Goal: Task Accomplishment & Management: Manage account settings

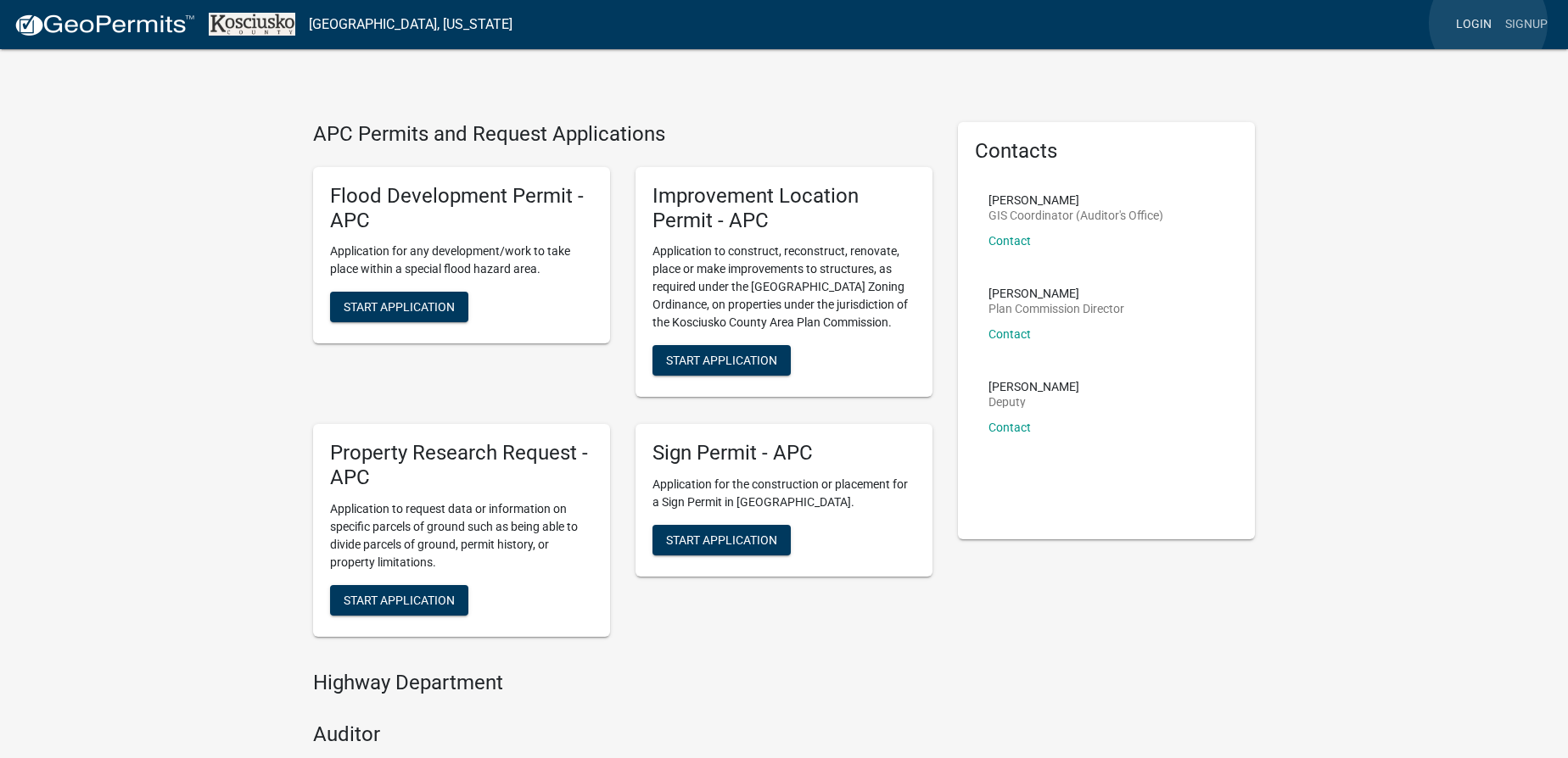
click at [1487, 23] on link "Login" at bounding box center [1473, 24] width 49 height 32
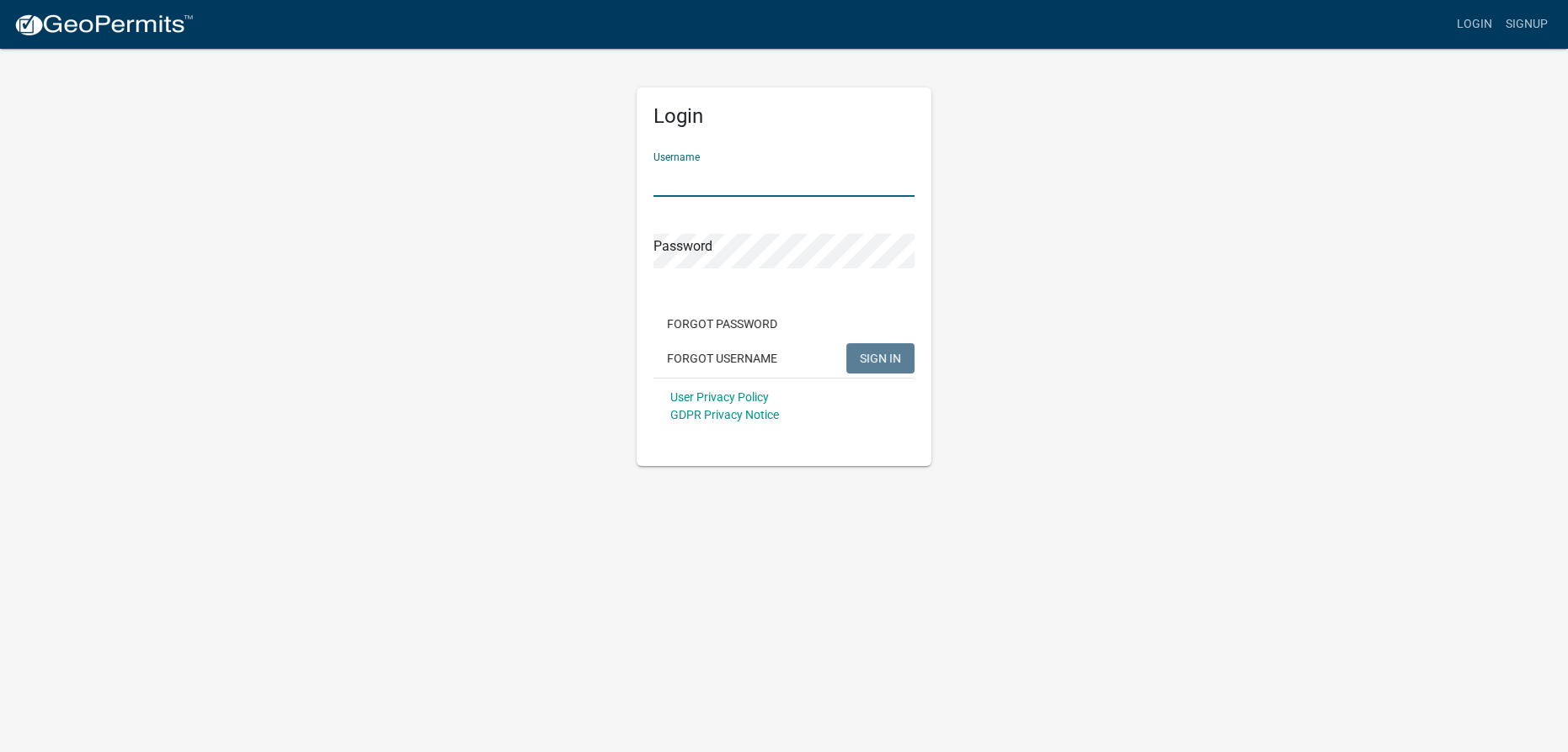
click at [733, 194] on input "Username" at bounding box center [783, 179] width 261 height 34
type input "msandy"
click at [846, 344] on button "SIGN IN" at bounding box center [881, 359] width 69 height 31
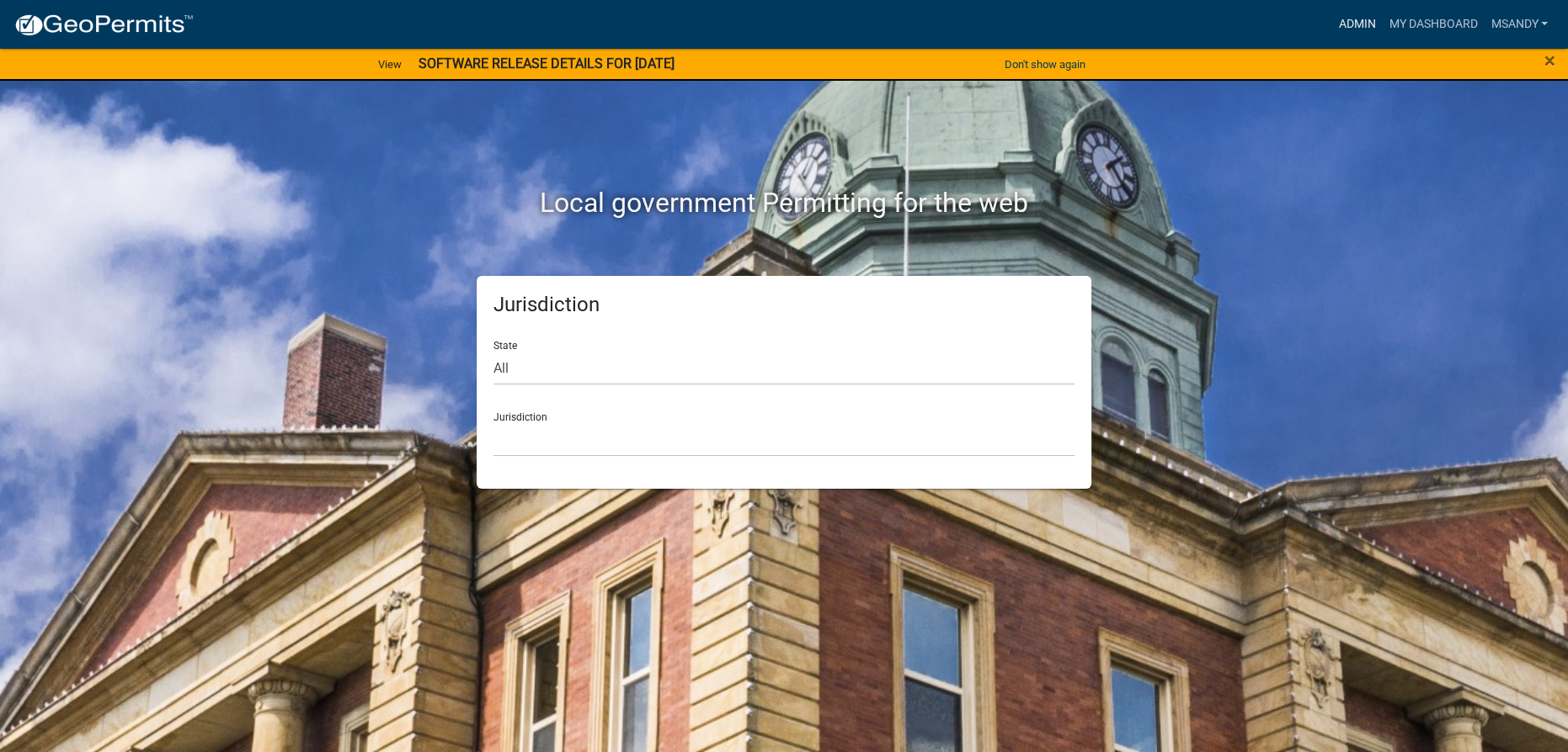
click at [1356, 21] on link "Admin" at bounding box center [1357, 23] width 51 height 32
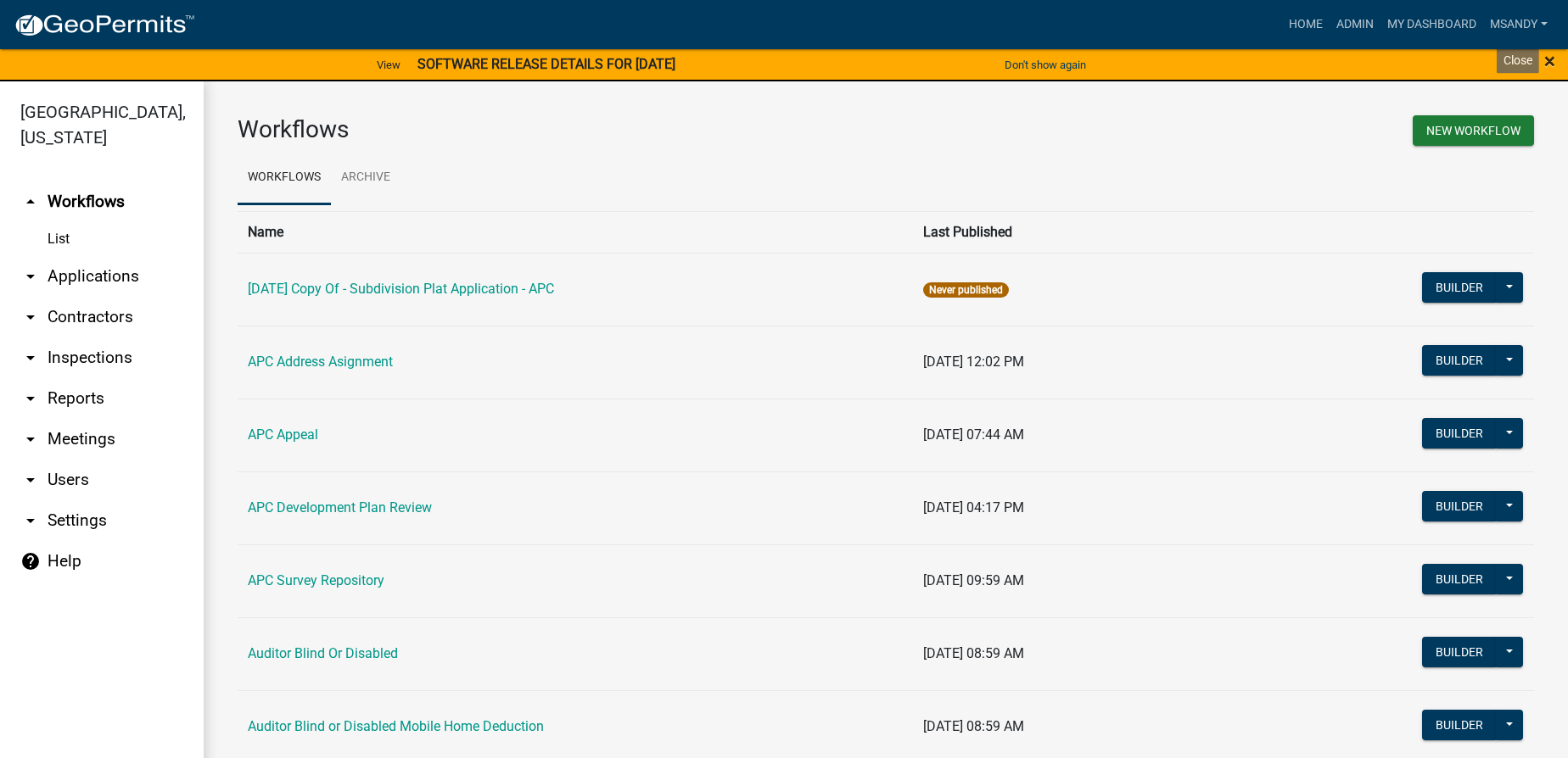
click at [1550, 59] on span "×" at bounding box center [1550, 61] width 11 height 24
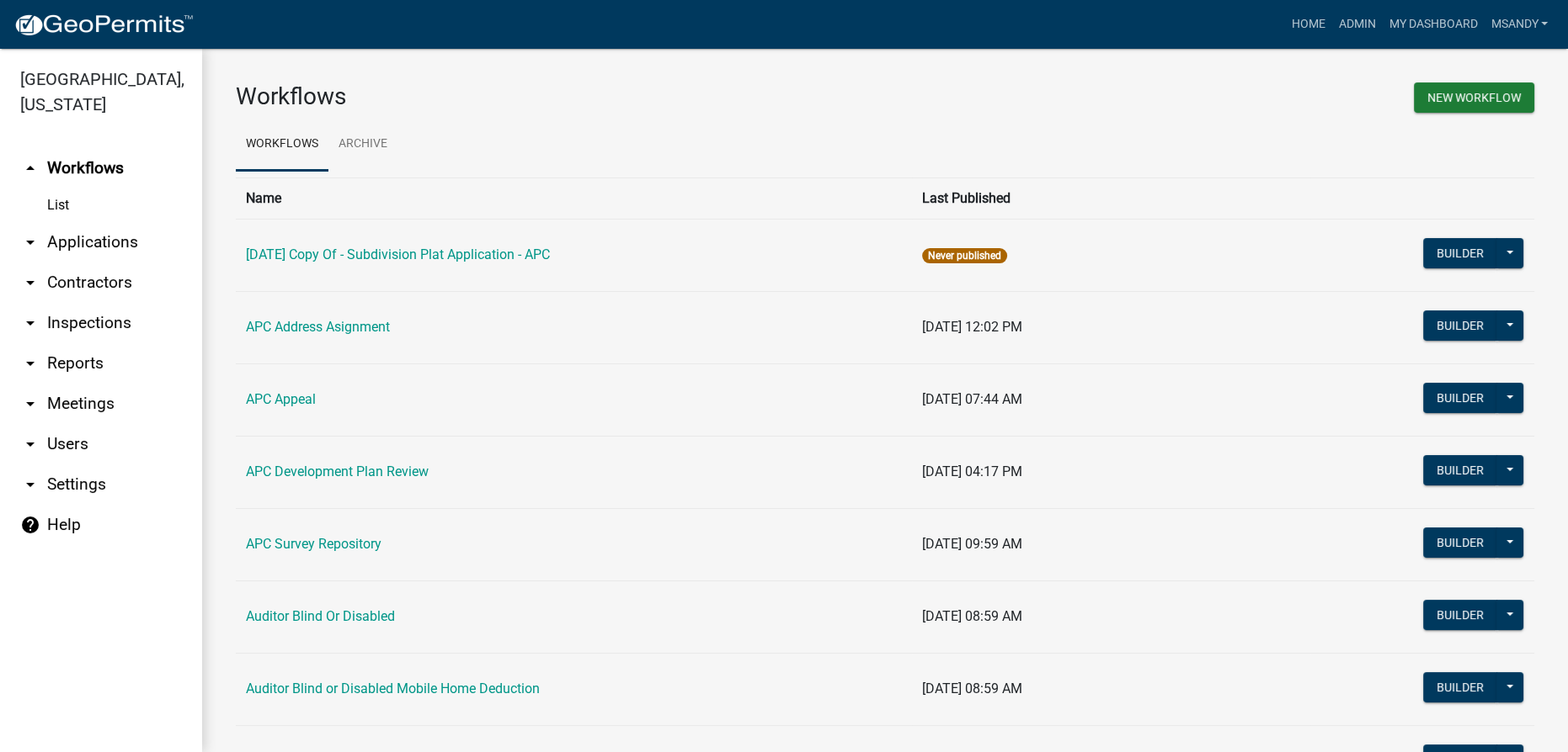
click at [99, 232] on link "arrow_drop_down Applications" at bounding box center [101, 242] width 202 height 41
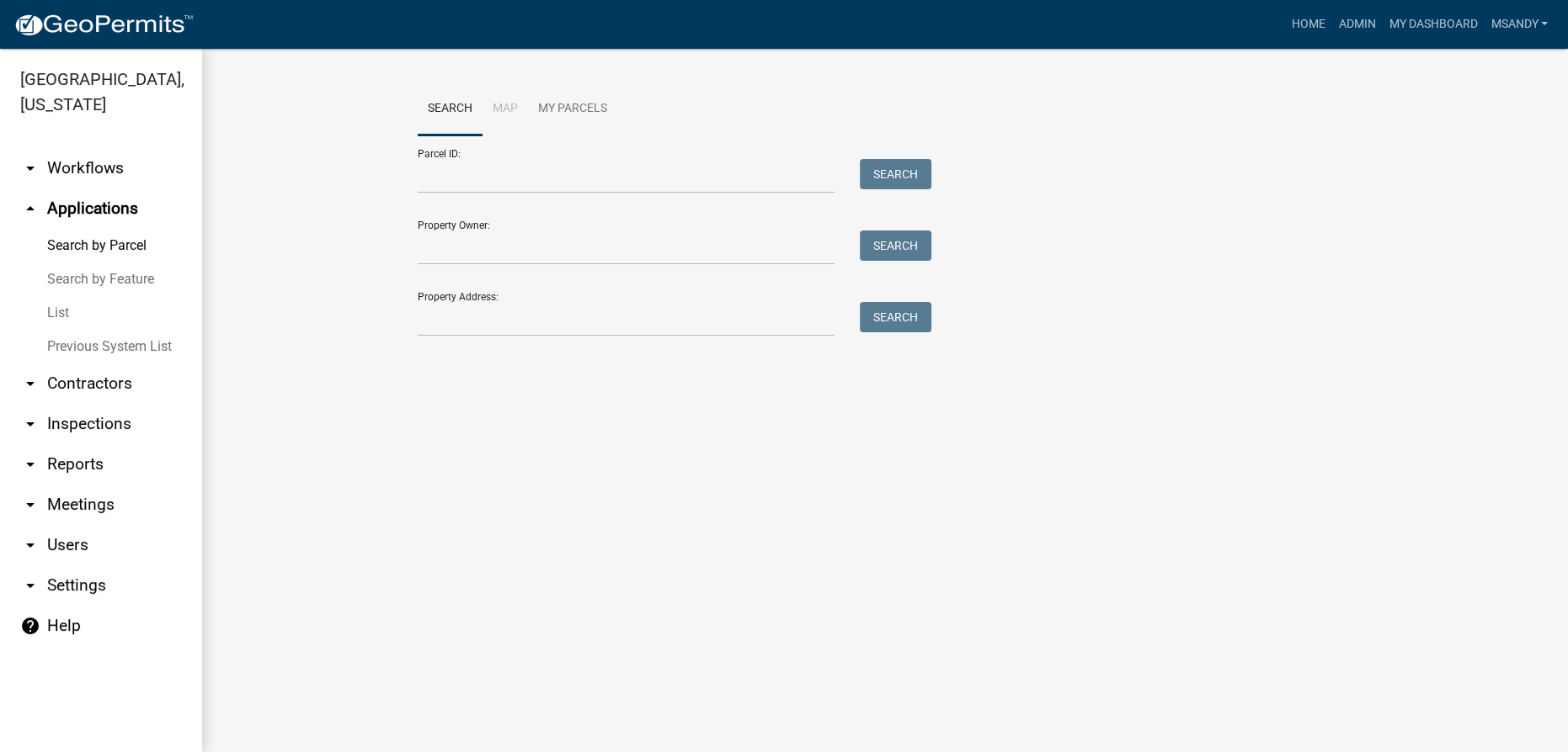
click at [49, 312] on link "List" at bounding box center [101, 313] width 202 height 33
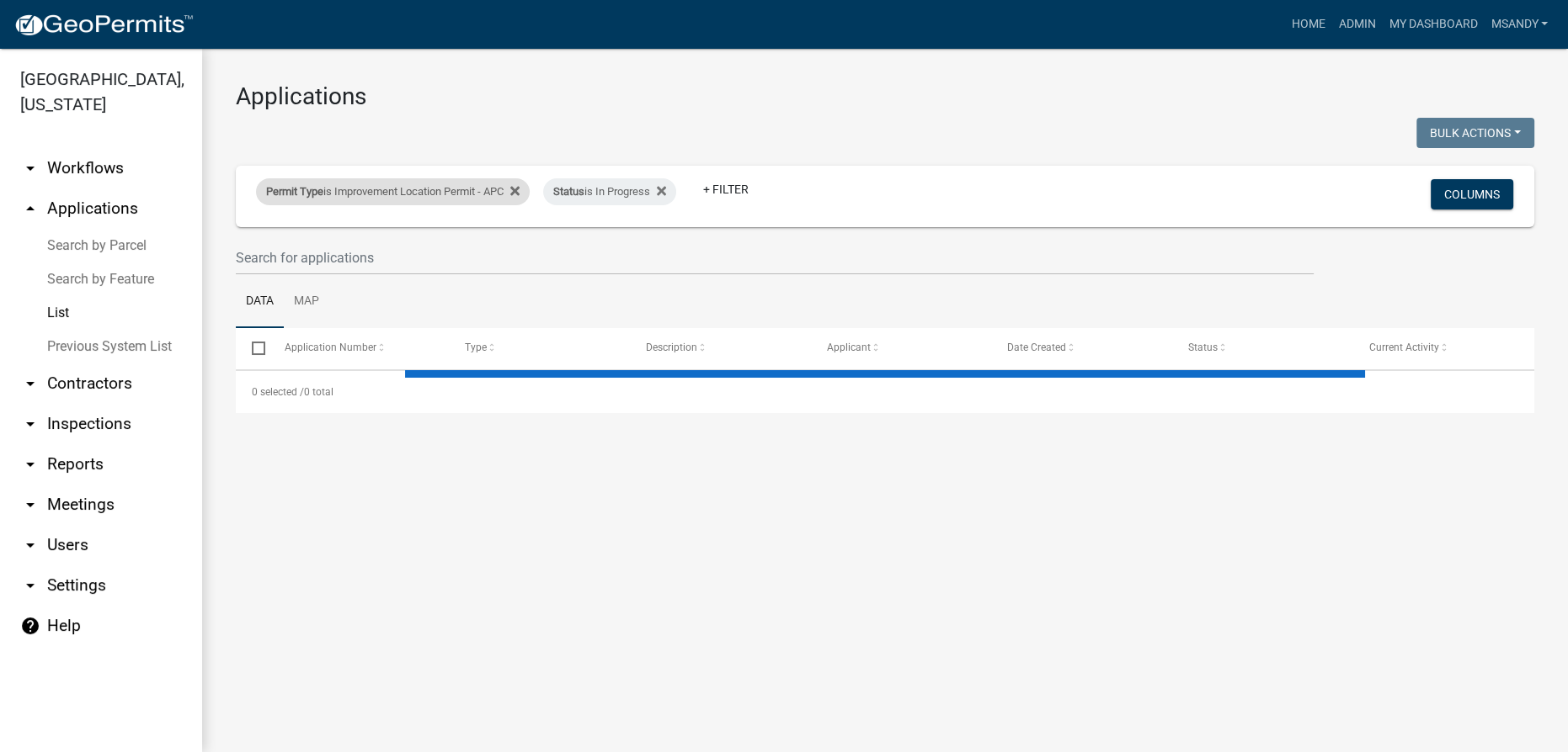
select select "3: 100"
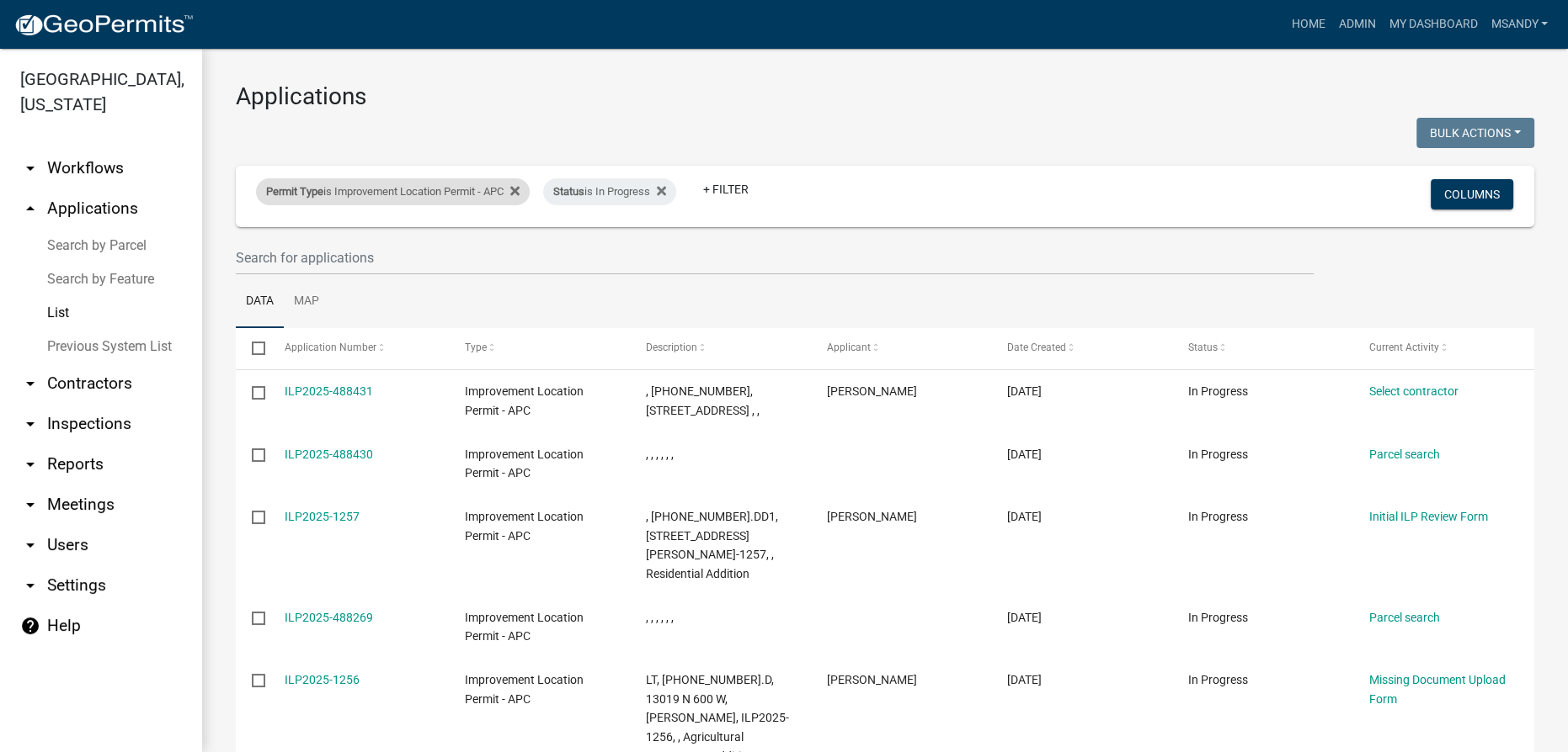
click at [326, 185] on div "Permit Type is Improvement Location Permit - APC" at bounding box center [392, 192] width 273 height 27
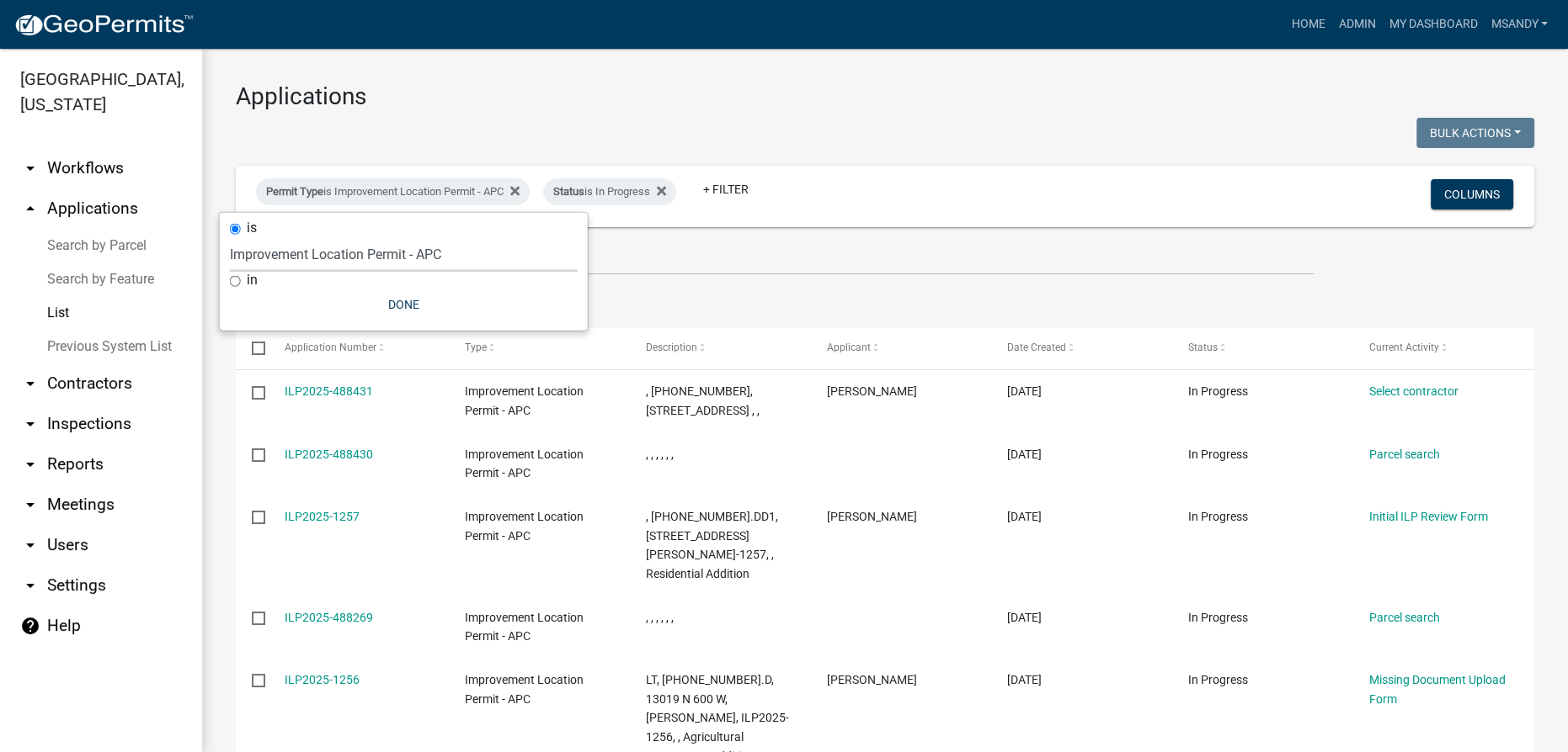
click at [340, 255] on select "Select an option [DATE] Copy Of - Subdivision Plat Application - APC APC Addres…" at bounding box center [403, 254] width 347 height 34
select select "06555e07-7e79-4569-9f73-610b83aead0f"
click at [230, 237] on select "Select an option [DATE] Copy Of - Subdivision Plat Application - APC APC Addres…" at bounding box center [403, 254] width 347 height 34
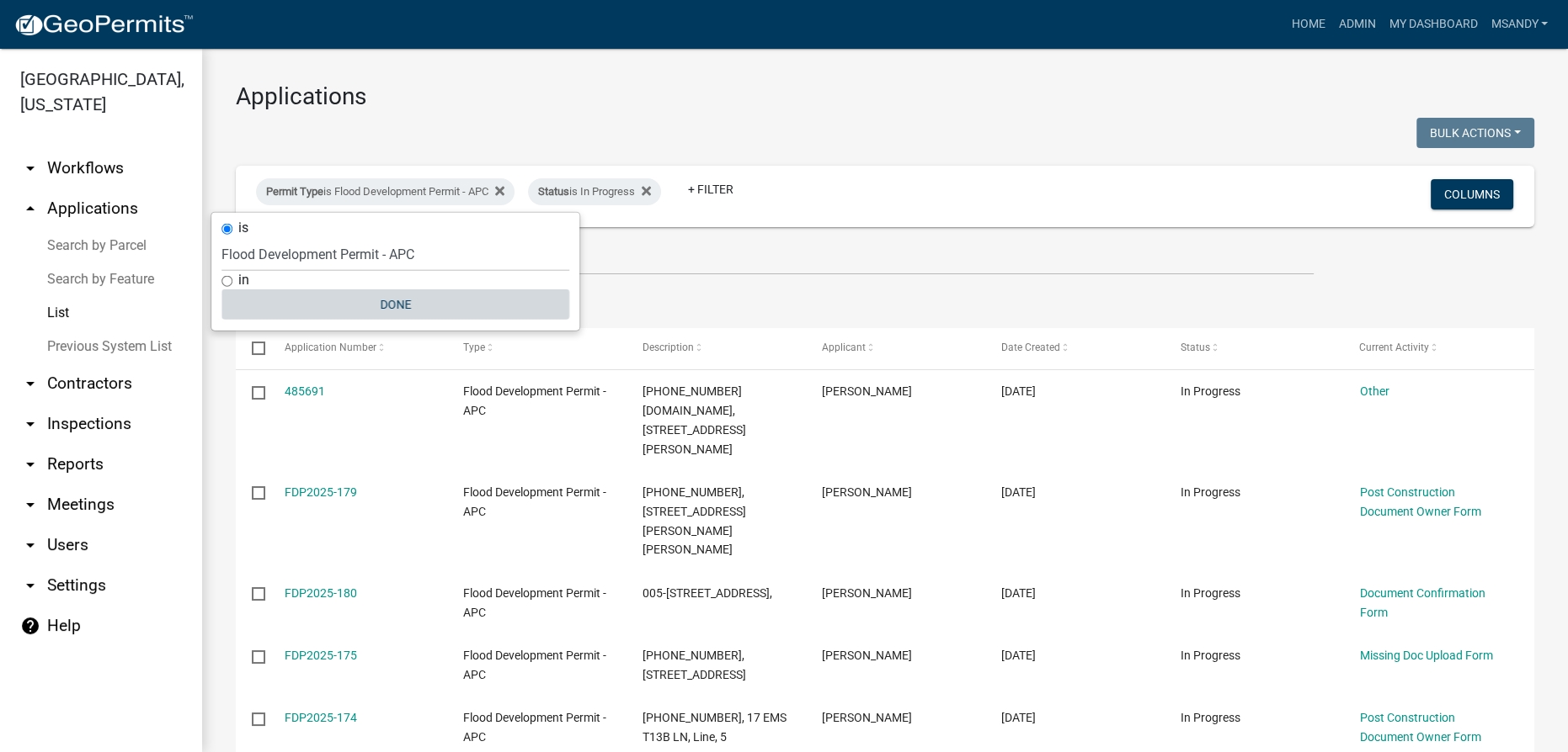
click at [402, 312] on button "Done" at bounding box center [394, 305] width 347 height 31
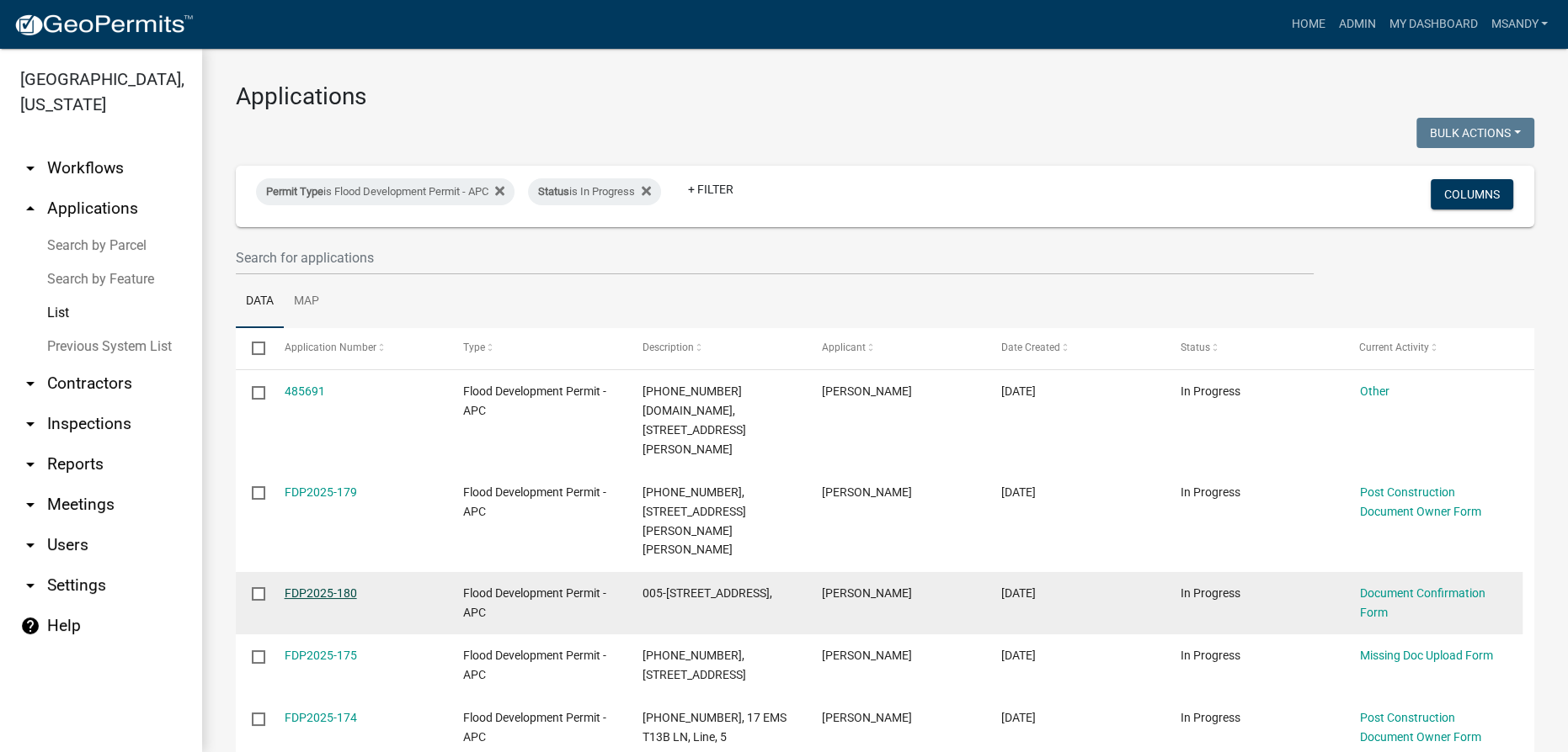
click at [297, 586] on link "FDP2025-180" at bounding box center [320, 592] width 72 height 14
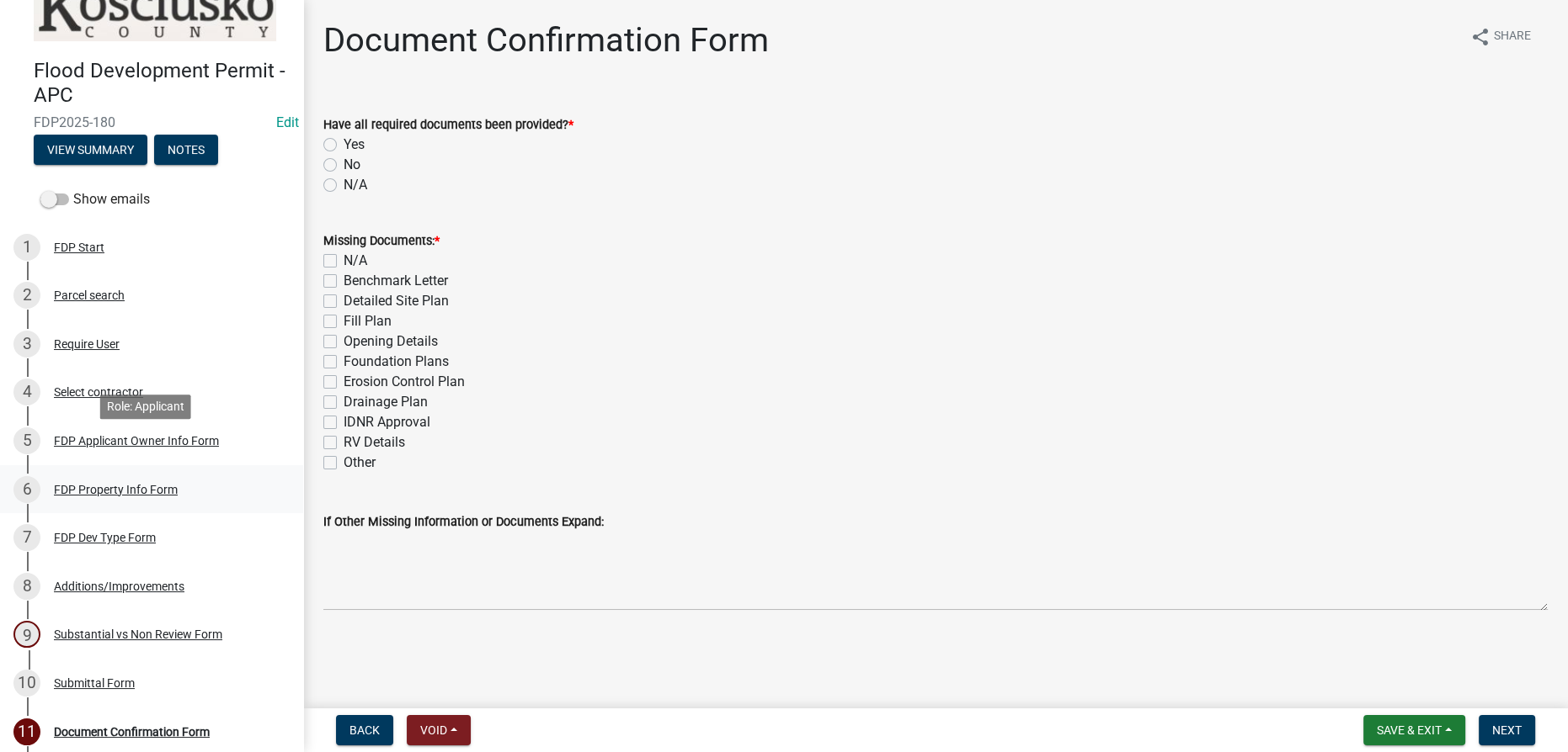
scroll to position [76, 0]
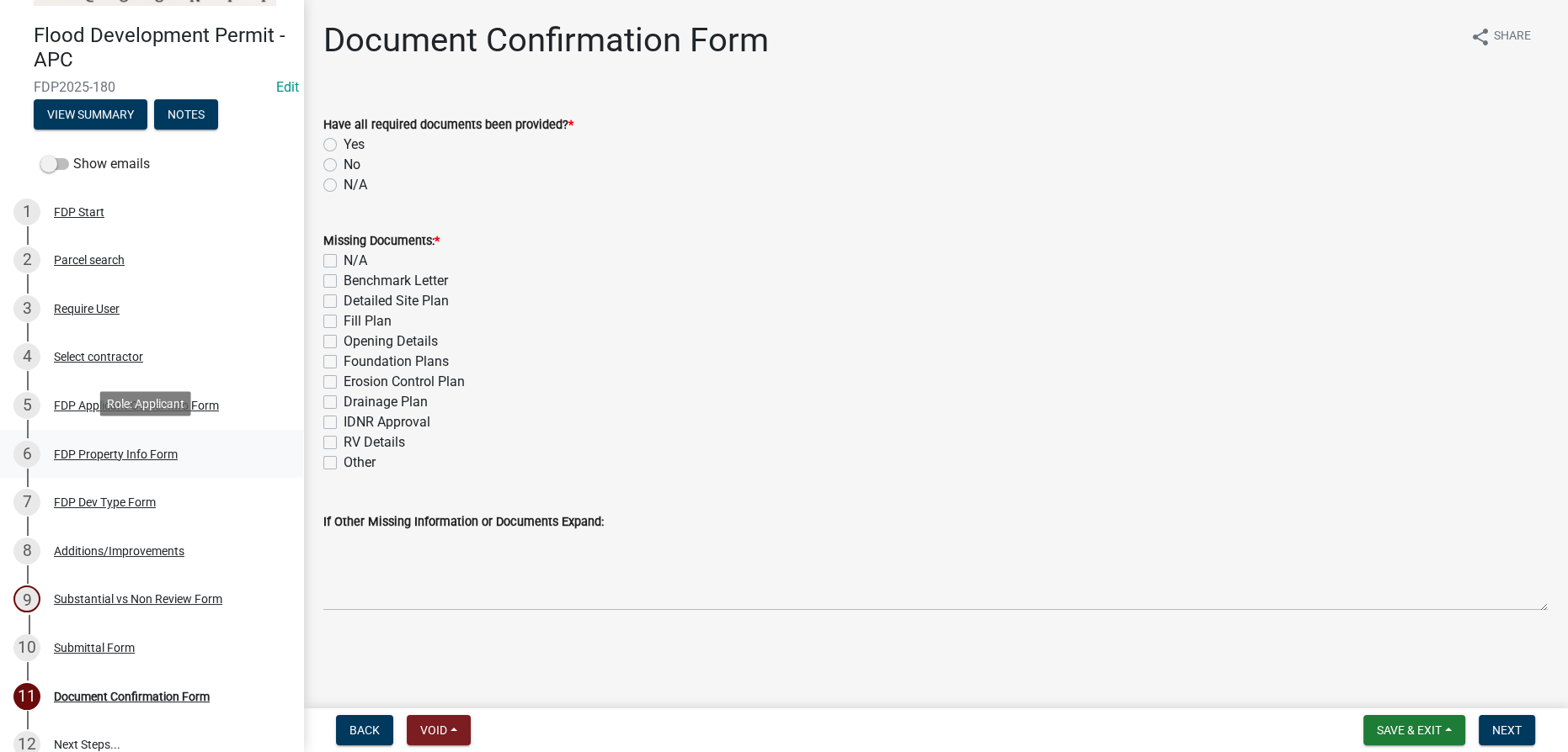
click at [113, 452] on div "FDP Property Info Form" at bounding box center [115, 454] width 124 height 12
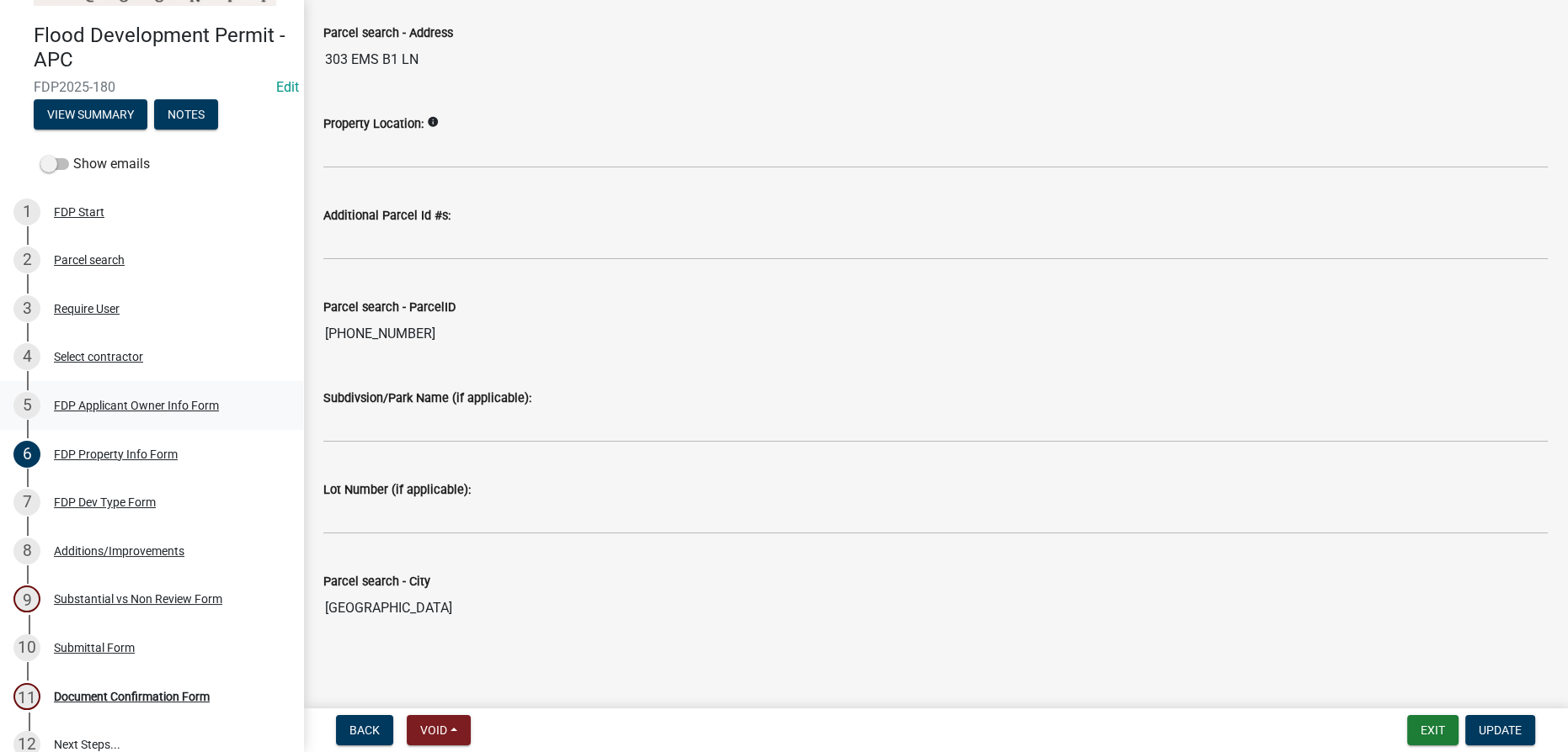
scroll to position [96, 0]
click at [78, 489] on div "7 FDP Dev Type Form" at bounding box center [144, 502] width 263 height 27
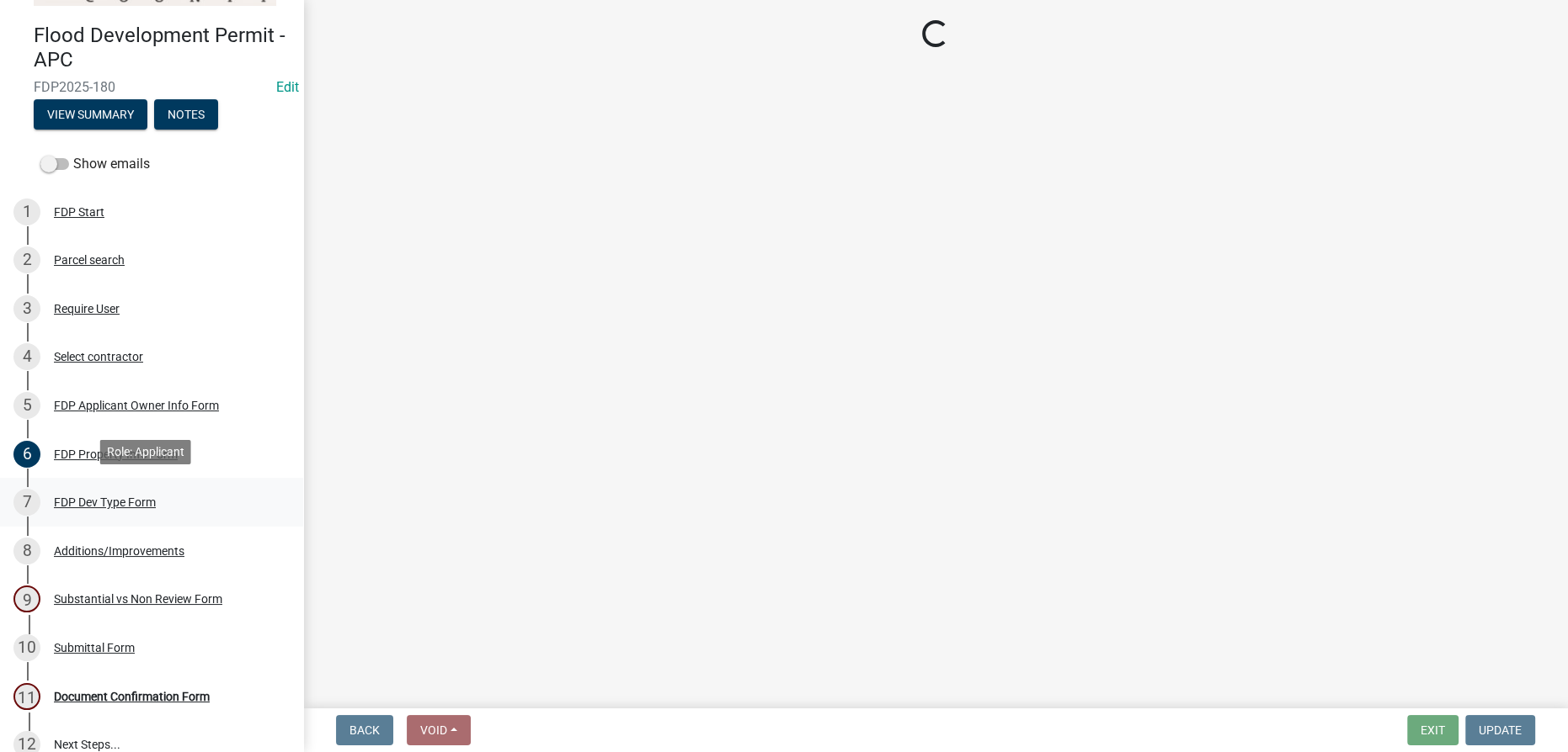
scroll to position [0, 0]
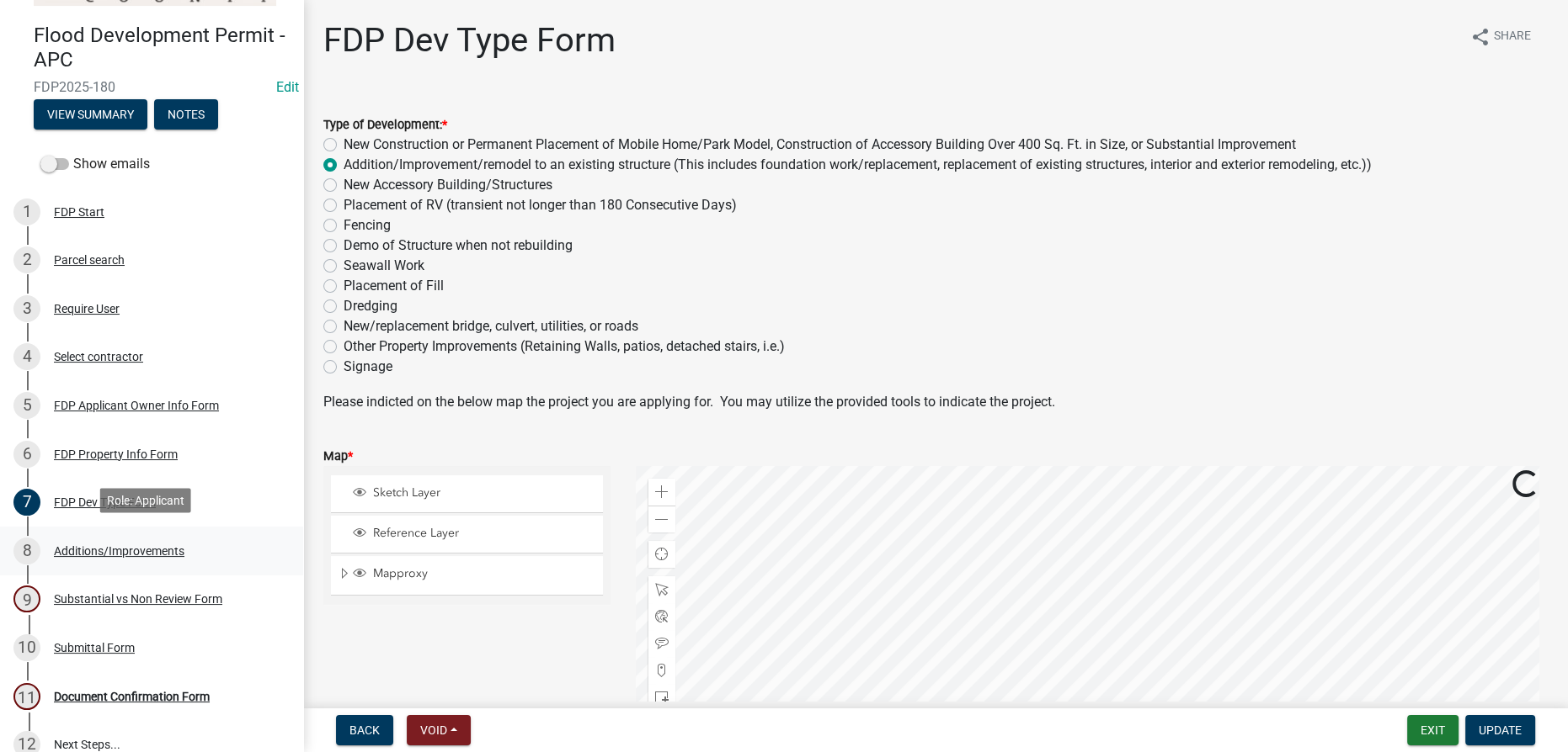
click at [88, 546] on div "Additions/Improvements" at bounding box center [119, 551] width 131 height 12
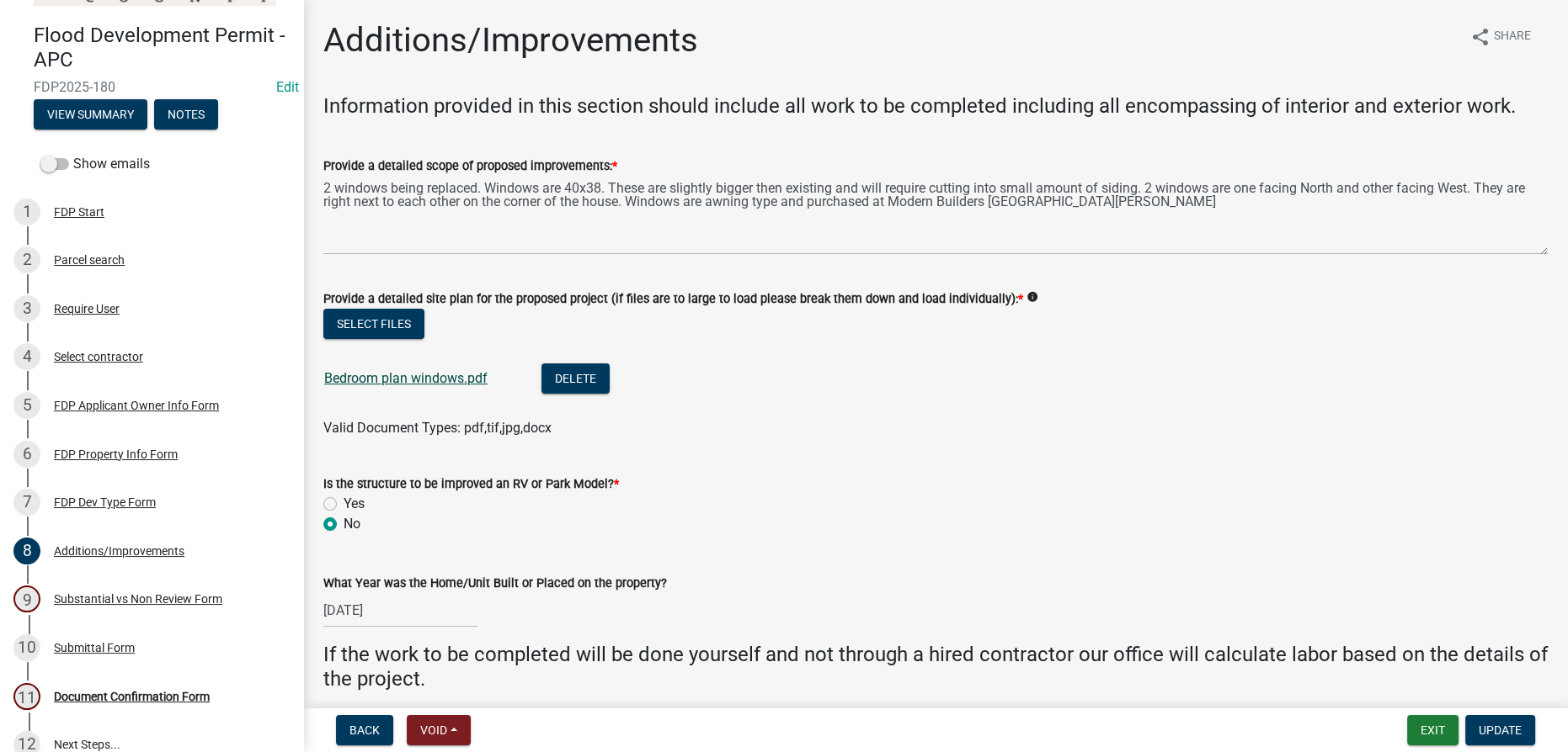
click at [382, 375] on link "Bedroom plan windows.pdf" at bounding box center [405, 379] width 163 height 16
click at [125, 593] on div "Substantial vs Non Review Form" at bounding box center [138, 599] width 169 height 12
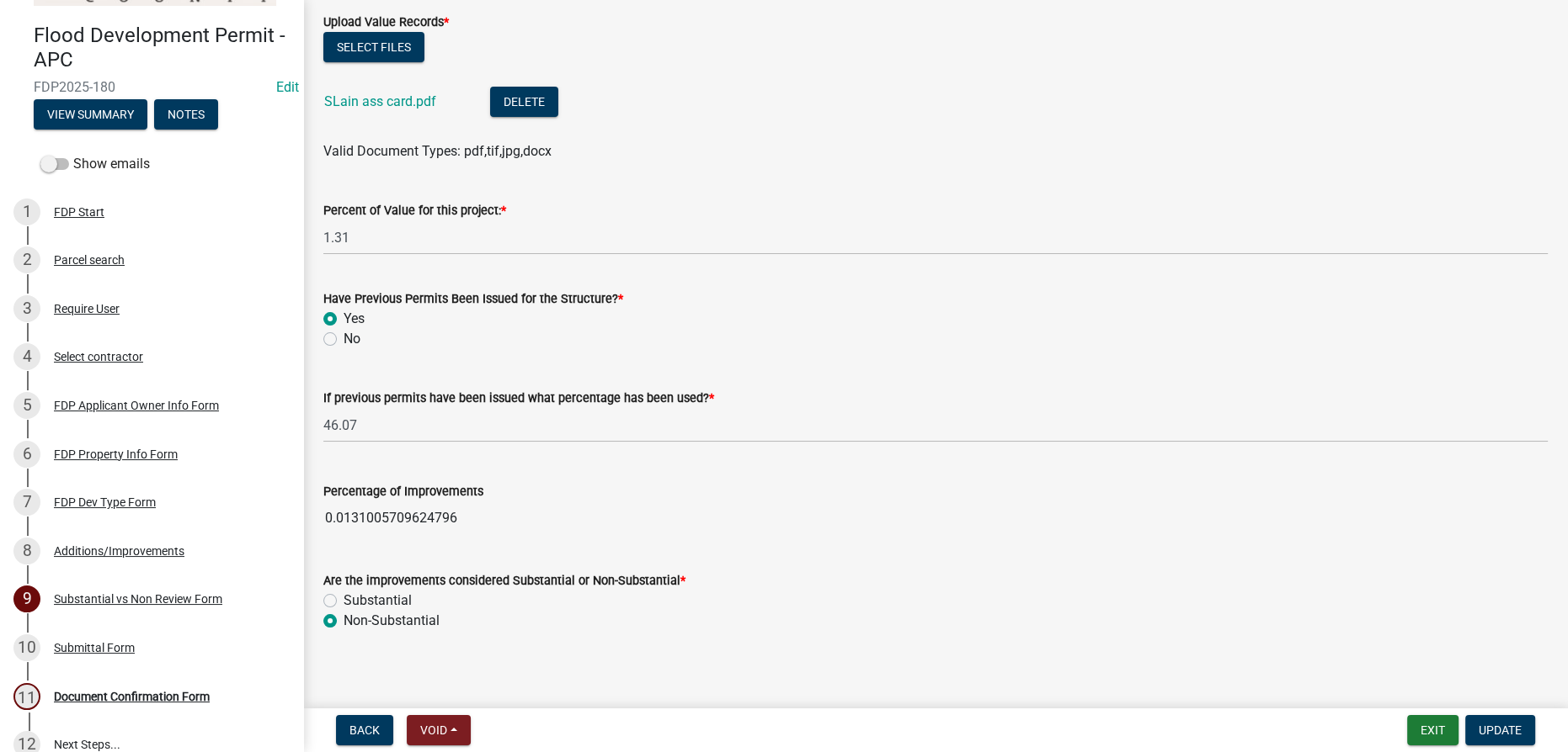
scroll to position [436, 0]
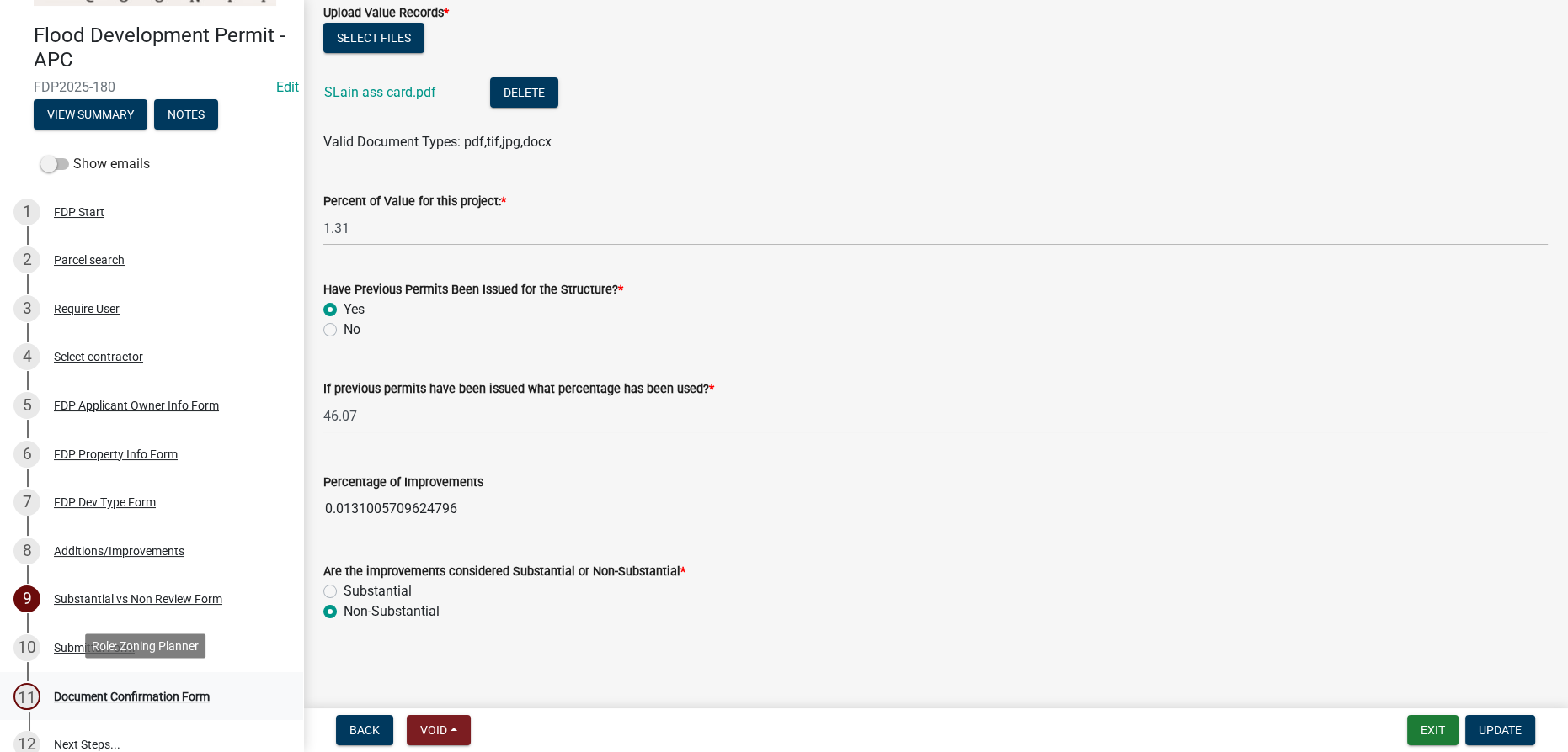
click at [154, 696] on div "Document Confirmation Form" at bounding box center [132, 696] width 156 height 12
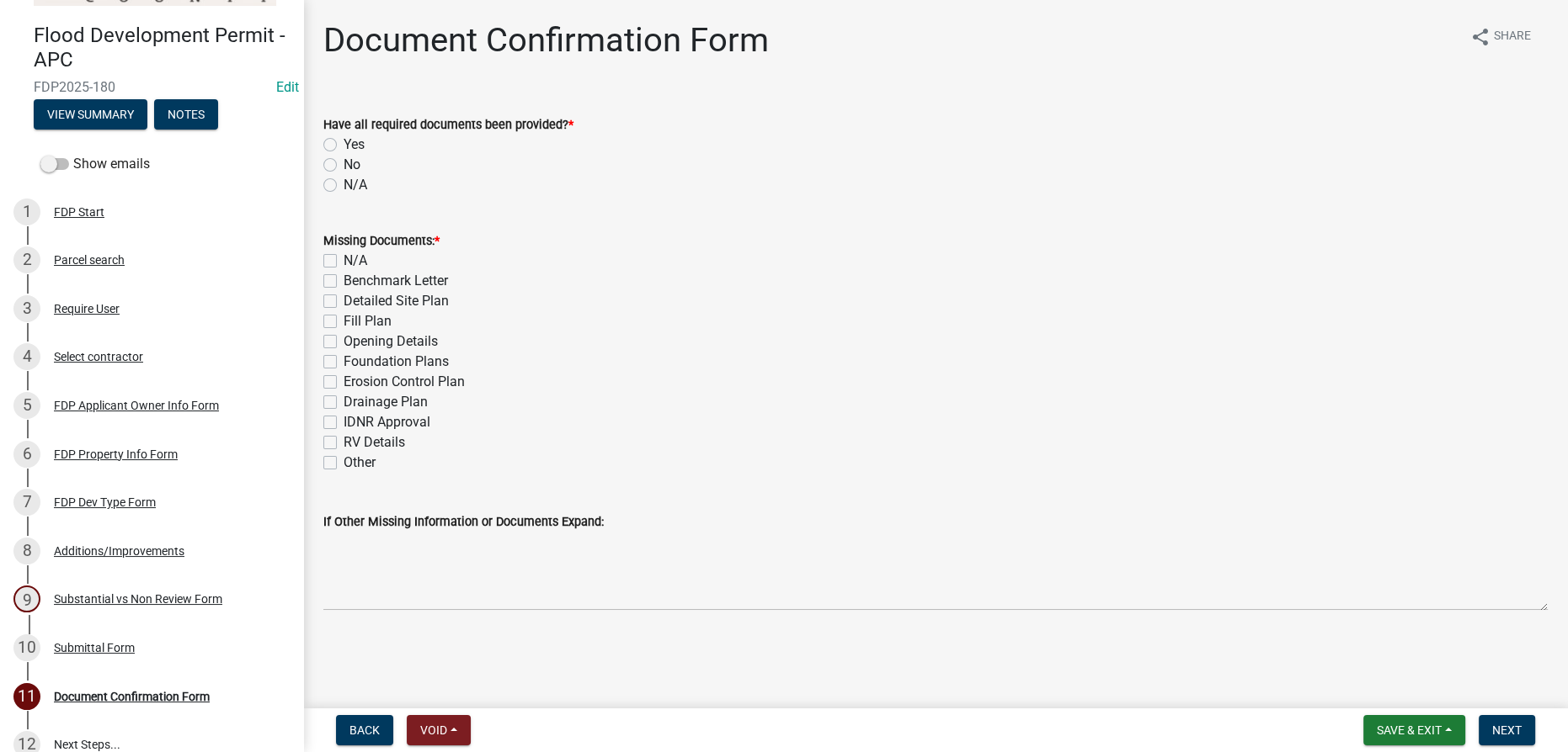
click at [344, 150] on label "Yes" at bounding box center [354, 144] width 21 height 20
click at [344, 145] on input "Yes" at bounding box center [349, 140] width 11 height 11
radio input "true"
click at [344, 259] on label "N/A" at bounding box center [355, 261] width 23 height 20
click at [344, 259] on input "N/A" at bounding box center [349, 256] width 11 height 11
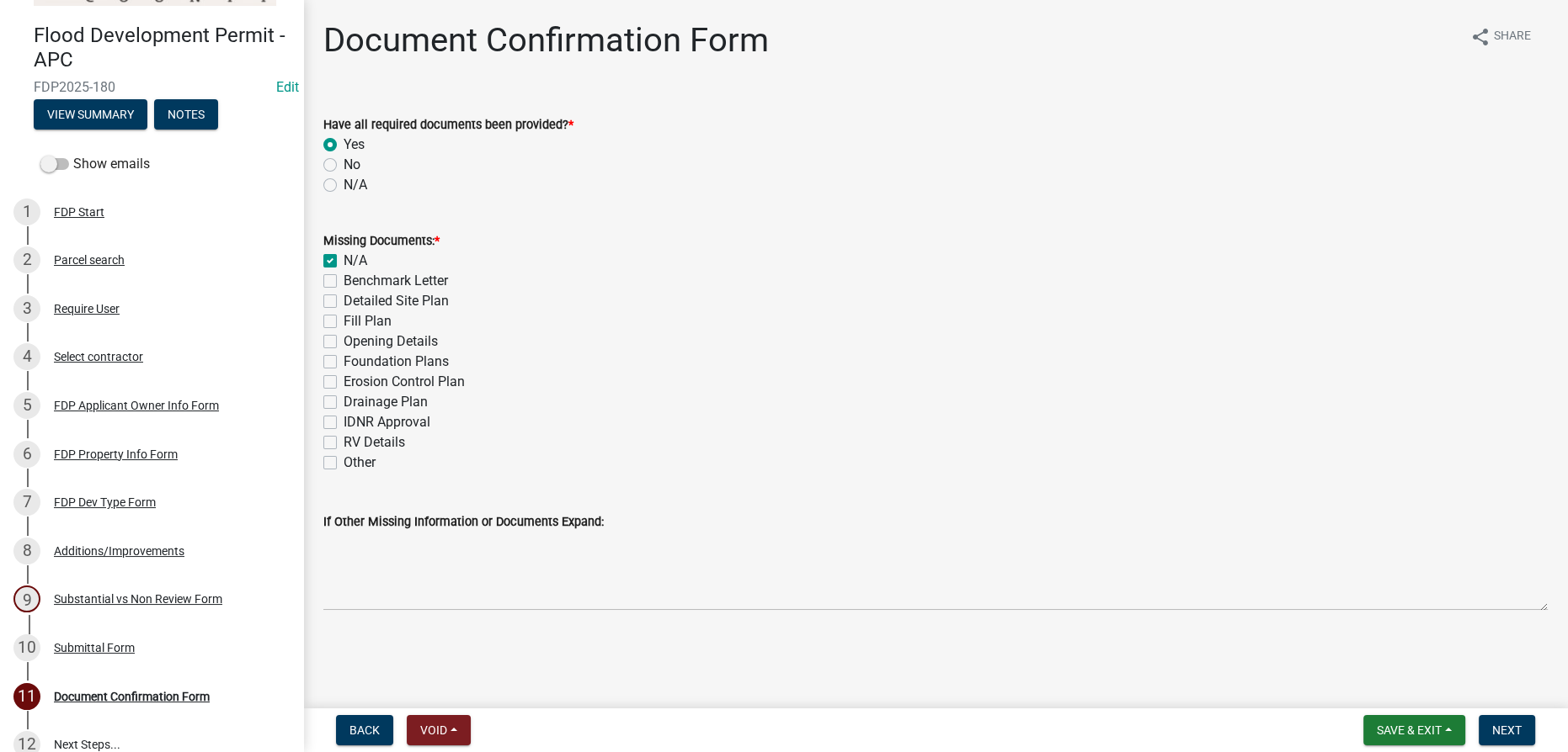
checkbox input "true"
checkbox input "false"
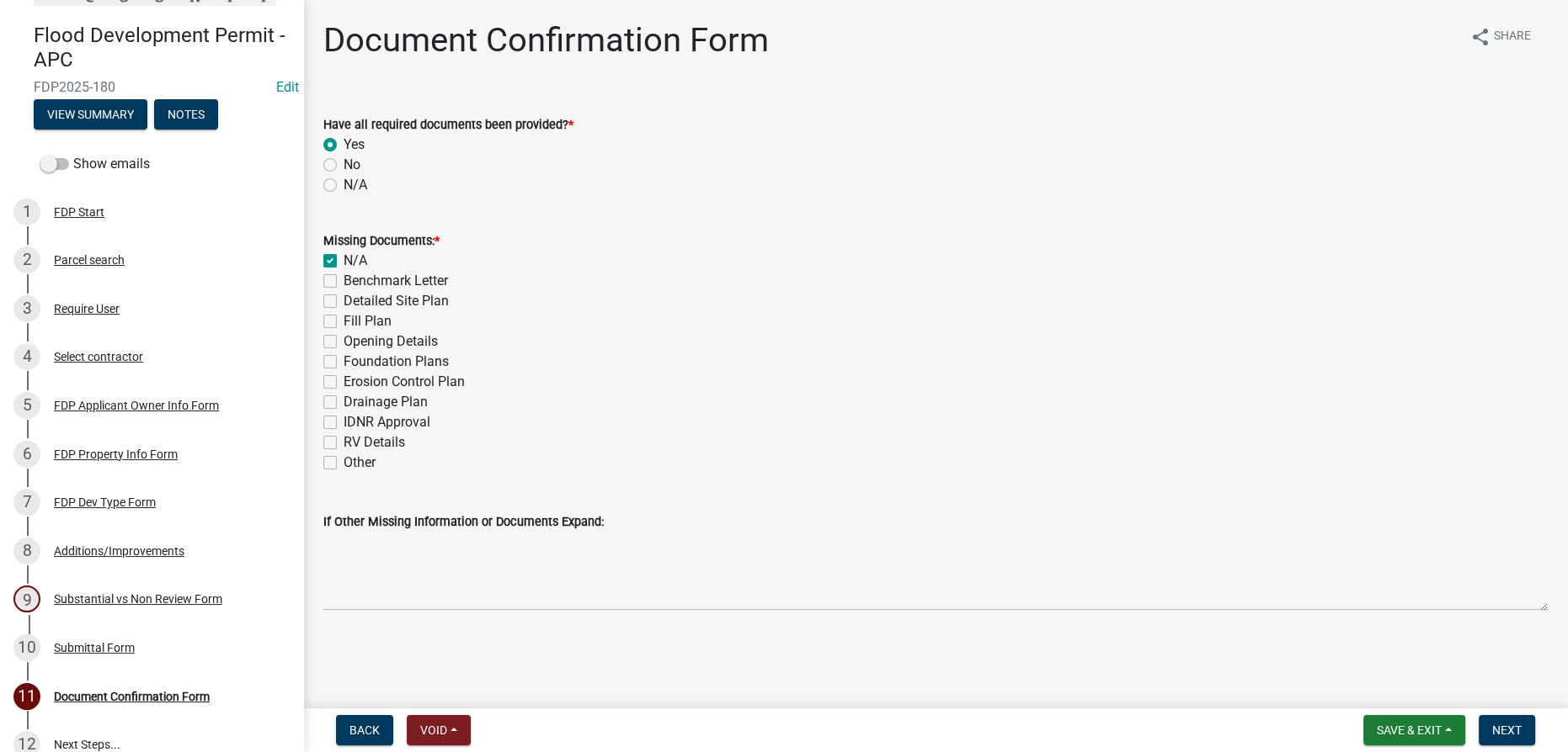
checkbox input "false"
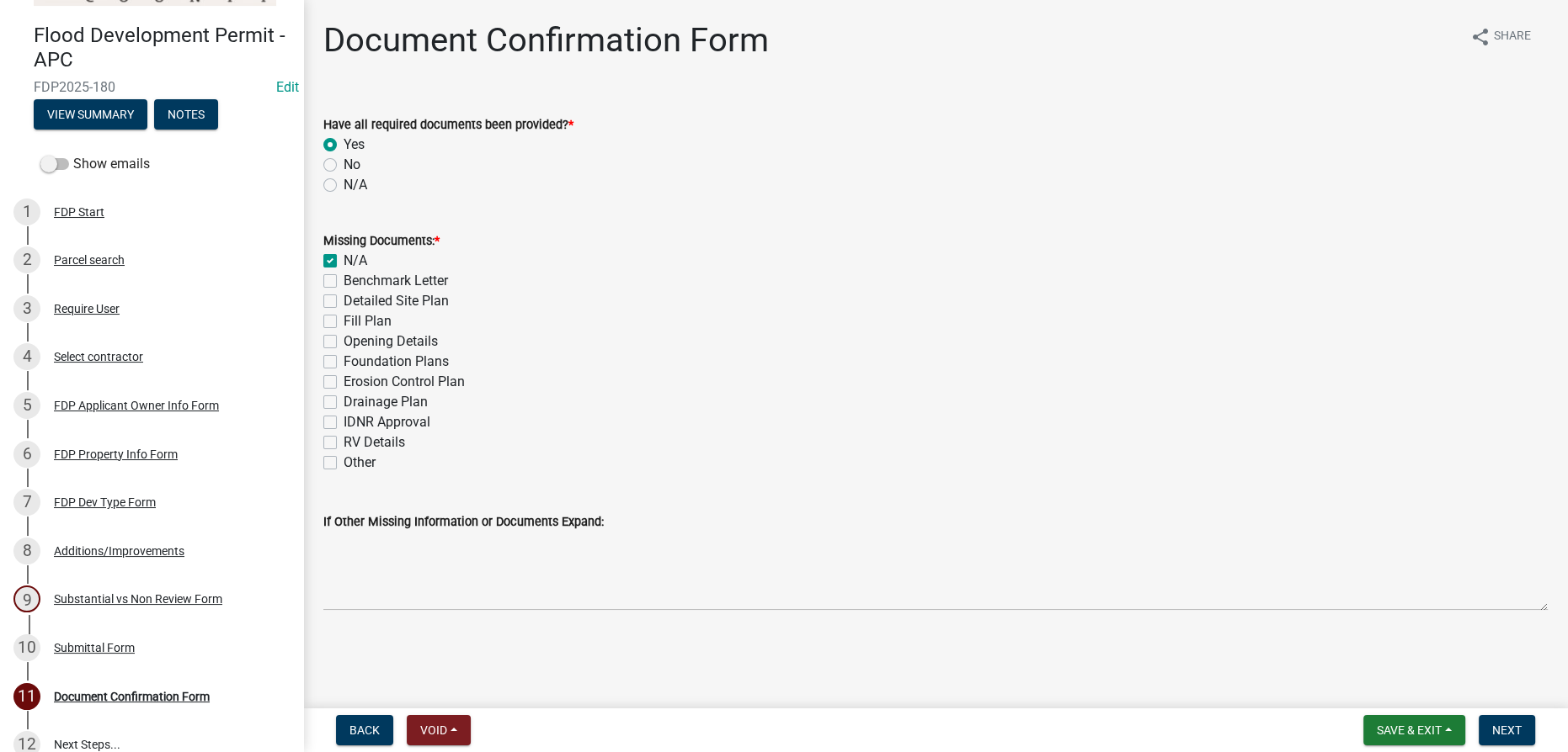
checkbox input "false"
click at [1521, 736] on button "Next" at bounding box center [1507, 730] width 57 height 31
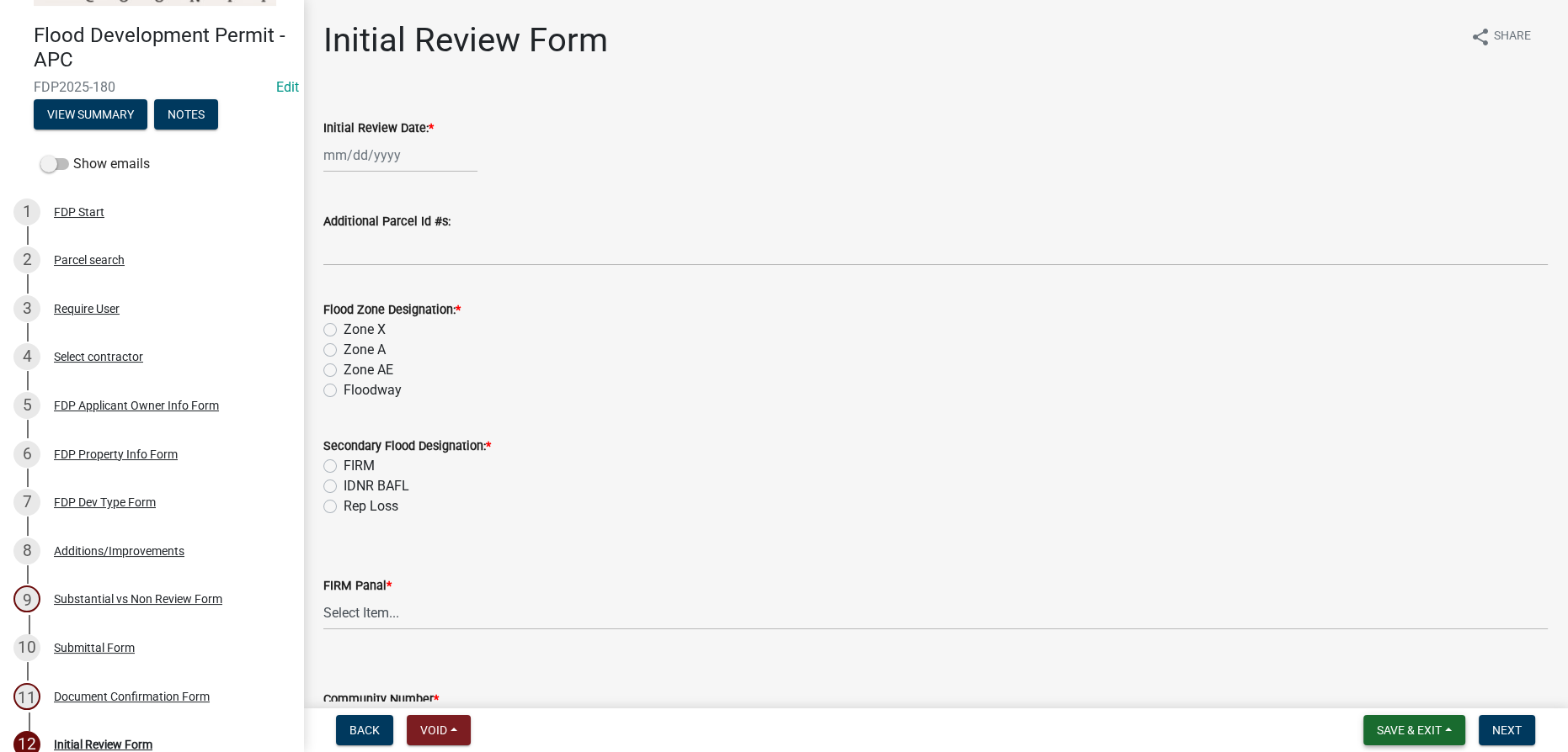
click at [1408, 728] on span "Save & Exit" at bounding box center [1409, 730] width 65 height 14
click at [1392, 680] on button "Save & Exit" at bounding box center [1397, 686] width 134 height 41
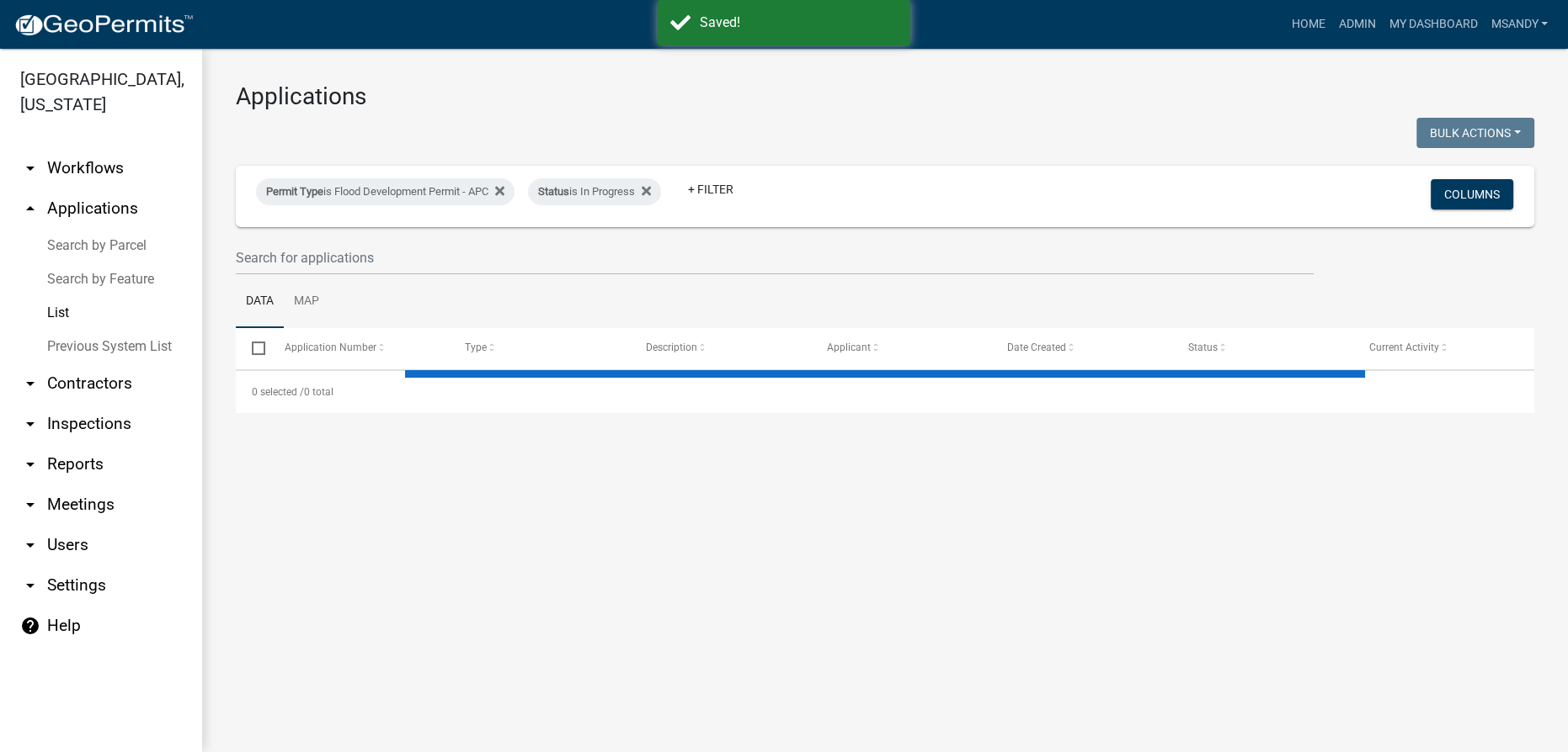
select select "3: 100"
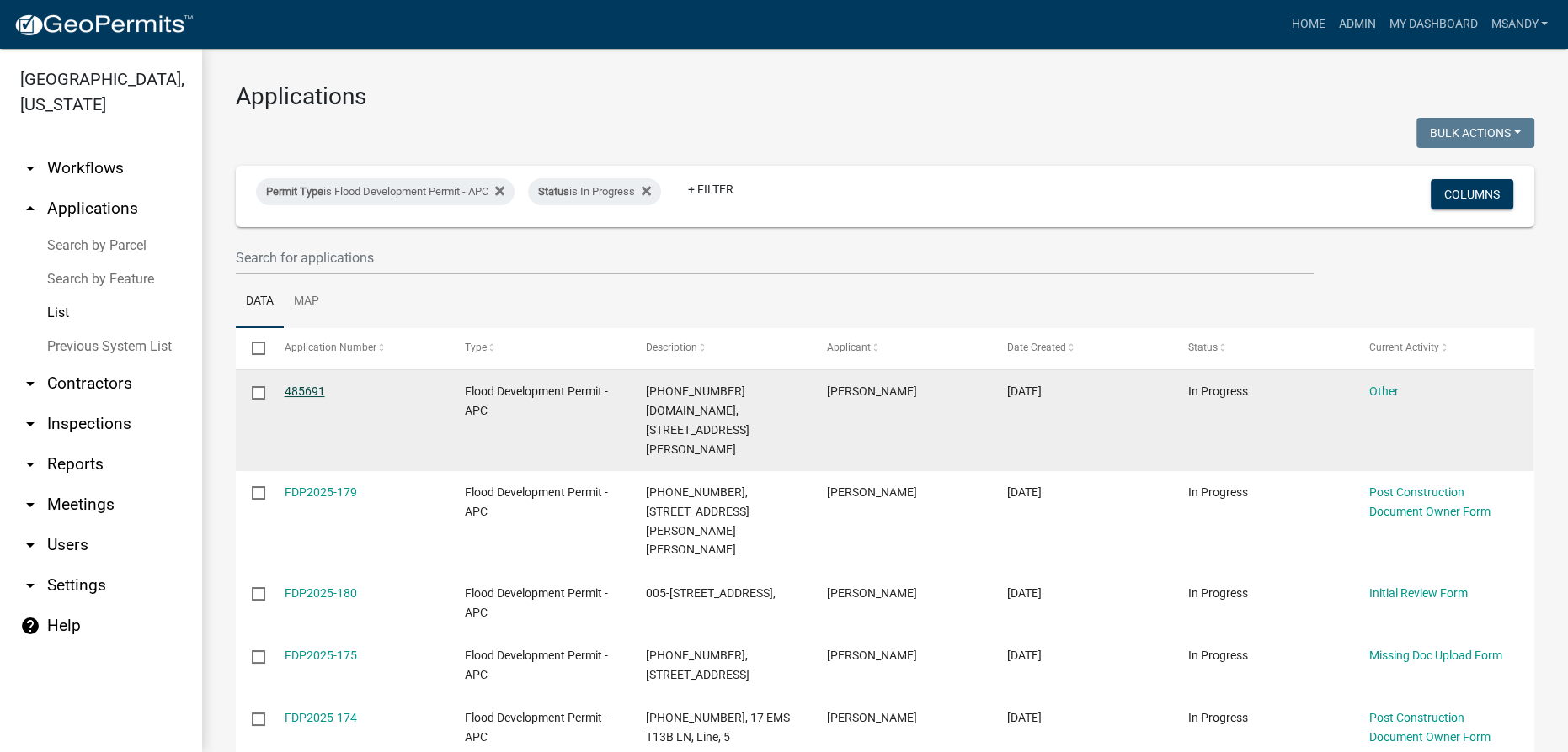
click at [294, 382] on div "485691" at bounding box center [358, 391] width 148 height 19
click at [302, 399] on div "485691" at bounding box center [358, 391] width 148 height 19
click at [318, 392] on link "485691" at bounding box center [304, 391] width 41 height 14
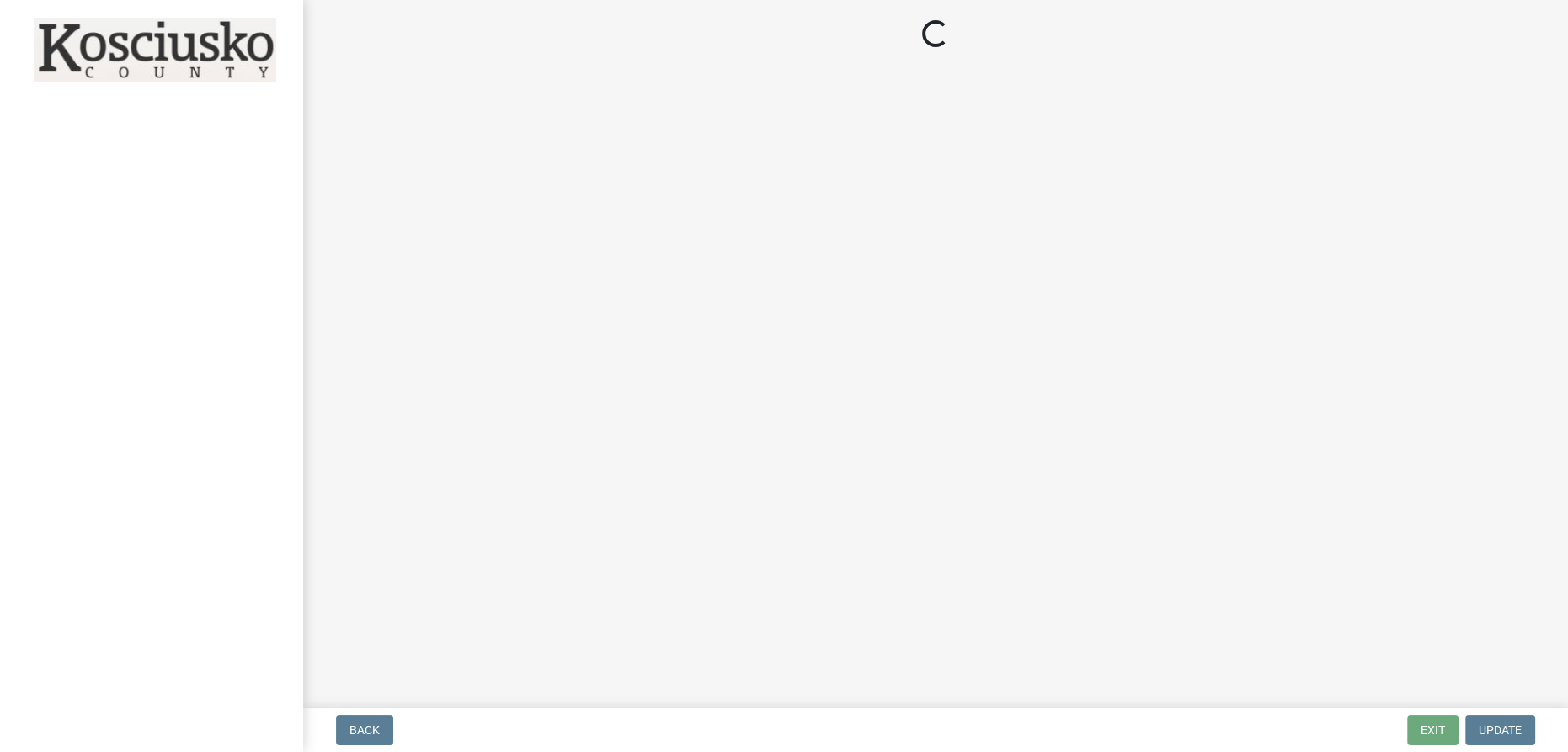
select select "8ff22ab7-4bb9-47fa-a72f-b2bc48e62ff3"
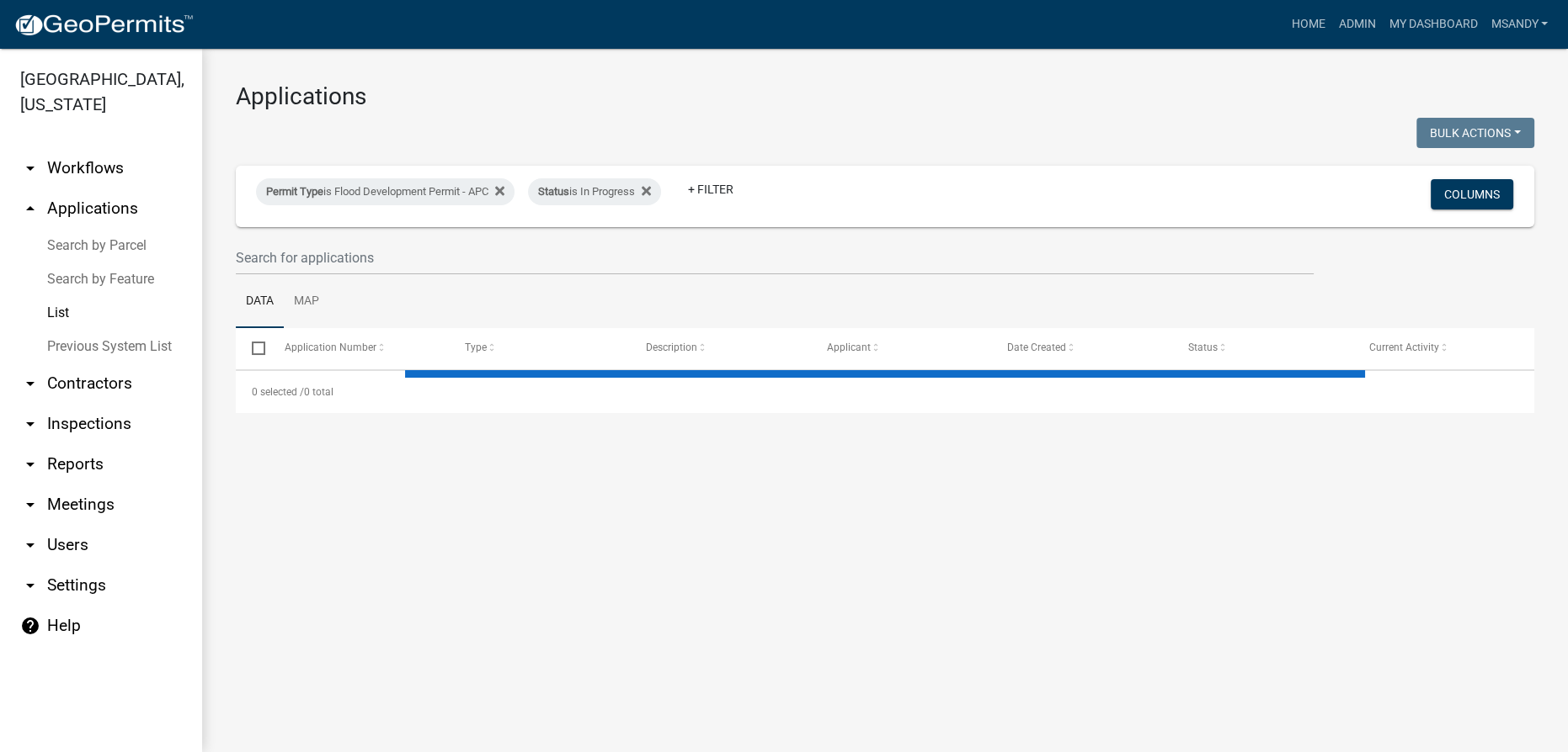
select select "3: 100"
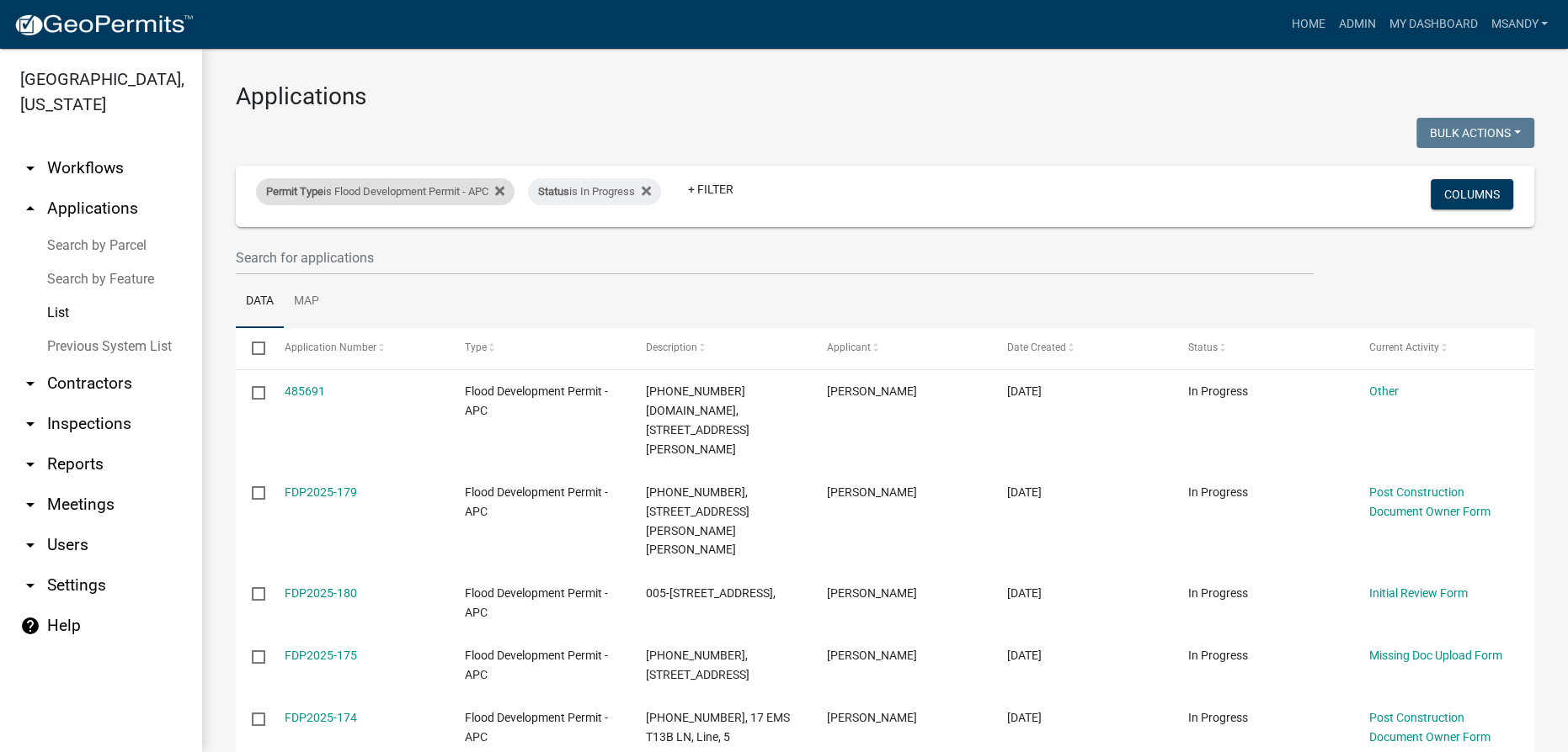
click at [380, 196] on div "Permit Type is Flood Development Permit - APC" at bounding box center [385, 192] width 259 height 27
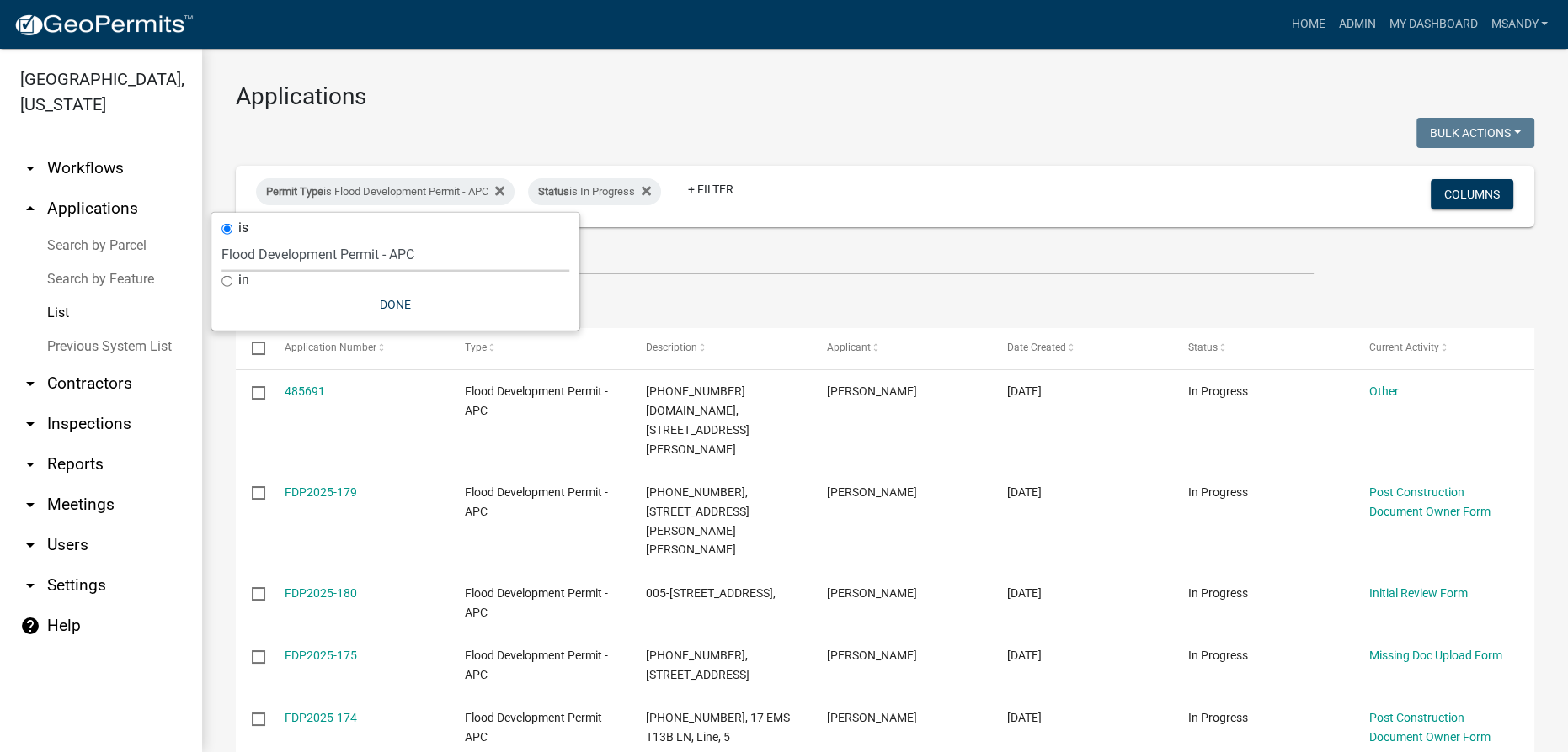
click at [364, 252] on select "Select an option [DATE] Copy Of - Subdivision Plat Application - APC APC Addres…" at bounding box center [394, 254] width 347 height 34
select select "eb70c5df-7d79-4007-8fff-490efa7218cf"
click at [221, 237] on select "Select an option [DATE] Copy Of - Subdivision Plat Application - APC APC Addres…" at bounding box center [394, 254] width 347 height 34
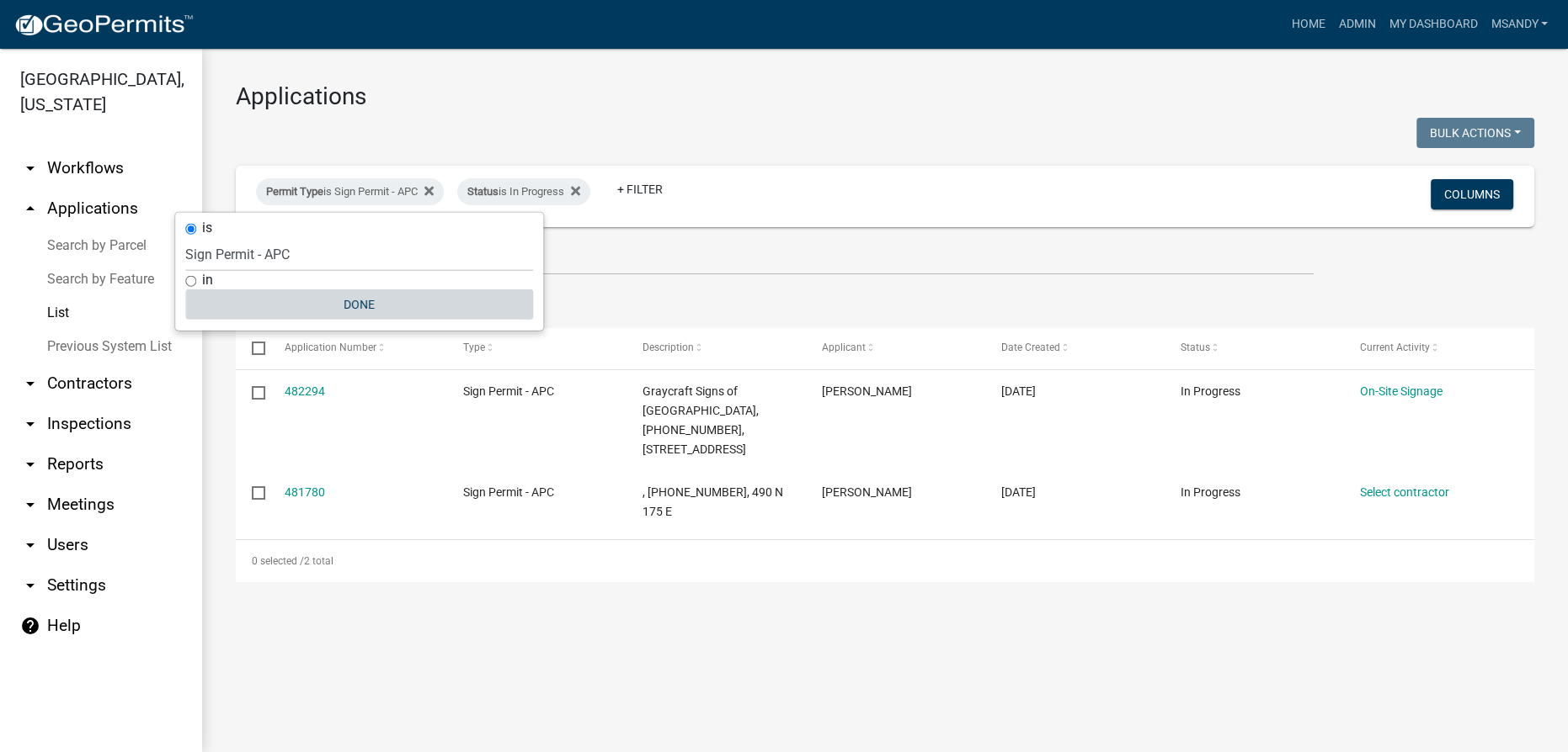
click at [380, 307] on button "Done" at bounding box center [358, 305] width 347 height 31
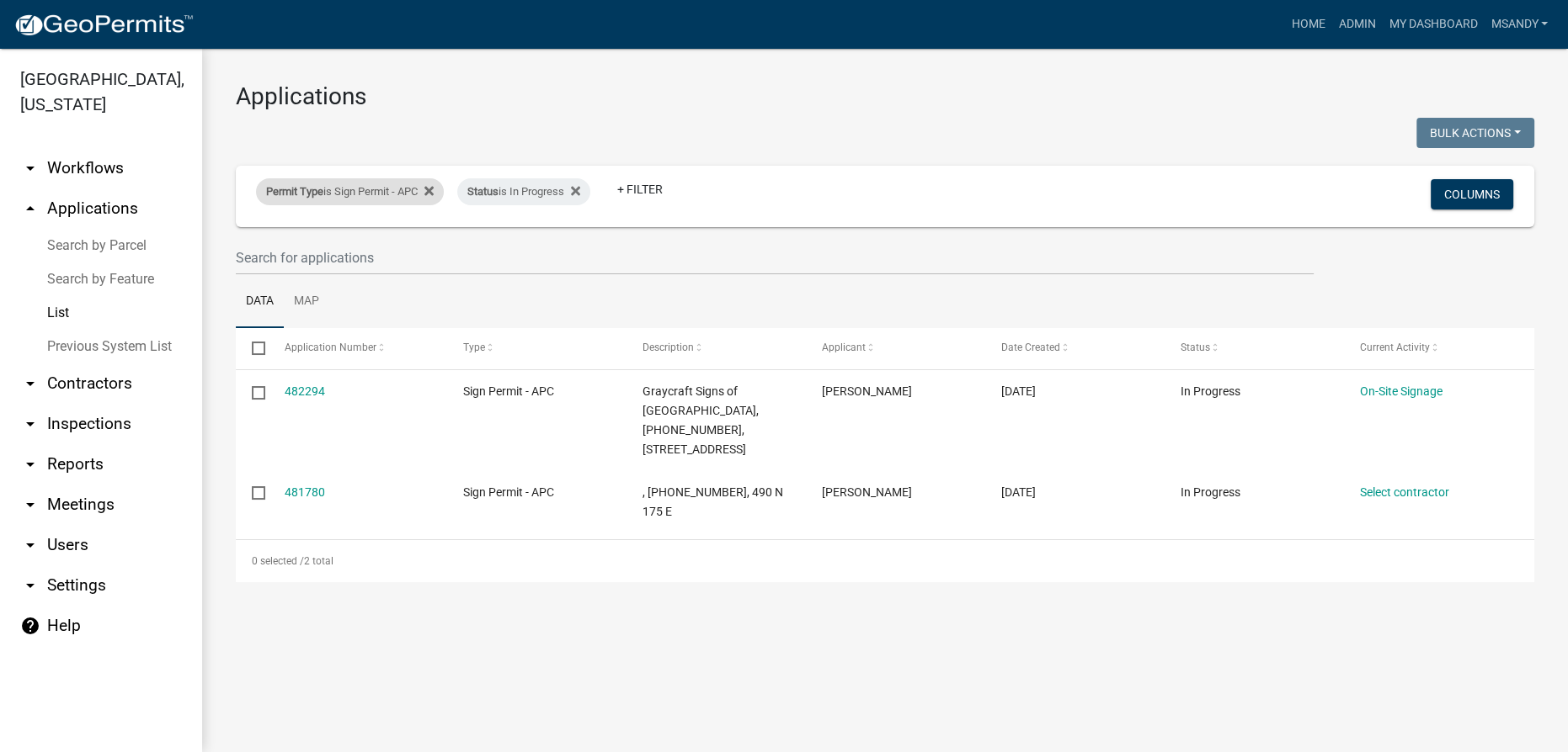
click at [368, 195] on div "Permit Type is Sign Permit - APC" at bounding box center [350, 192] width 188 height 27
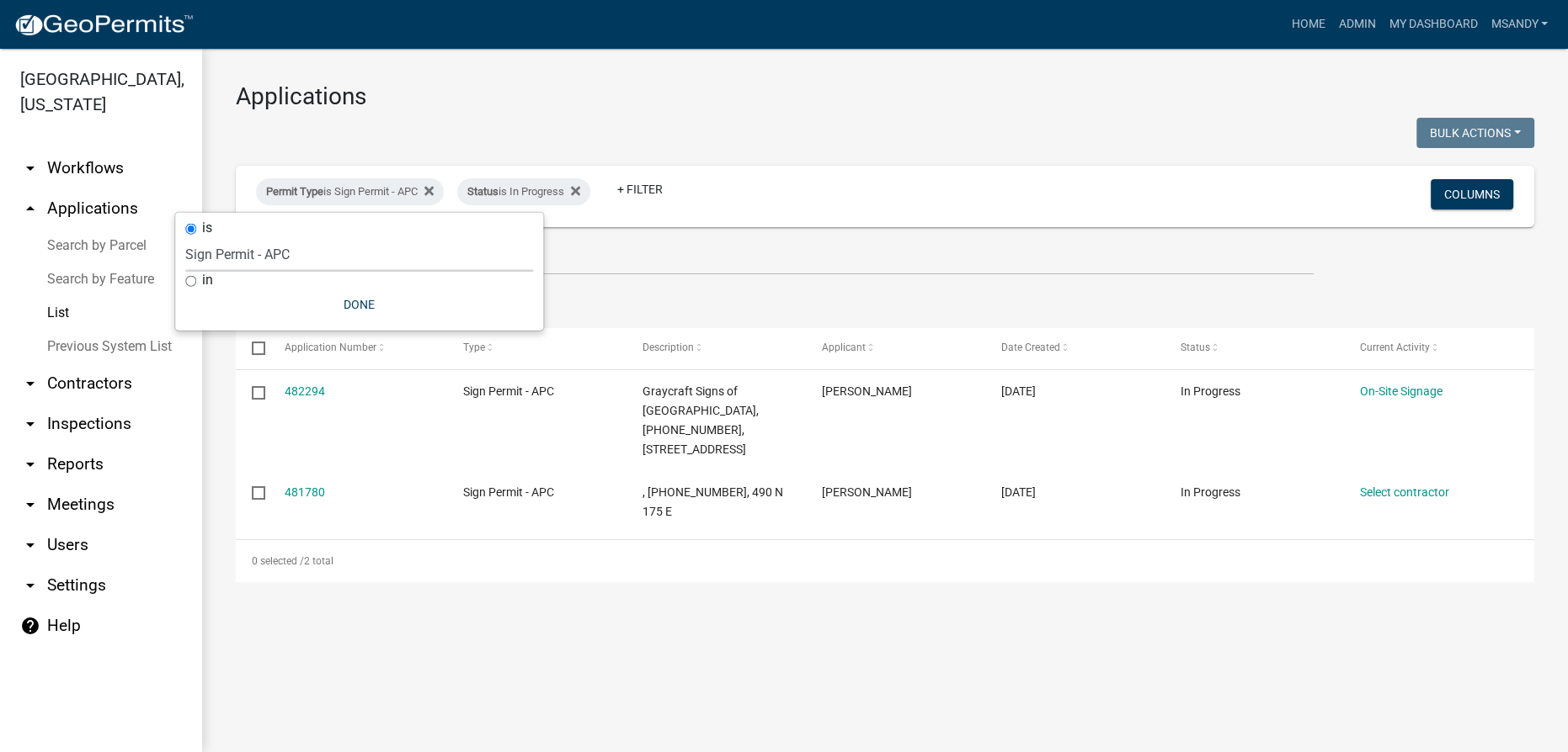
click at [325, 258] on select "Select an option [DATE] Copy Of - Subdivision Plat Application - APC APC Addres…" at bounding box center [358, 254] width 347 height 34
select select "a2c991f8-68ce-43d3-971c-57015753063b"
click at [229, 237] on select "Select an option [DATE] Copy Of - Subdivision Plat Application - APC APC Addres…" at bounding box center [358, 254] width 347 height 34
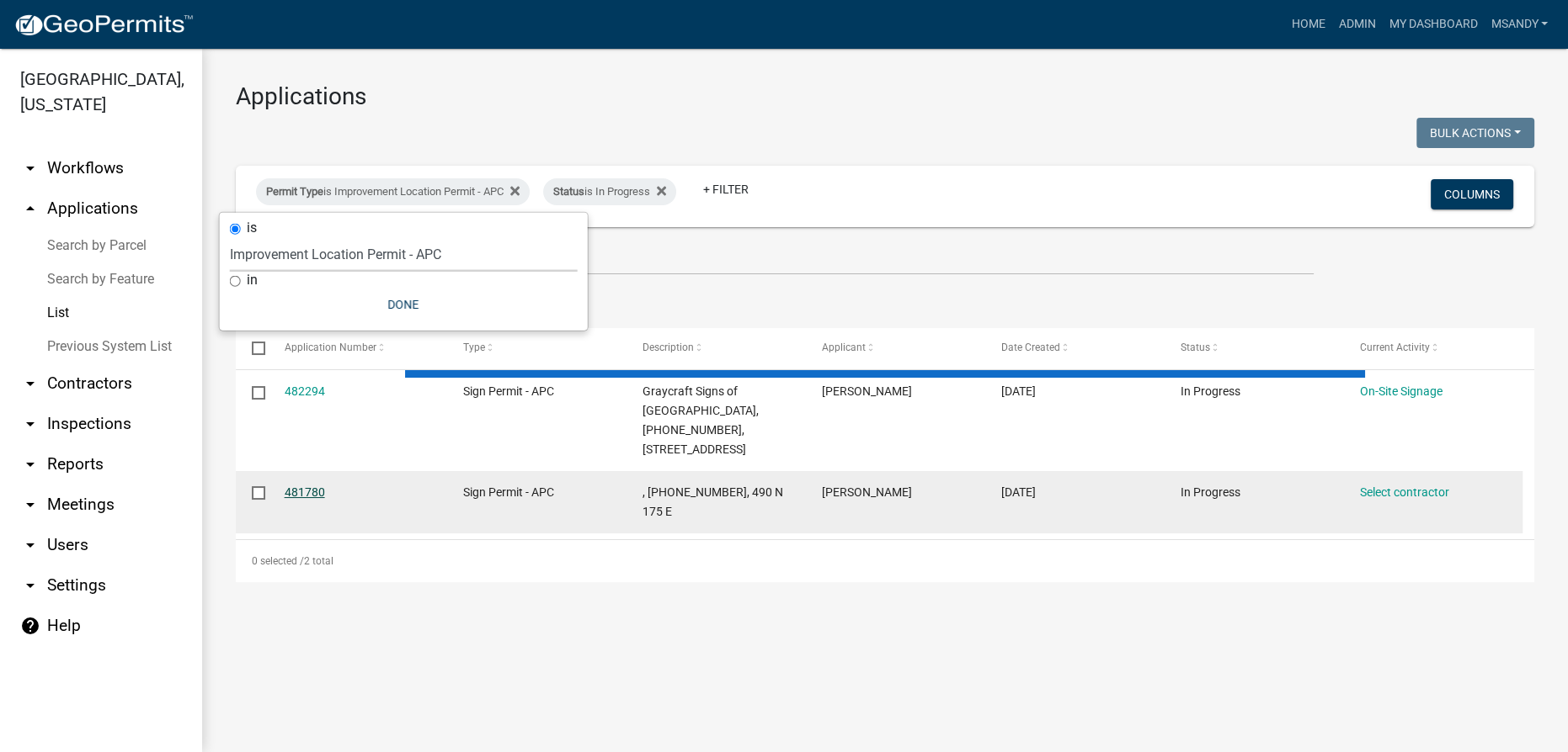
select select "3: 100"
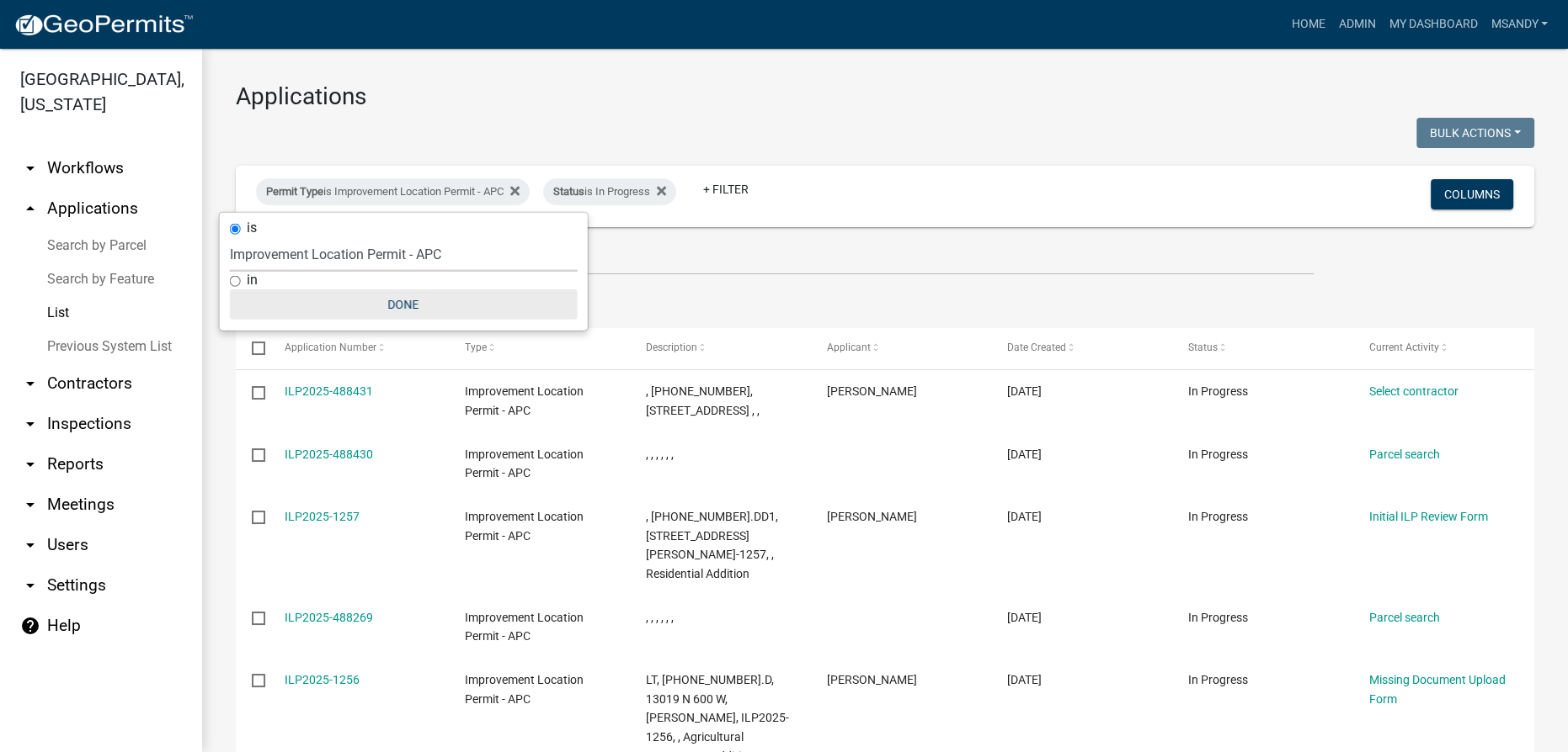
click at [395, 309] on button "Done" at bounding box center [403, 305] width 347 height 31
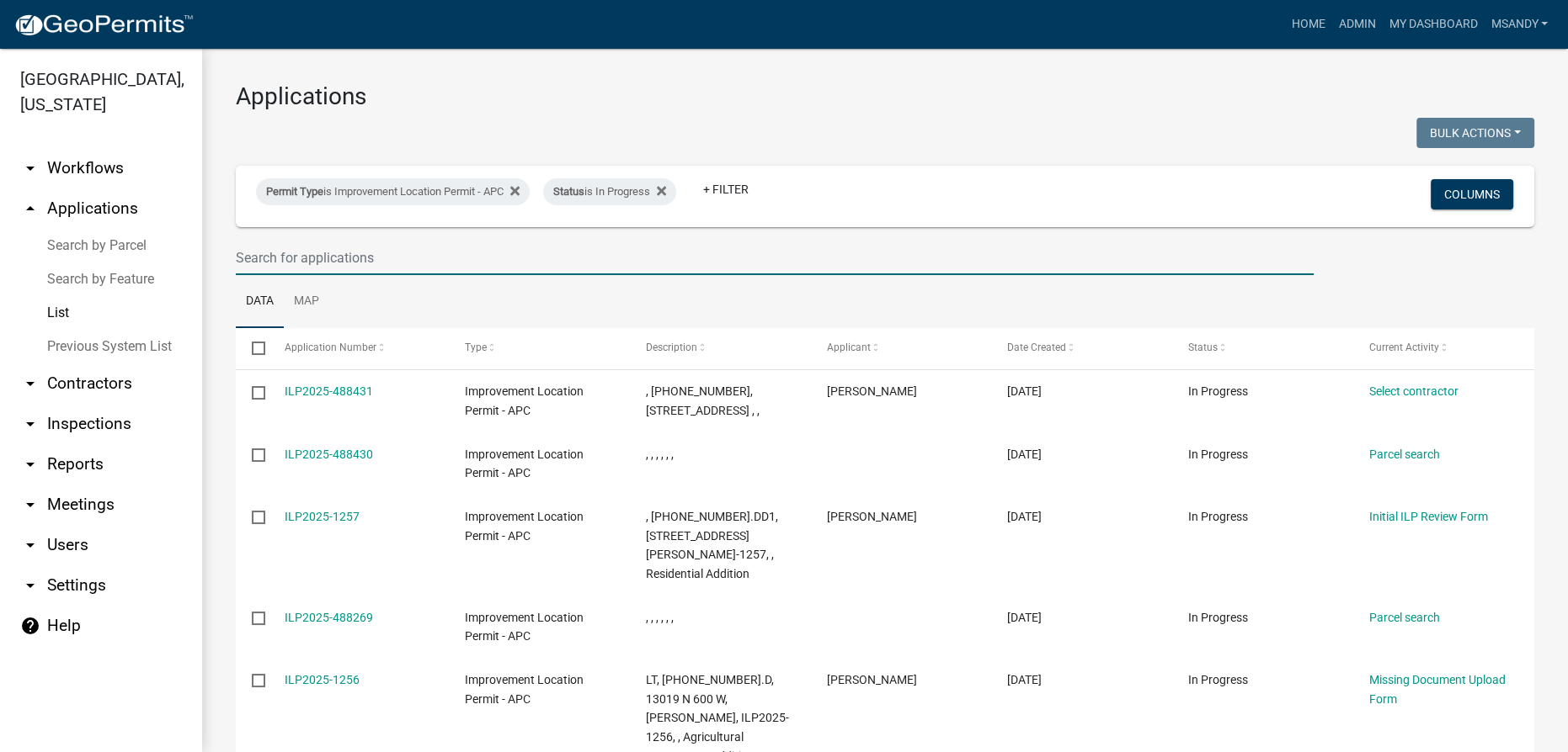
click at [409, 259] on input "text" at bounding box center [774, 258] width 1078 height 34
type input "mms"
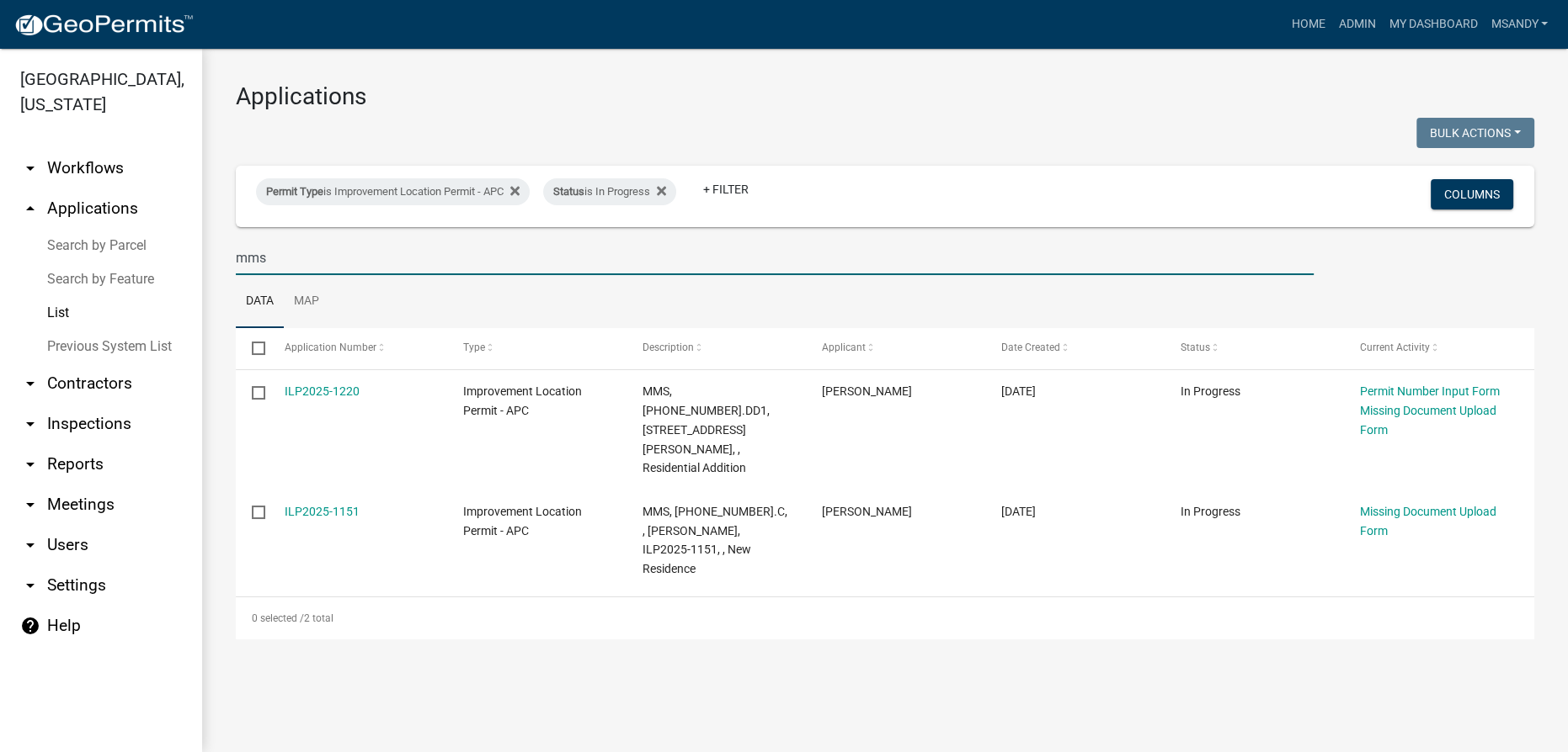
drag, startPoint x: 318, startPoint y: 251, endPoint x: 0, endPoint y: 251, distance: 318.0
click at [0, 251] on div "[GEOGRAPHIC_DATA], [US_STATE] arrow_drop_down Workflows List arrow_drop_up Appl…" at bounding box center [784, 400] width 1568 height 703
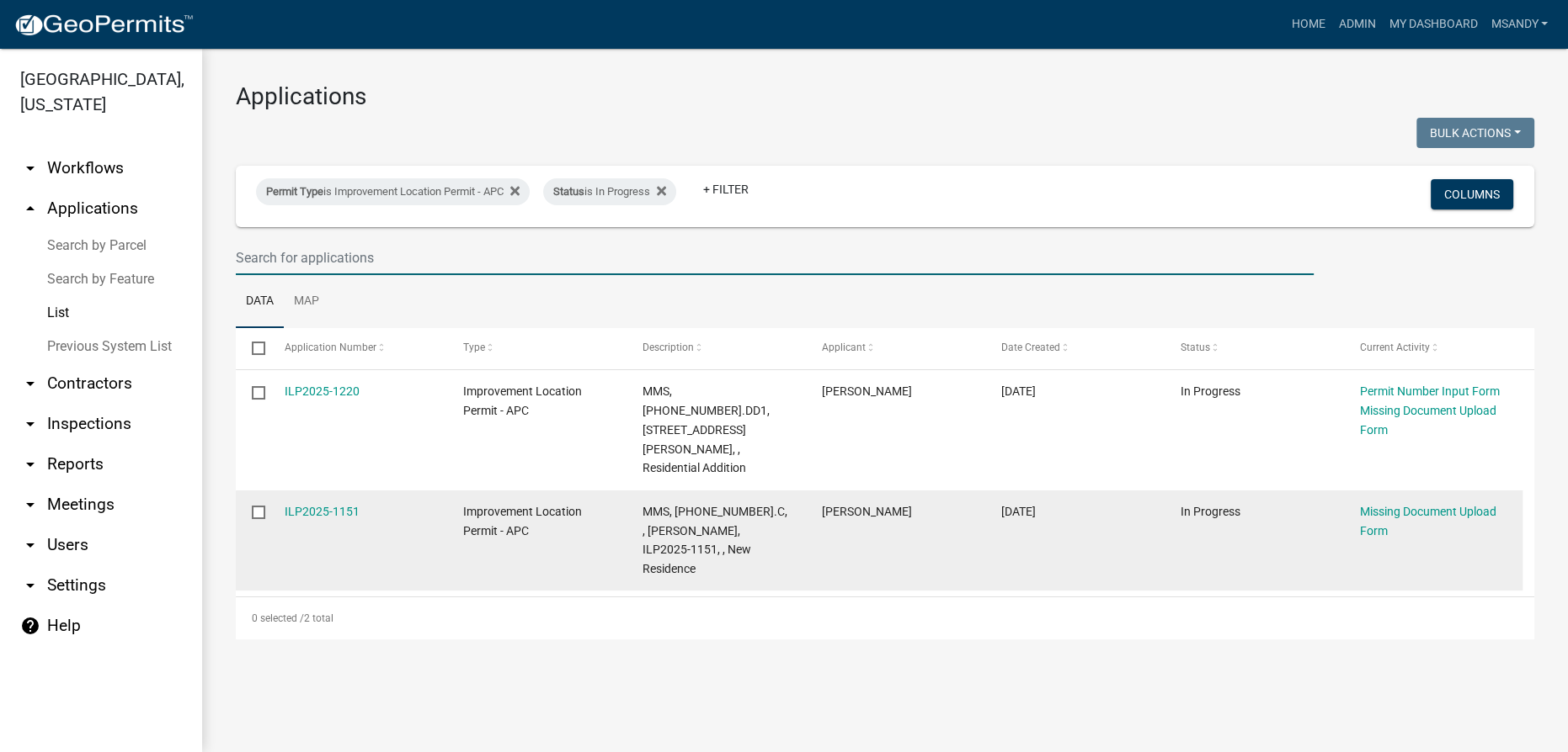
select select "3: 100"
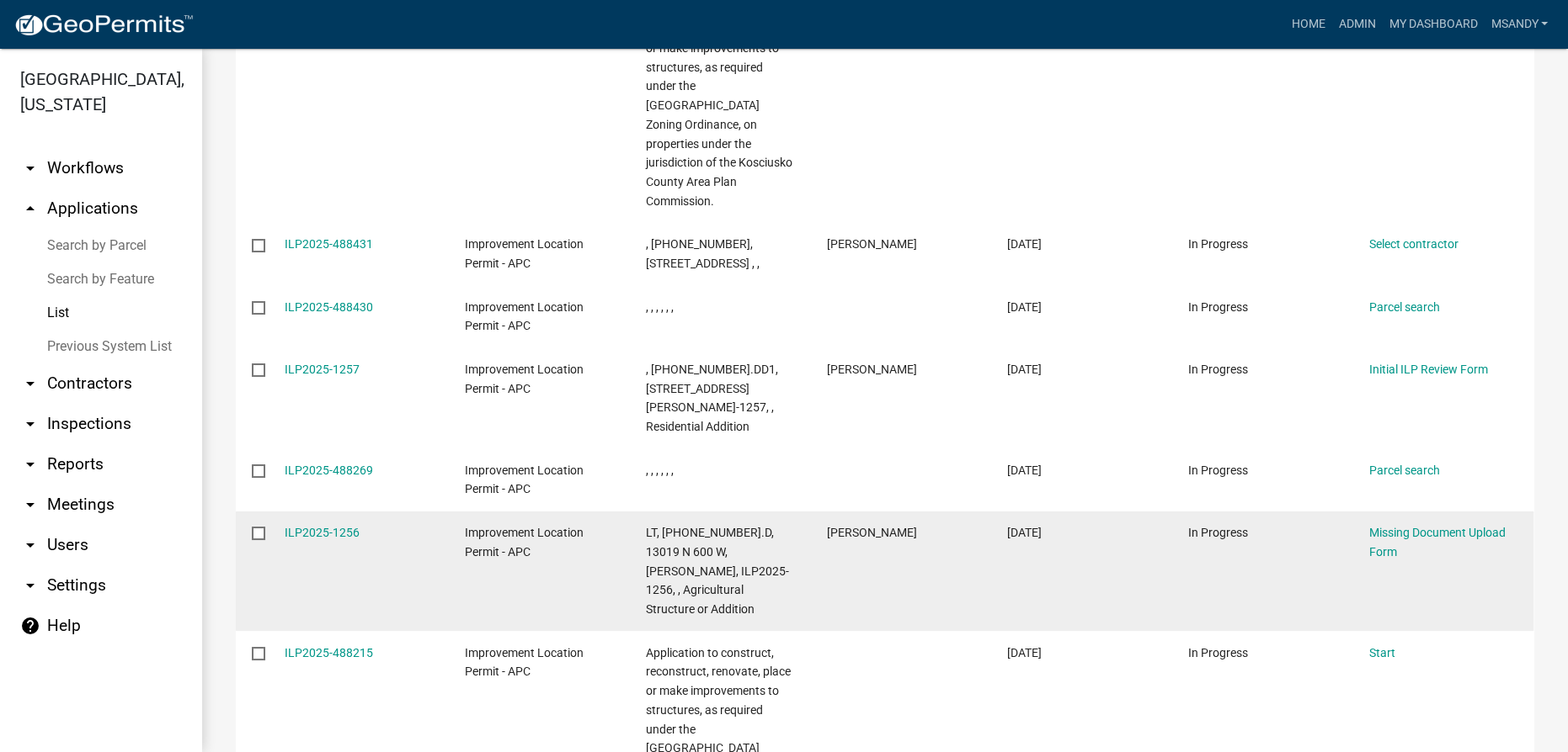
scroll to position [536, 0]
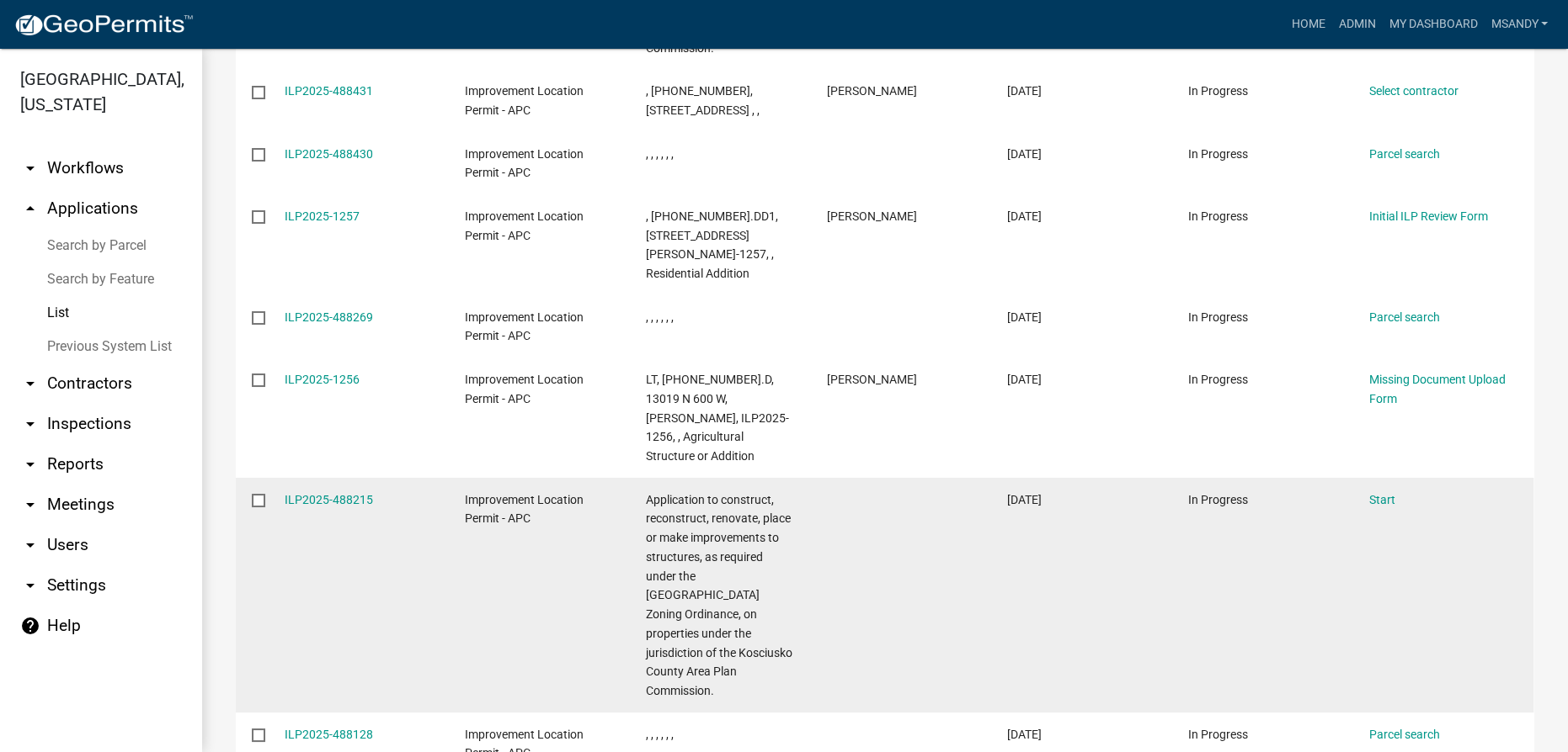
click at [254, 494] on input "checkbox" at bounding box center [257, 500] width 11 height 11
checkbox input "true"
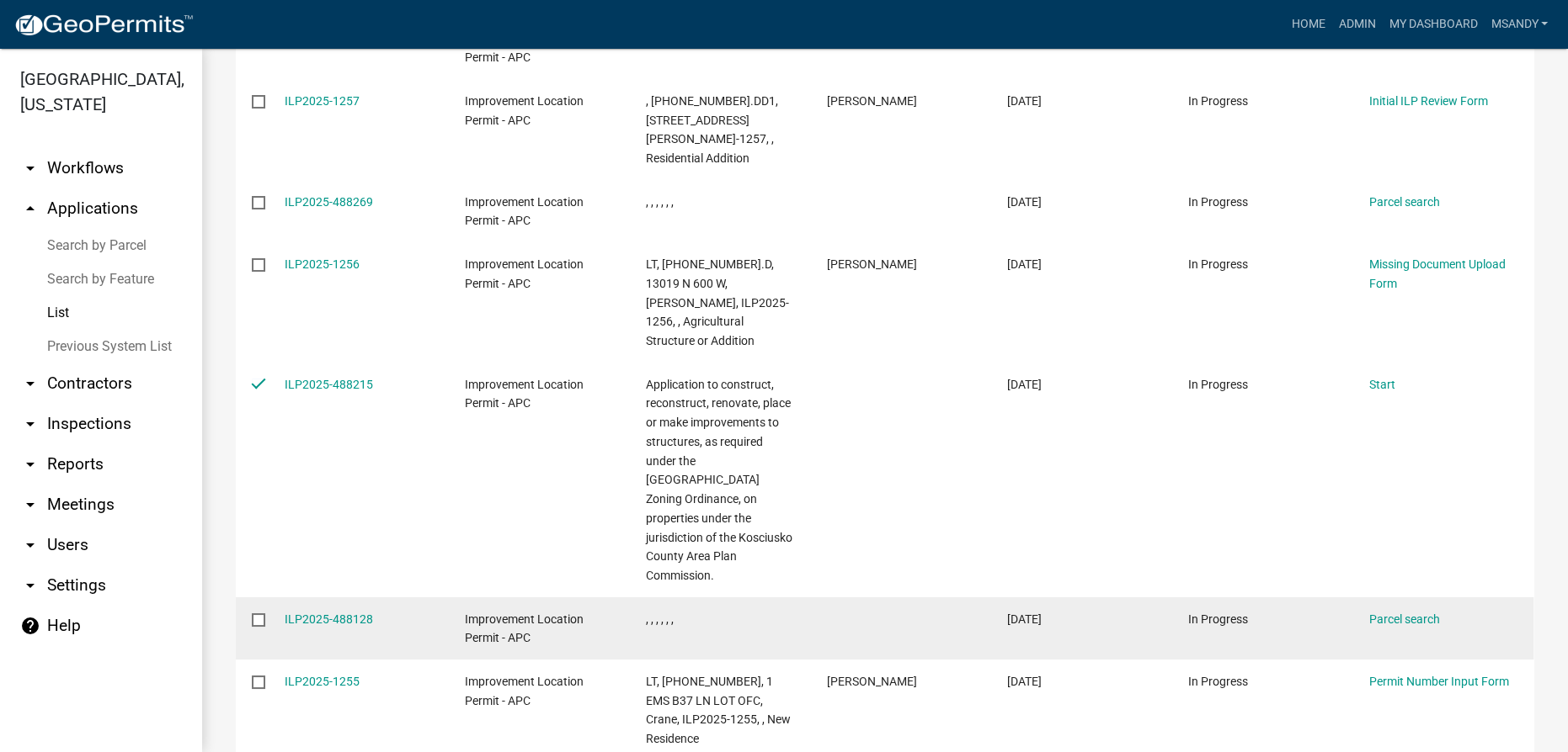
scroll to position [688, 0]
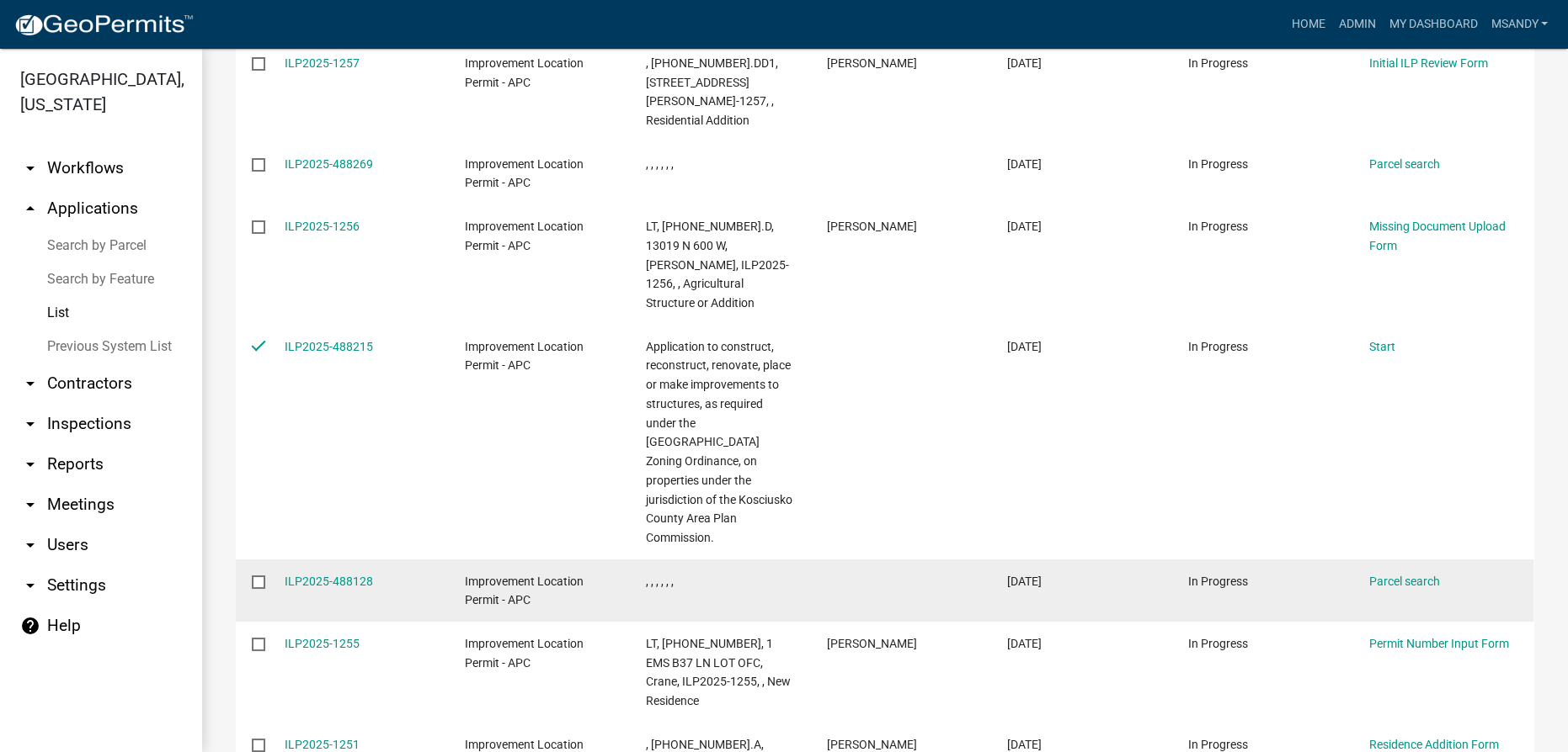
click at [258, 575] on input "checkbox" at bounding box center [257, 581] width 11 height 11
checkbox input "true"
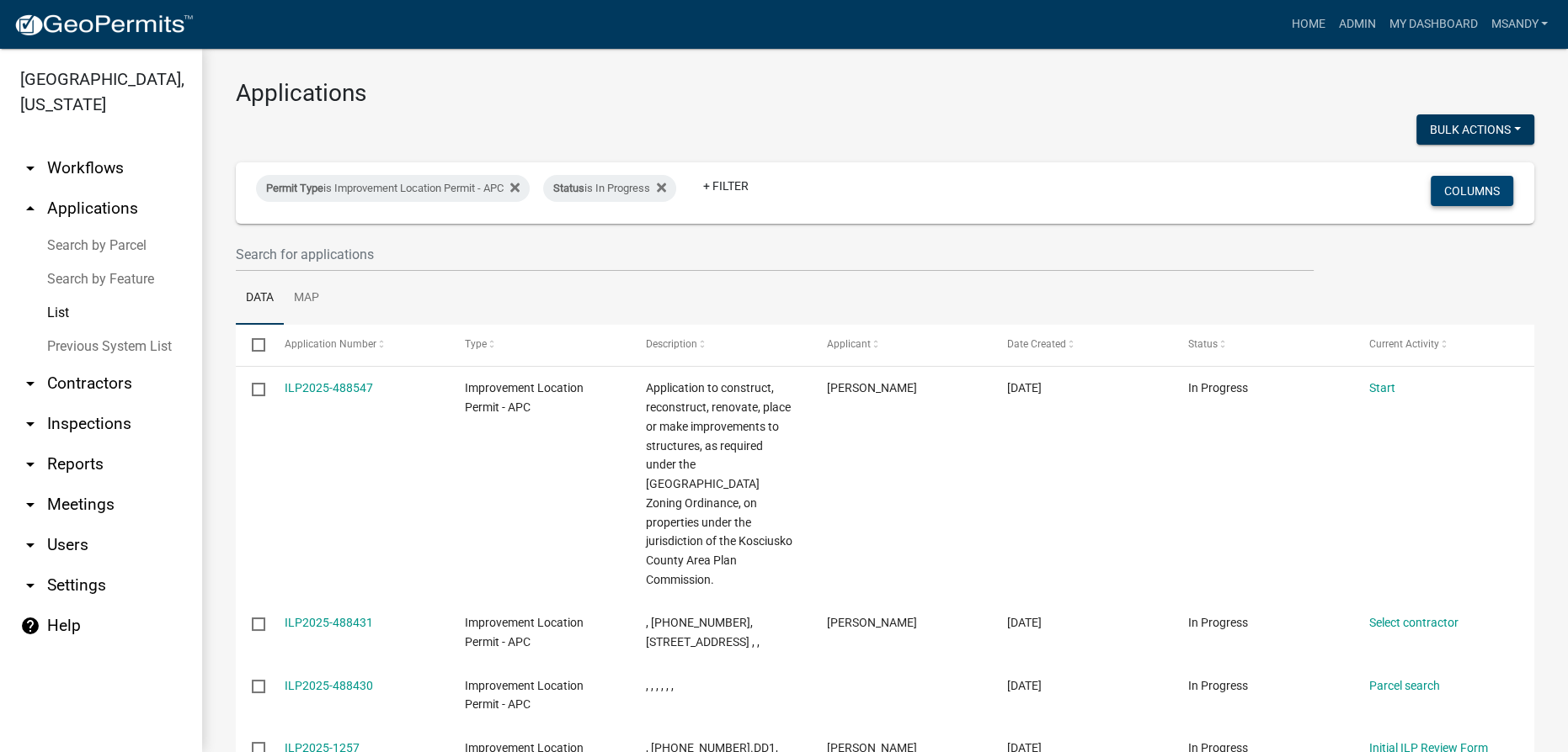
scroll to position [0, 0]
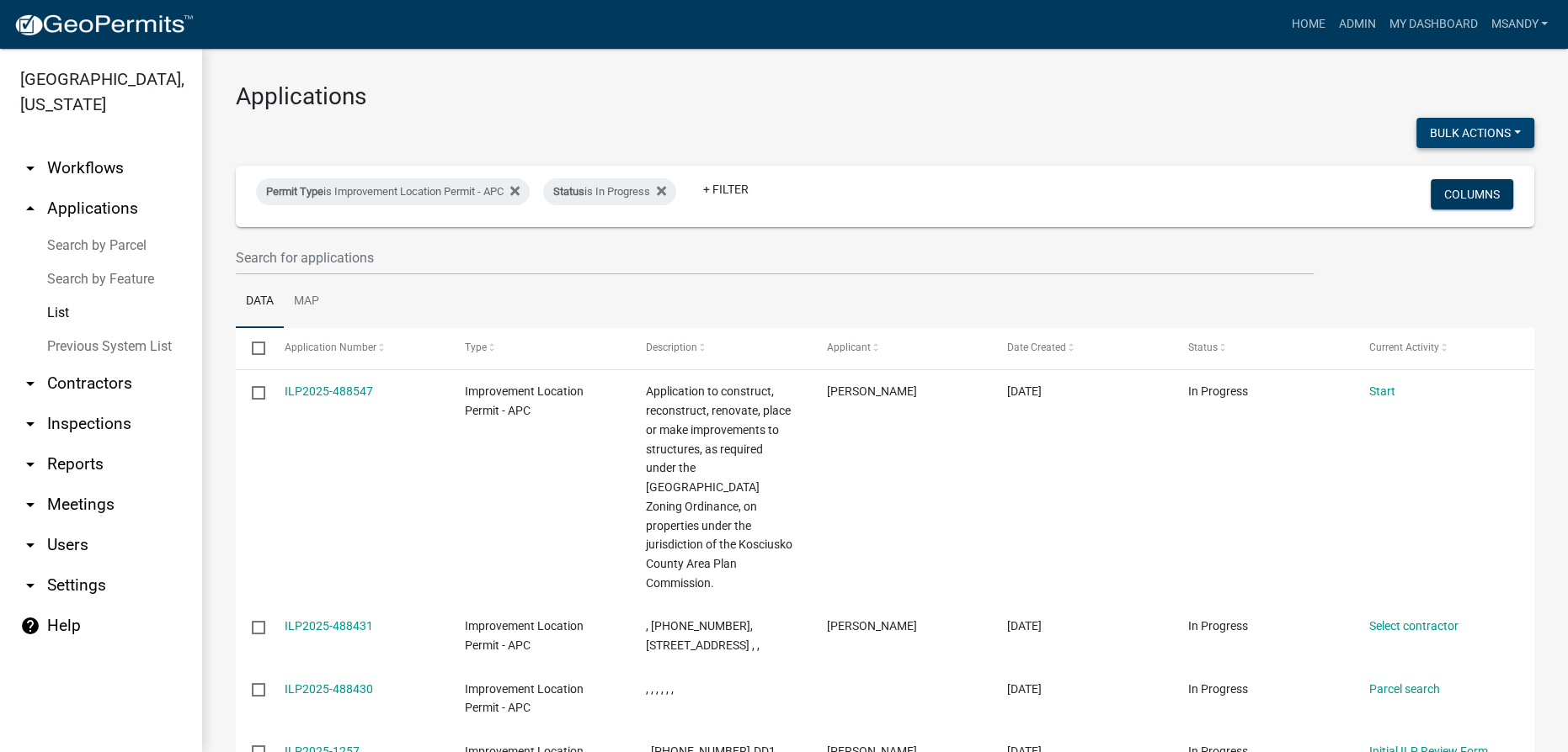
click at [1462, 127] on button "Bulk Actions" at bounding box center [1475, 133] width 118 height 31
click at [1433, 190] on button "Void" at bounding box center [1466, 177] width 134 height 41
checkbox input "false"
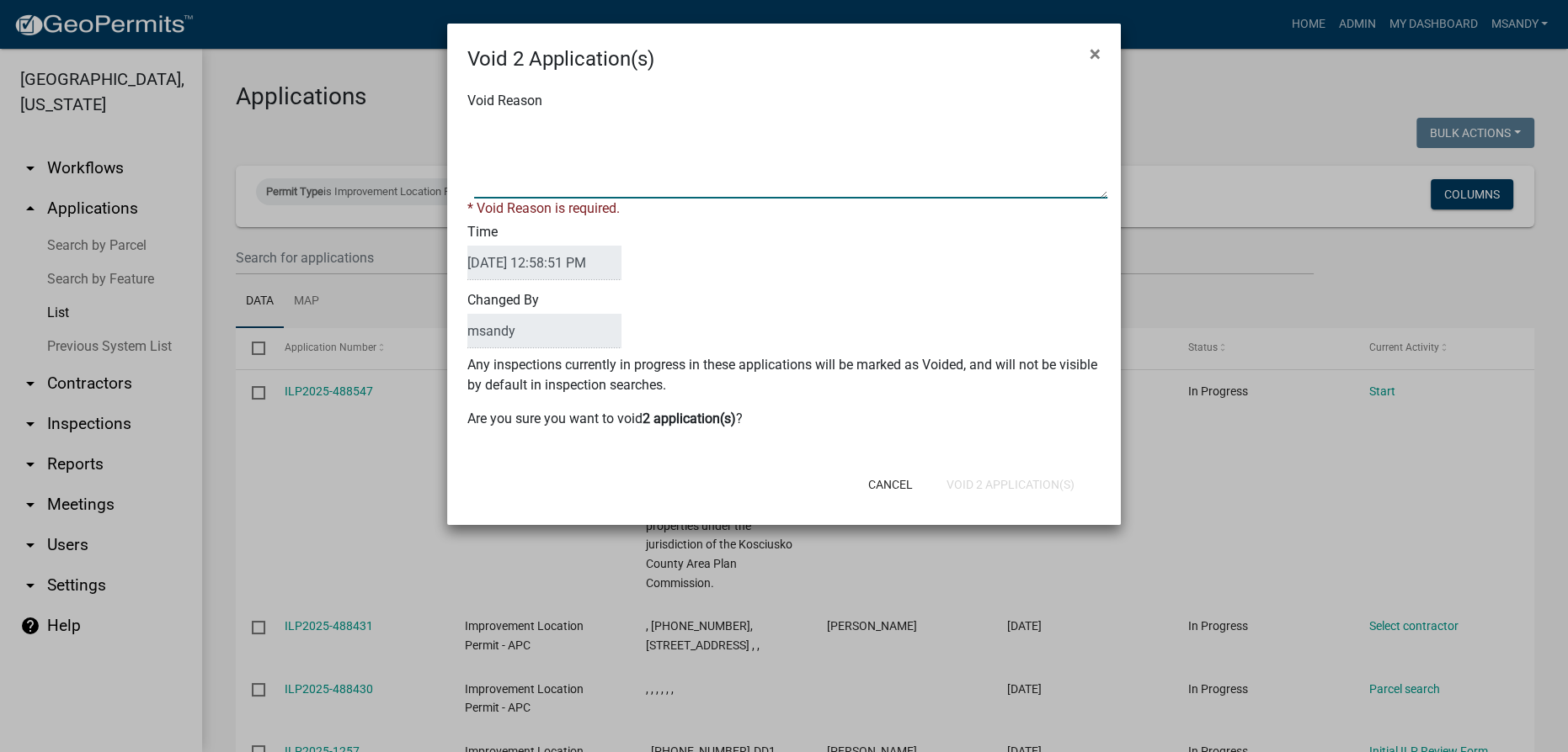
click at [902, 190] on textarea "Void Reason" at bounding box center [790, 156] width 633 height 84
type textarea "Incomplete"
click at [987, 480] on button "Void 2 Application(s)" at bounding box center [1010, 485] width 155 height 31
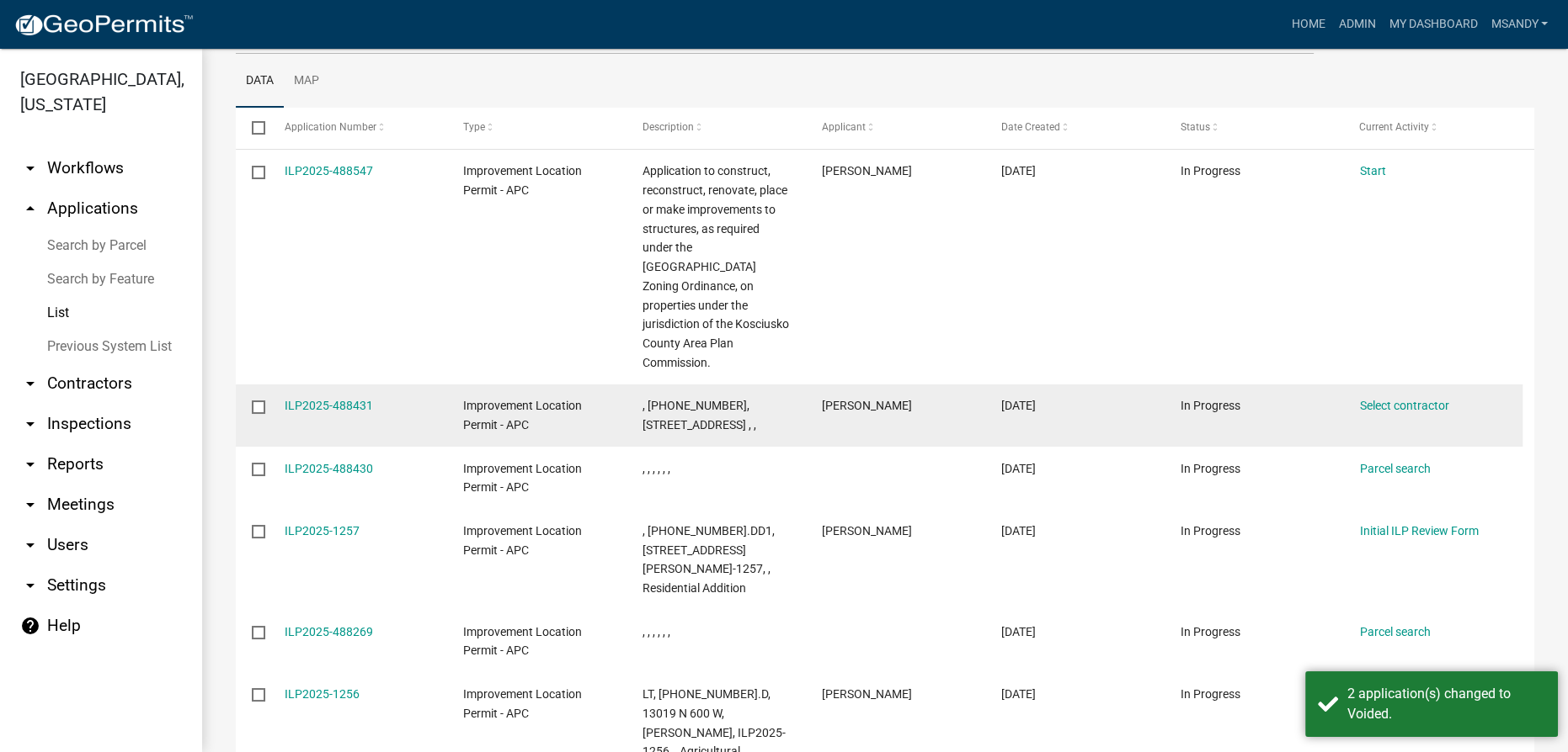
scroll to position [229, 0]
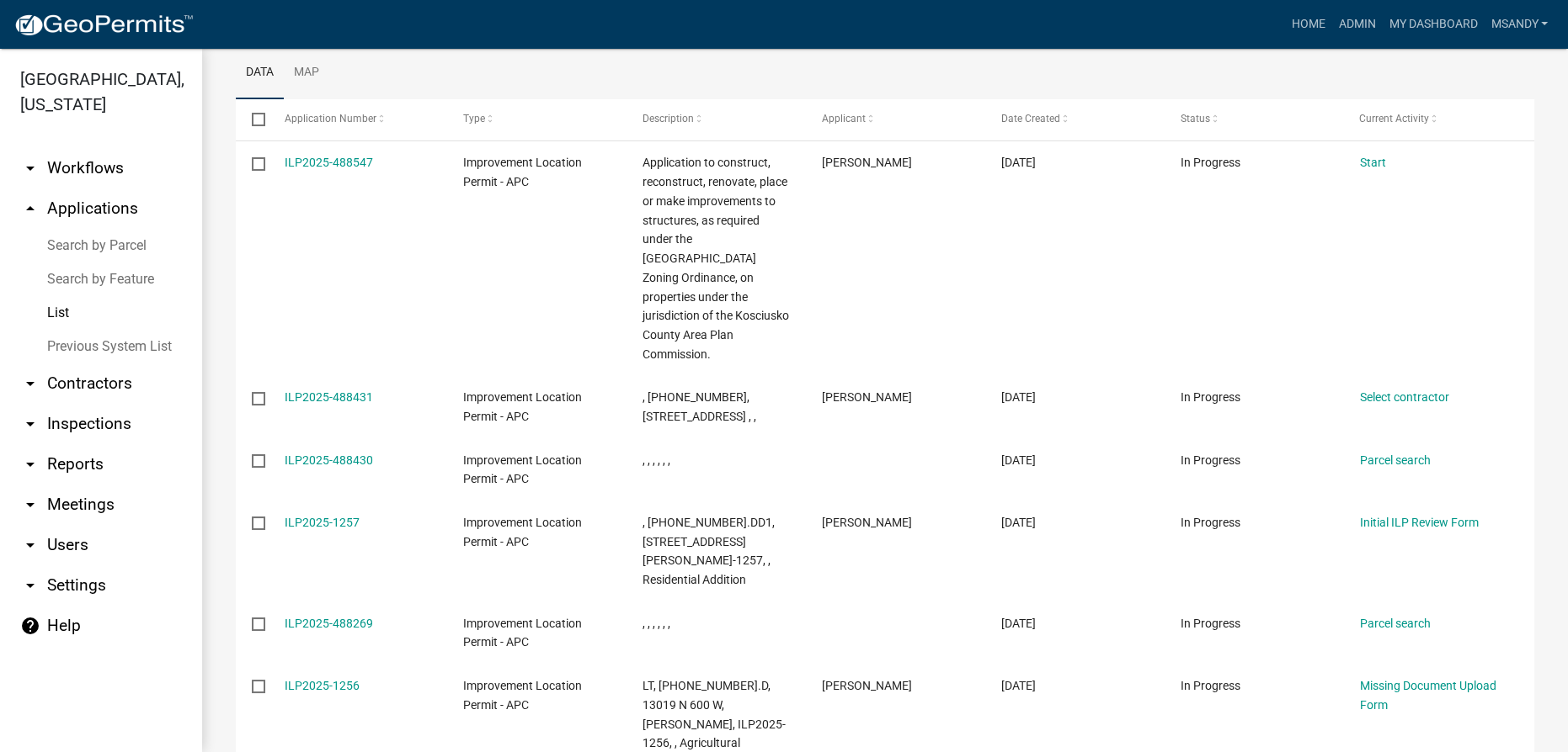
click at [80, 239] on link "Search by Parcel" at bounding box center [101, 245] width 202 height 33
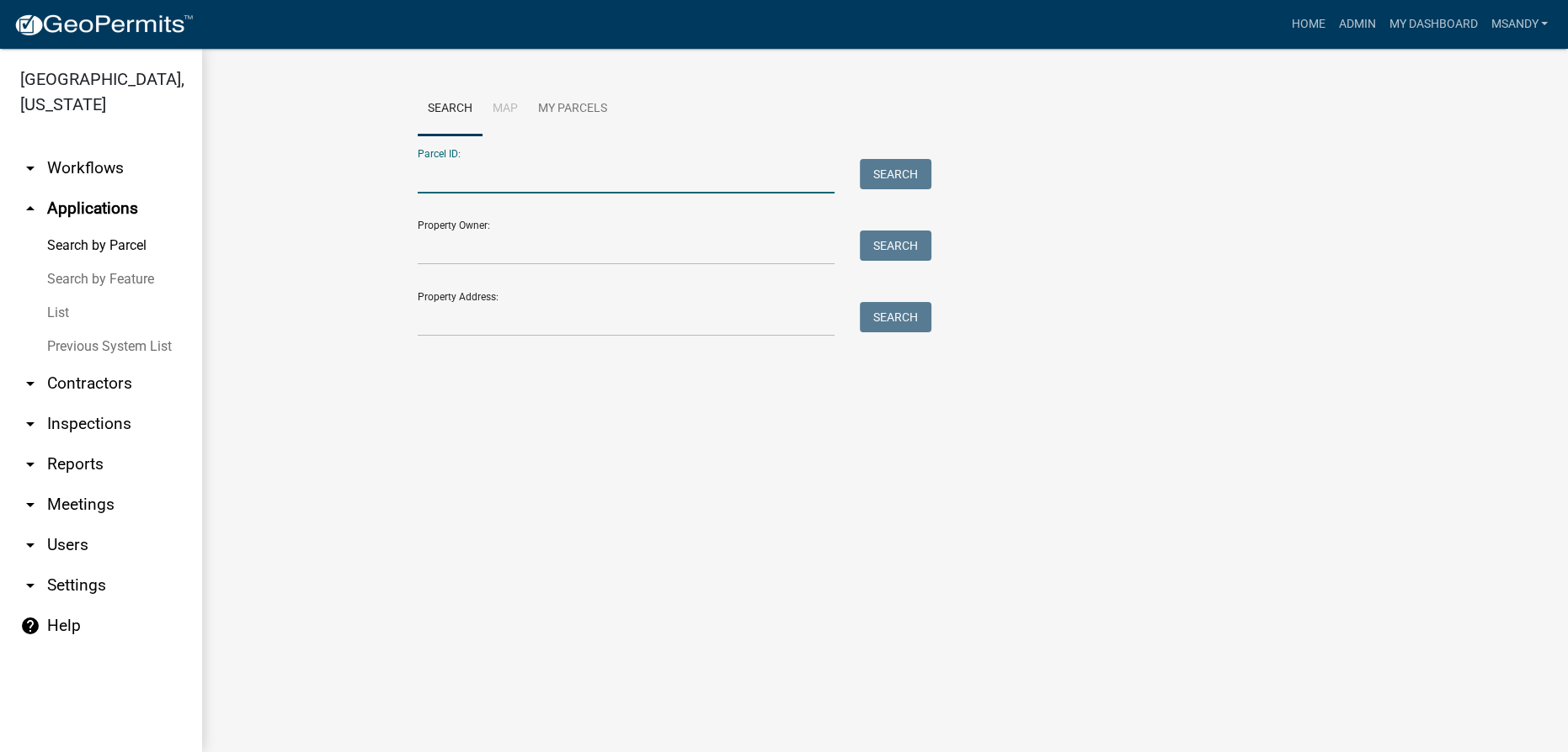
paste input "[PHONE_NUMBER]"
type input "[PHONE_NUMBER]"
click at [916, 167] on button "Search" at bounding box center [895, 174] width 71 height 31
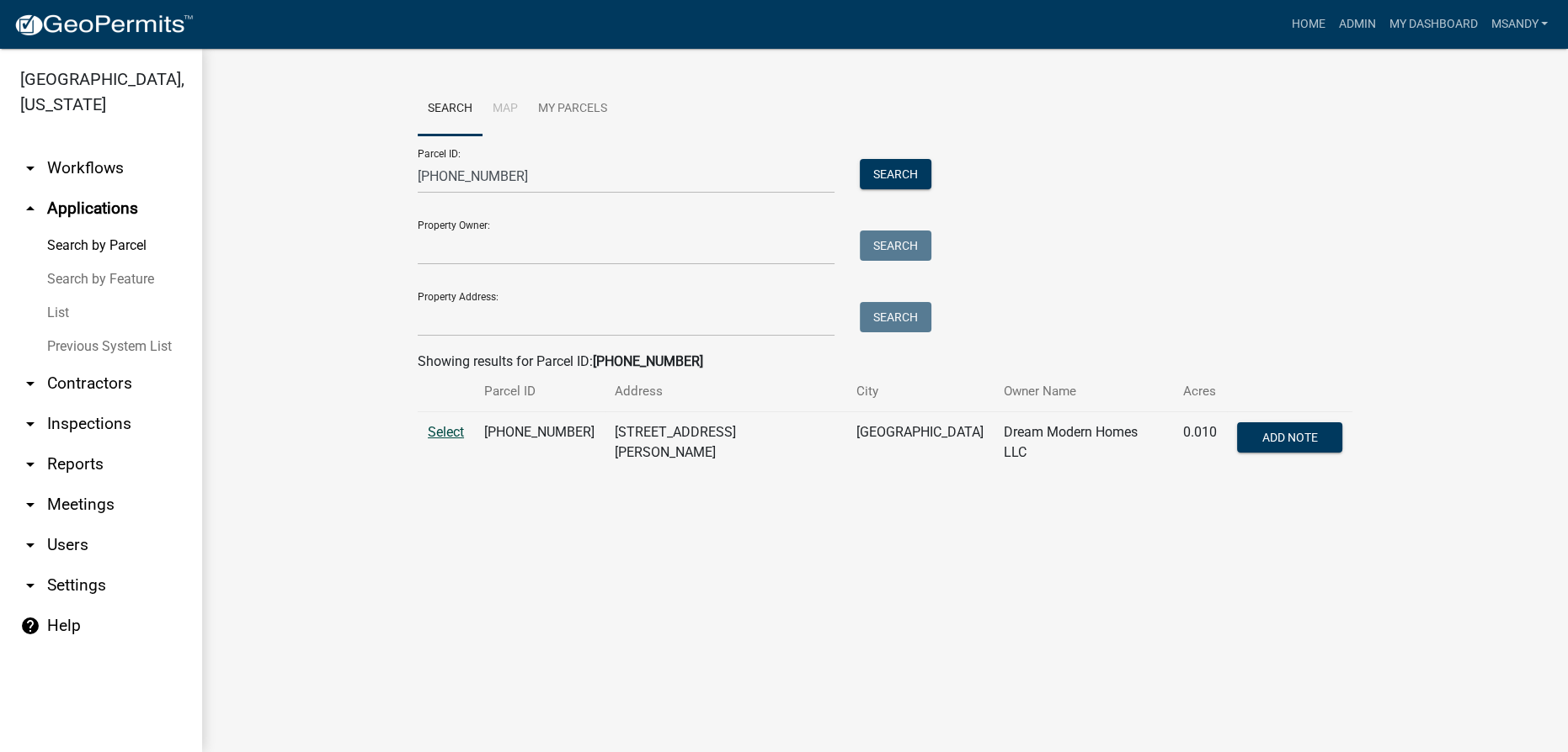
click at [442, 435] on span "Select" at bounding box center [446, 432] width 36 height 16
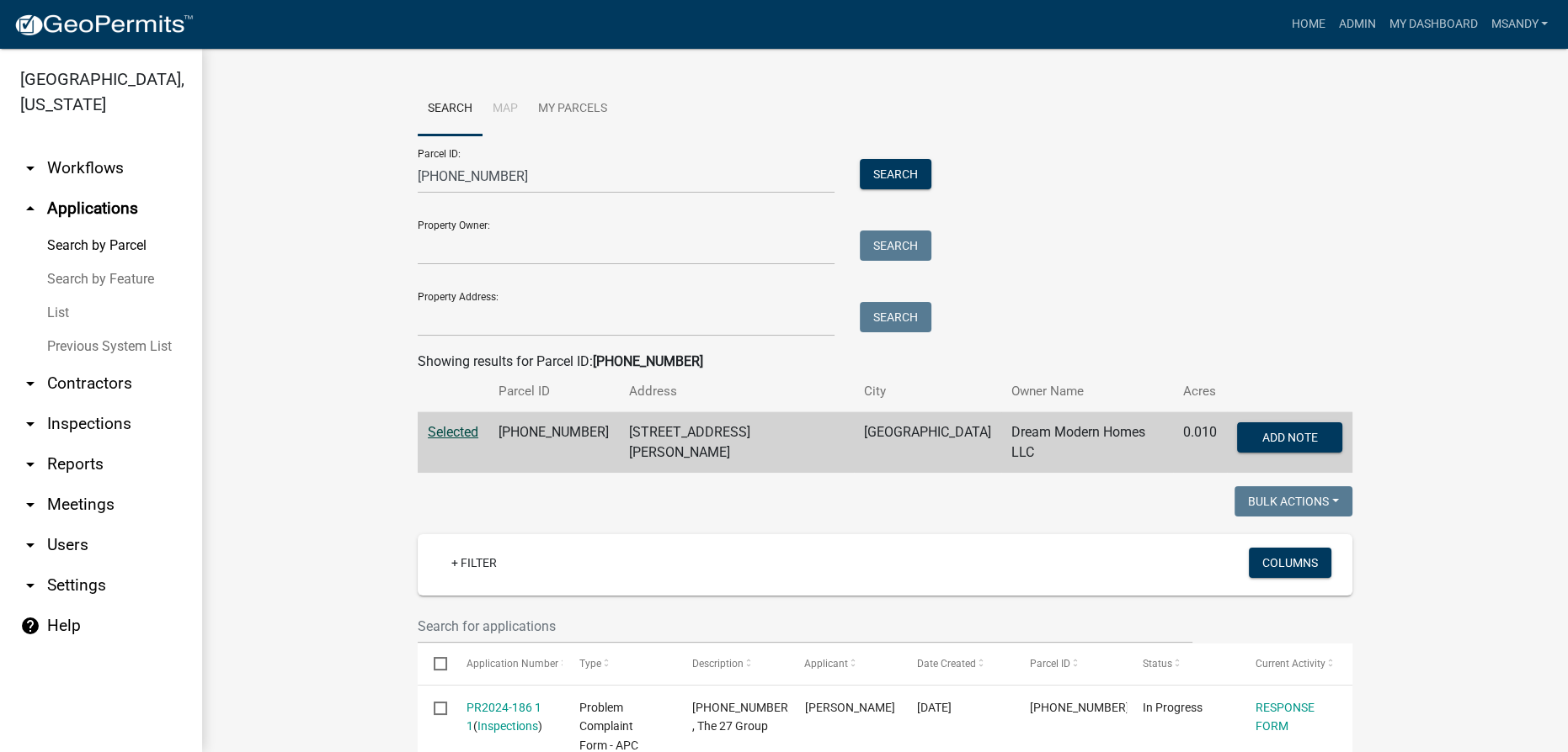
click at [55, 311] on link "List" at bounding box center [101, 313] width 202 height 33
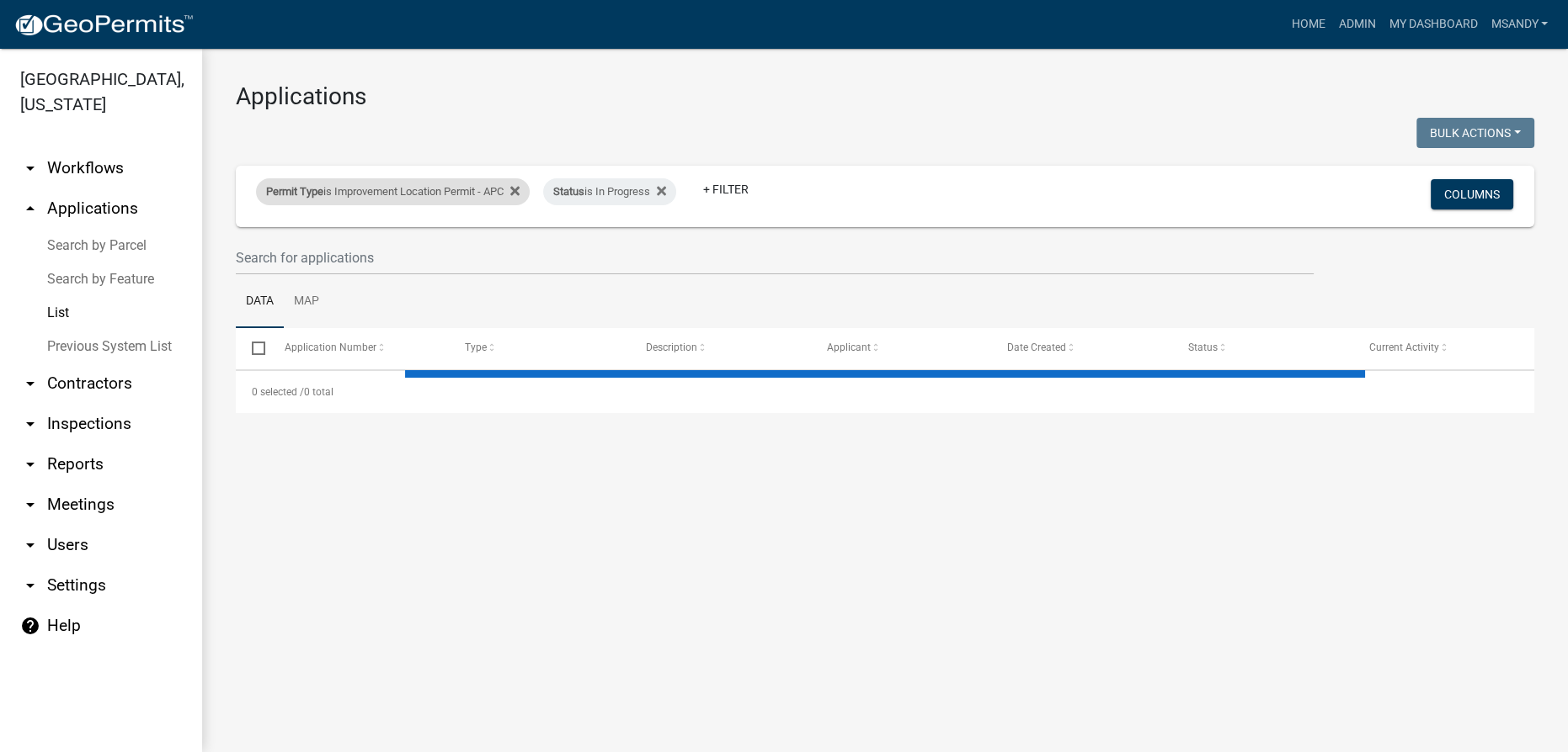
select select "3: 100"
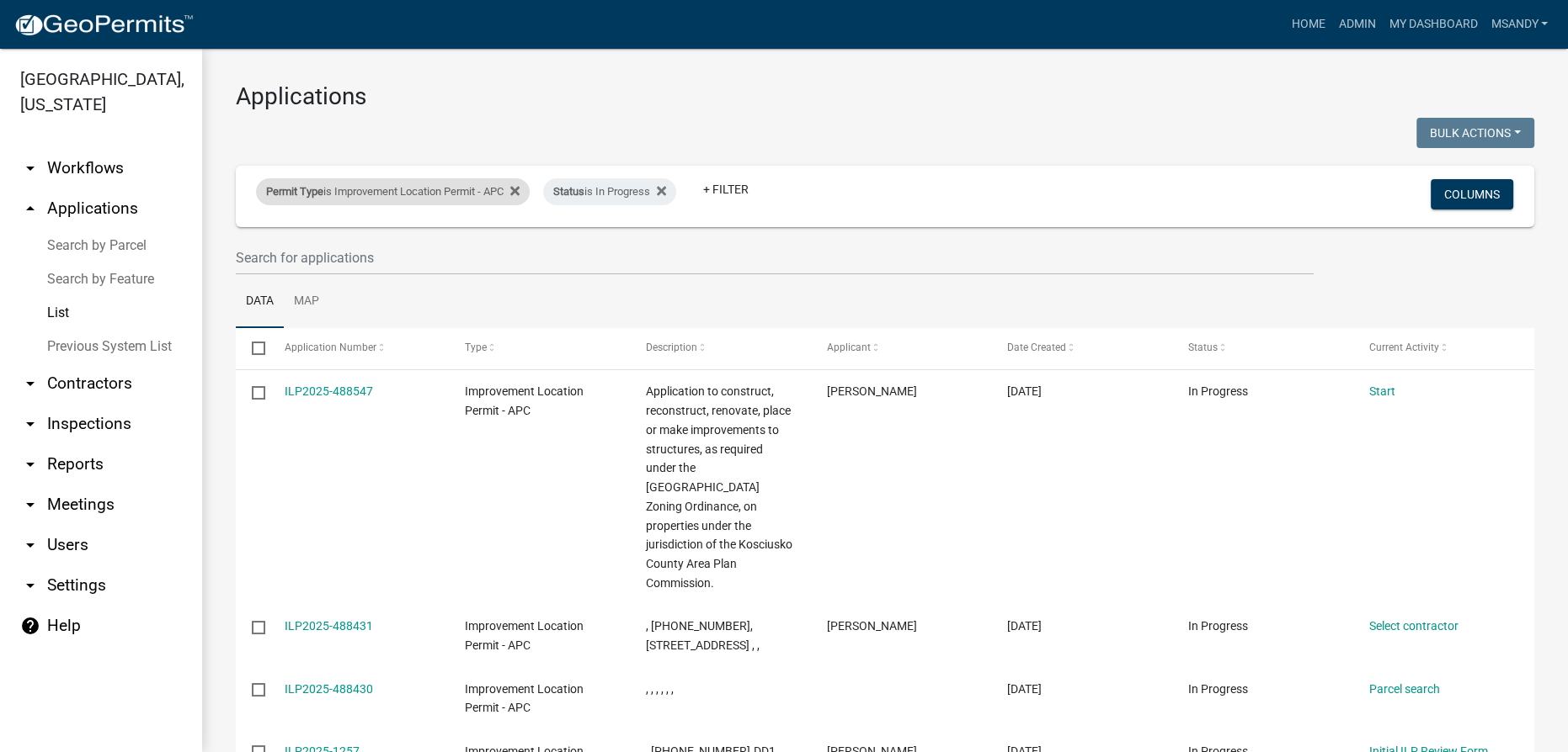
click at [364, 190] on div "Permit Type is Improvement Location Permit - APC" at bounding box center [392, 192] width 273 height 27
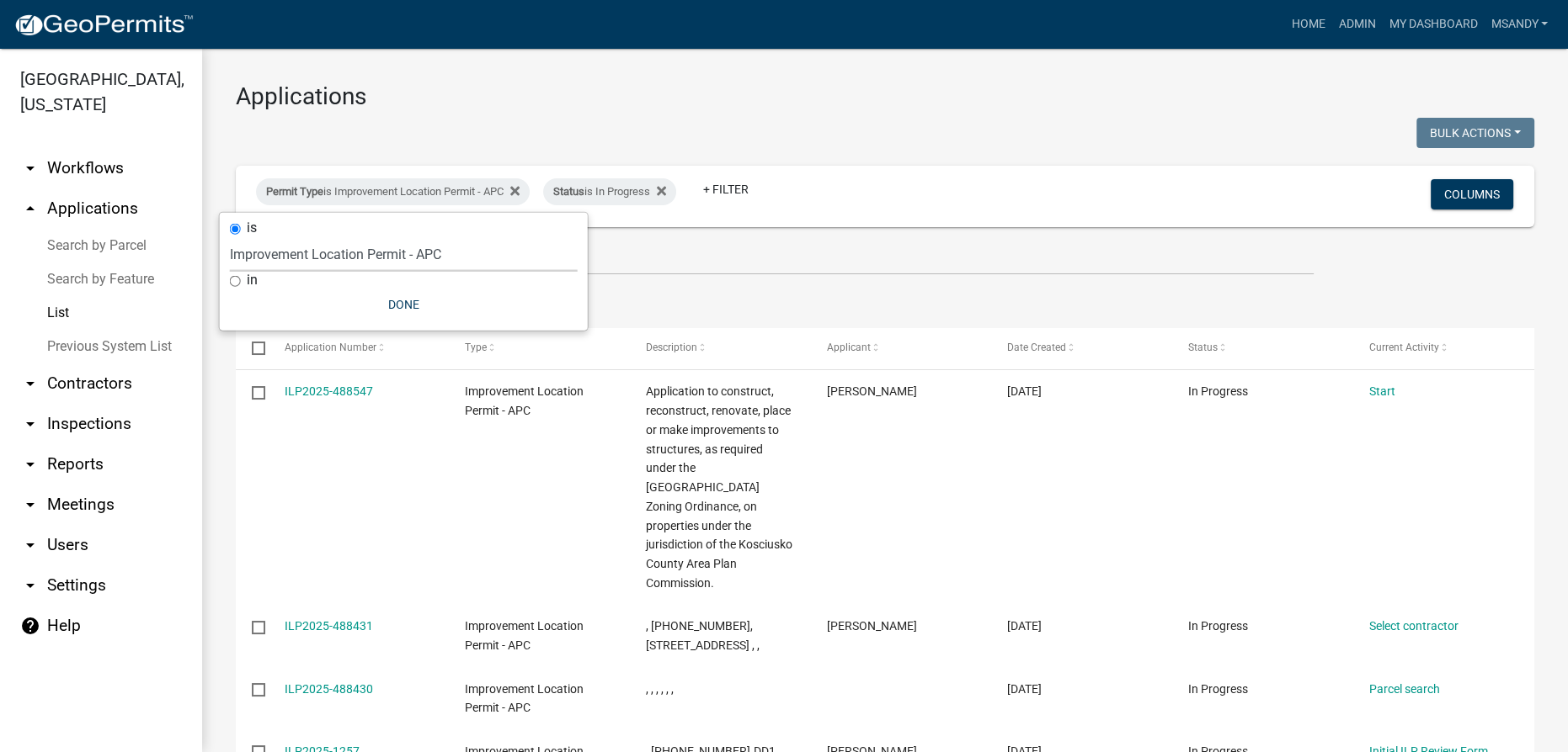
click at [344, 246] on select "Select an option [DATE] Copy Of - Subdivision Plat Application - APC APC Addres…" at bounding box center [403, 254] width 347 height 34
select select "06555e07-7e79-4569-9f73-610b83aead0f"
click at [230, 237] on select "Select an option [DATE] Copy Of - Subdivision Plat Application - APC APC Addres…" at bounding box center [403, 254] width 347 height 34
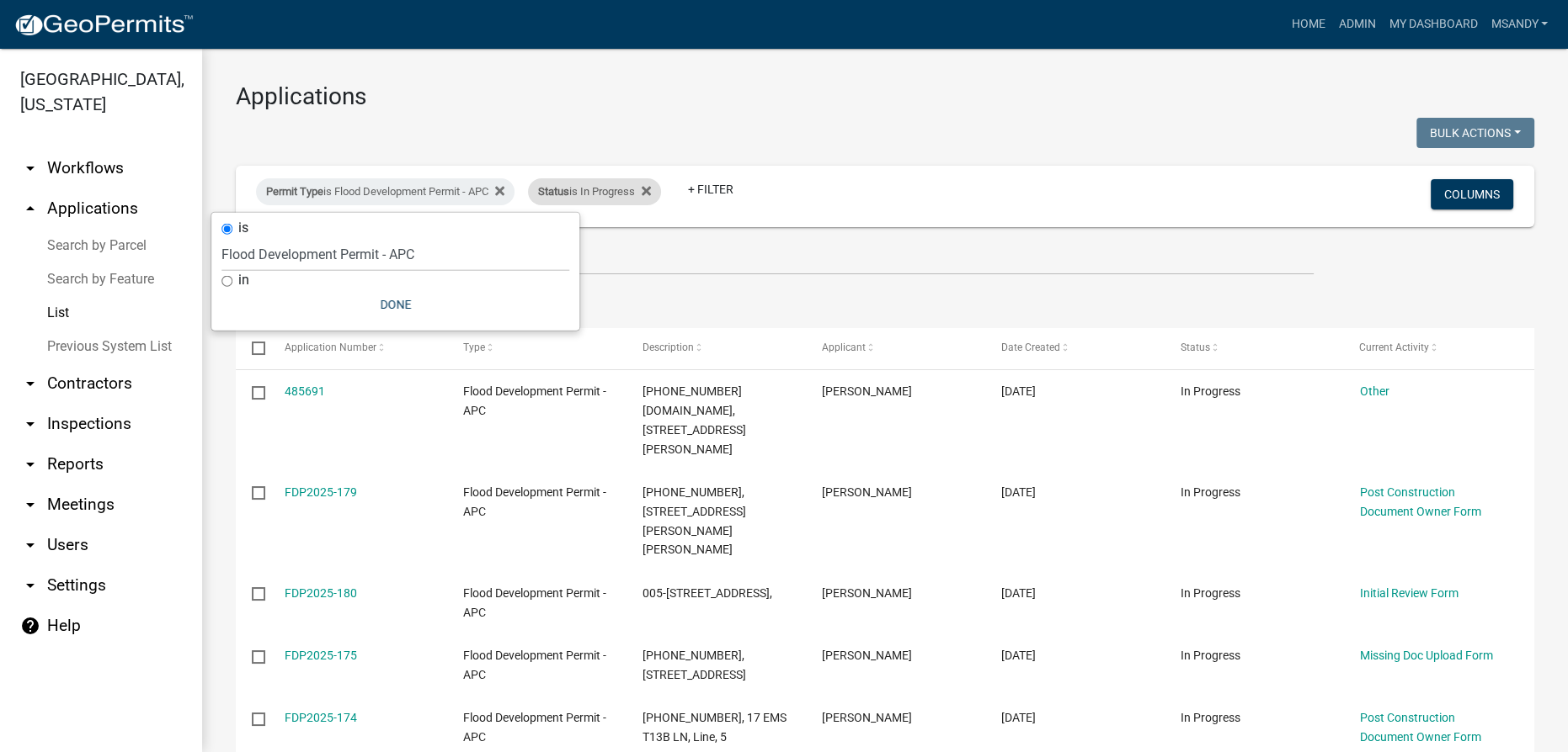
click at [604, 197] on div "Status is In Progress" at bounding box center [594, 192] width 133 height 27
select select "1"
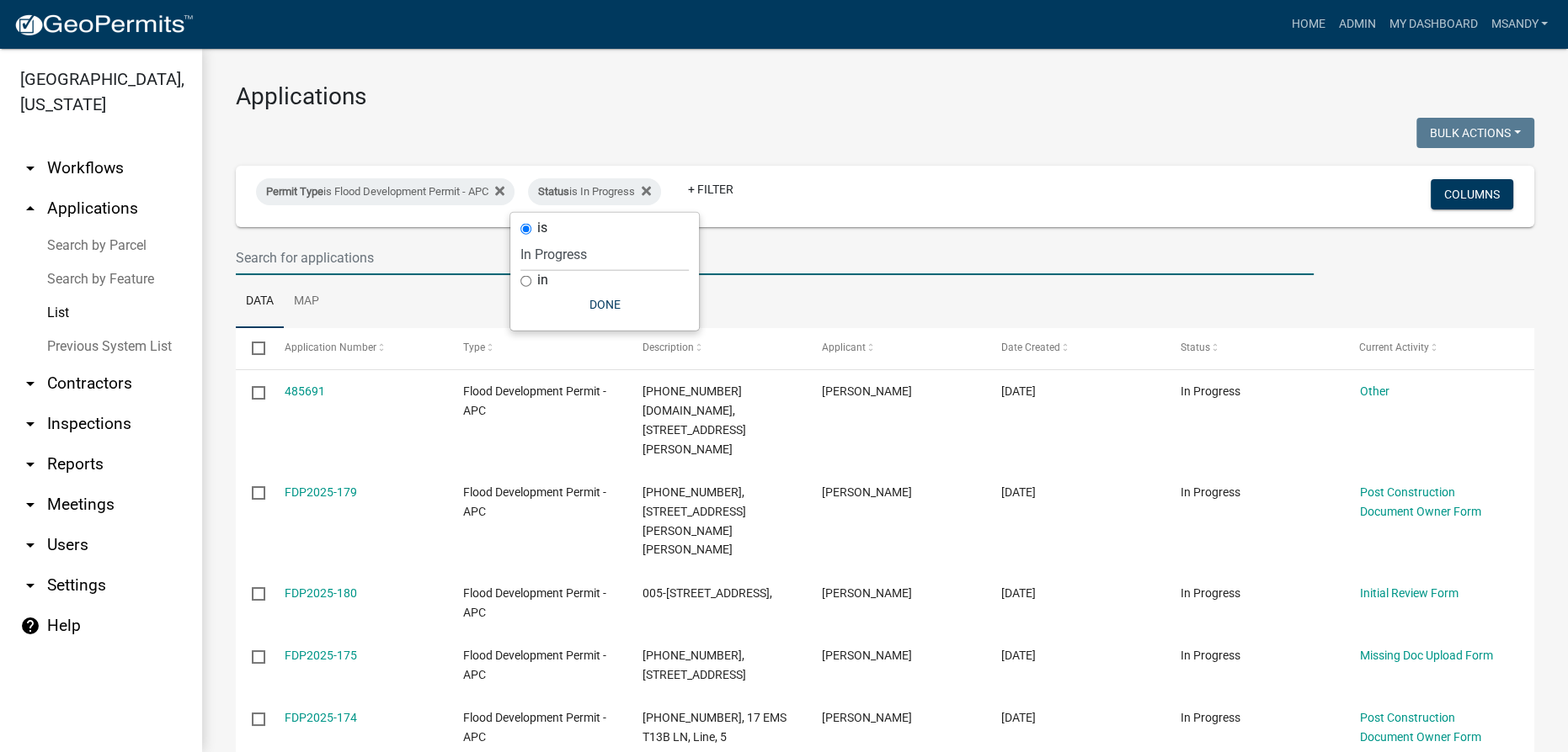
click at [824, 252] on input "text" at bounding box center [774, 258] width 1078 height 34
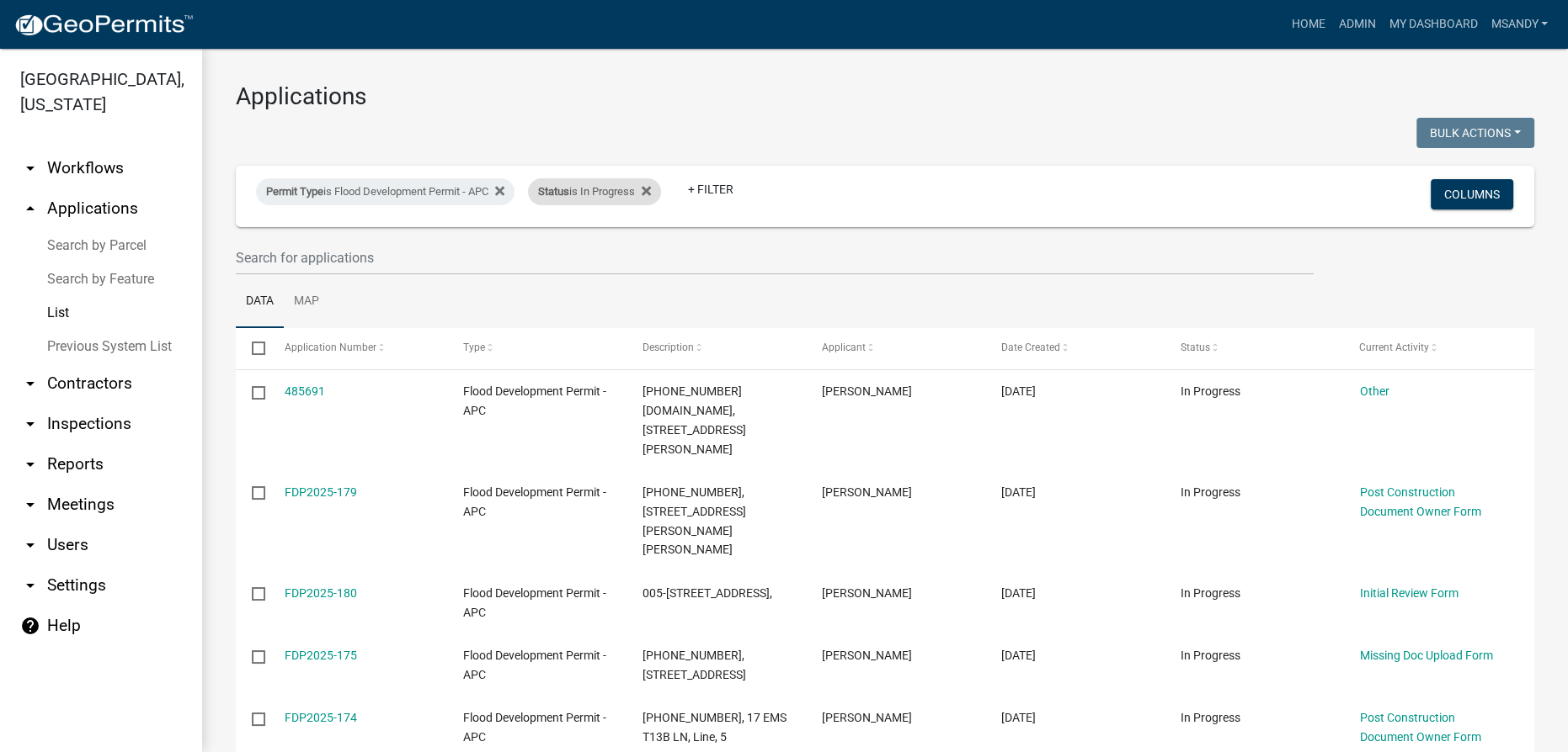
drag, startPoint x: 787, startPoint y: 266, endPoint x: 606, endPoint y: 192, distance: 195.5
click at [606, 192] on div "Status is In Progress" at bounding box center [594, 192] width 133 height 27
click at [573, 253] on select "Select an option Not Started In Progress Completed Expired Locked Withdrawn Voi…" at bounding box center [604, 254] width 169 height 34
select select "2"
click at [521, 237] on select "Select an option Not Started In Progress Completed Expired Locked Withdrawn Voi…" at bounding box center [604, 254] width 169 height 34
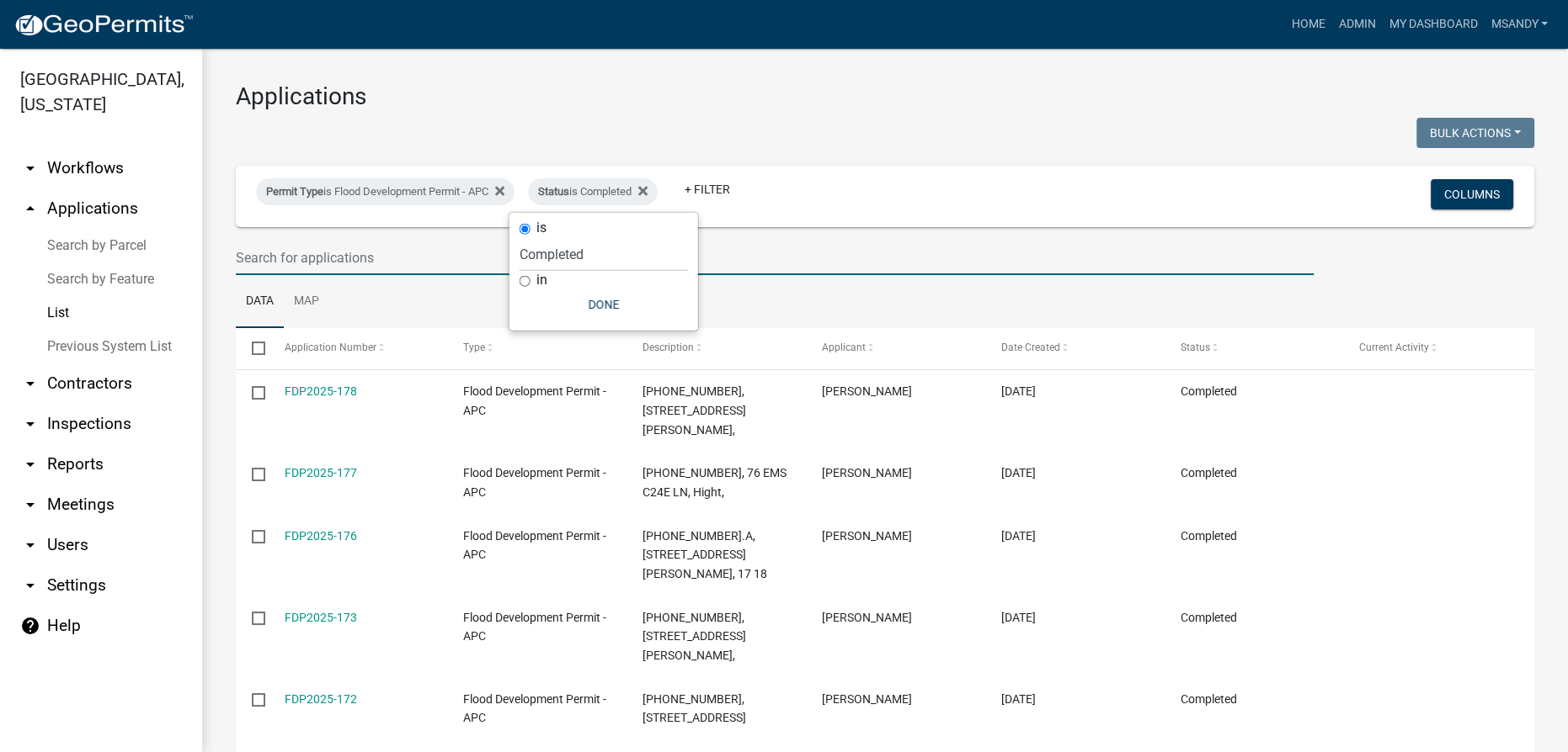
click at [453, 260] on input "text" at bounding box center [774, 258] width 1078 height 34
paste input "[PHONE_NUMBER]"
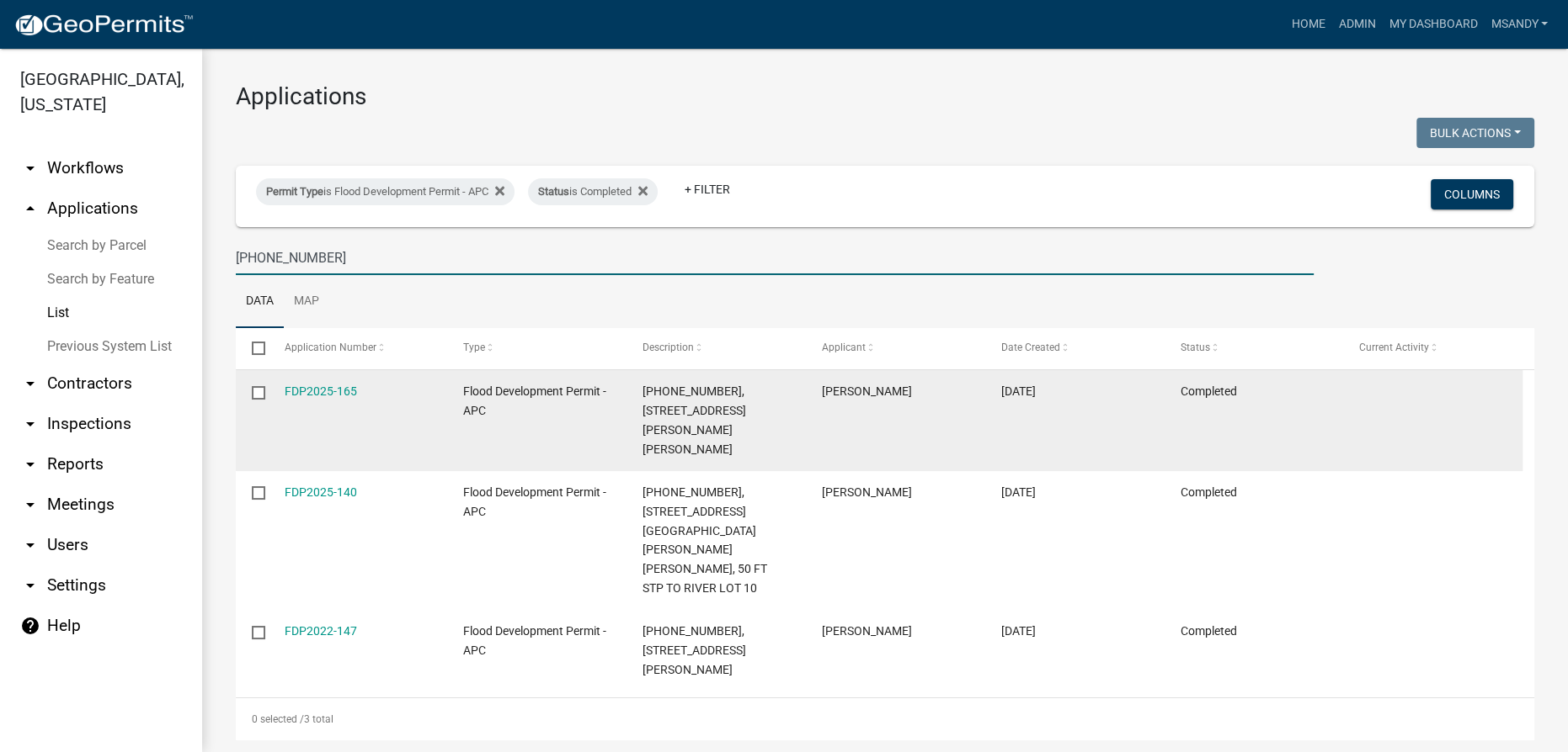
type input "[PHONE_NUMBER]"
click at [319, 391] on link "FDP2025-165" at bounding box center [320, 391] width 72 height 14
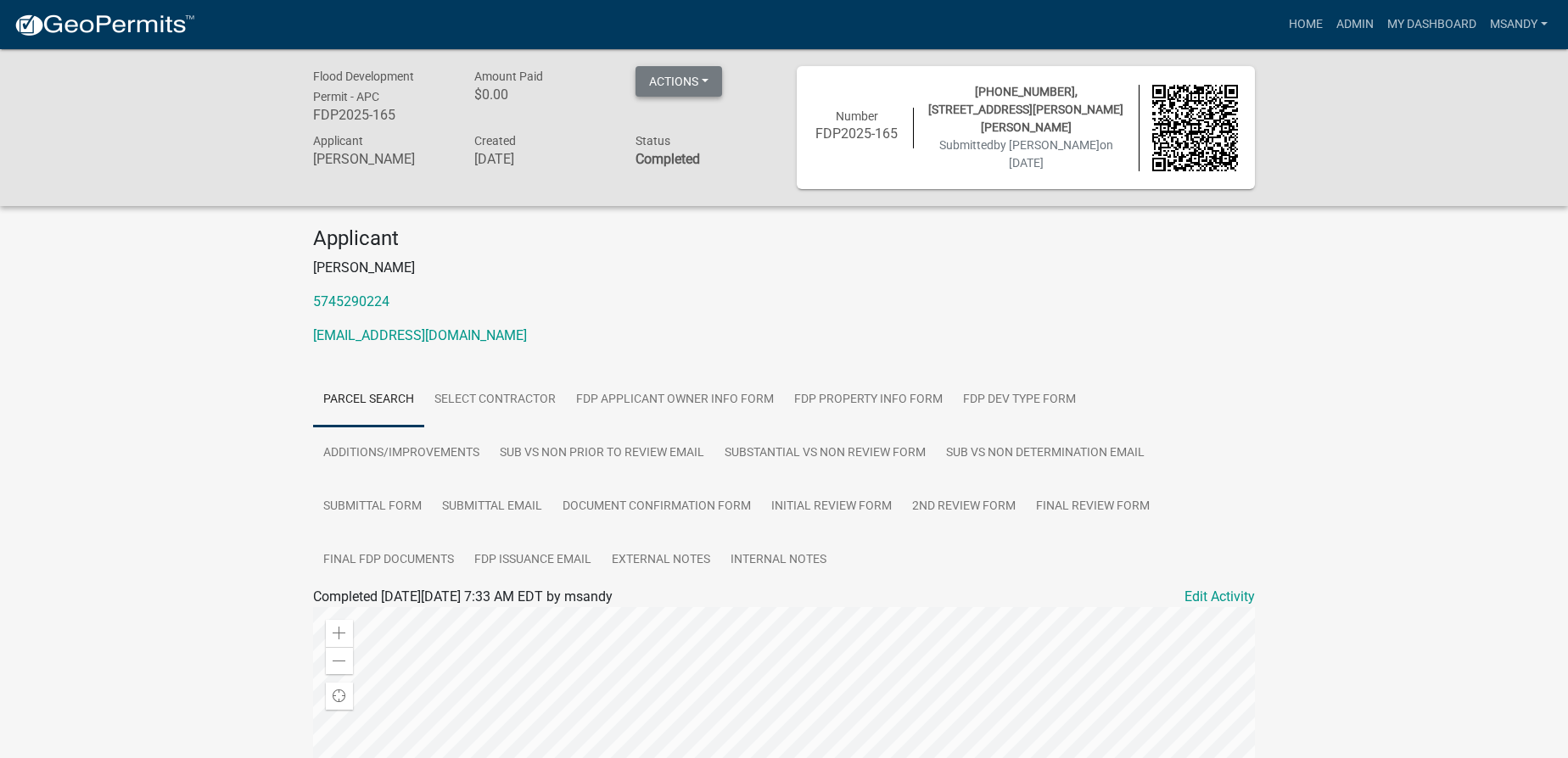
click at [697, 83] on button "Actions" at bounding box center [678, 82] width 86 height 31
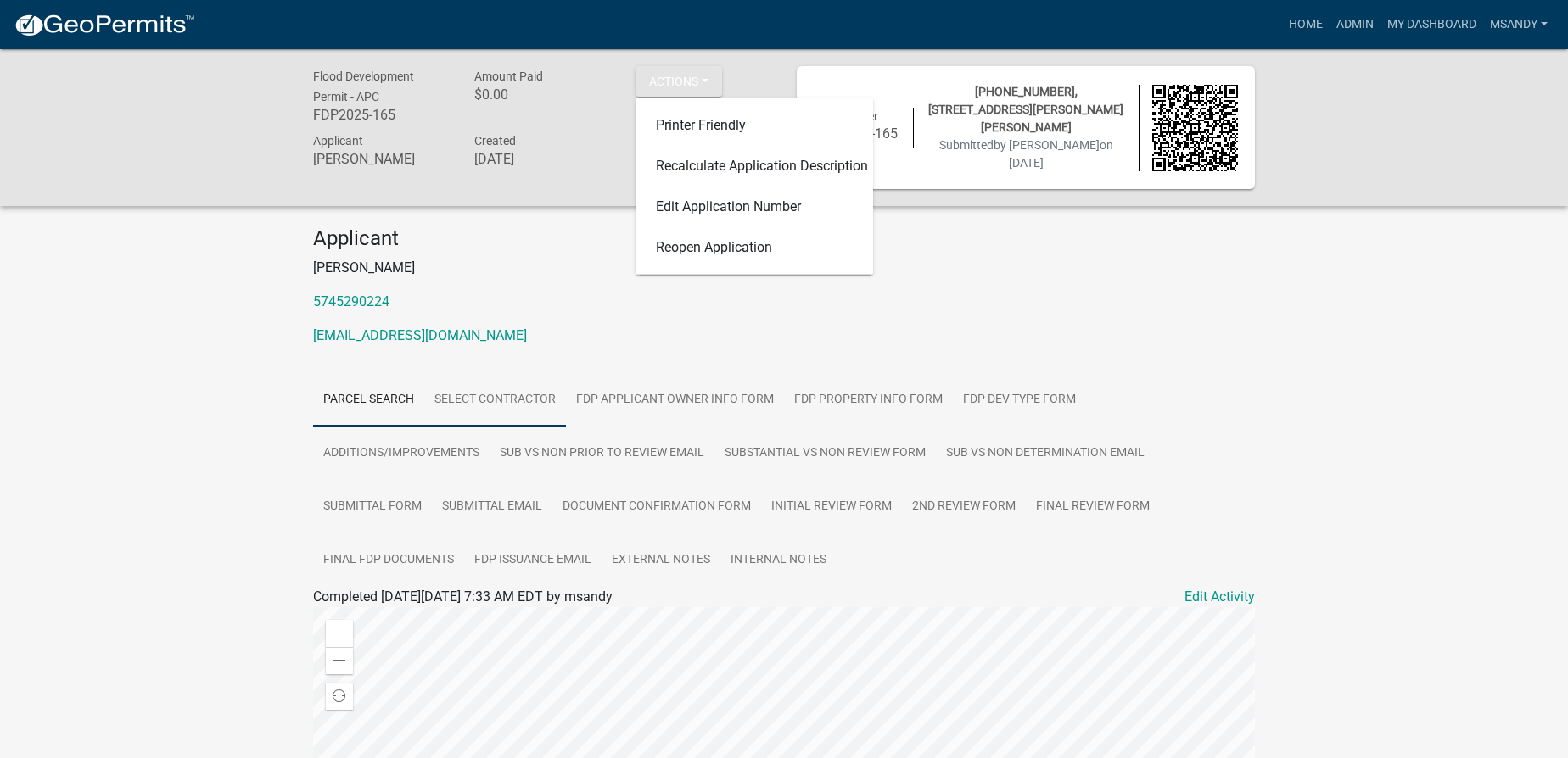
drag, startPoint x: 544, startPoint y: 377, endPoint x: 554, endPoint y: 373, distance: 10.8
click at [545, 375] on link "Select contractor" at bounding box center [495, 401] width 142 height 55
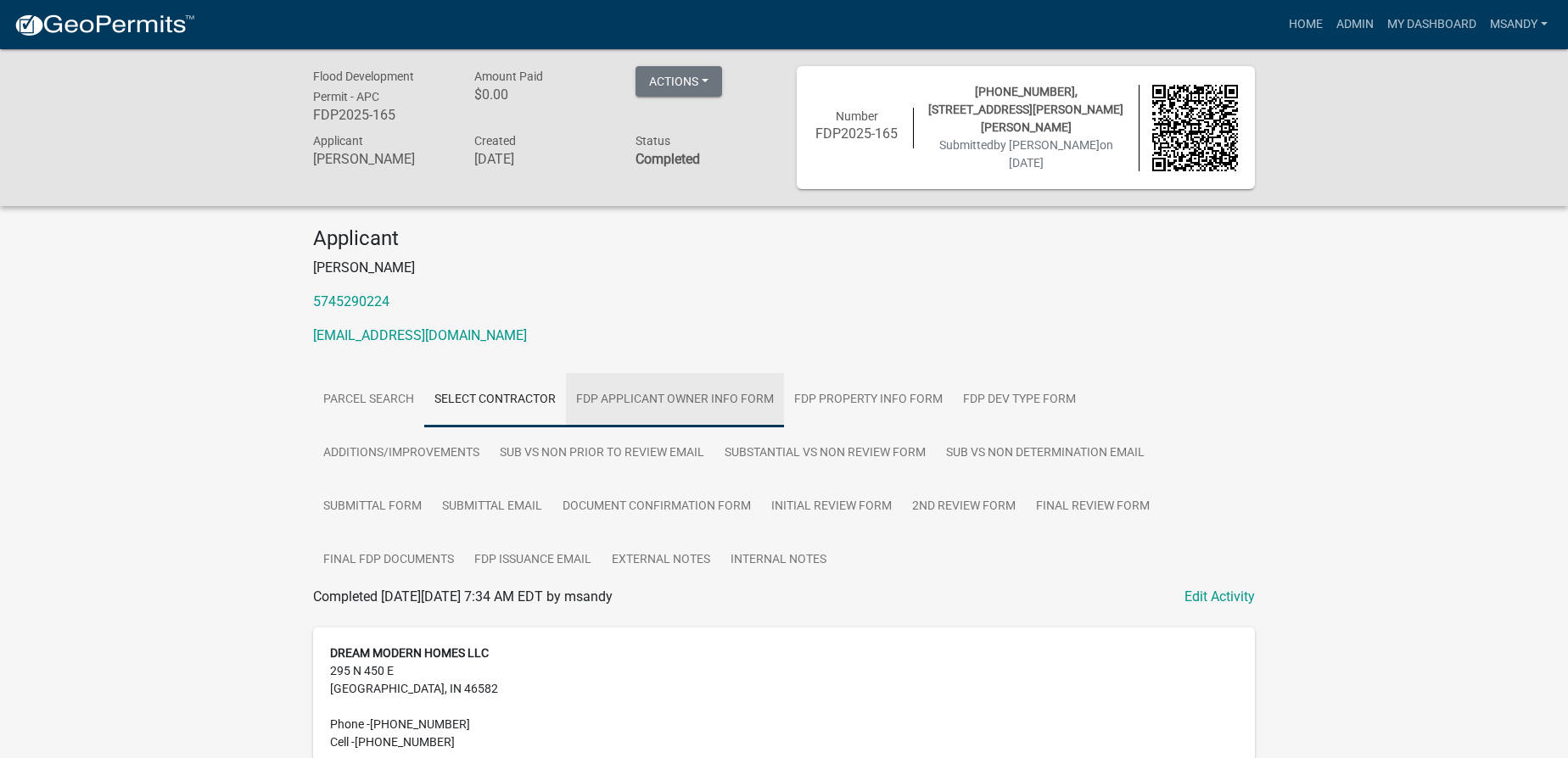
click at [653, 390] on link "FDP Applicant Owner Info Form" at bounding box center [674, 401] width 218 height 55
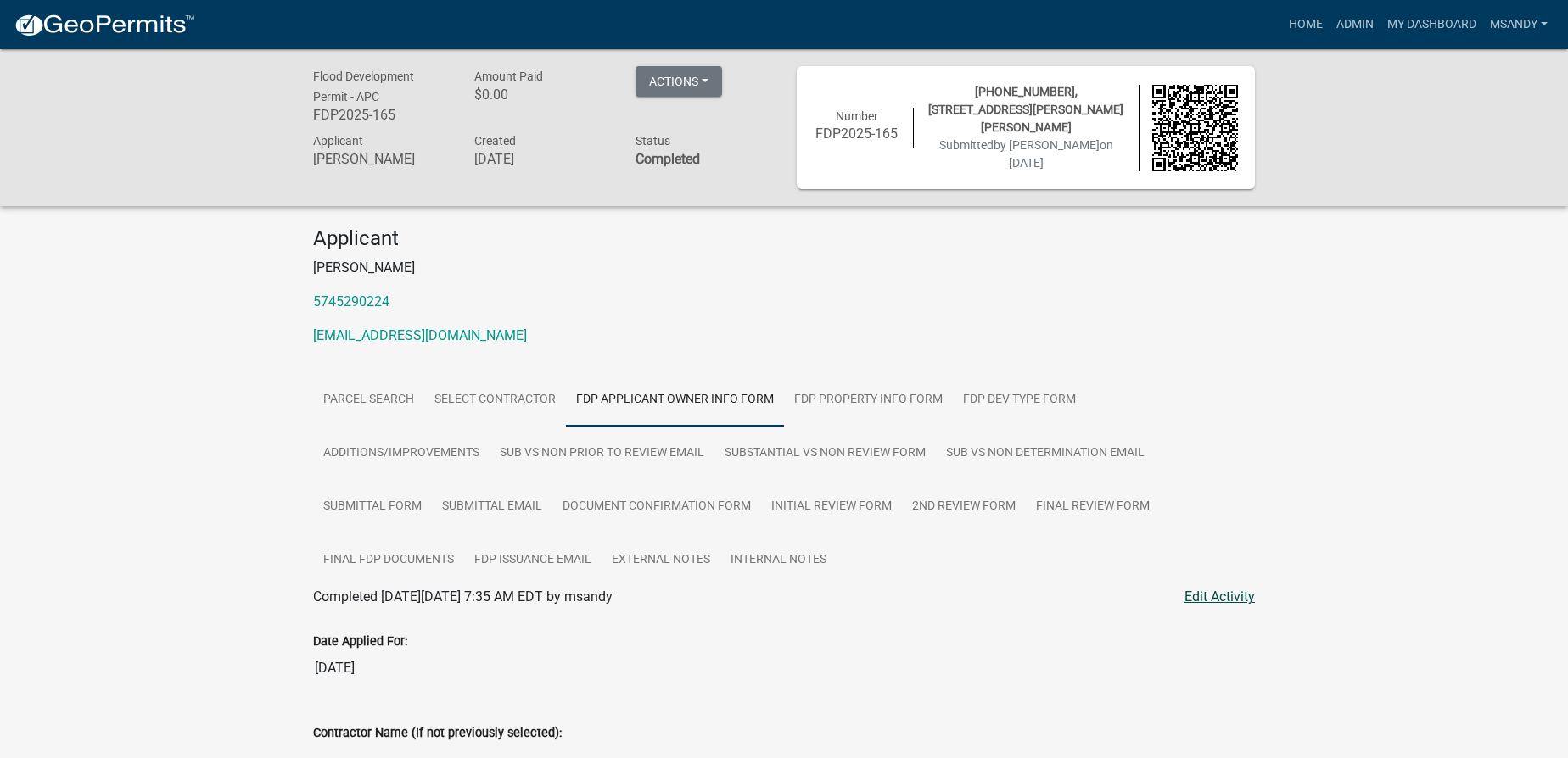
click at [1214, 594] on link "Edit Activity" at bounding box center [1219, 597] width 70 height 20
click at [355, 388] on link "Parcel search" at bounding box center [368, 401] width 111 height 55
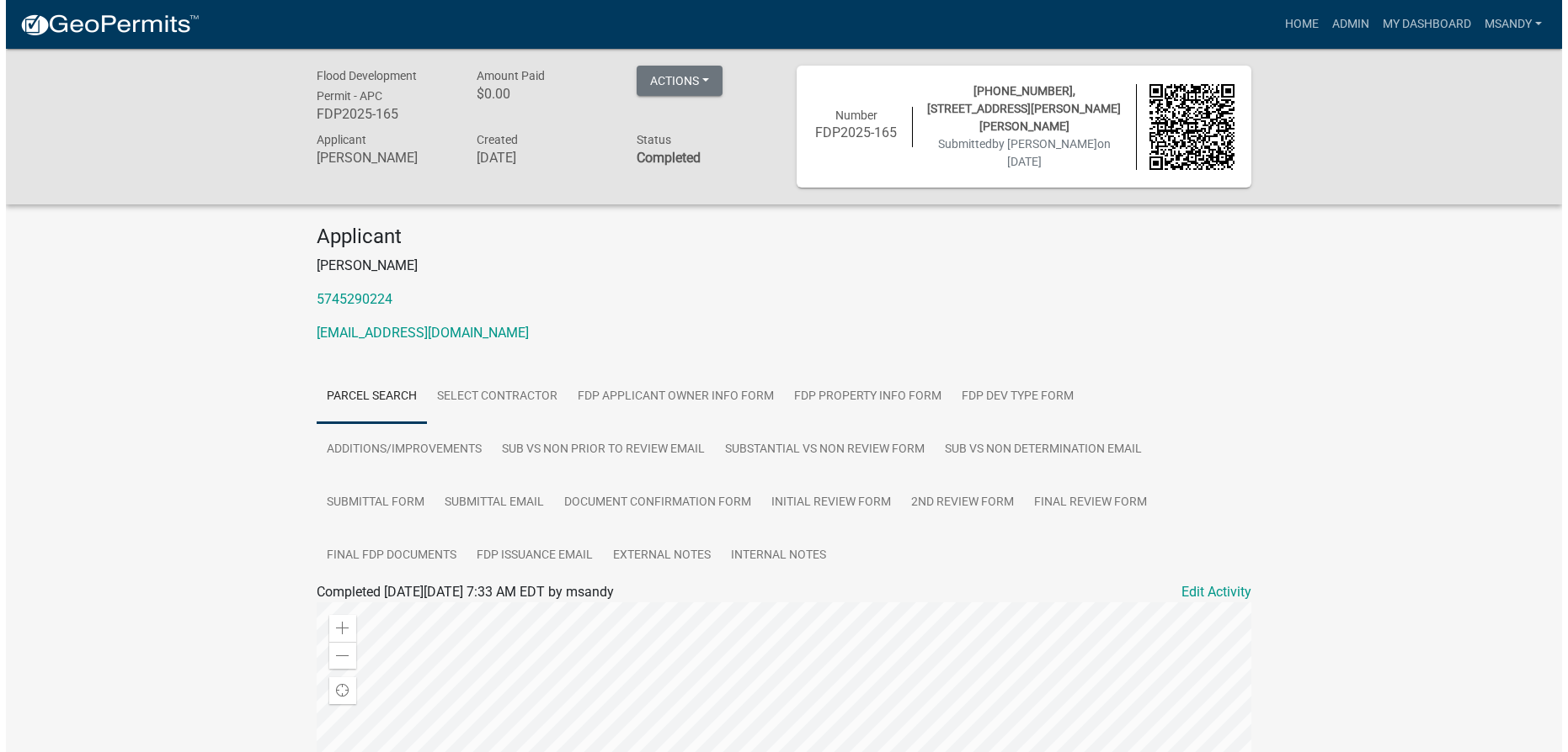
scroll to position [382, 0]
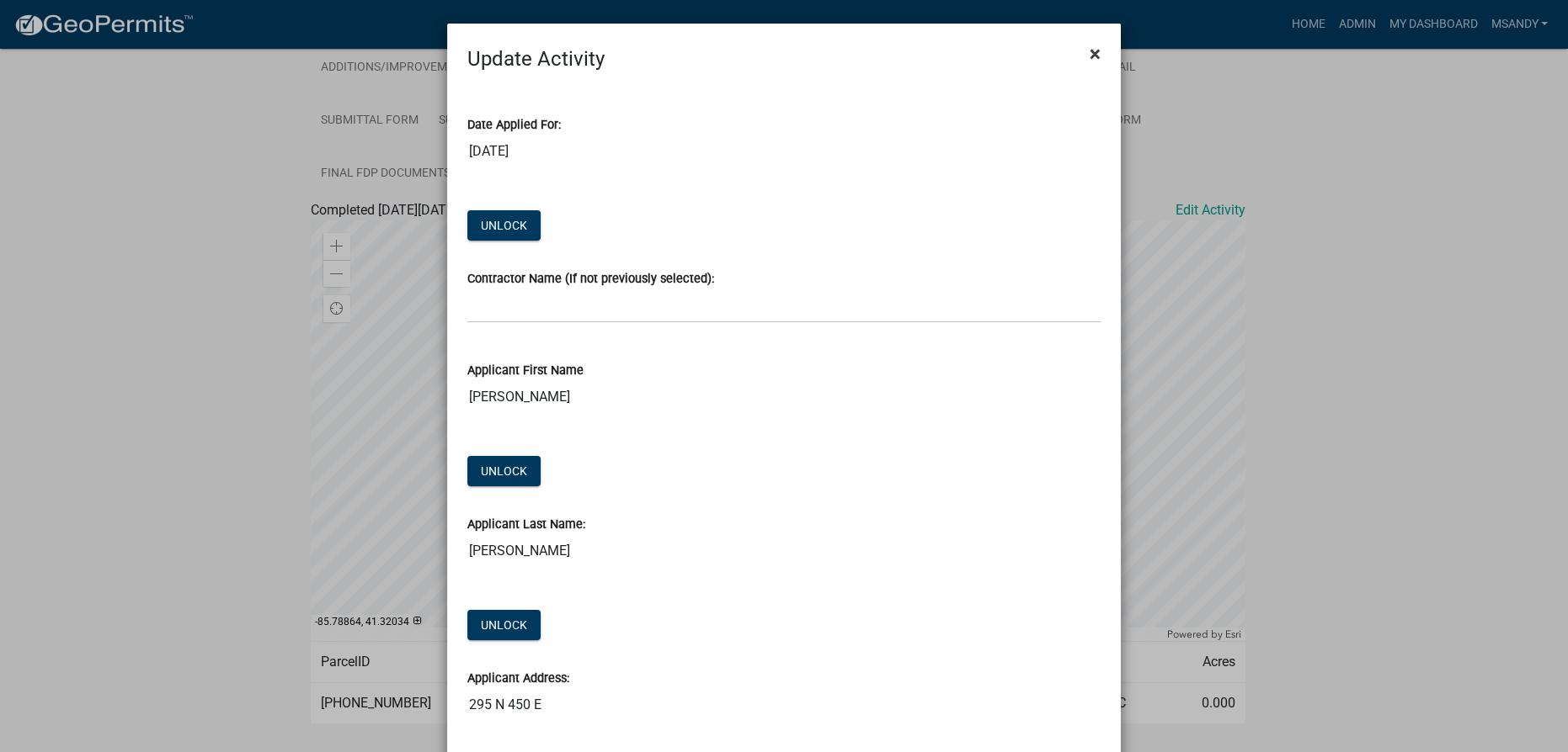
click at [1090, 50] on span "×" at bounding box center [1095, 54] width 11 height 23
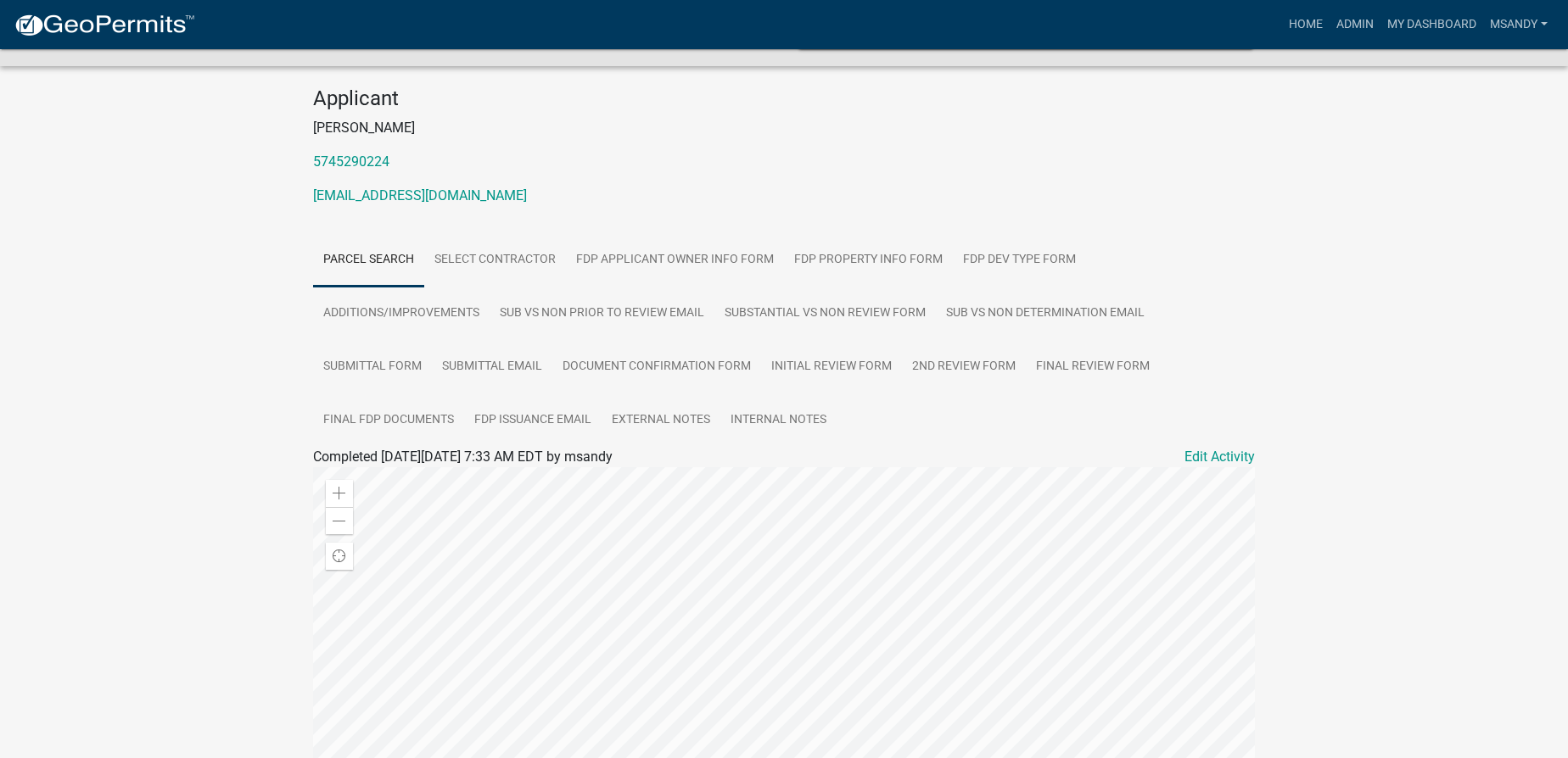
scroll to position [139, 0]
click at [355, 253] on link "Parcel search" at bounding box center [368, 262] width 111 height 55
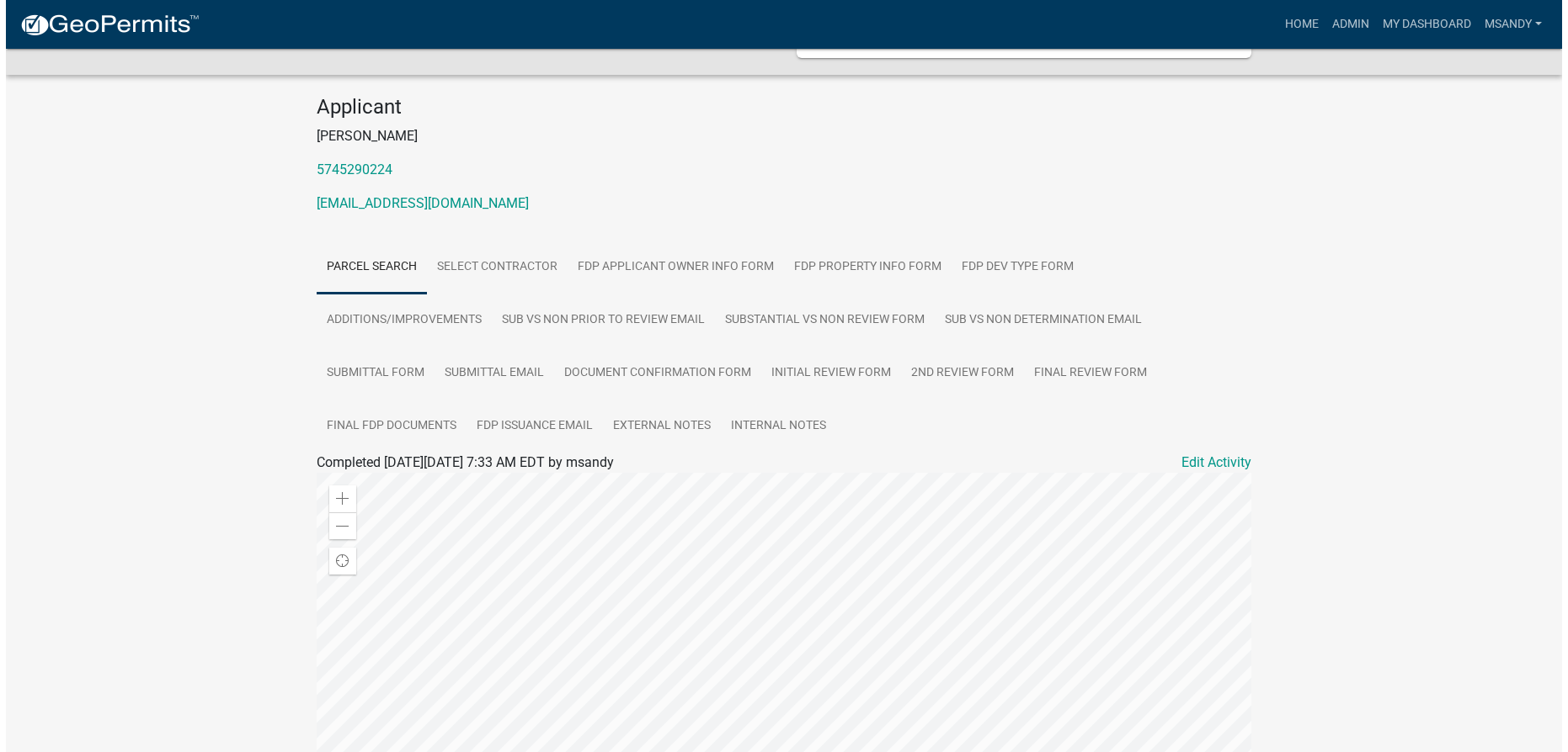
scroll to position [128, 0]
click at [1199, 456] on link "Edit Activity" at bounding box center [1210, 464] width 69 height 20
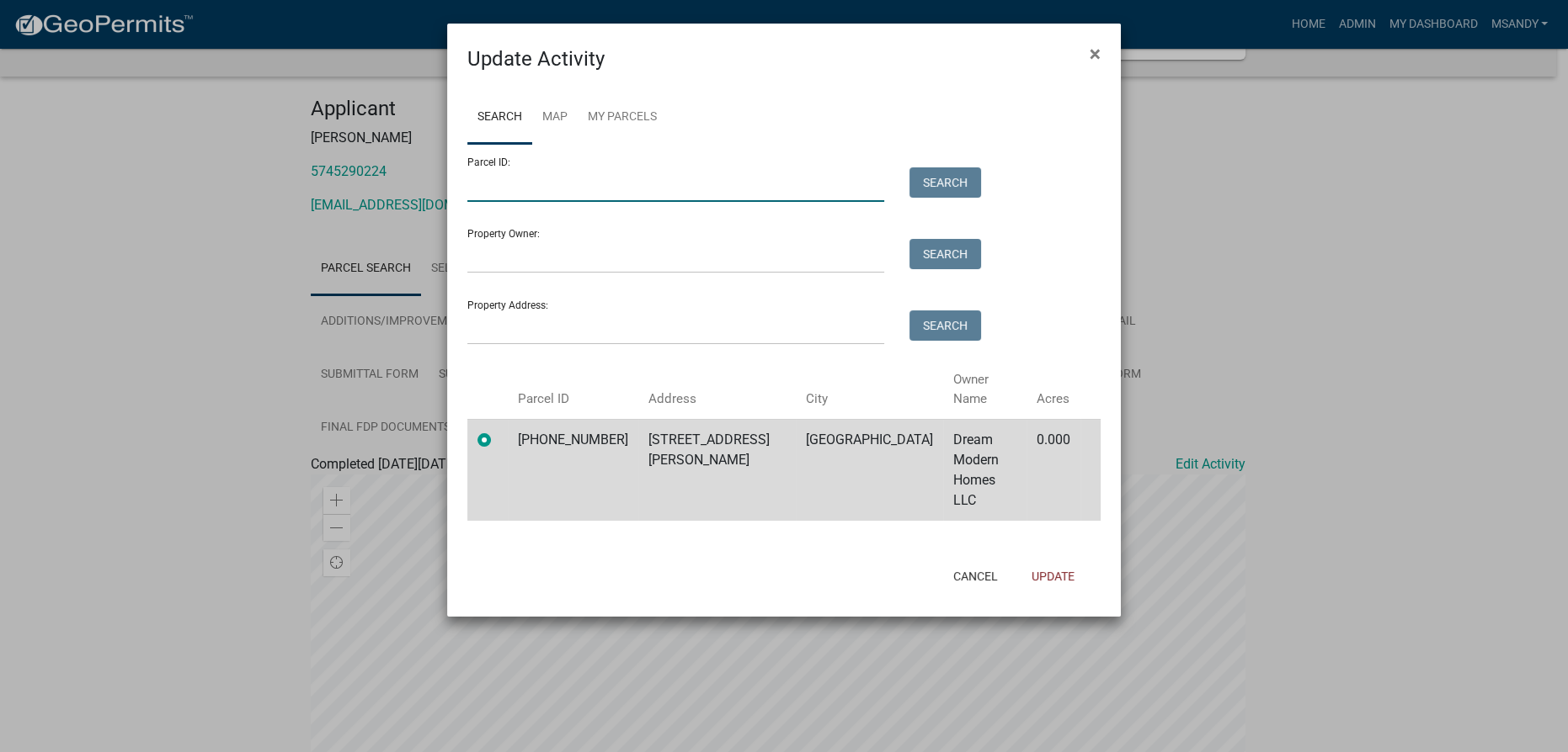
click at [489, 192] on input "Parcel ID:" at bounding box center [676, 185] width 417 height 34
type input "[PHONE_NUMBER]"
click at [1062, 561] on button "Update" at bounding box center [1052, 576] width 69 height 31
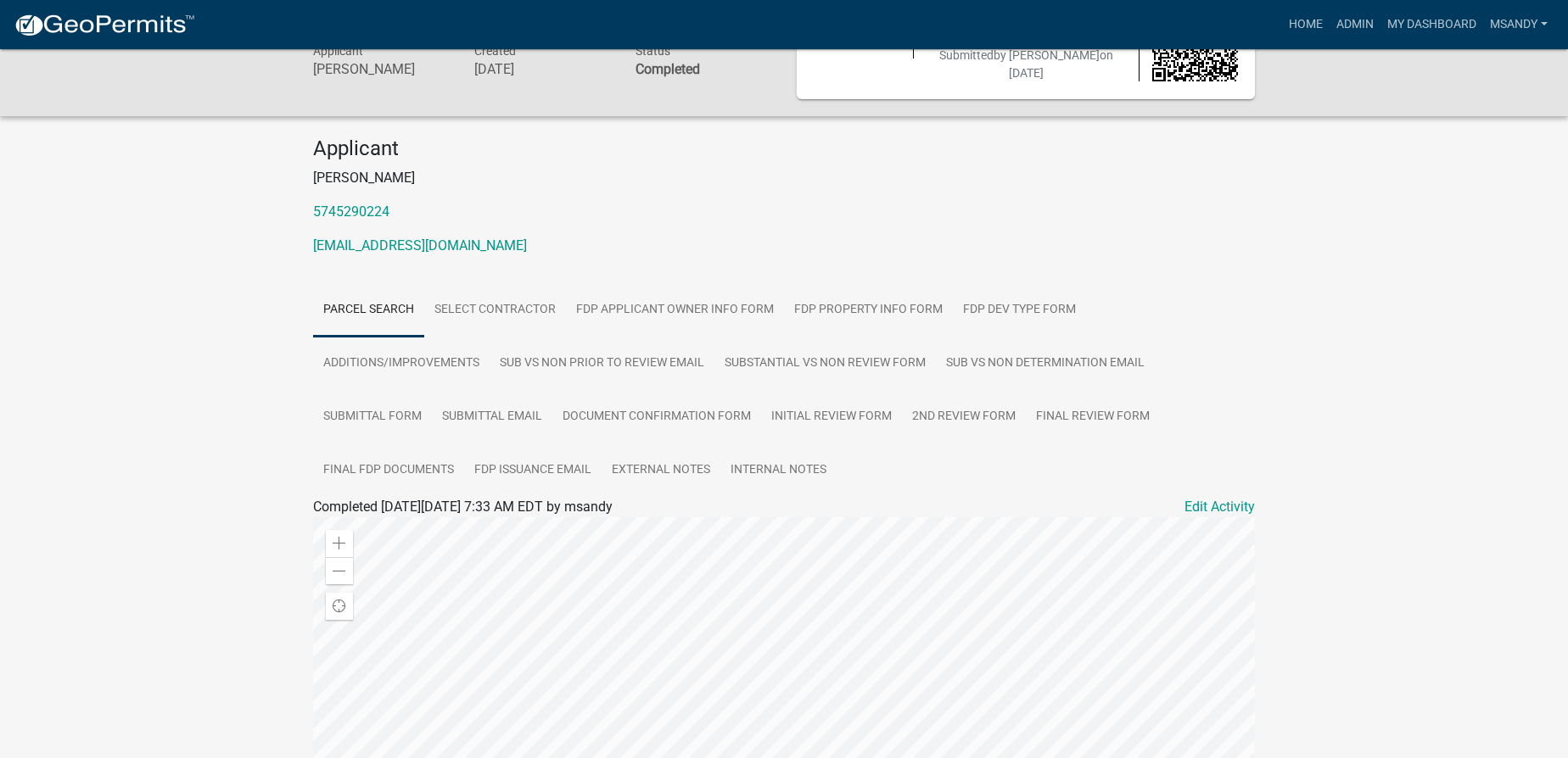
scroll to position [0, 0]
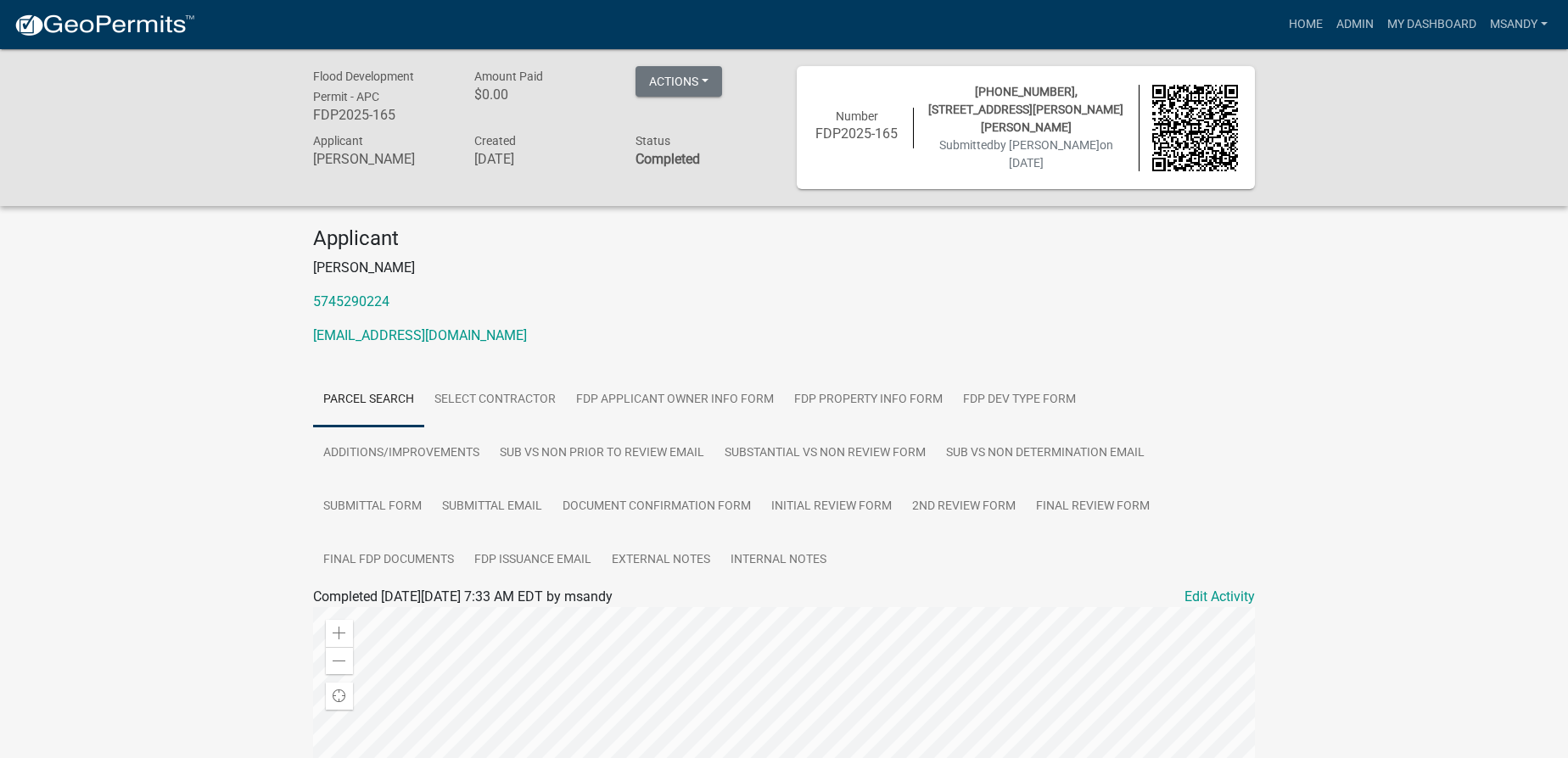
click at [371, 387] on link "Parcel search" at bounding box center [368, 401] width 111 height 55
click at [1199, 587] on link "Edit Activity" at bounding box center [1219, 597] width 70 height 20
click at [1214, 593] on link "Edit Activity" at bounding box center [1219, 597] width 70 height 20
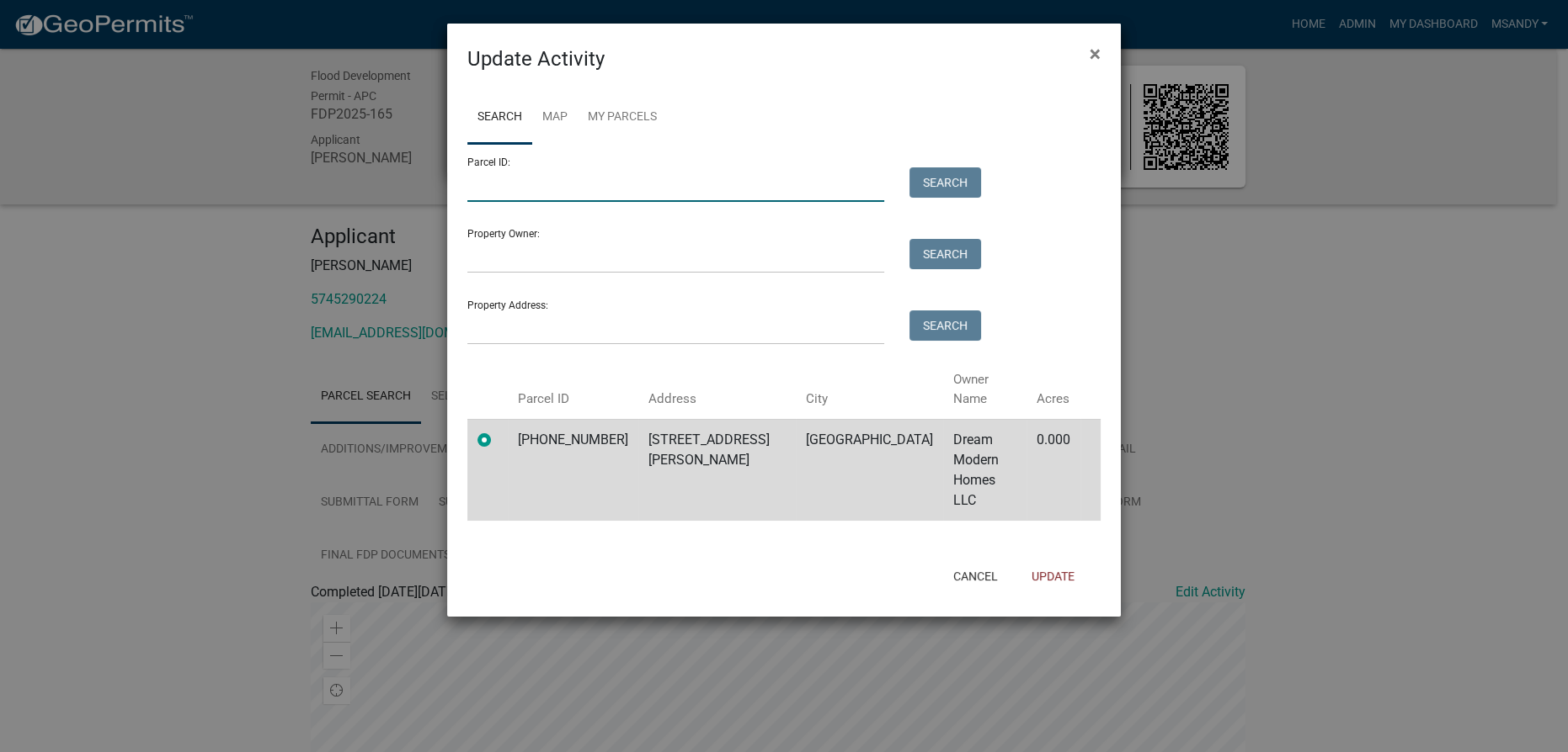
click at [667, 195] on input "Parcel ID:" at bounding box center [676, 185] width 417 height 34
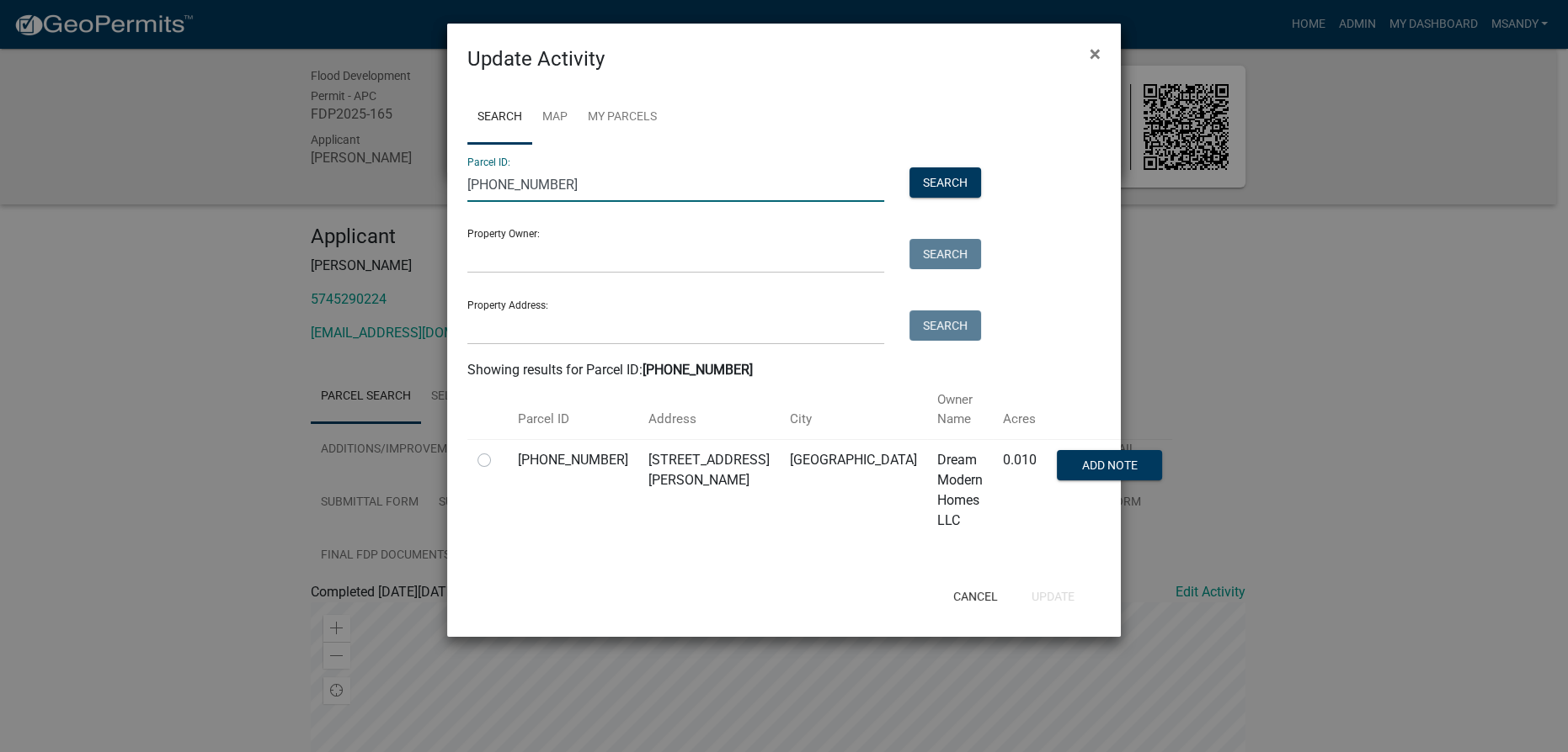
type input "[PHONE_NUMBER]"
click at [498, 450] on label at bounding box center [498, 450] width 0 height 0
click at [498, 450] on input "radio" at bounding box center [503, 455] width 11 height 11
radio input "true"
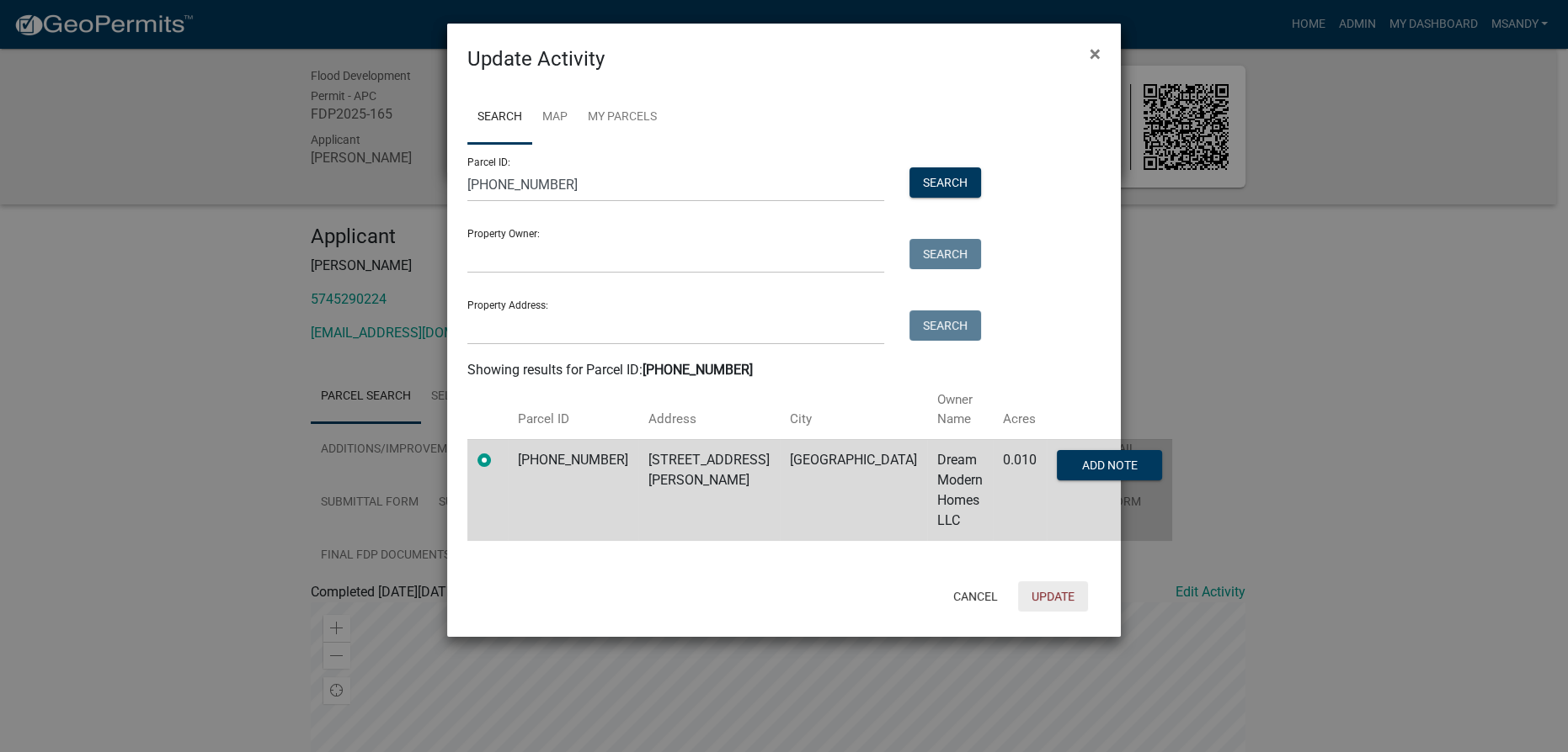
click at [1072, 582] on button "Update" at bounding box center [1052, 597] width 69 height 31
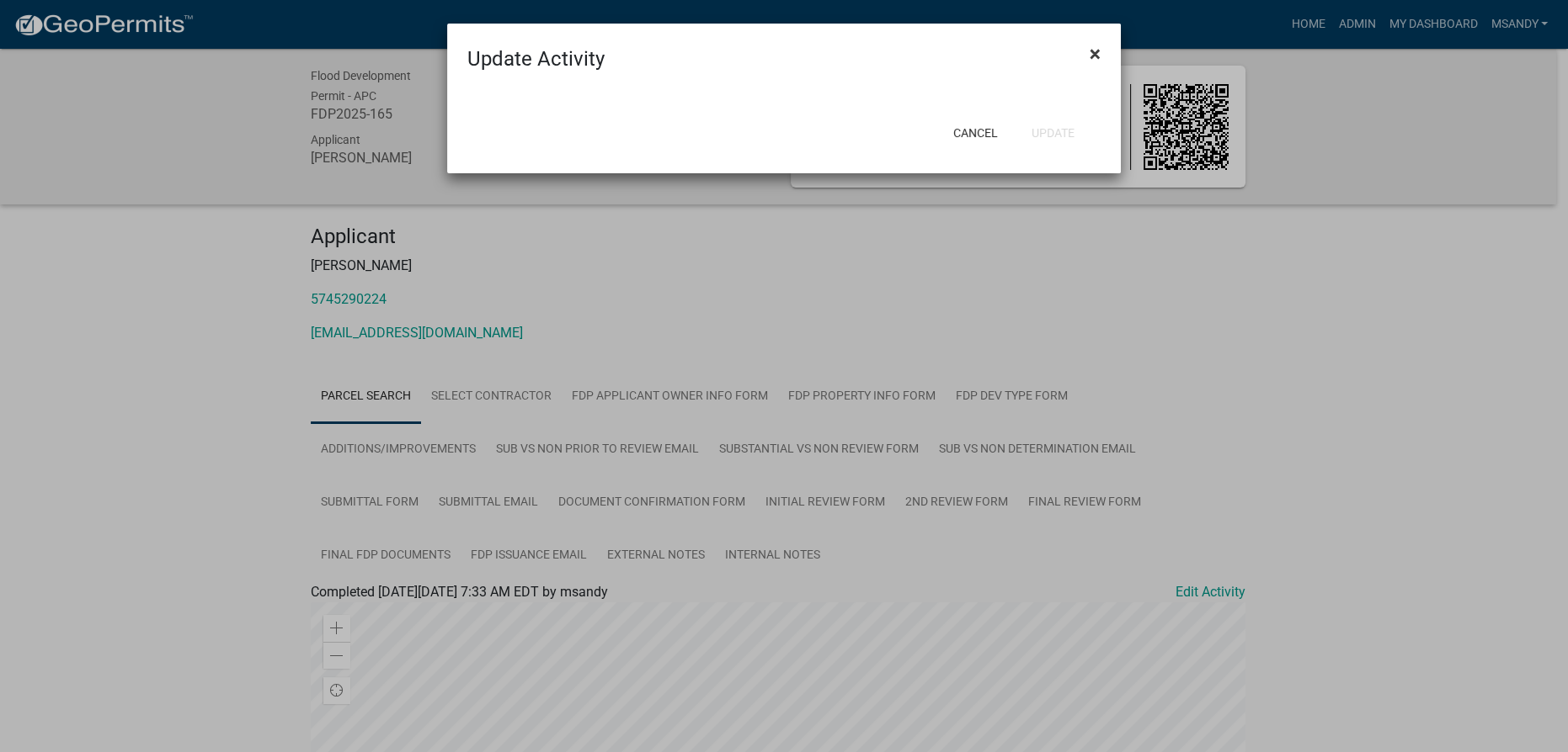
click at [1093, 53] on span "×" at bounding box center [1095, 54] width 11 height 23
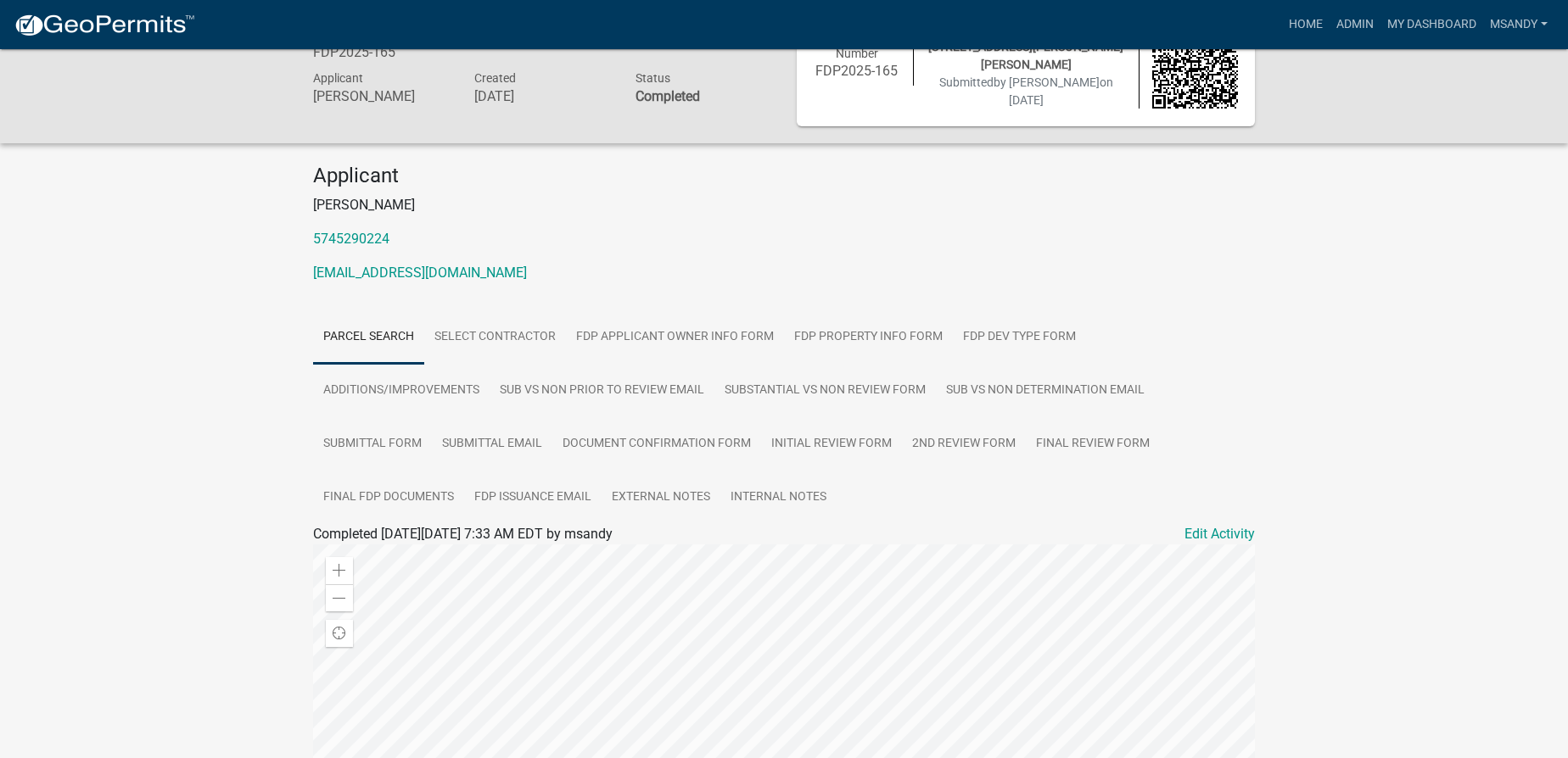
scroll to position [52, 0]
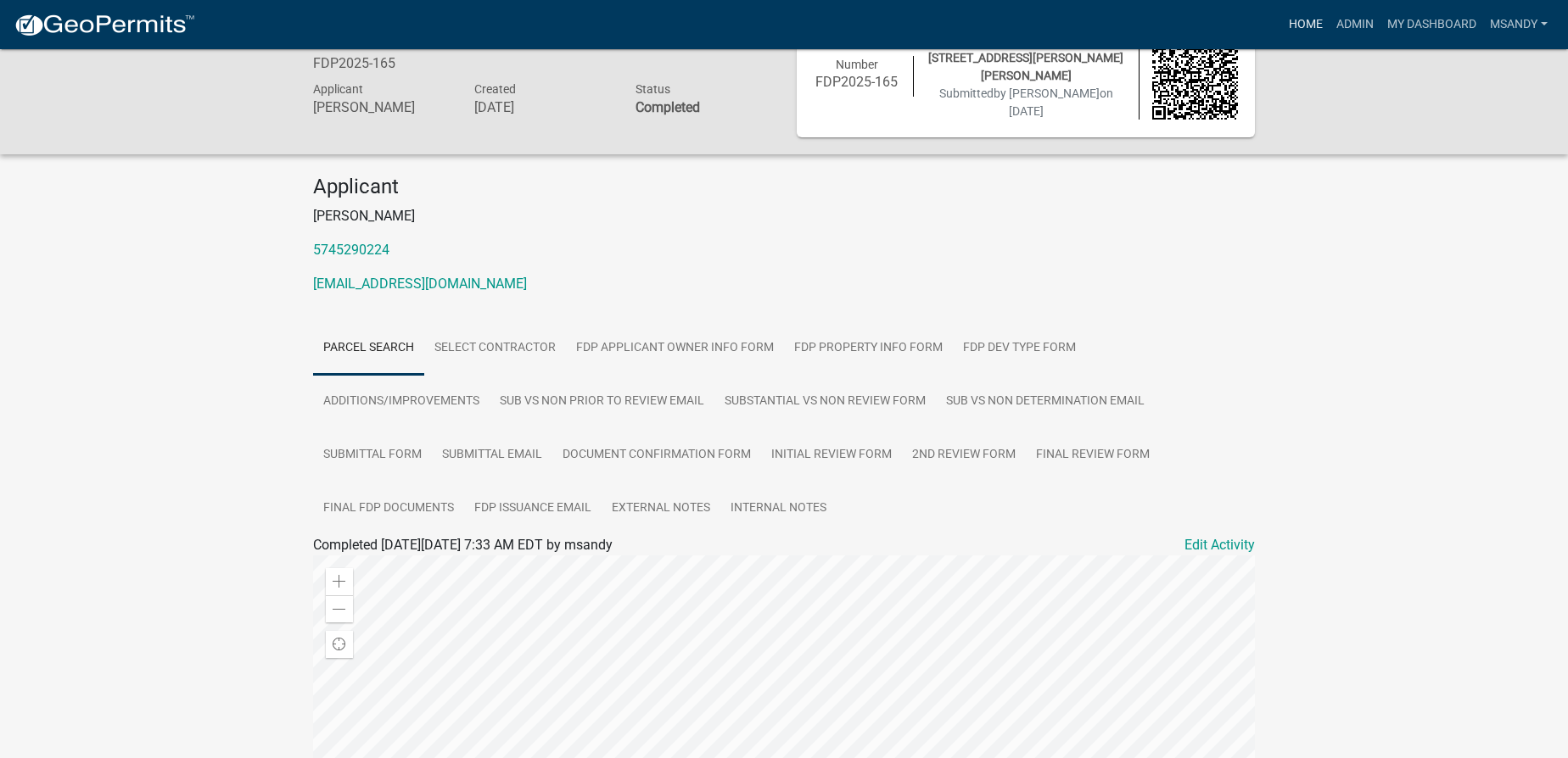
click at [1313, 25] on link "Home" at bounding box center [1305, 24] width 47 height 32
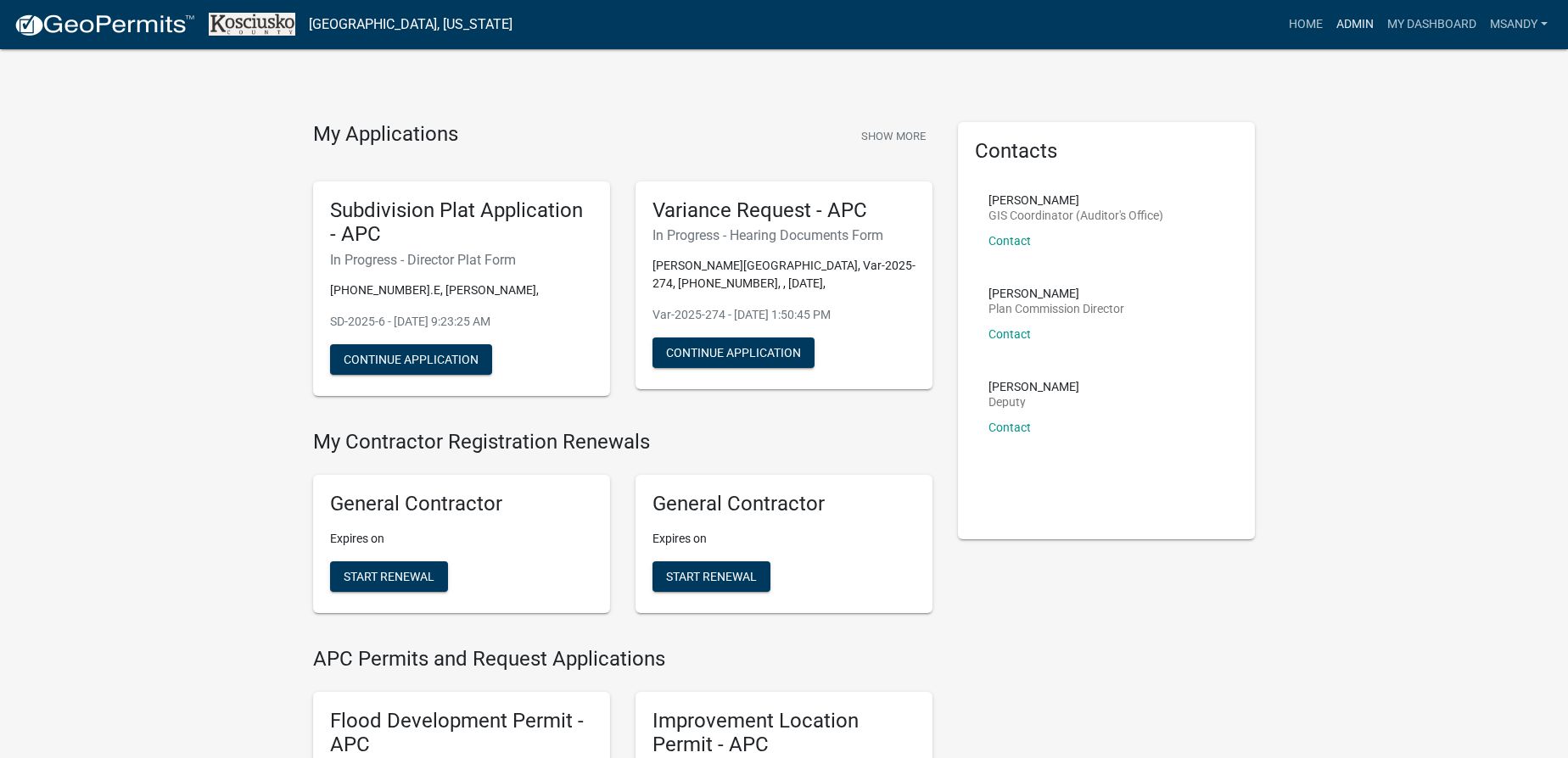
click at [1348, 26] on link "Admin" at bounding box center [1354, 24] width 51 height 32
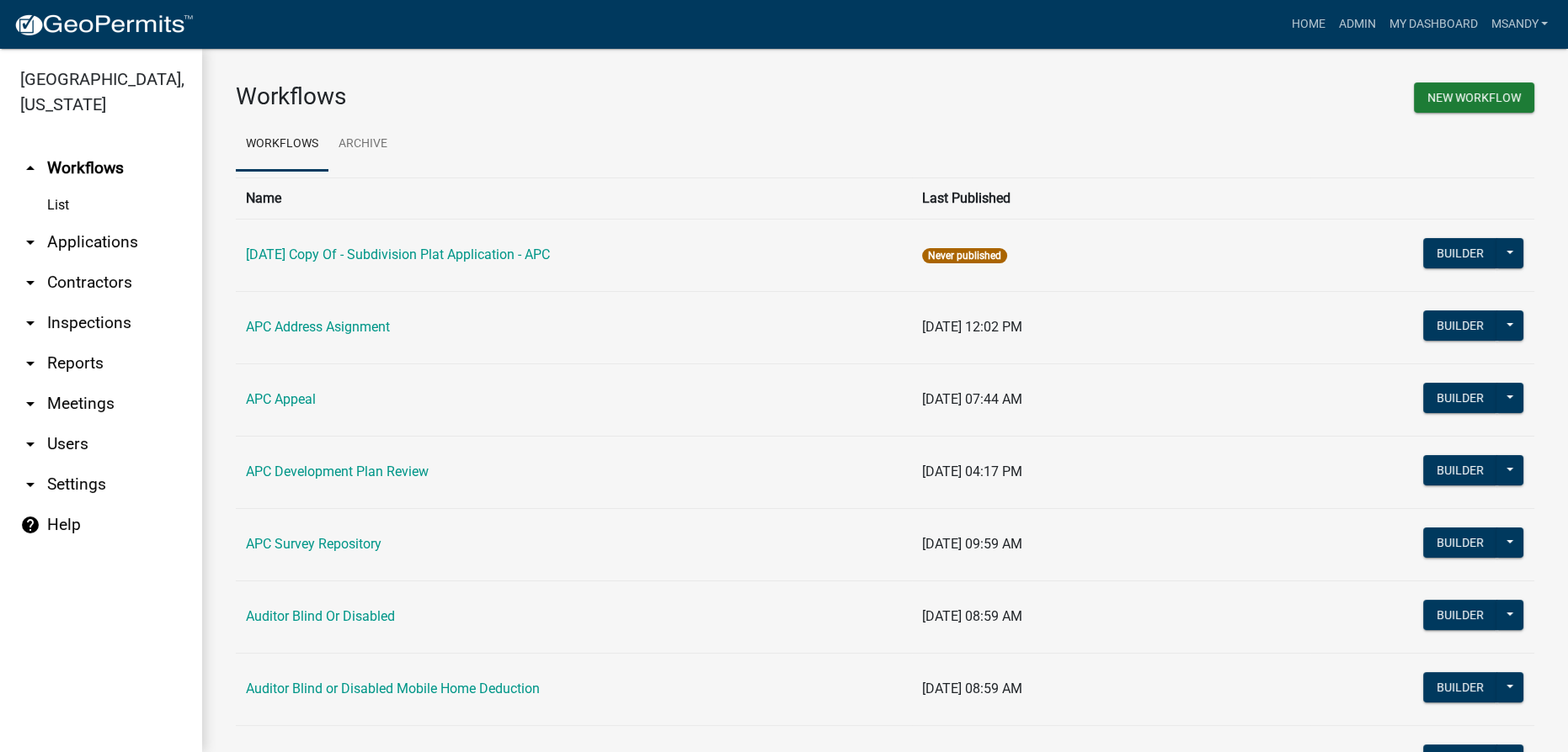
click at [83, 234] on link "arrow_drop_down Applications" at bounding box center [101, 242] width 202 height 41
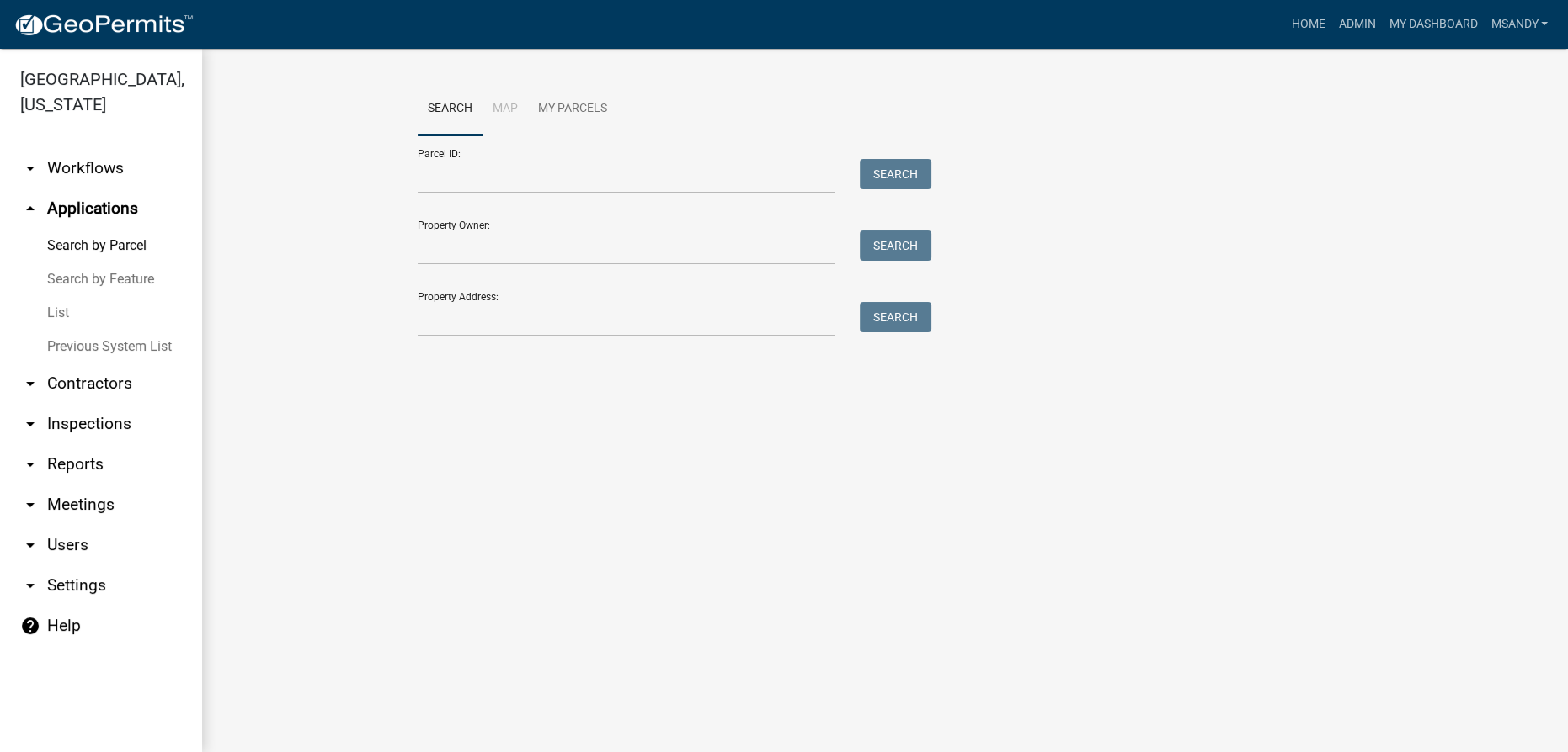
click at [51, 313] on link "List" at bounding box center [101, 313] width 202 height 33
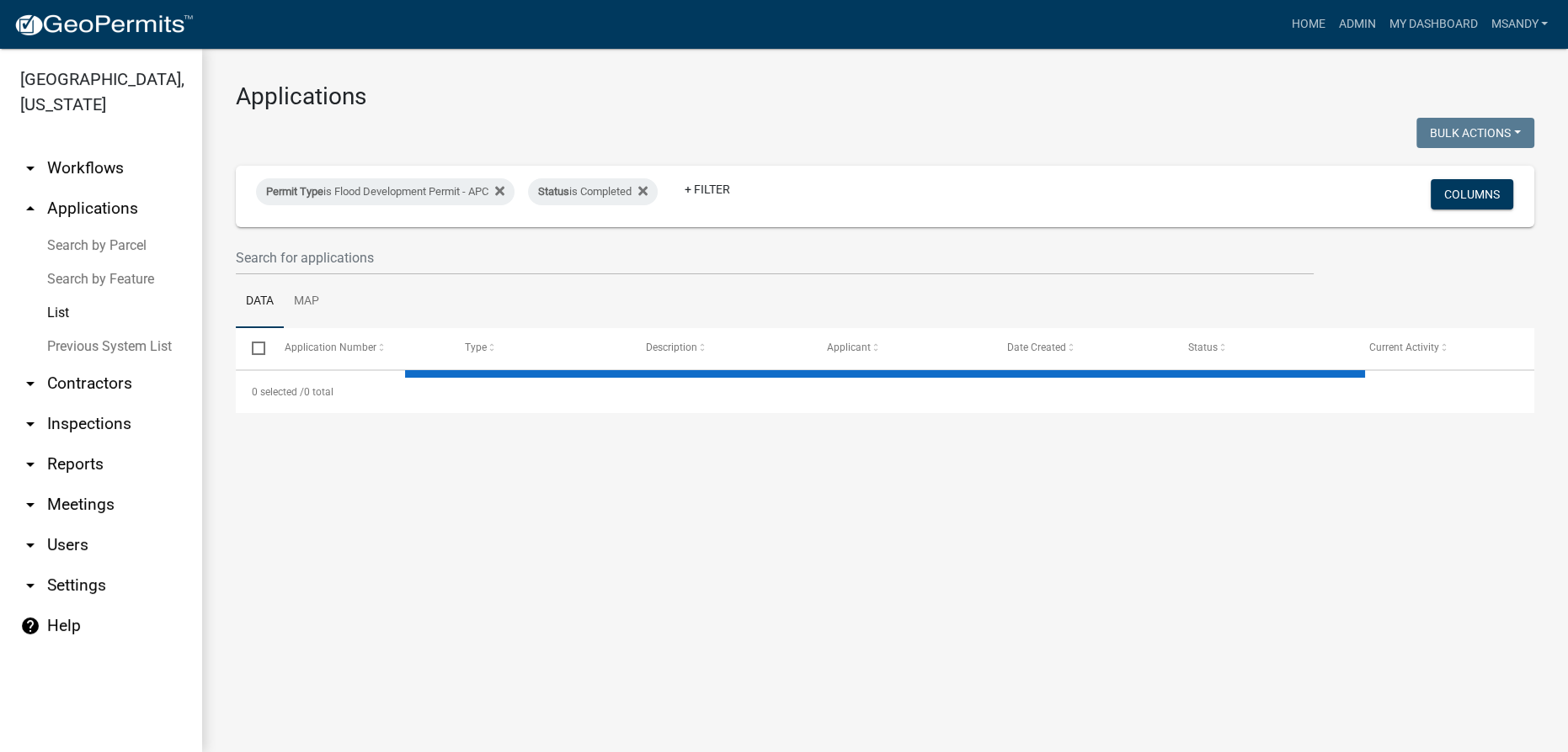
select select "3: 100"
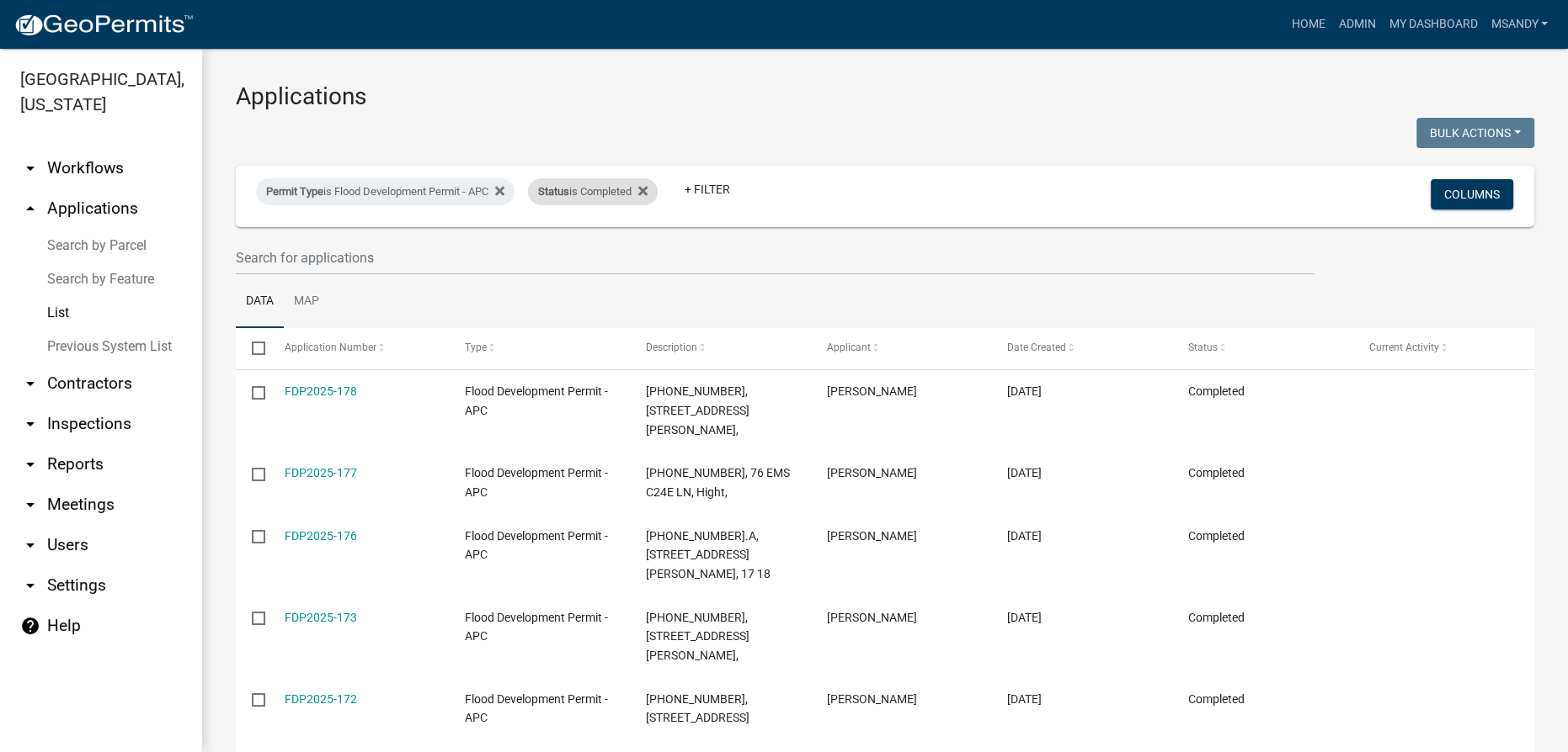
click at [599, 196] on div "Status is Completed" at bounding box center [593, 192] width 130 height 27
click at [576, 259] on select "Select an option Not Started In Progress Completed Expired Locked Withdrawn Voi…" at bounding box center [604, 254] width 169 height 34
select select "1"
click at [520, 237] on select "Select an option Not Started In Progress Completed Expired Locked Withdrawn Voi…" at bounding box center [604, 254] width 169 height 34
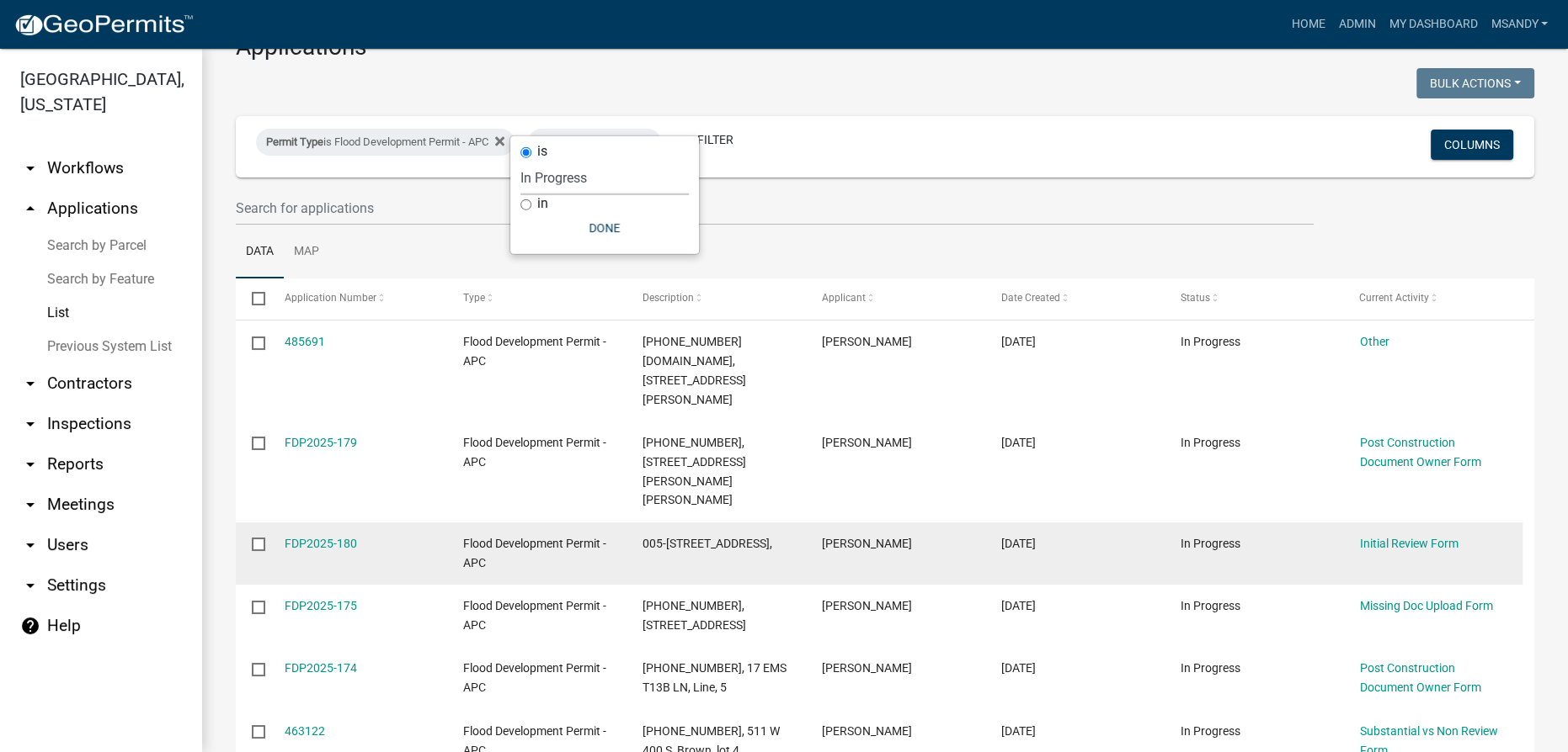
scroll to position [76, 0]
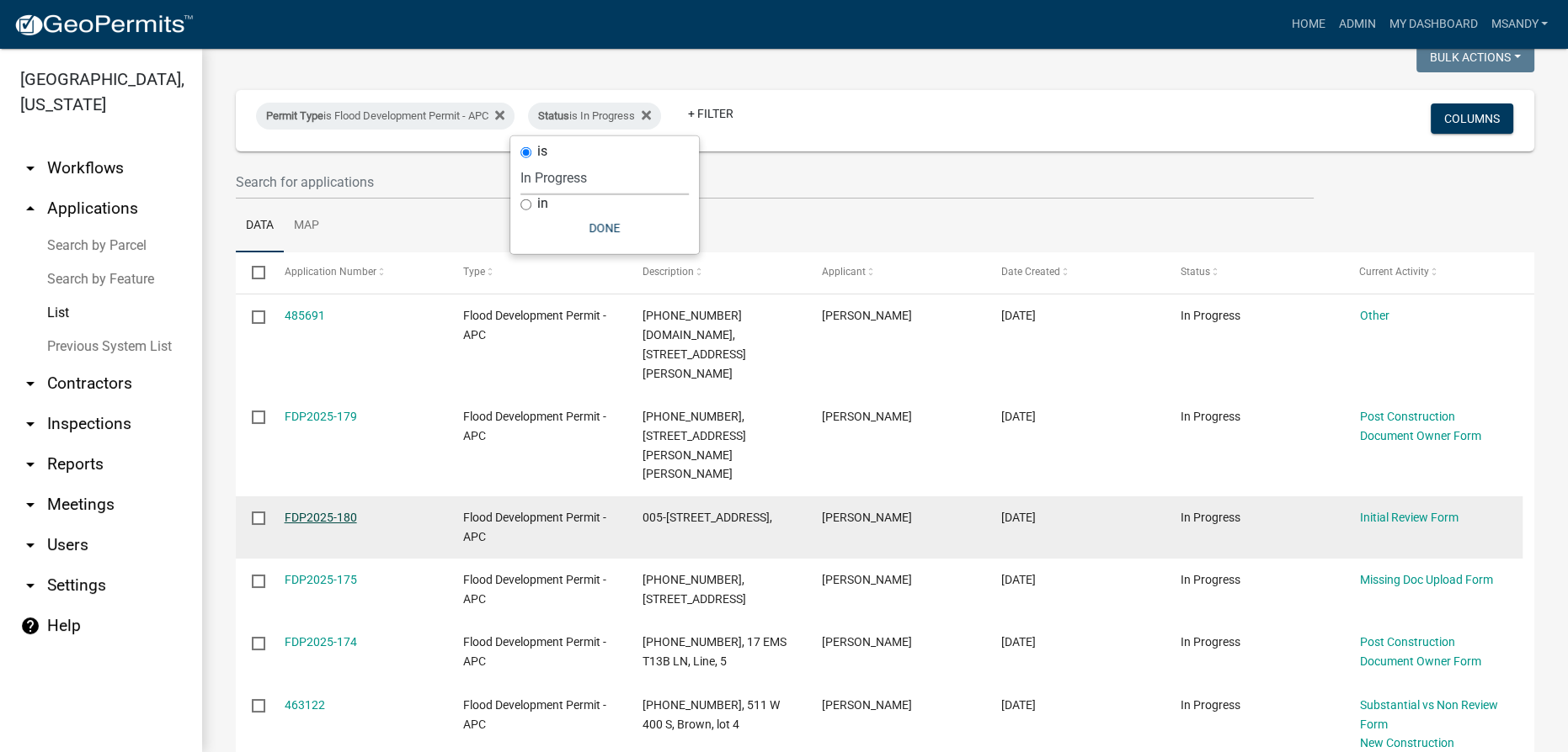
click at [339, 511] on link "FDP2025-180" at bounding box center [320, 518] width 72 height 14
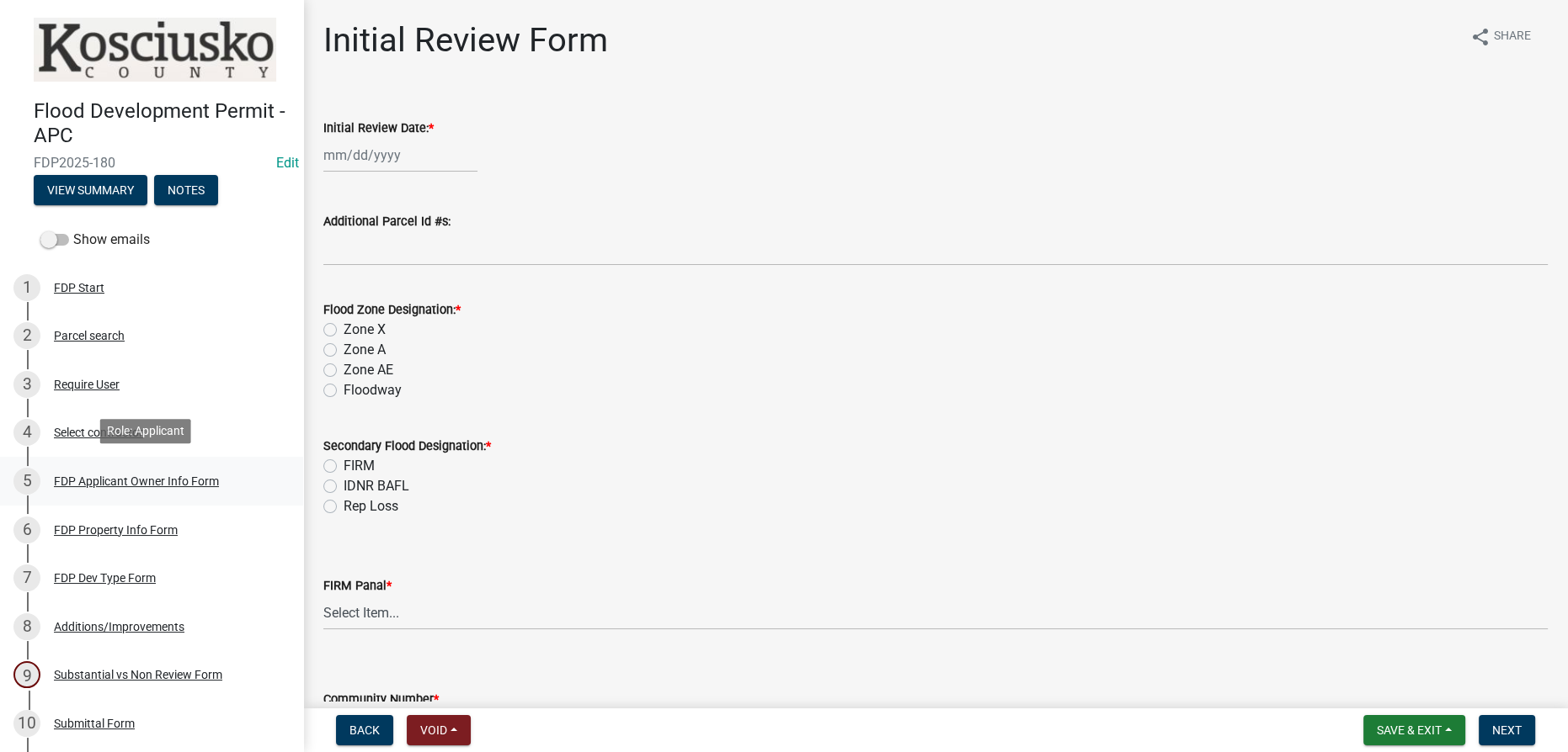
click at [110, 500] on link "5 FDP Applicant Owner Info Form" at bounding box center [152, 481] width 303 height 49
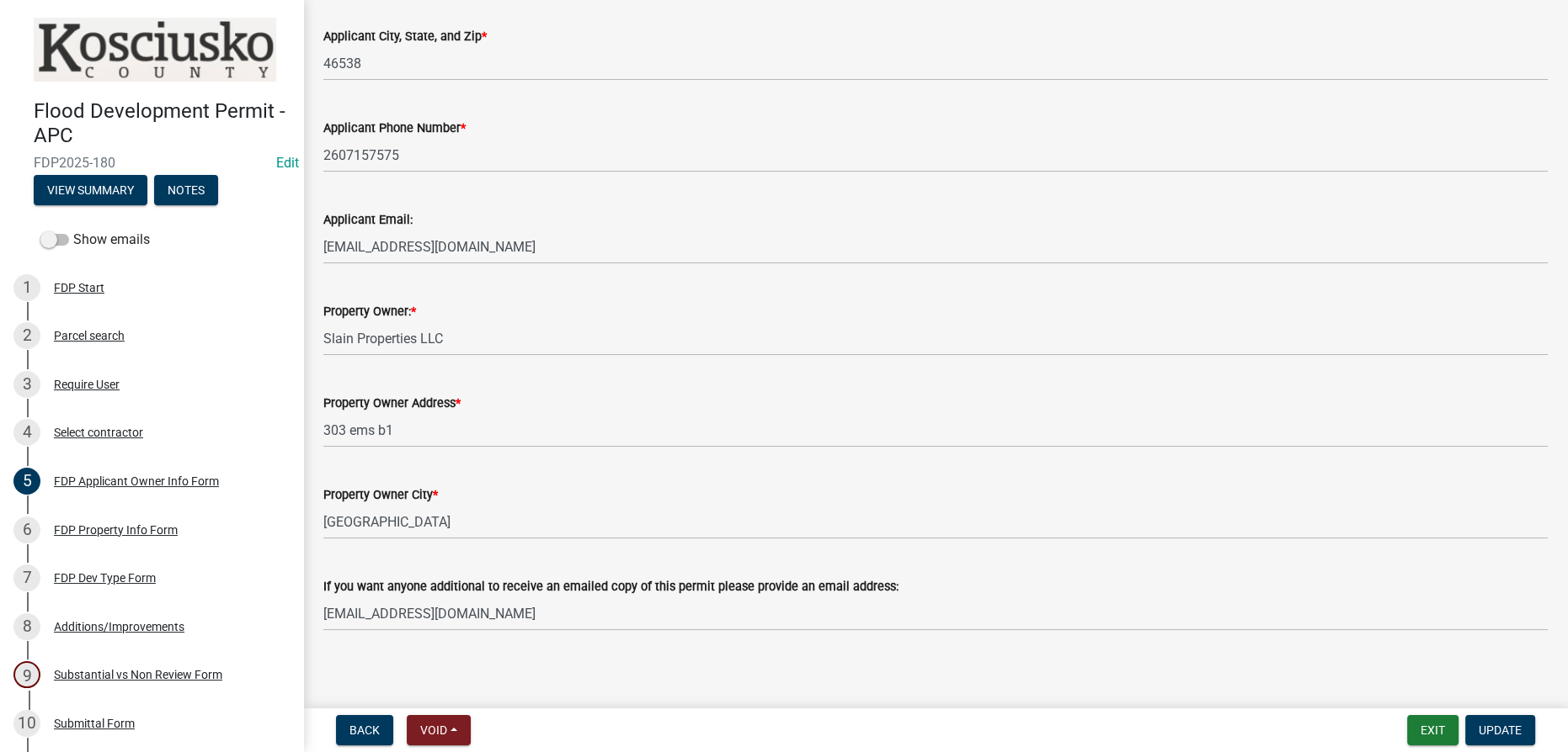
scroll to position [557, 0]
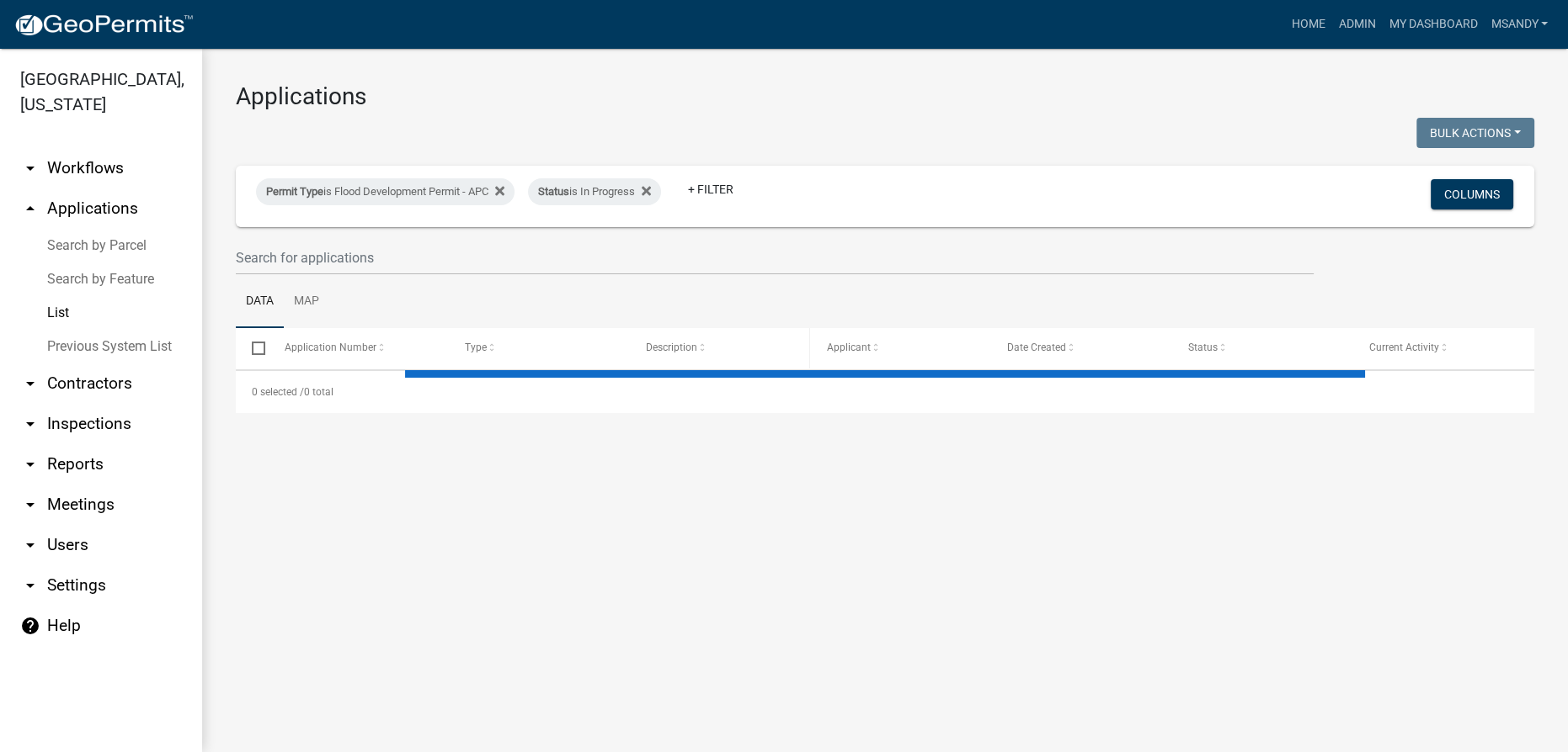
select select "3: 100"
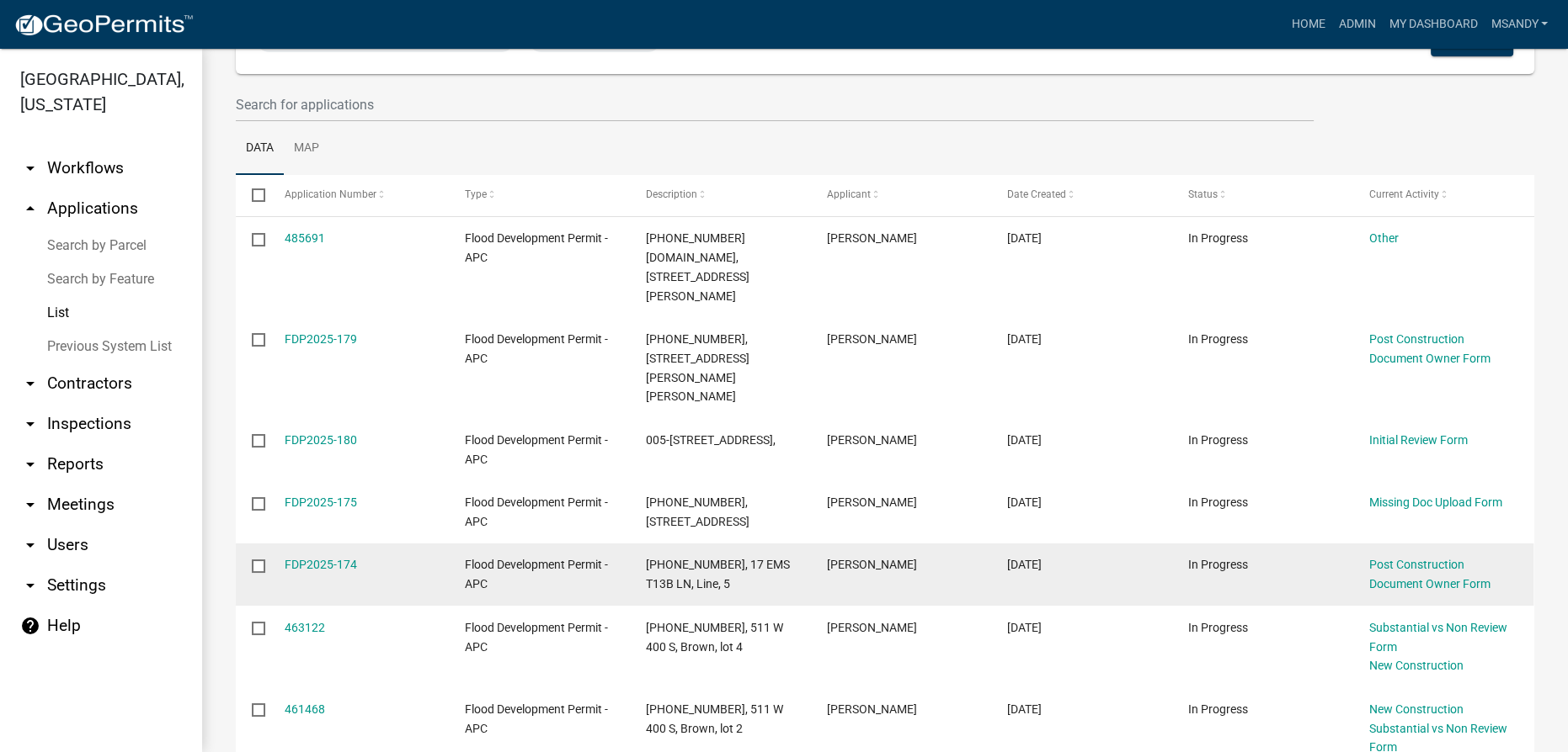
scroll to position [152, 0]
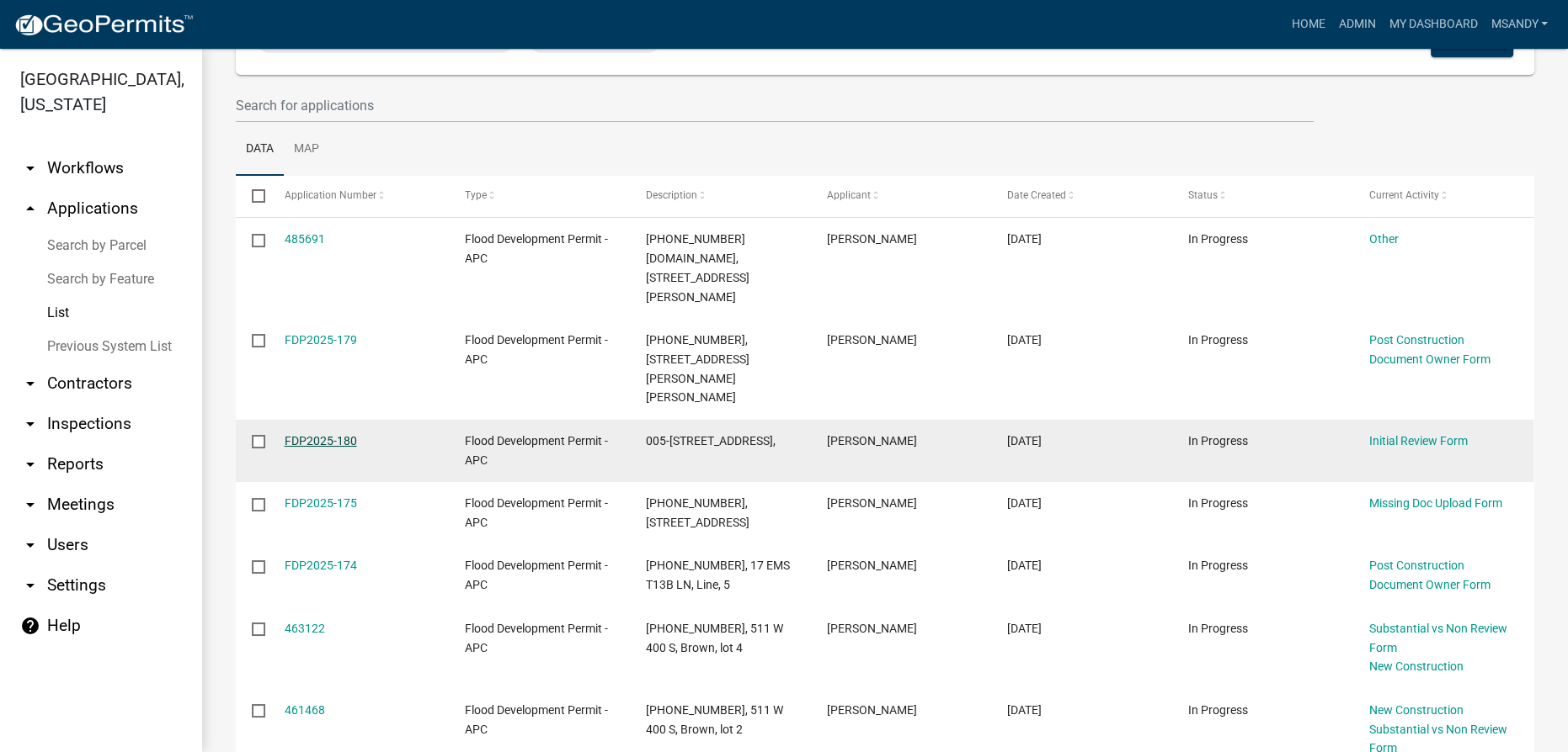
click at [318, 435] on link "FDP2025-180" at bounding box center [320, 441] width 72 height 14
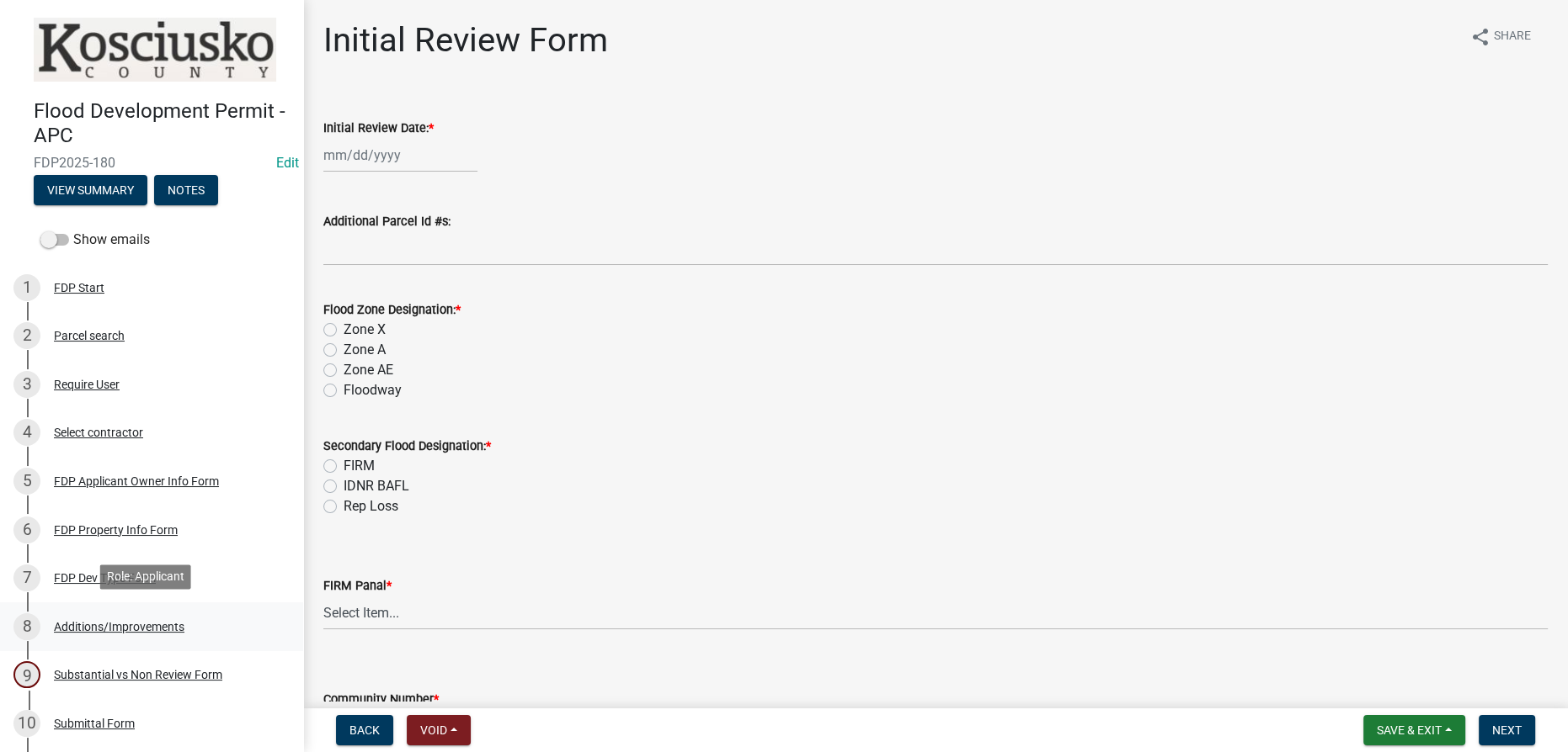
click at [105, 621] on div "Additions/Improvements" at bounding box center [119, 627] width 131 height 12
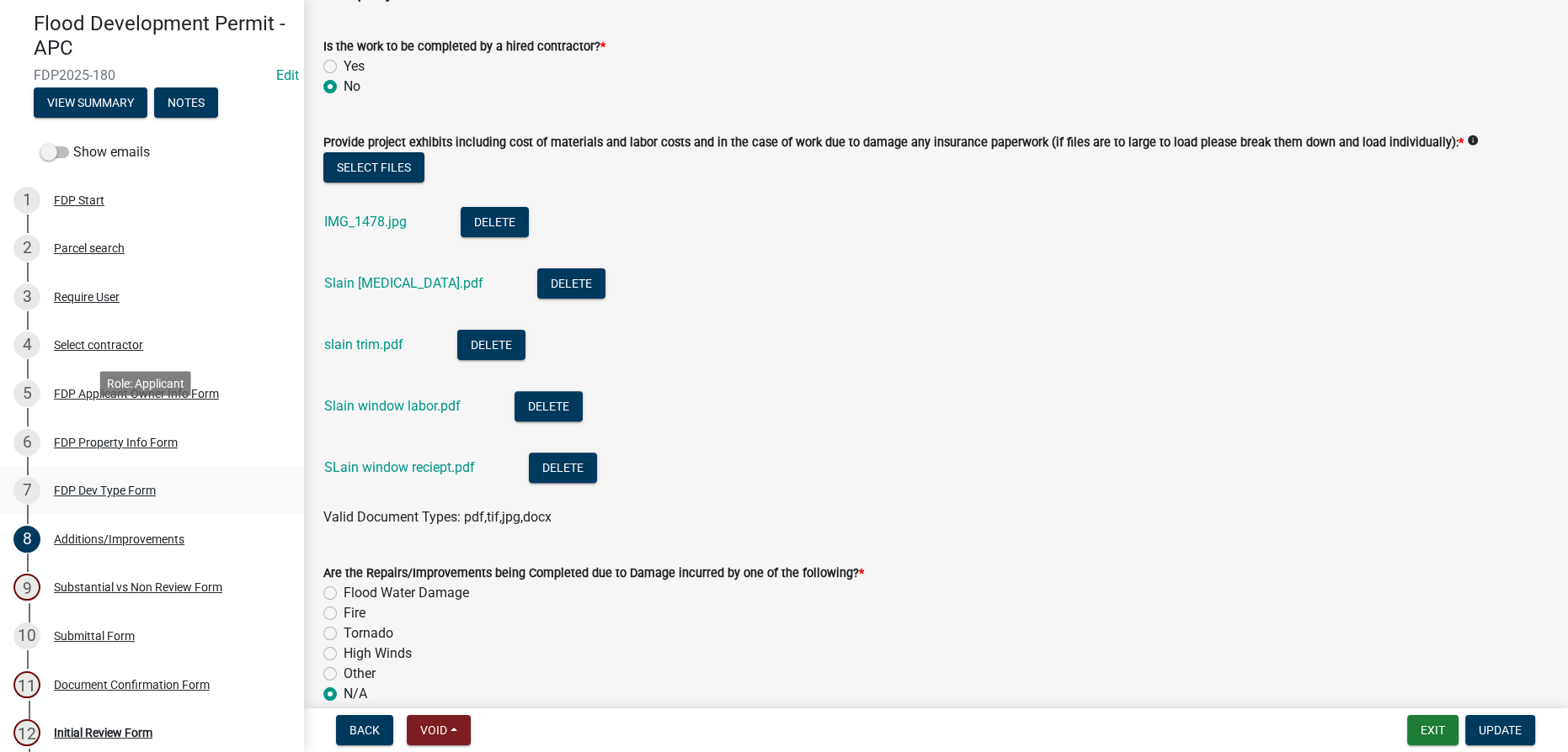
scroll to position [145, 0]
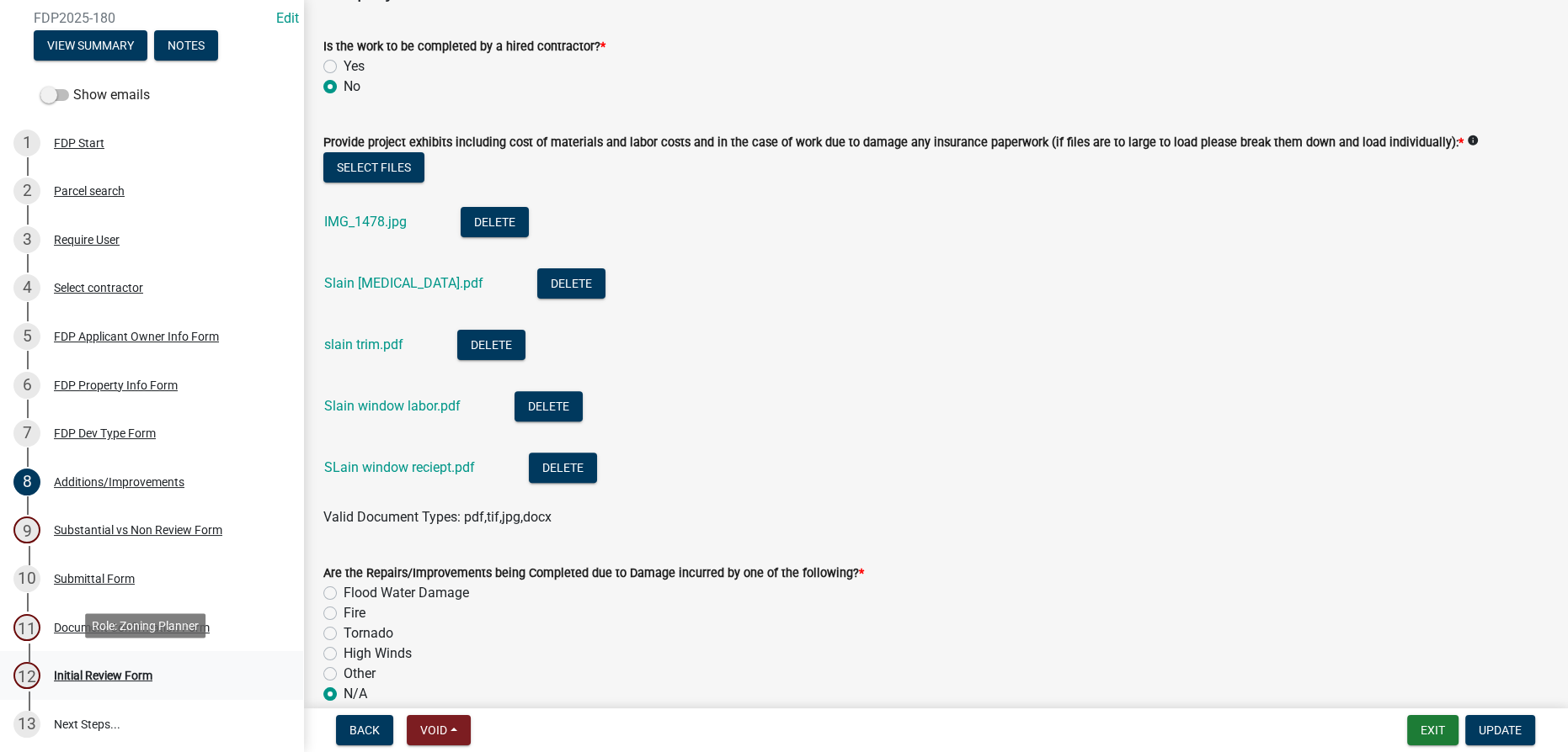
click at [96, 670] on div "Initial Review Form" at bounding box center [103, 675] width 98 height 12
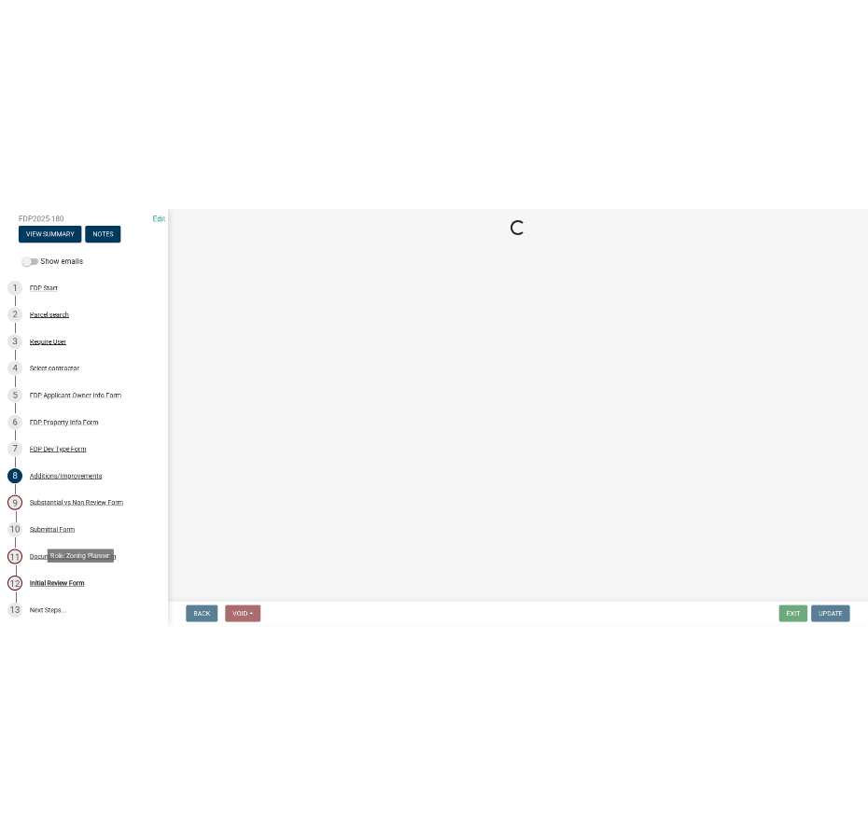
scroll to position [0, 0]
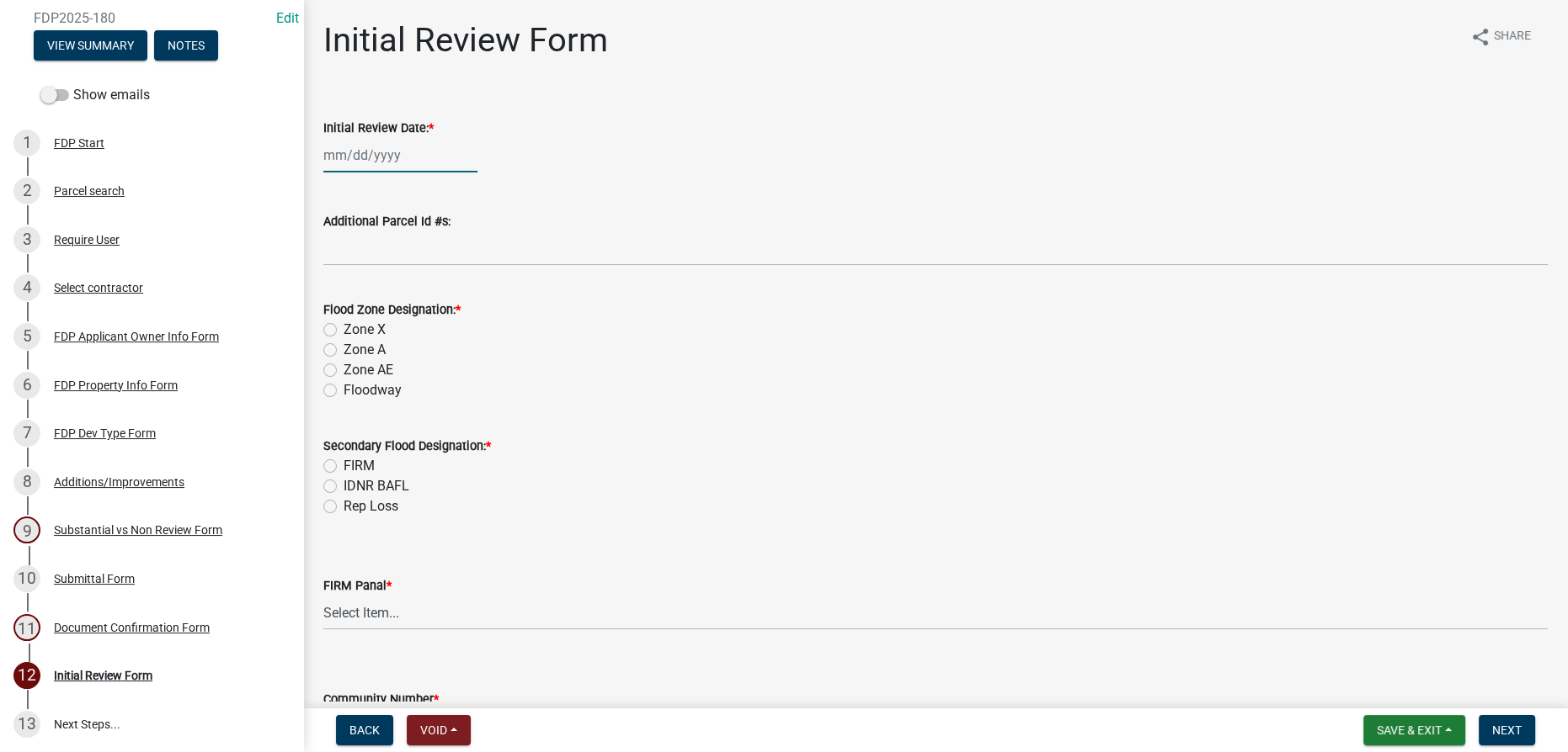
click at [385, 158] on div at bounding box center [400, 155] width 154 height 34
select select "10"
select select "2025"
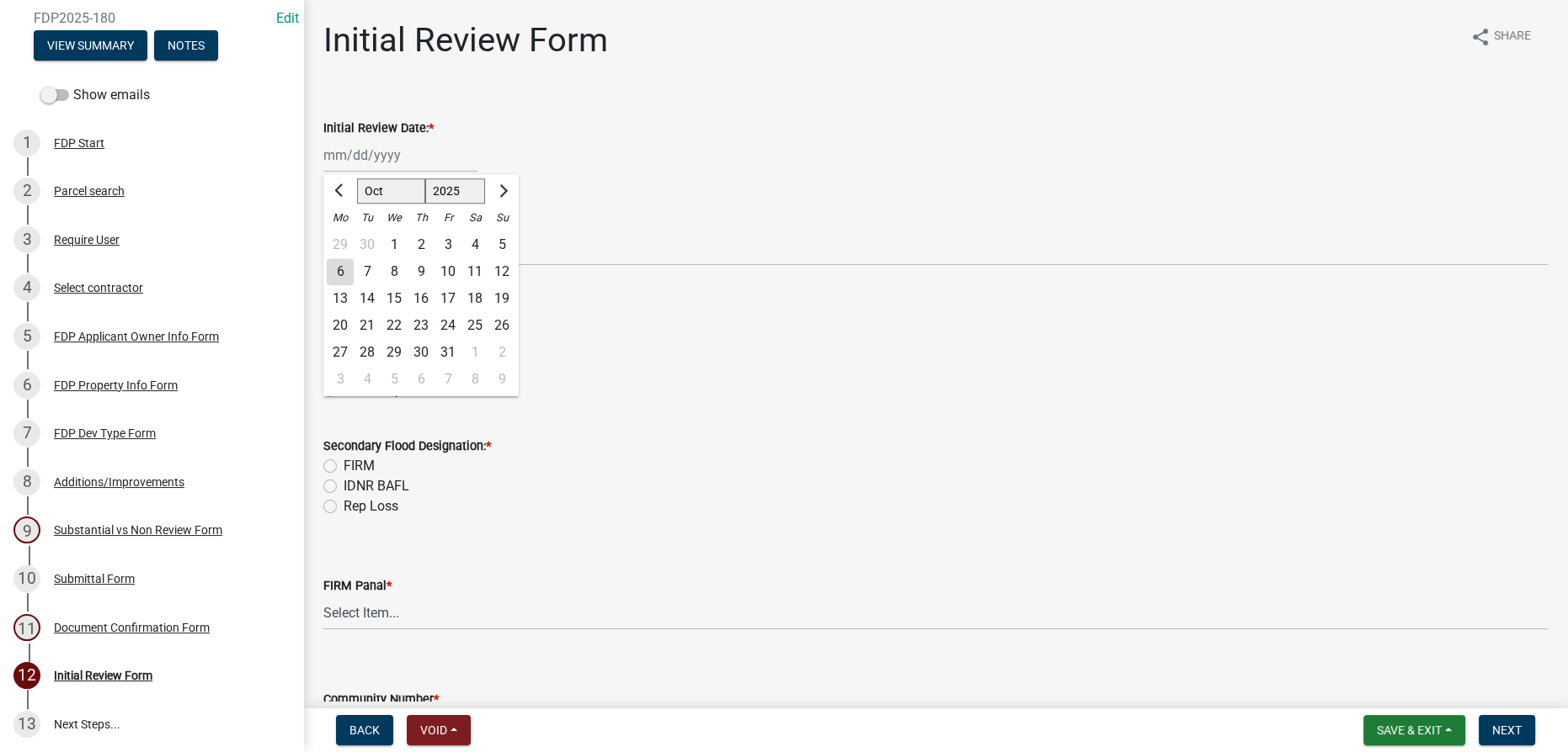
click at [341, 264] on div "6" at bounding box center [340, 272] width 27 height 27
type input "[DATE]"
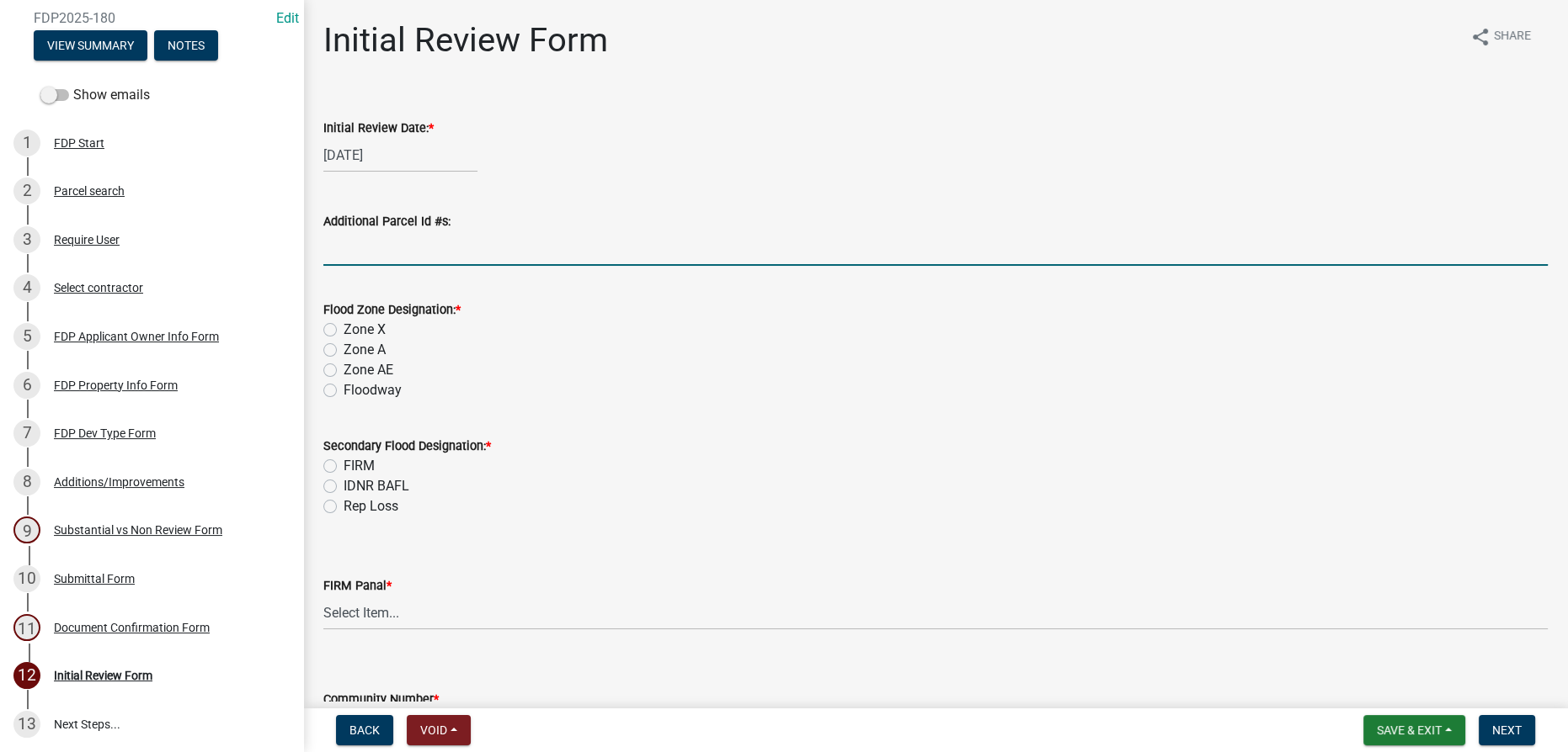
click at [365, 251] on input "Additional Parcel Id #s:" at bounding box center [935, 249] width 1224 height 34
click at [344, 371] on label "Zone AE" at bounding box center [368, 370] width 50 height 20
click at [344, 371] on input "Zone AE" at bounding box center [349, 365] width 11 height 11
radio input "true"
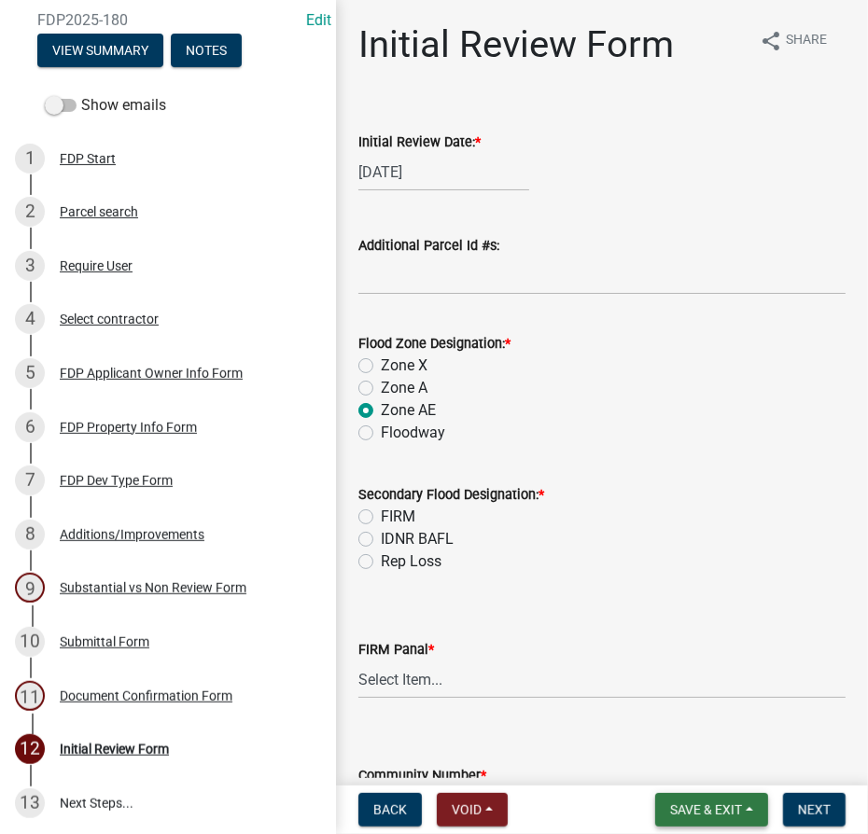
click at [741, 807] on button "Save & Exit" at bounding box center [711, 810] width 113 height 34
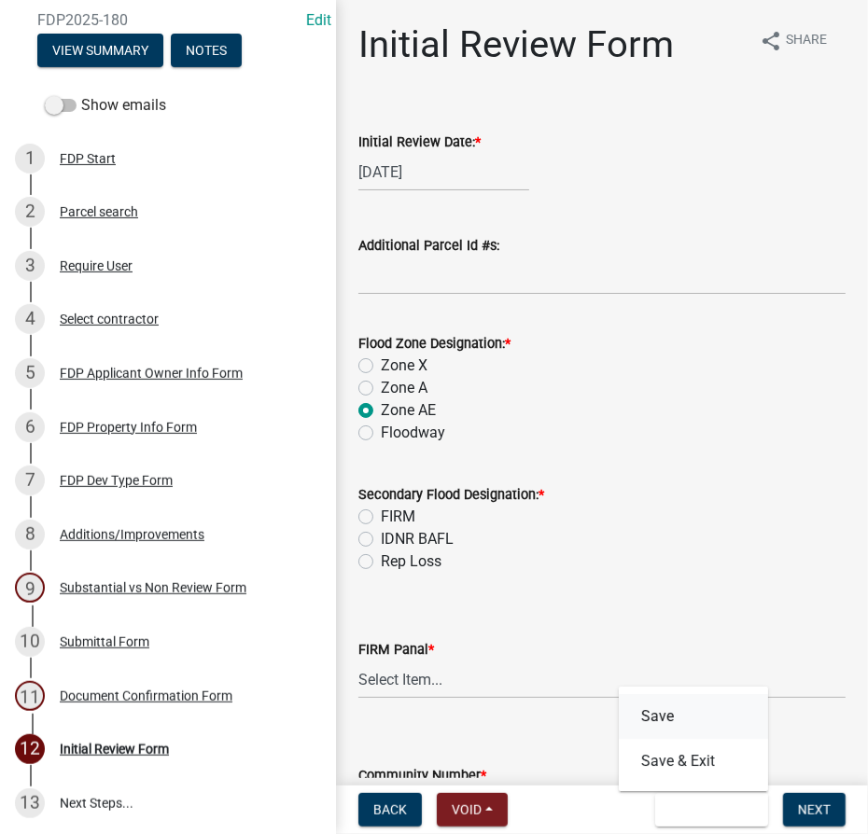
click at [692, 709] on button "Save" at bounding box center [693, 716] width 149 height 45
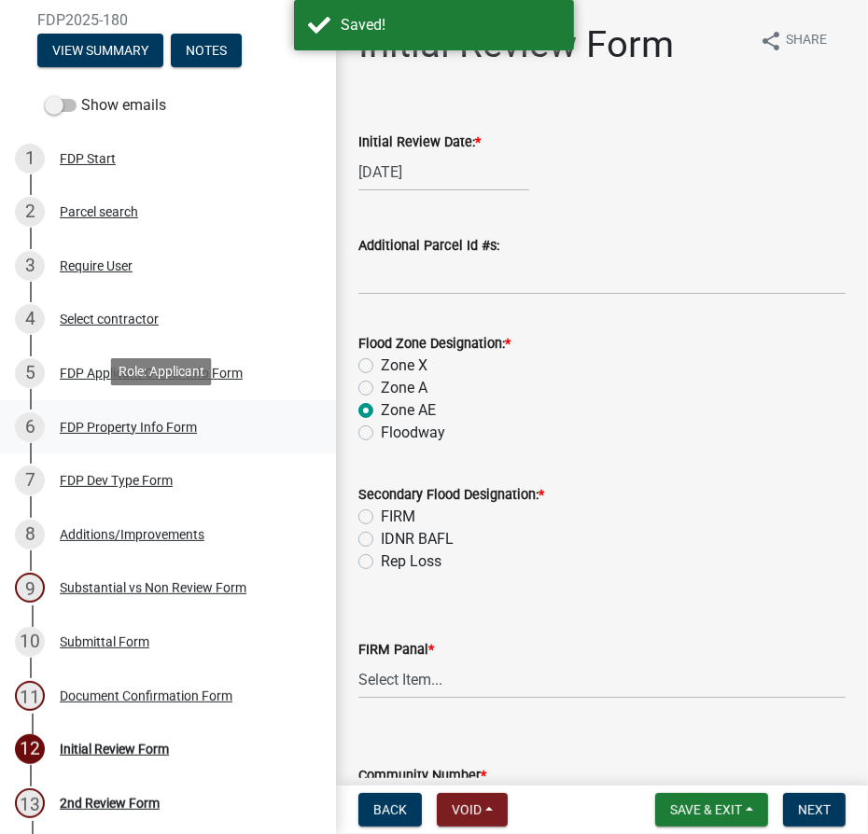
click at [118, 421] on div "FDP Property Info Form" at bounding box center [128, 427] width 137 height 13
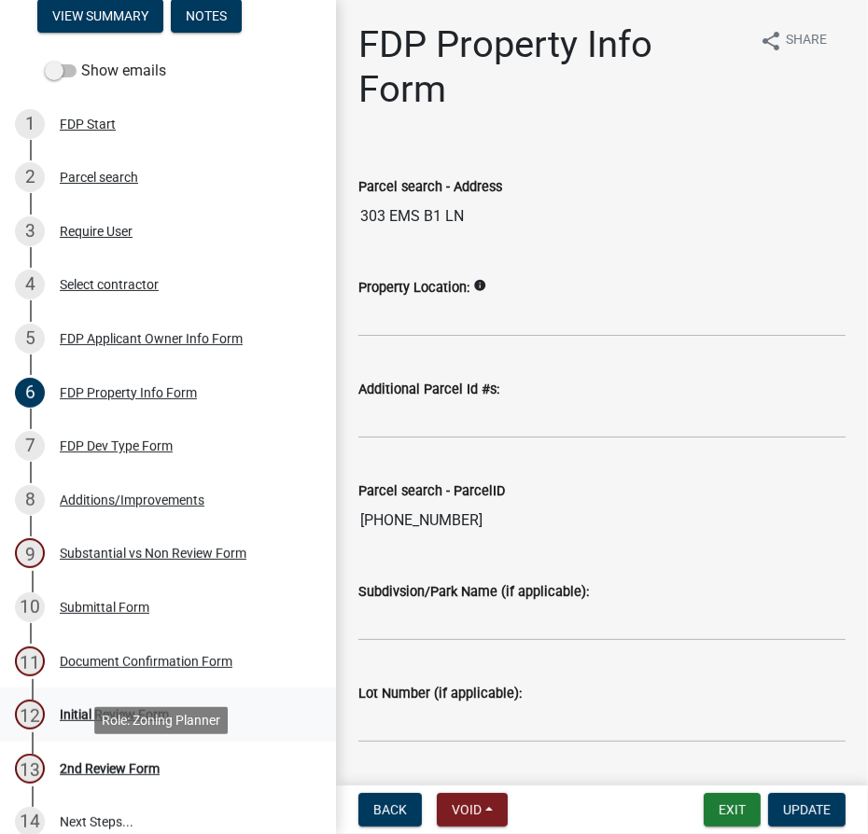
scroll to position [214, 0]
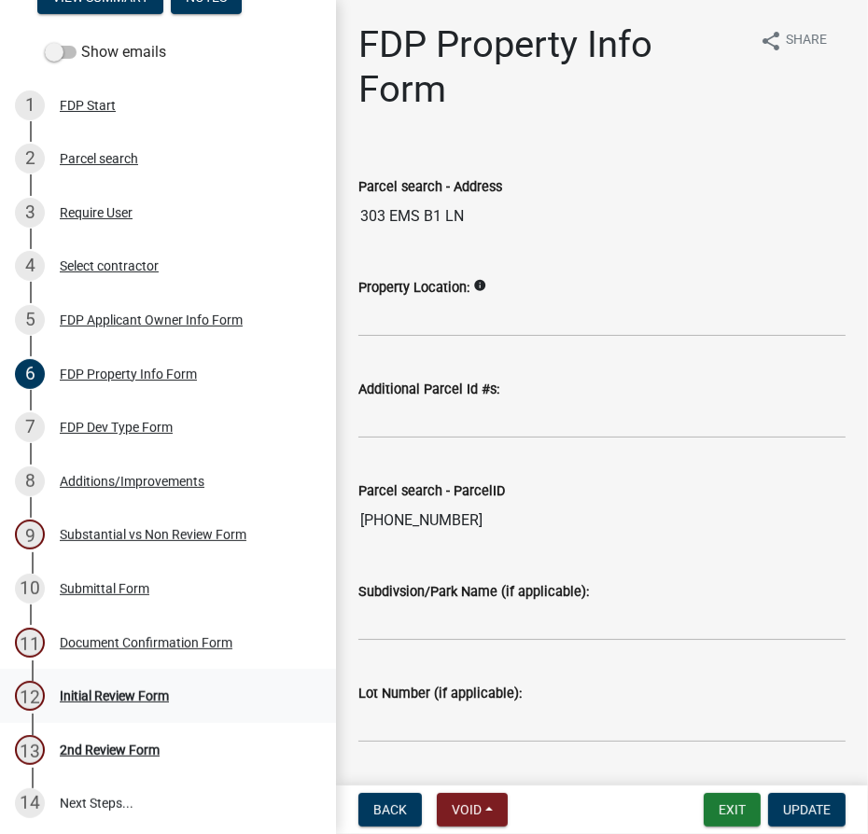
click at [97, 690] on div "Initial Review Form" at bounding box center [114, 696] width 109 height 13
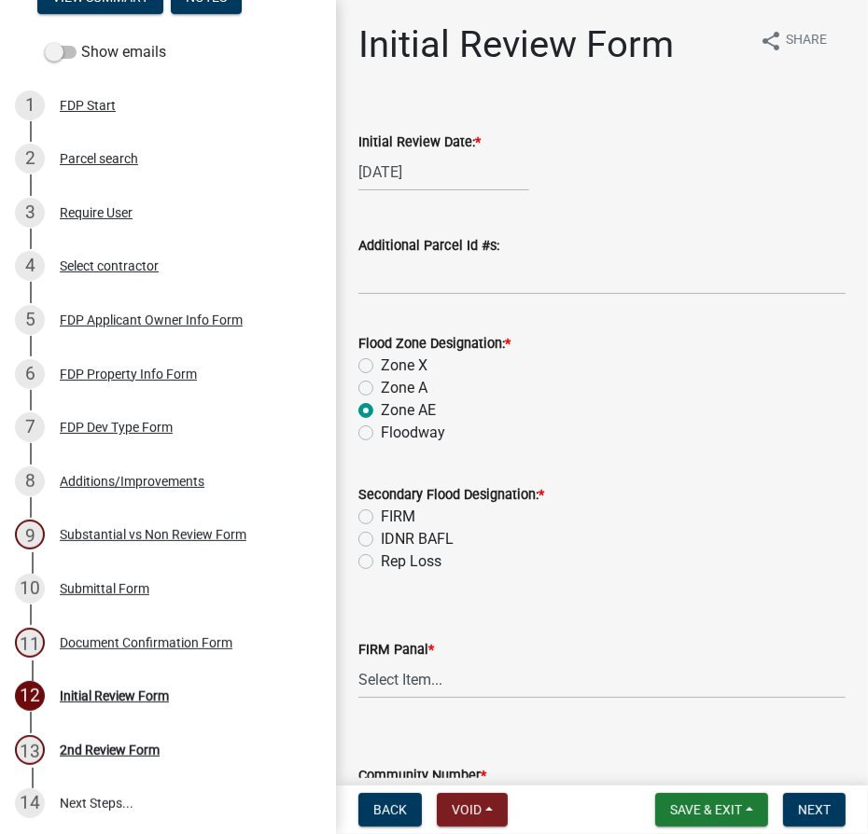
drag, startPoint x: 366, startPoint y: 513, endPoint x: 367, endPoint y: 534, distance: 20.6
click at [381, 513] on label "FIRM" at bounding box center [398, 517] width 35 height 22
click at [381, 513] on input "FIRM" at bounding box center [387, 512] width 12 height 12
radio input "true"
click at [379, 689] on select "Select Item... 0020 0040 0045 0065 0067 0070 0086 0090 0095 0110 0120 0140 0145…" at bounding box center [601, 680] width 487 height 38
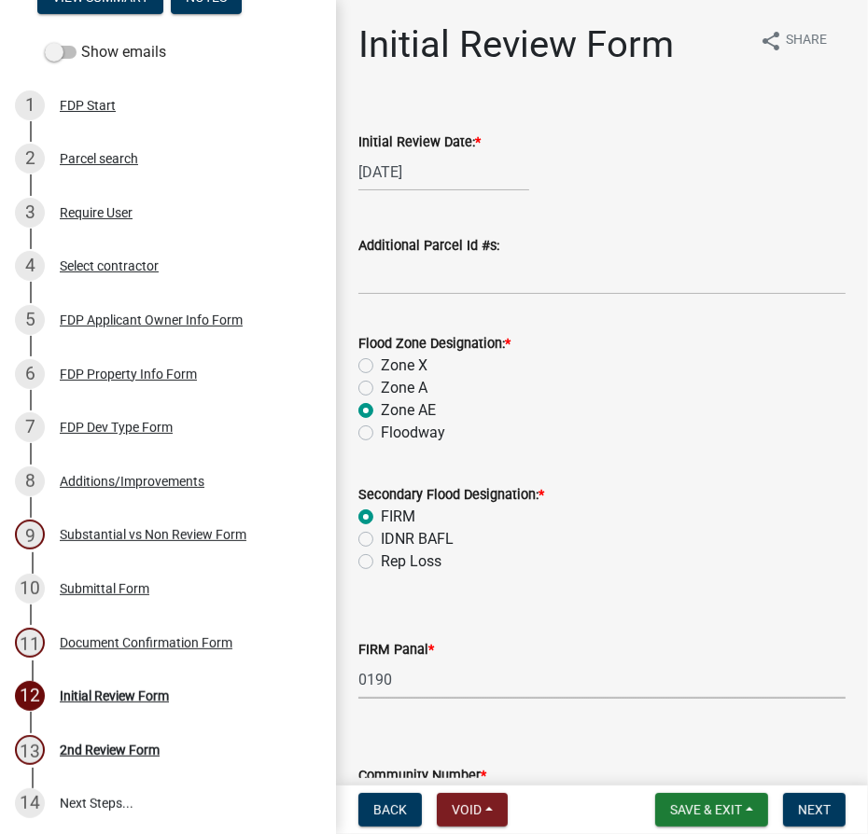
click at [358, 661] on select "Select Item... 0020 0040 0045 0065 0067 0070 0086 0090 0095 0110 0120 0140 0145…" at bounding box center [601, 680] width 487 height 38
select select "274e195b-1867-4ec5-92d0-38f0641a2bb5"
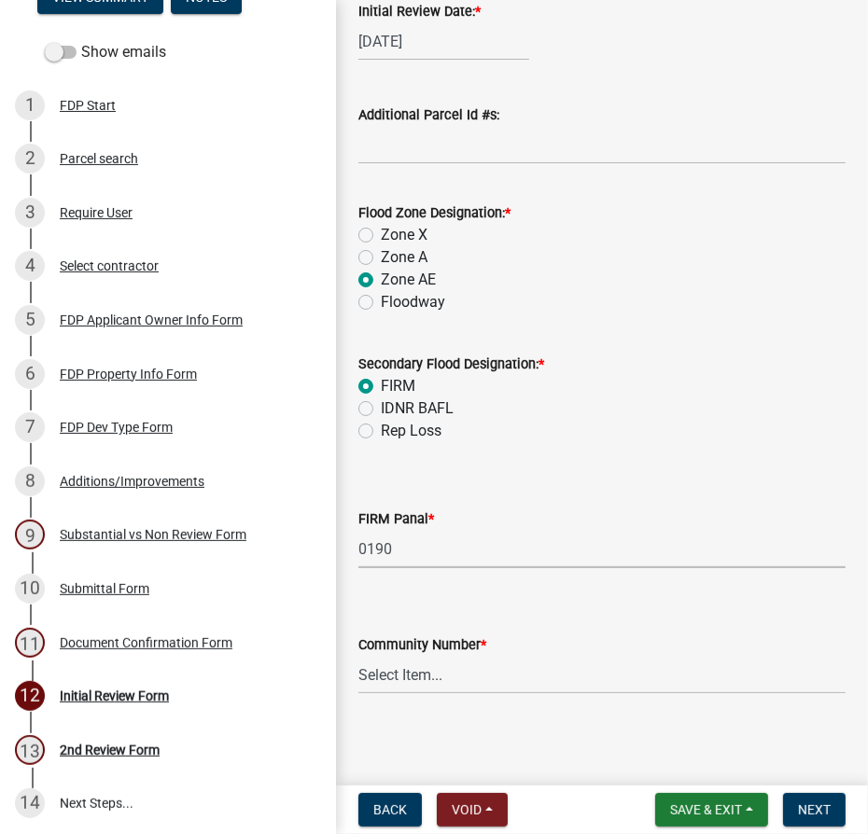
scroll to position [136, 0]
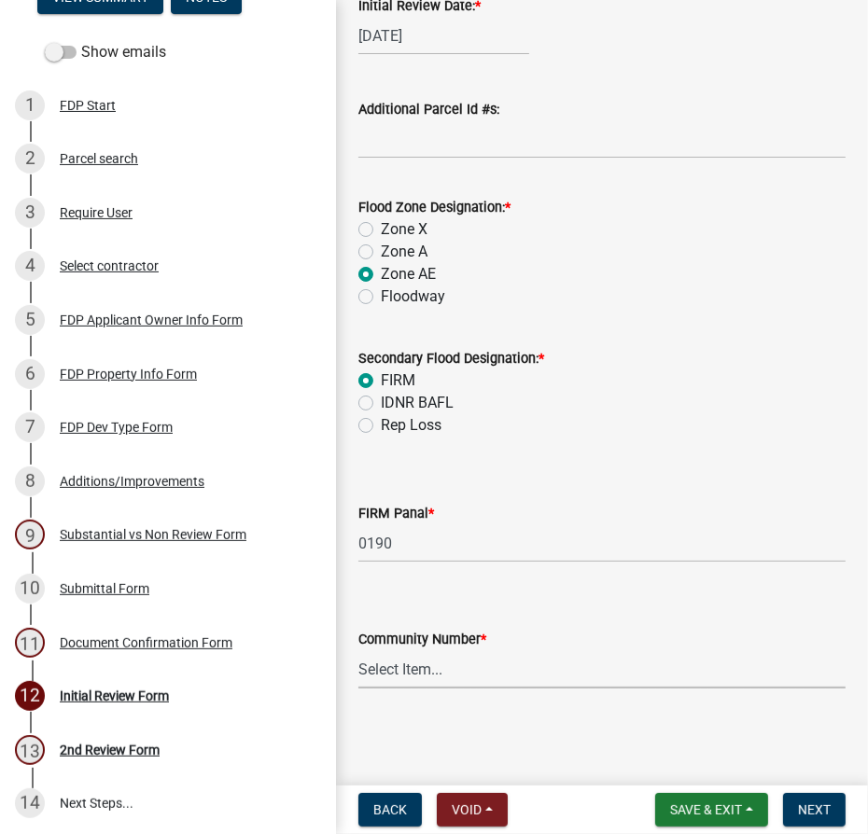
click at [442, 685] on select "Select Item... Kos Co - Unincop - 180121 Town of [GEOGRAPHIC_DATA] - 180382 Tow…" at bounding box center [601, 669] width 487 height 38
click at [358, 650] on select "Select Item... Kos Co - Unincop - 180121 Town of [GEOGRAPHIC_DATA] - 180382 Tow…" at bounding box center [601, 669] width 487 height 38
select select "1d0925c7-9c1e-4f6f-b7f6-1bc109fea0dc"
click at [821, 818] on button "Next" at bounding box center [814, 810] width 63 height 34
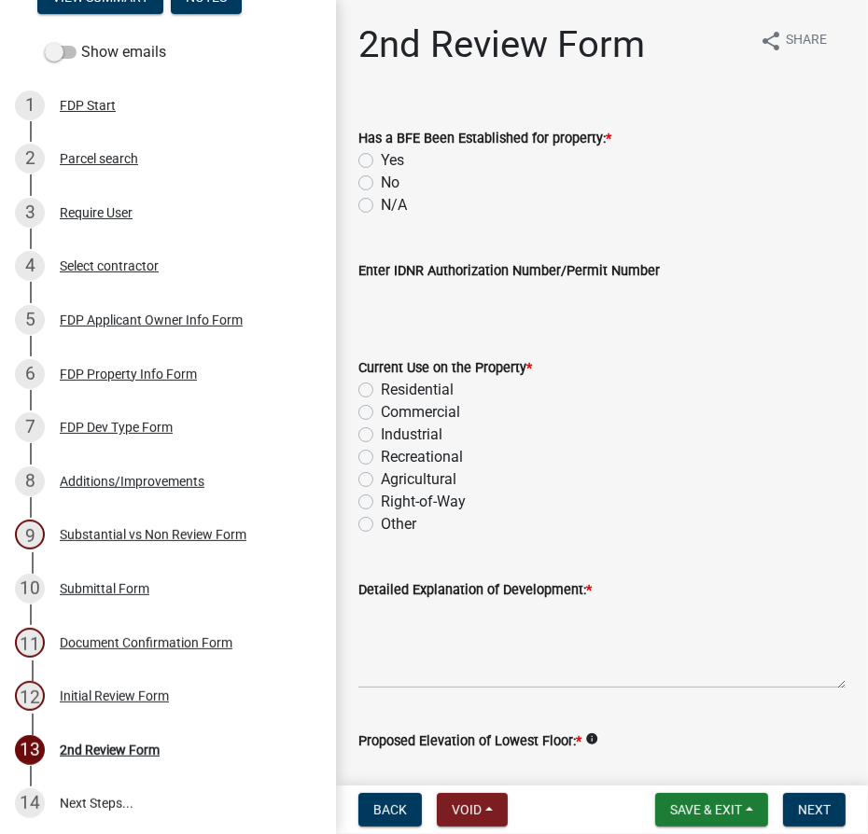
click at [381, 161] on label "Yes" at bounding box center [392, 160] width 23 height 22
click at [381, 161] on input "Yes" at bounding box center [387, 155] width 12 height 12
radio input "true"
click at [381, 387] on label "Residential" at bounding box center [417, 390] width 73 height 22
click at [381, 387] on input "Residential" at bounding box center [387, 385] width 12 height 12
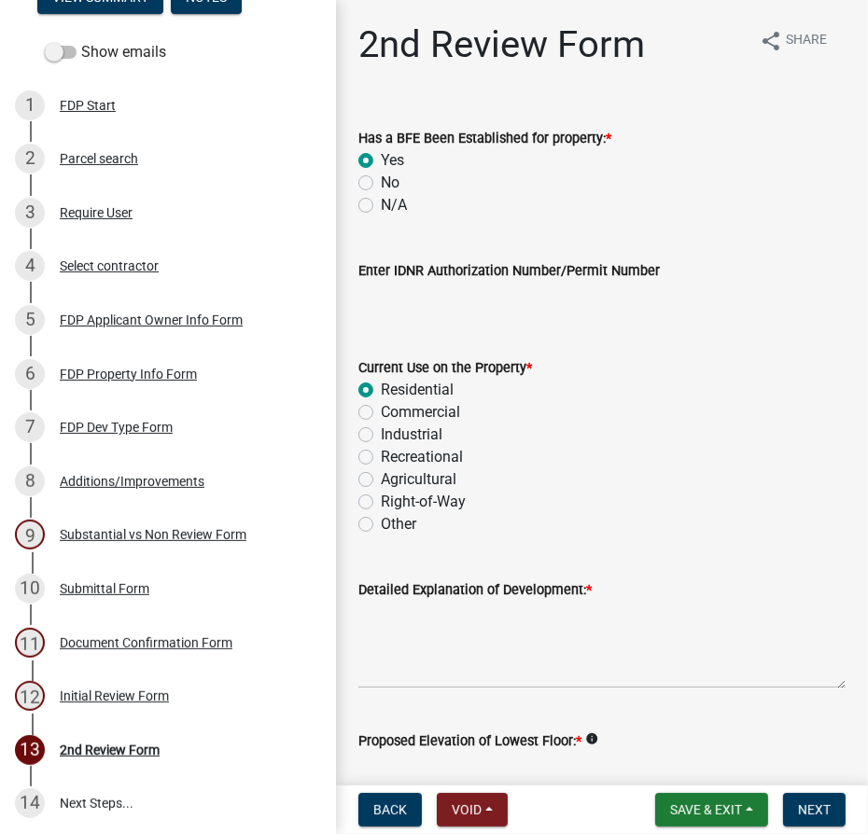
radio input "true"
click at [385, 614] on textarea "Detailed Explanation of Development: *" at bounding box center [601, 645] width 487 height 88
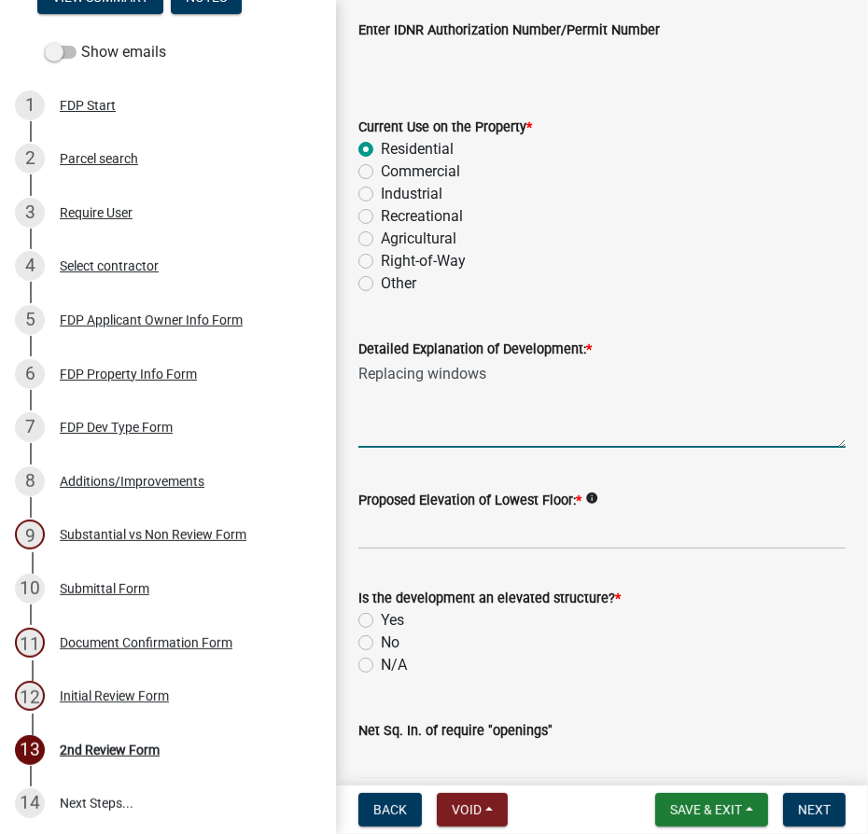
scroll to position [424, 0]
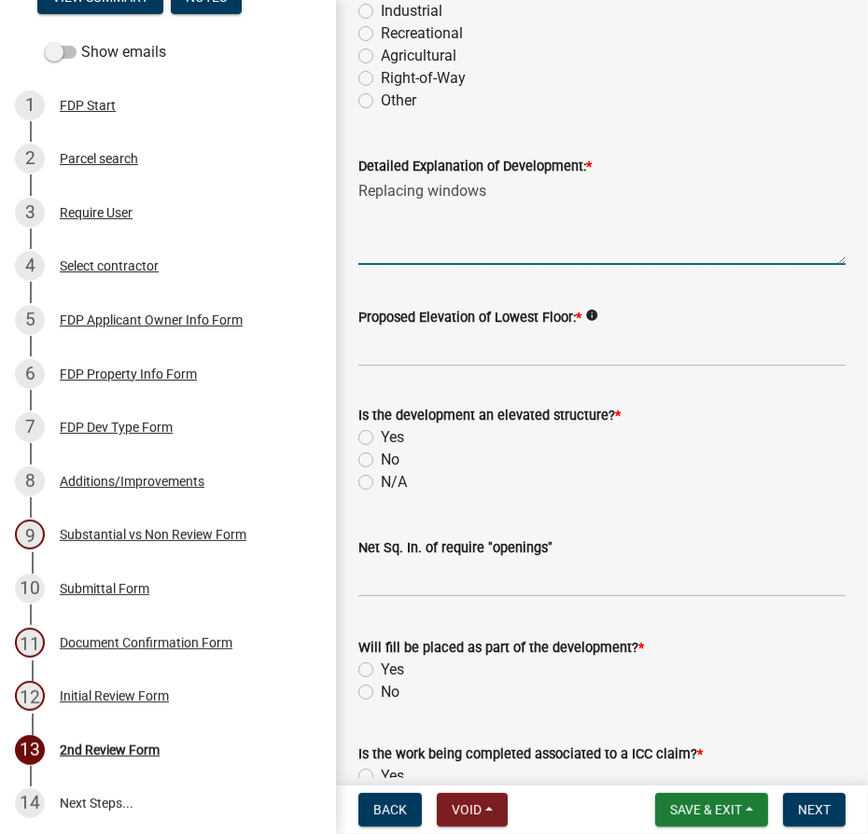
type textarea "Replacing windows"
click at [442, 345] on input "Proposed Elevation of Lowest Floor: *" at bounding box center [601, 348] width 487 height 38
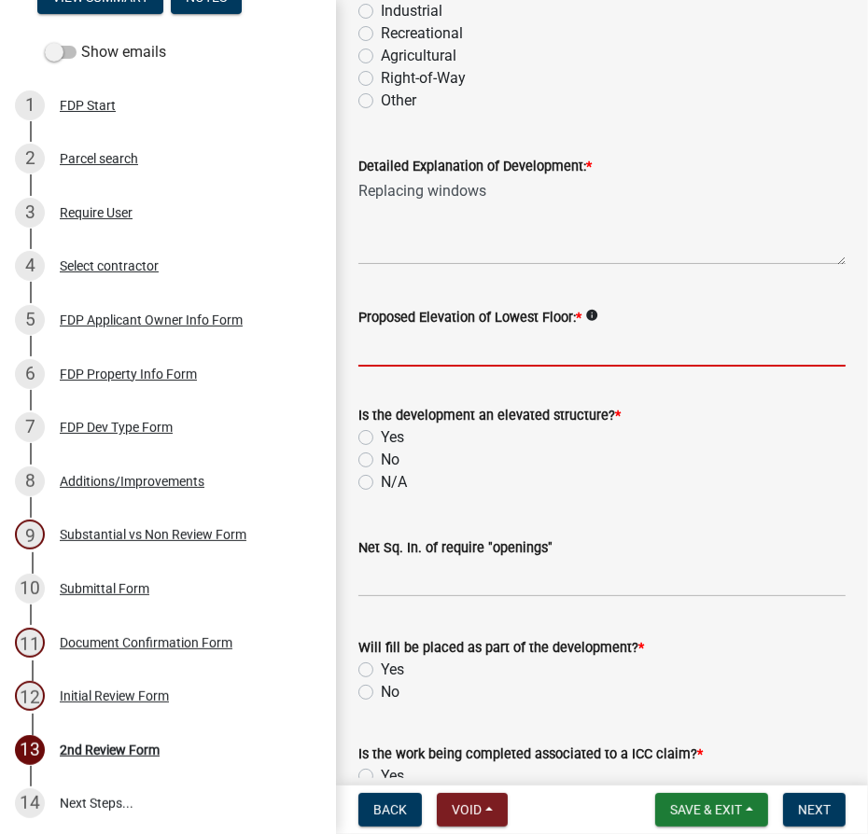
type input "existing"
click at [381, 459] on label "No" at bounding box center [390, 460] width 19 height 22
click at [381, 459] on input "No" at bounding box center [387, 455] width 12 height 12
radio input "true"
click at [381, 693] on label "No" at bounding box center [390, 692] width 19 height 22
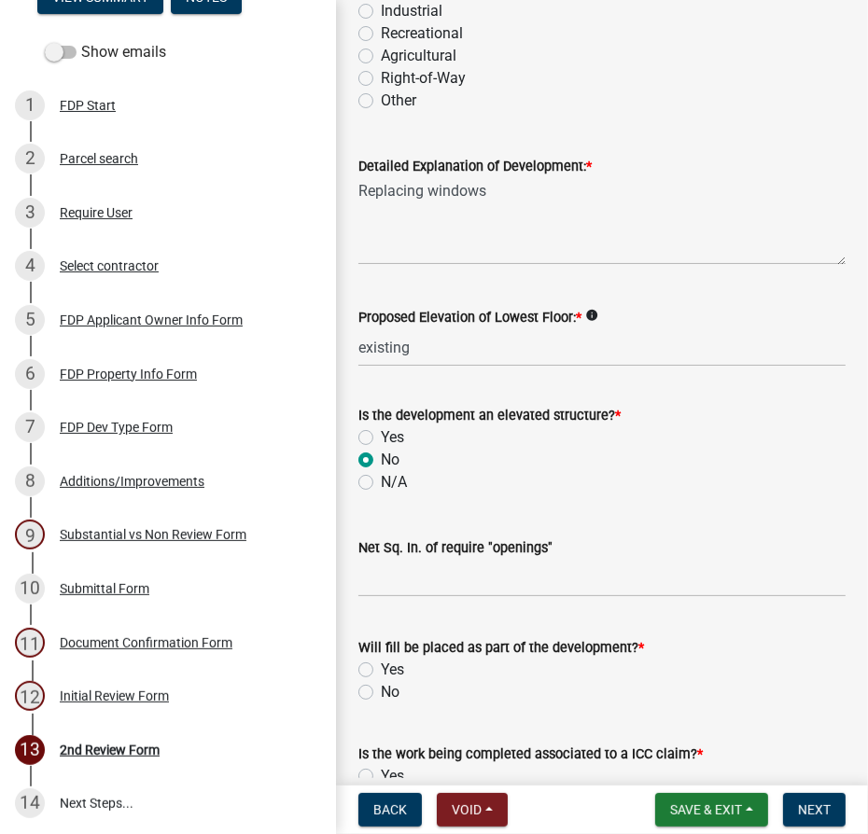
click at [381, 693] on input "No" at bounding box center [387, 687] width 12 height 12
radio input "true"
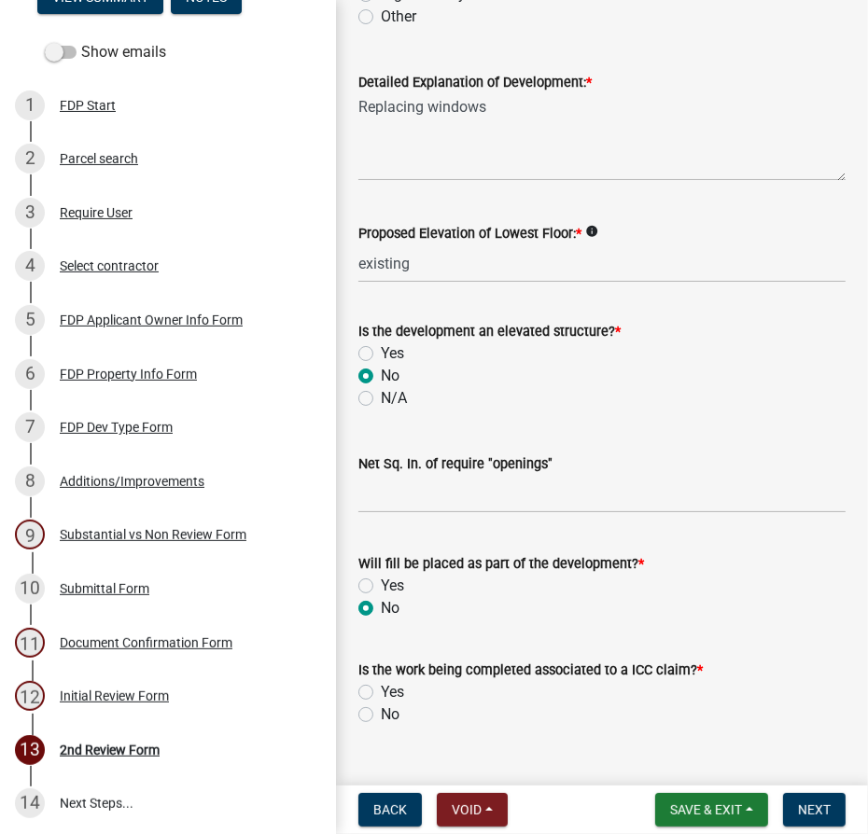
scroll to position [509, 0]
click at [381, 712] on label "No" at bounding box center [390, 714] width 19 height 22
click at [381, 712] on input "No" at bounding box center [387, 709] width 12 height 12
radio input "true"
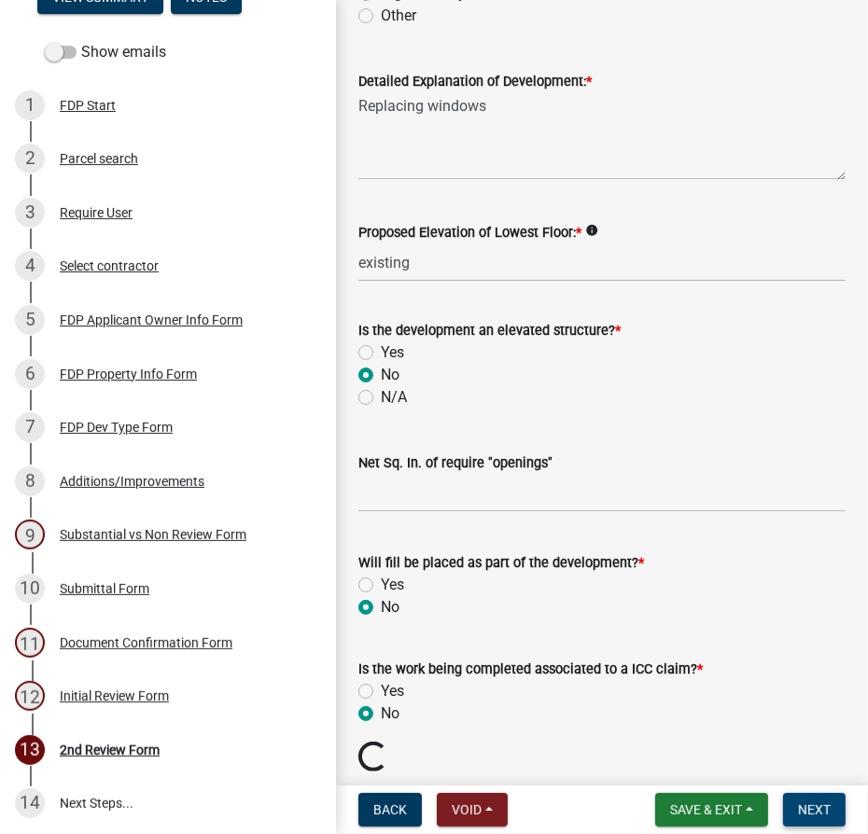
click at [820, 806] on span "Next" at bounding box center [814, 810] width 33 height 15
click at [818, 809] on span "Next" at bounding box center [814, 810] width 33 height 15
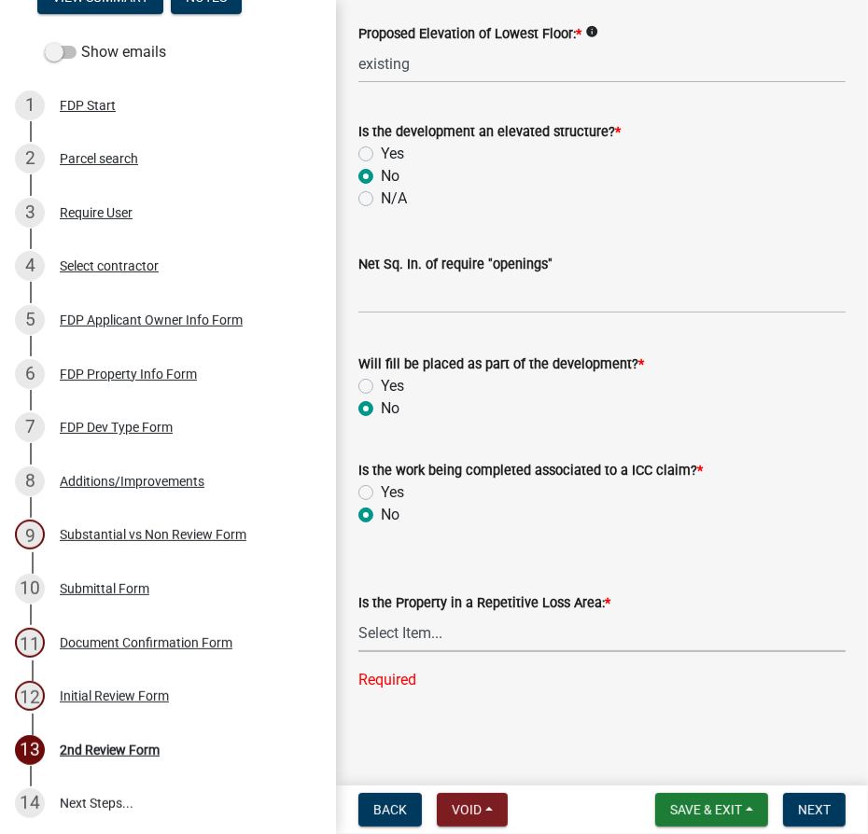
click at [393, 629] on select "Select Item... N/A Sycamore Briarwood EMS T41 EMS T13B Shore Acres EMS B40F EMS…" at bounding box center [601, 633] width 487 height 38
click at [358, 650] on select "Select Item... N/A Sycamore Briarwood EMS T41 EMS T13B Shore Acres EMS B40F EMS…" at bounding box center [601, 633] width 487 height 38
select select "e3c360ee-7977-4b9d-91ef-f00a4a3ecee8"
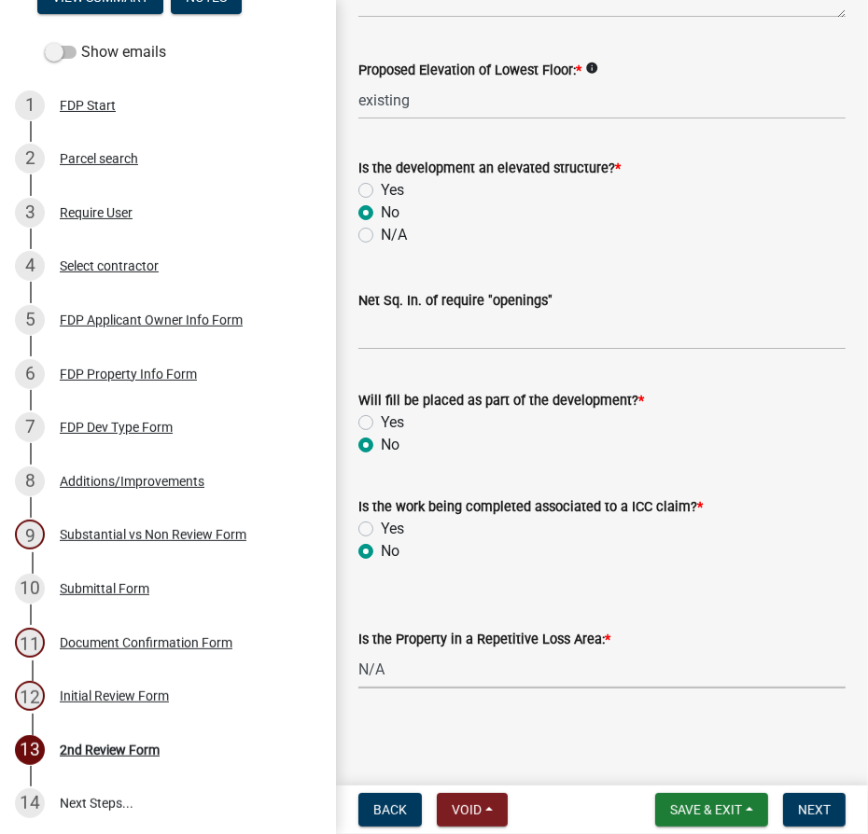
scroll to position [670, 0]
click at [809, 809] on span "Next" at bounding box center [814, 810] width 33 height 15
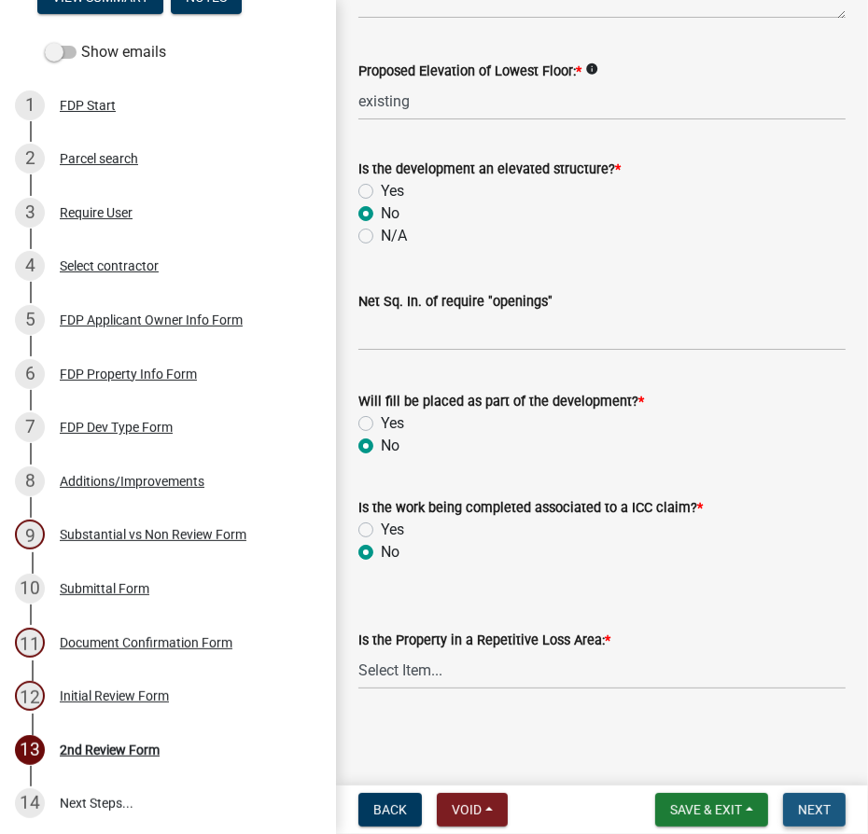
scroll to position [0, 0]
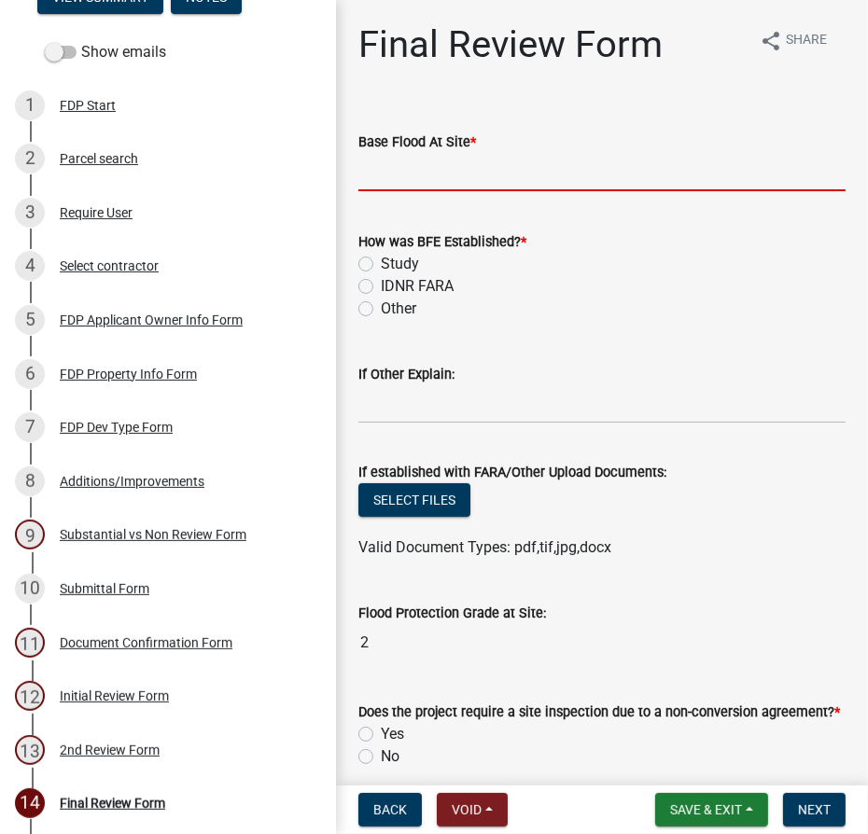
click at [472, 163] on input "text" at bounding box center [601, 172] width 487 height 38
type input "840.3"
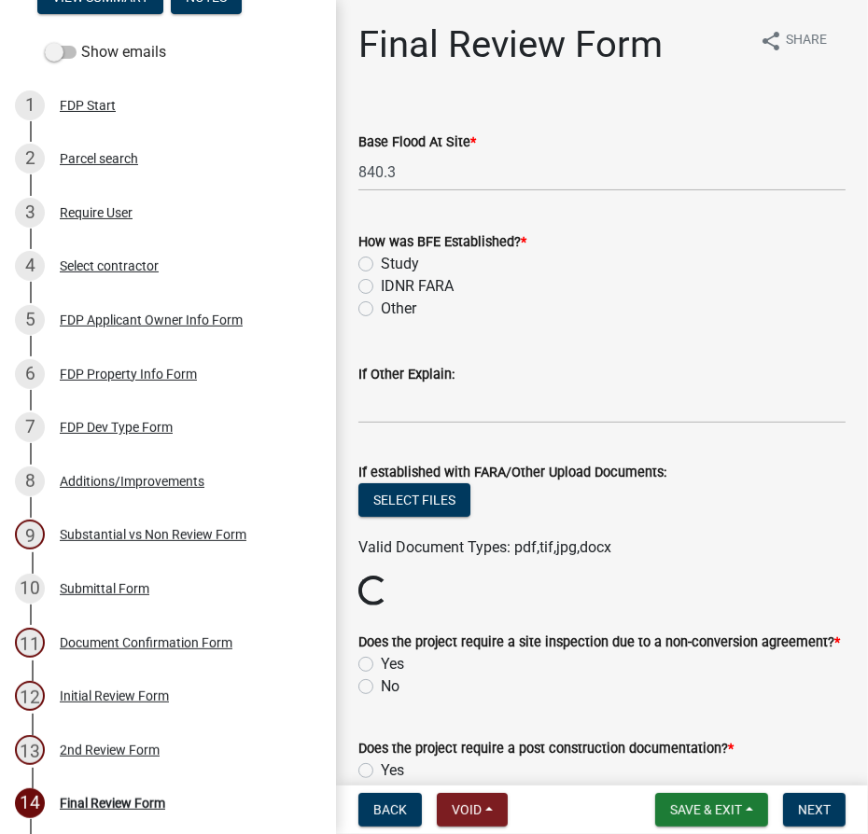
click at [366, 273] on div "Study" at bounding box center [601, 264] width 487 height 22
click at [381, 265] on label "Study" at bounding box center [400, 264] width 38 height 22
click at [381, 265] on input "Study" at bounding box center [387, 259] width 12 height 12
radio input "true"
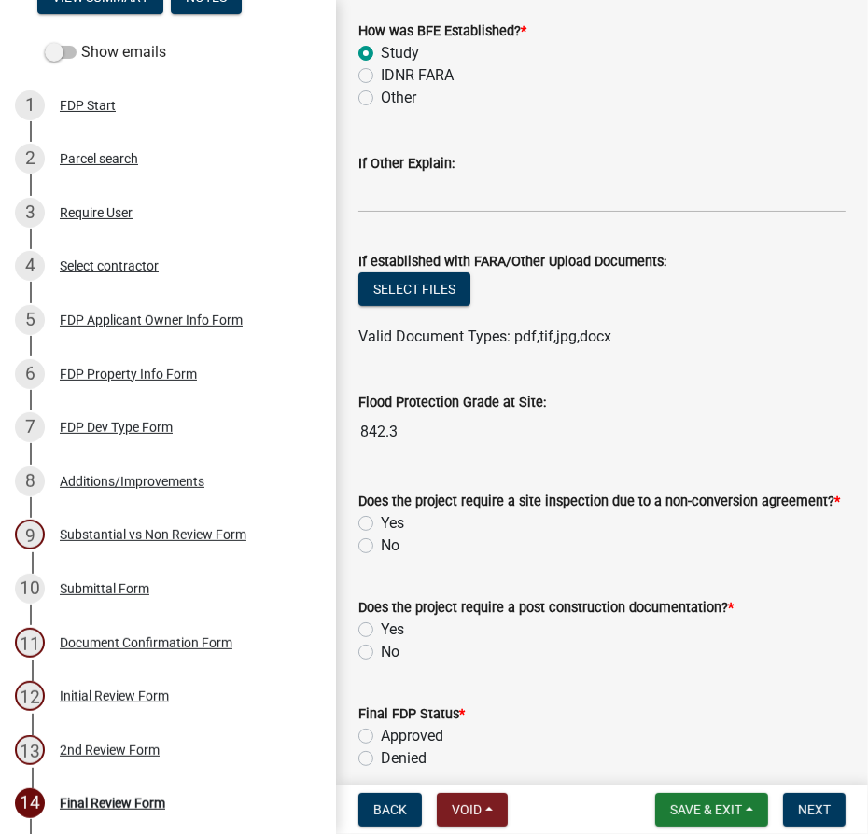
scroll to position [254, 0]
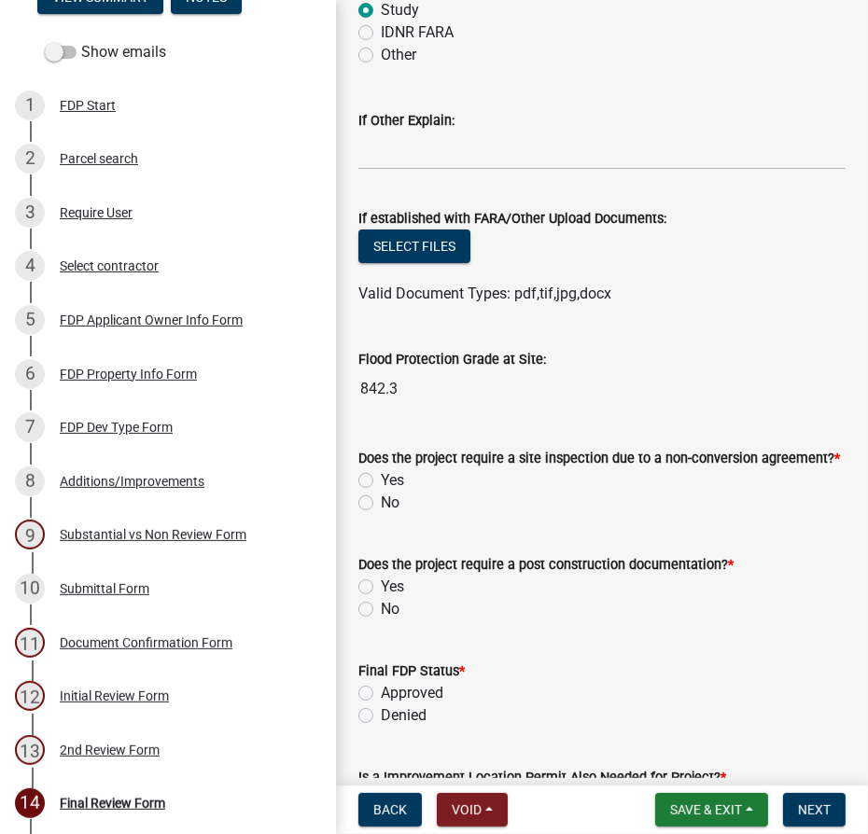
click at [381, 499] on label "No" at bounding box center [390, 503] width 19 height 22
click at [381, 499] on input "No" at bounding box center [387, 498] width 12 height 12
radio input "true"
click at [381, 610] on label "No" at bounding box center [390, 609] width 19 height 22
click at [381, 610] on input "No" at bounding box center [387, 604] width 12 height 12
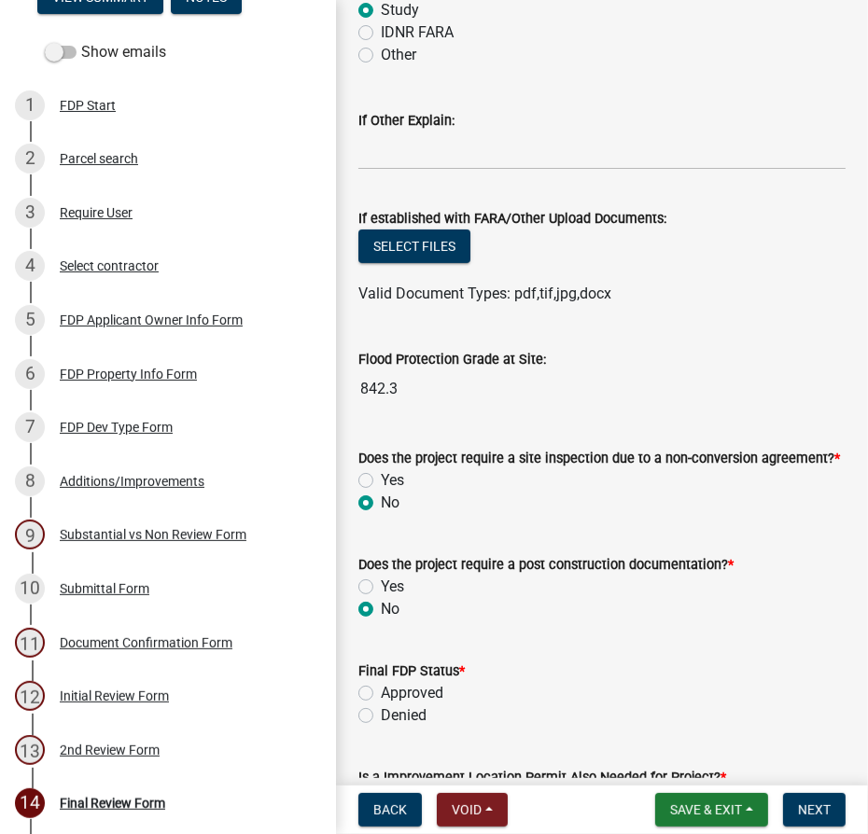
radio input "true"
click at [381, 693] on label "Approved" at bounding box center [412, 693] width 63 height 22
click at [381, 693] on input "Approved" at bounding box center [387, 688] width 12 height 12
radio input "true"
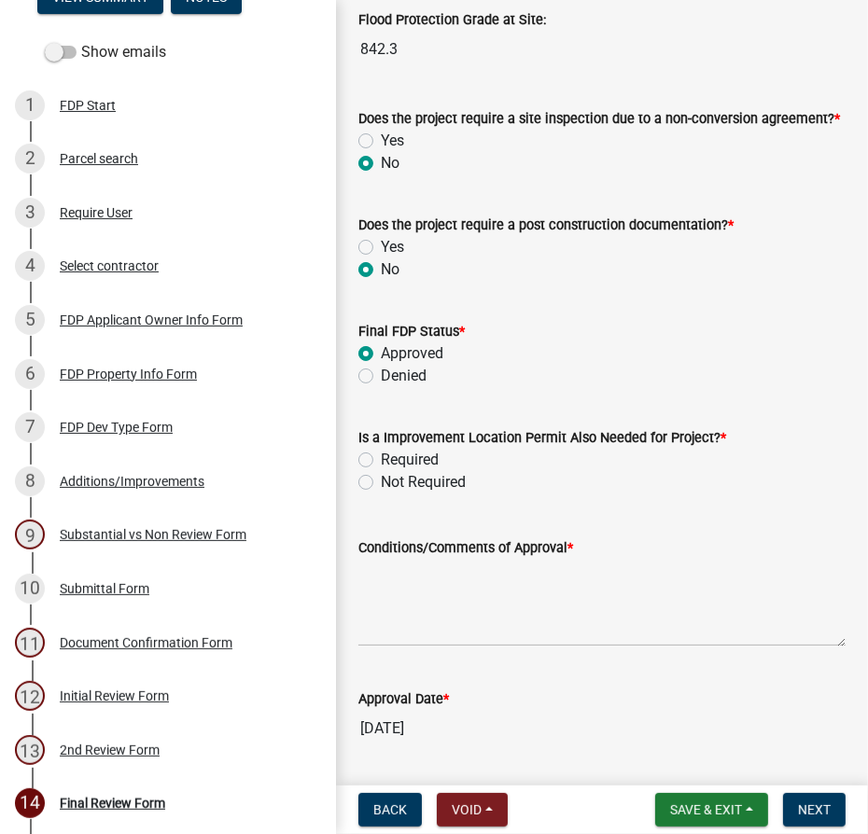
click at [381, 484] on label "Not Required" at bounding box center [423, 482] width 85 height 22
click at [381, 483] on input "Not Required" at bounding box center [387, 477] width 12 height 12
radio input "true"
click at [413, 571] on textarea "Conditions/Comments of Approval *" at bounding box center [601, 603] width 487 height 88
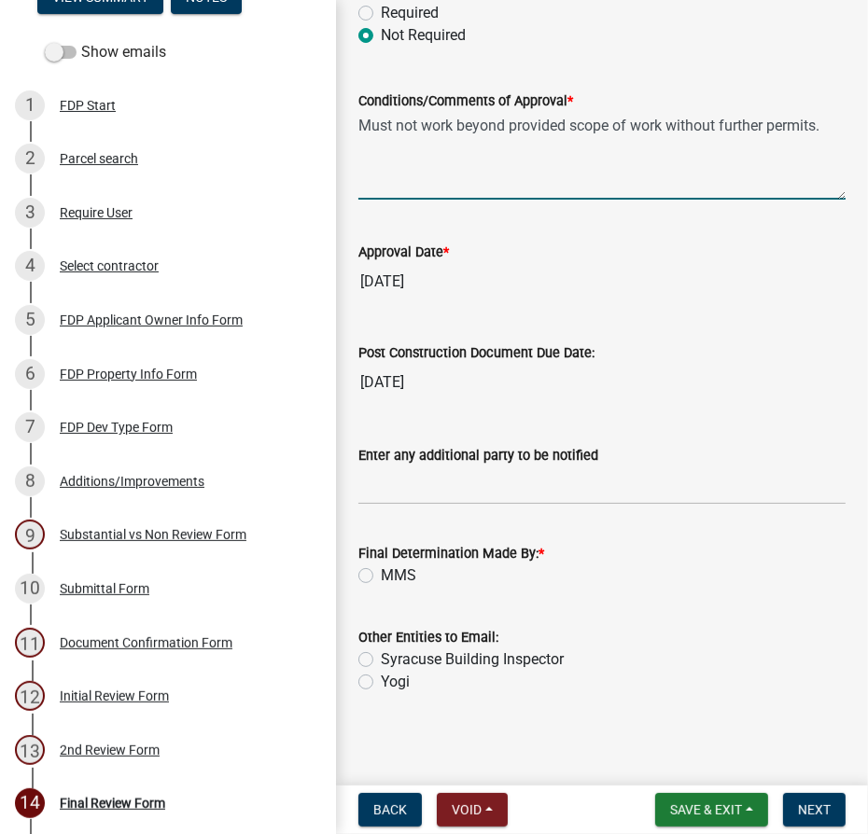
scroll to position [1043, 0]
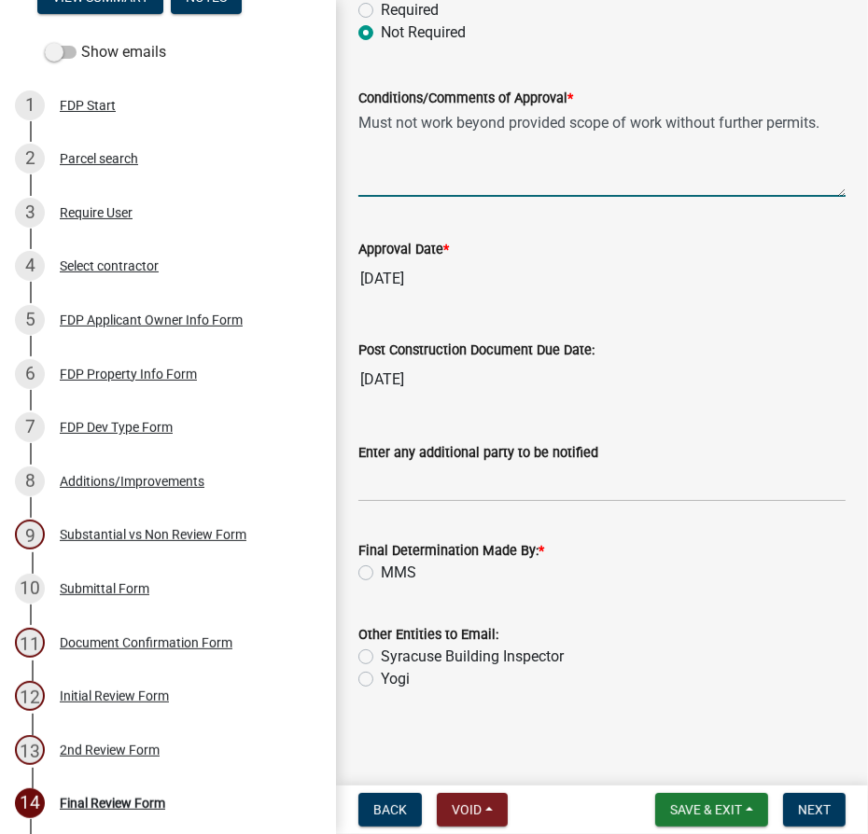
type textarea "Must not work beyond provided scope of work without further permits."
click at [381, 568] on label "MMS" at bounding box center [398, 573] width 35 height 22
click at [381, 568] on input "MMS" at bounding box center [387, 568] width 12 height 12
radio input "true"
click at [806, 814] on span "Next" at bounding box center [814, 810] width 33 height 15
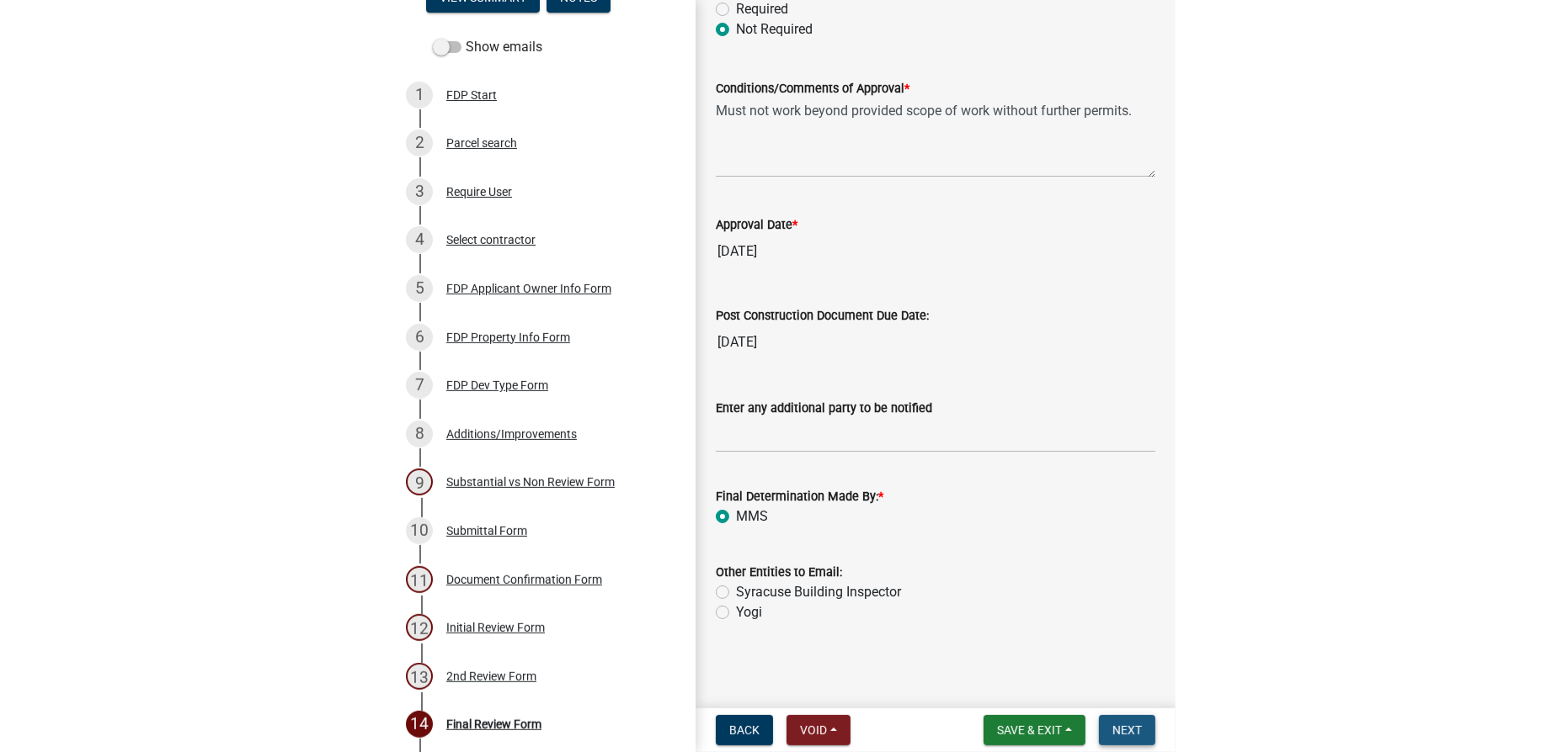
scroll to position [0, 0]
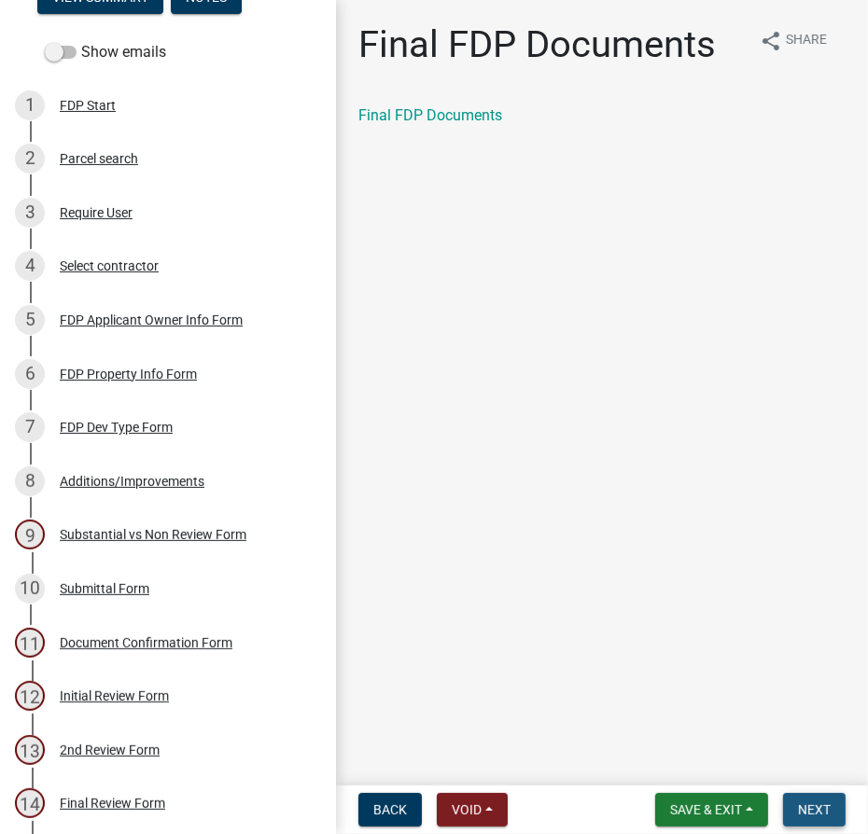
click at [784, 804] on button "Next" at bounding box center [814, 810] width 63 height 34
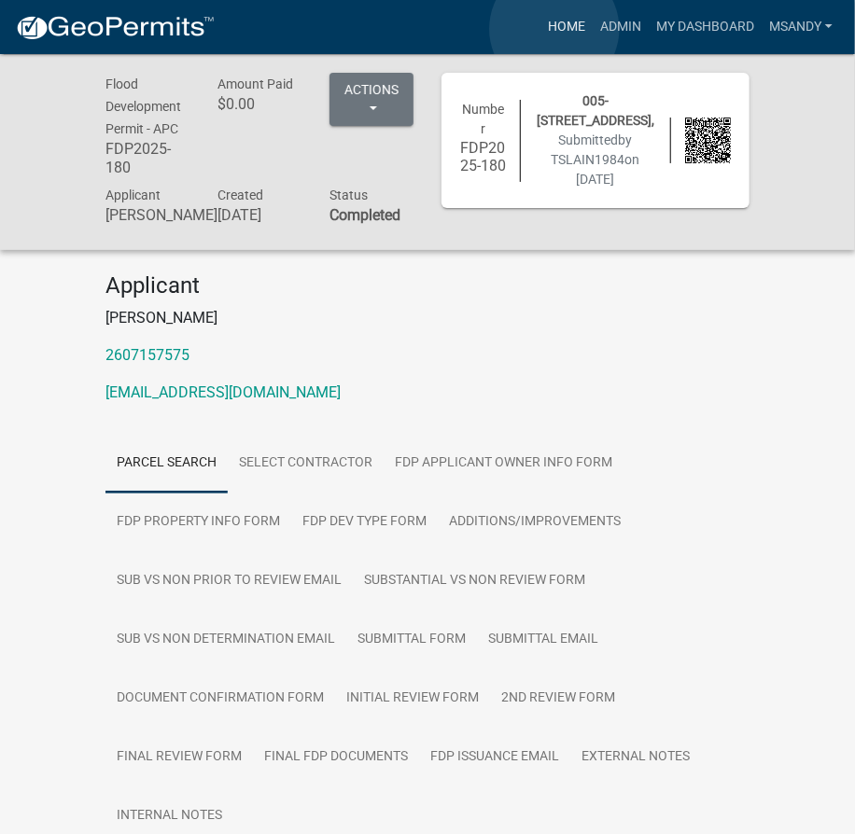
click at [554, 29] on link "Home" at bounding box center [566, 26] width 52 height 35
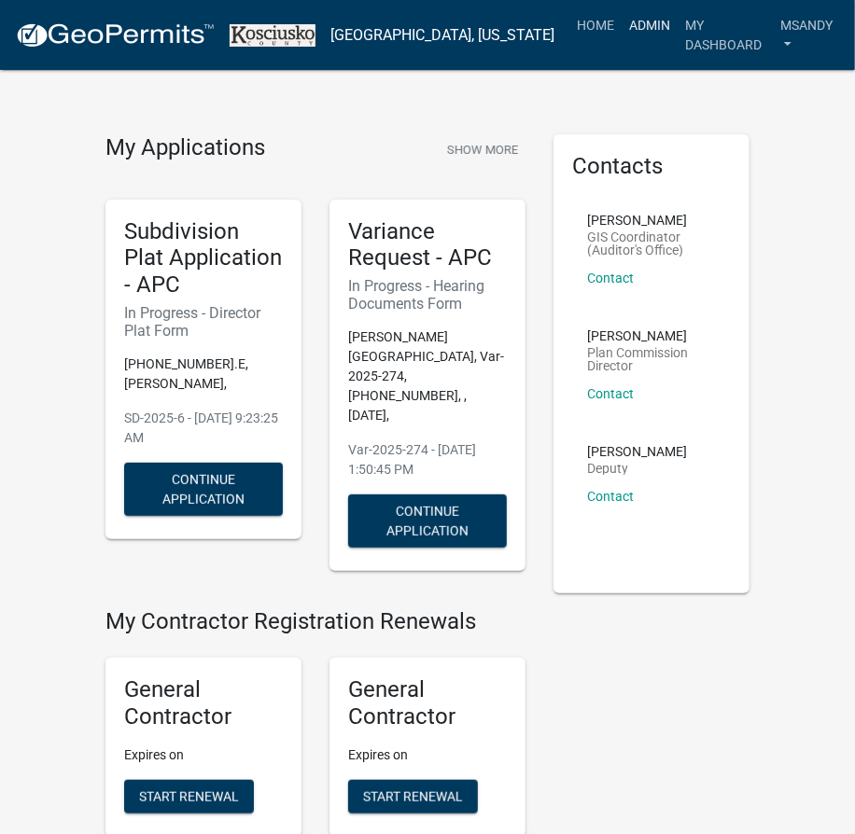
click at [622, 23] on link "Admin" at bounding box center [650, 24] width 56 height 35
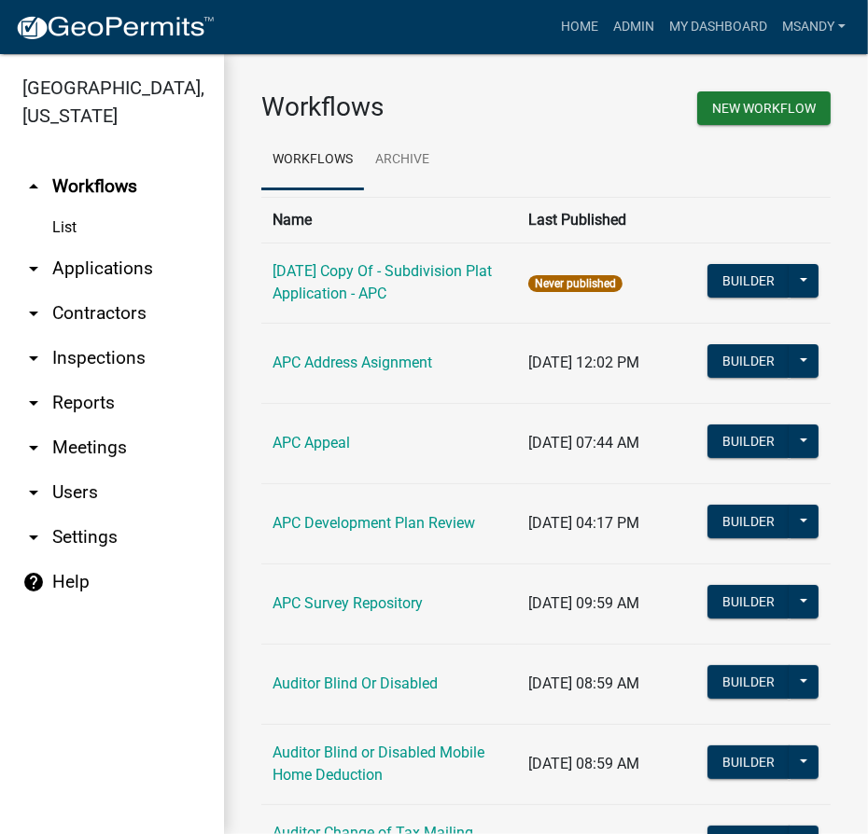
click at [82, 265] on link "arrow_drop_down Applications" at bounding box center [112, 268] width 224 height 45
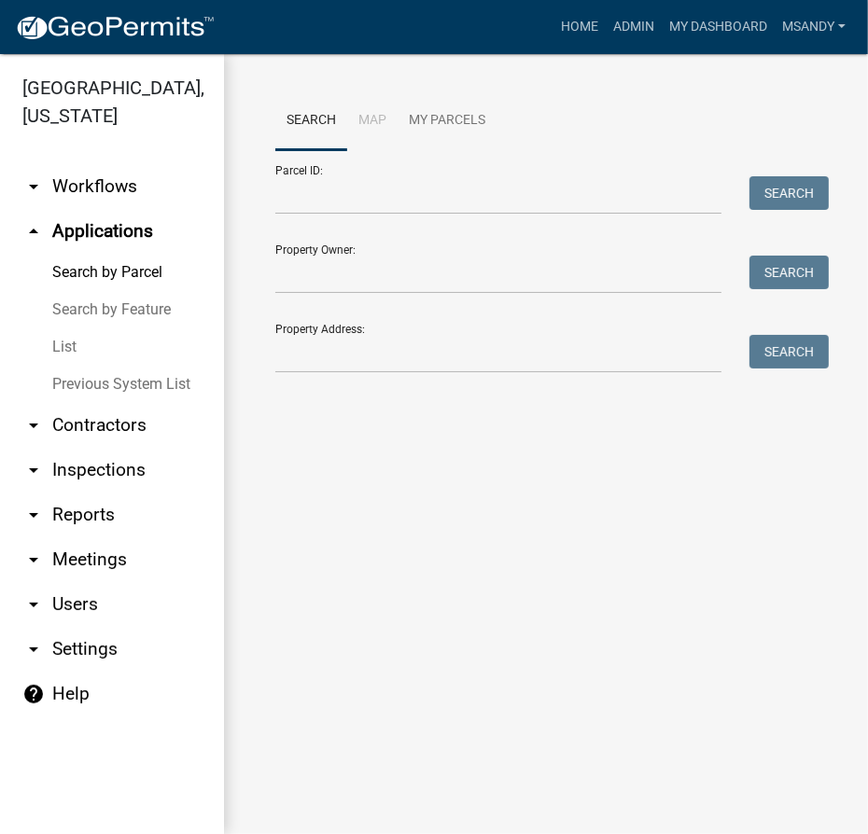
click at [66, 347] on link "List" at bounding box center [112, 347] width 224 height 37
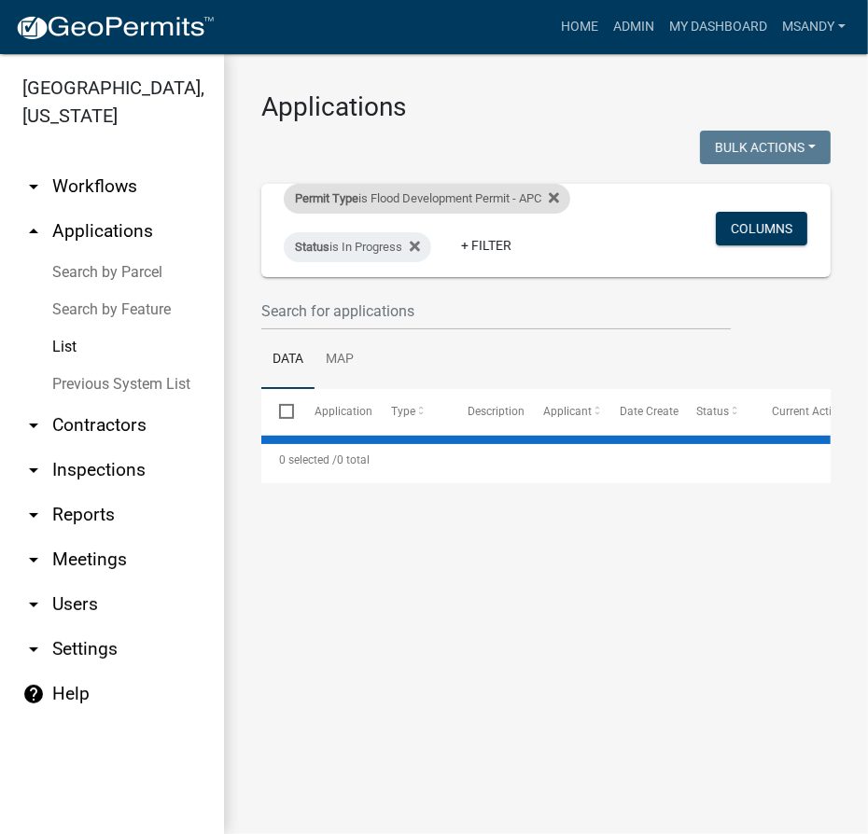
select select "3: 100"
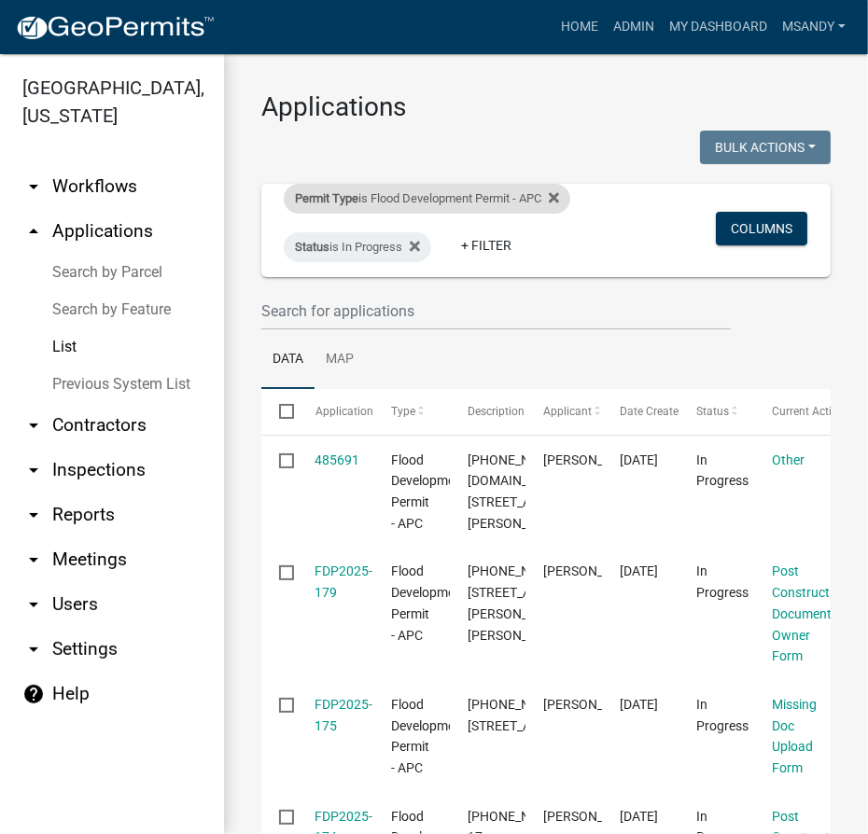
click at [487, 192] on div "Permit Type is Flood Development Permit - APC" at bounding box center [427, 199] width 287 height 30
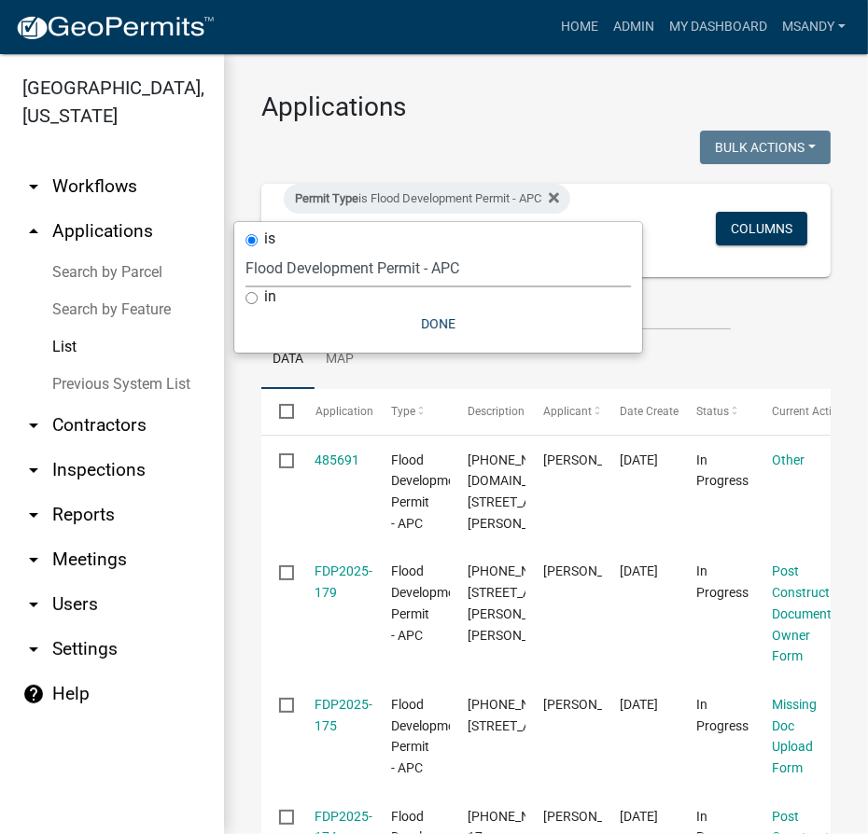
click at [418, 270] on select "Select an option [DATE] Copy Of - Subdivision Plat Application - APC APC Addres…" at bounding box center [437, 268] width 385 height 38
select select "a2c991f8-68ce-43d3-971c-57015753063b"
click at [254, 249] on select "Select an option [DATE] Copy Of - Subdivision Plat Application - APC APC Addres…" at bounding box center [437, 268] width 385 height 38
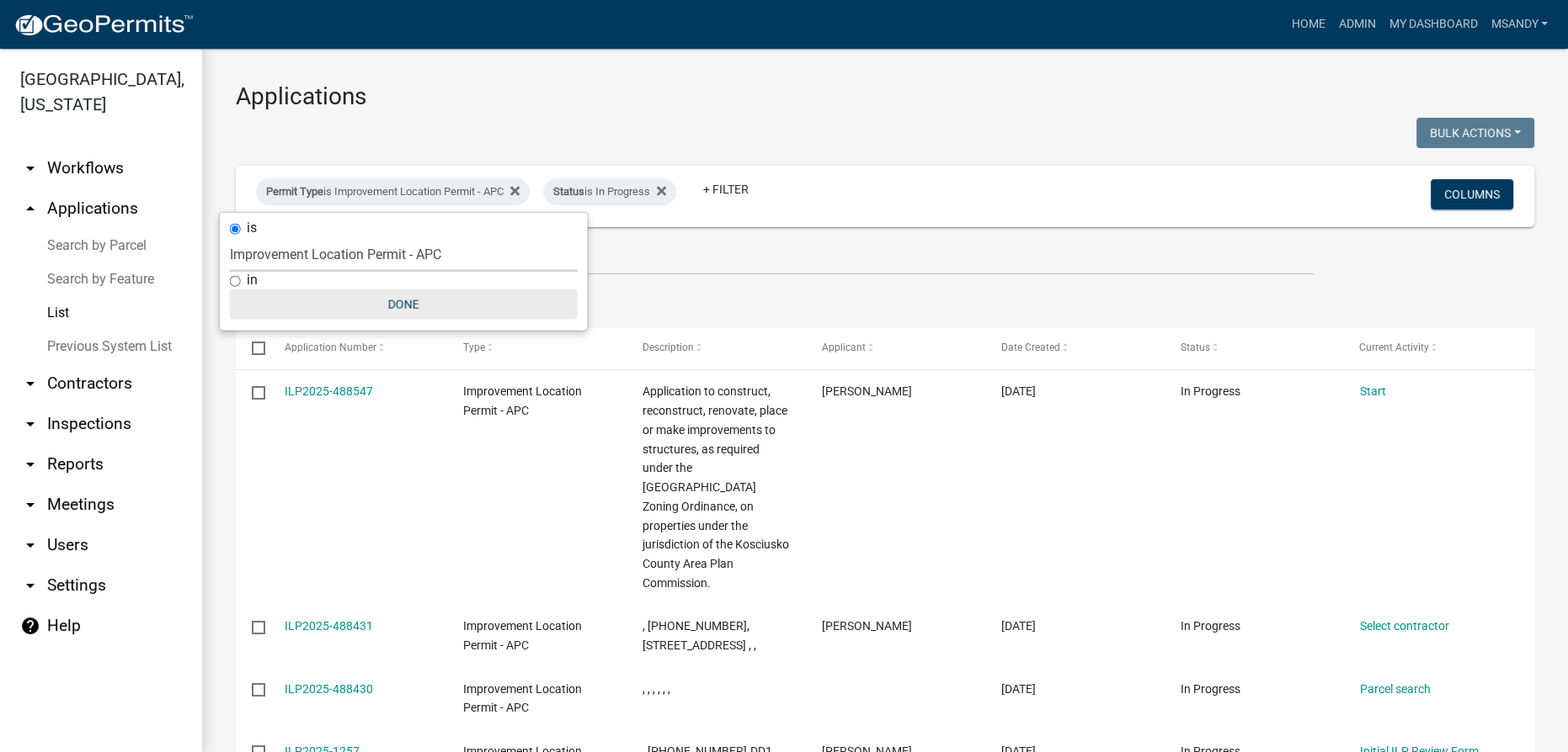
click at [398, 299] on button "Done" at bounding box center [403, 305] width 347 height 31
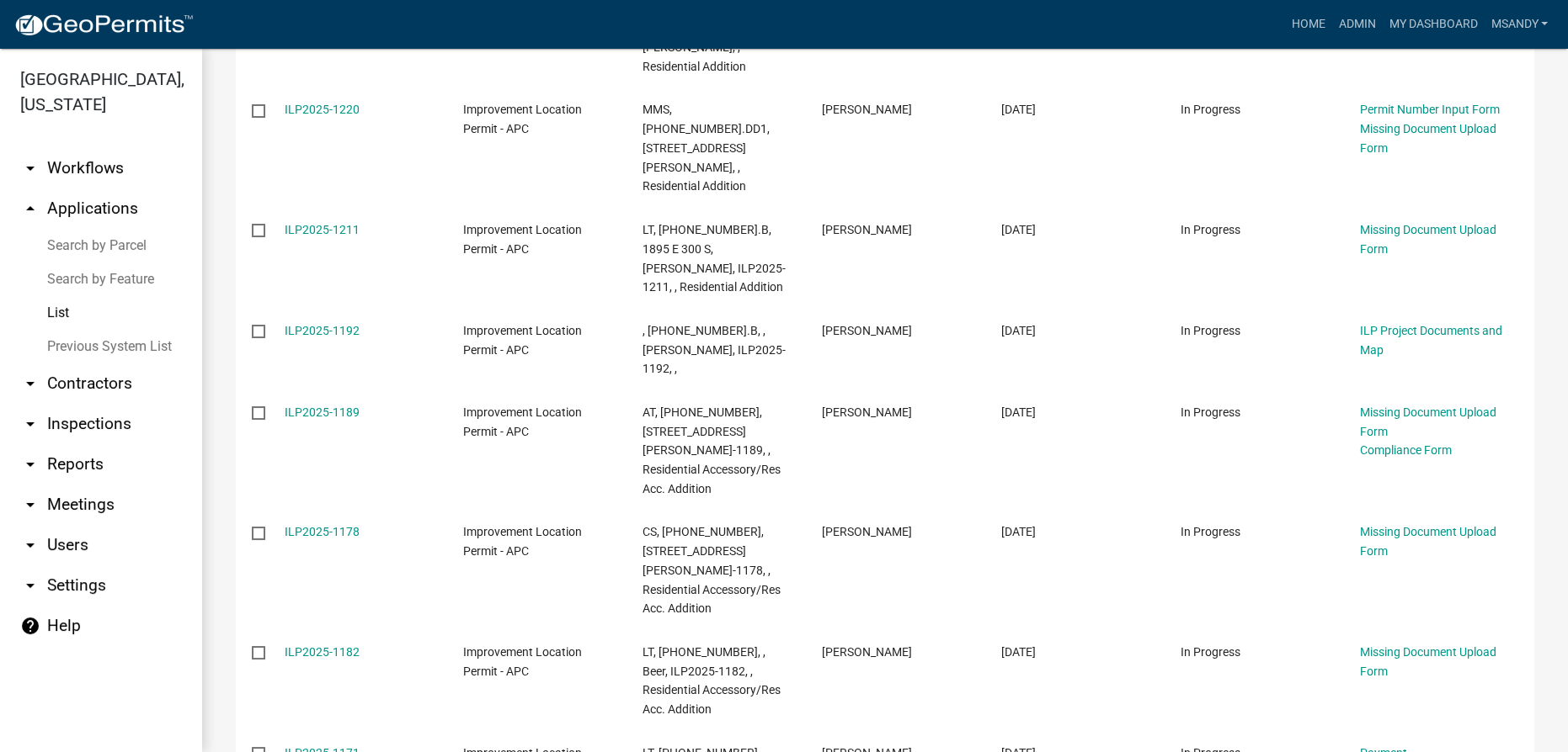
scroll to position [1205, 0]
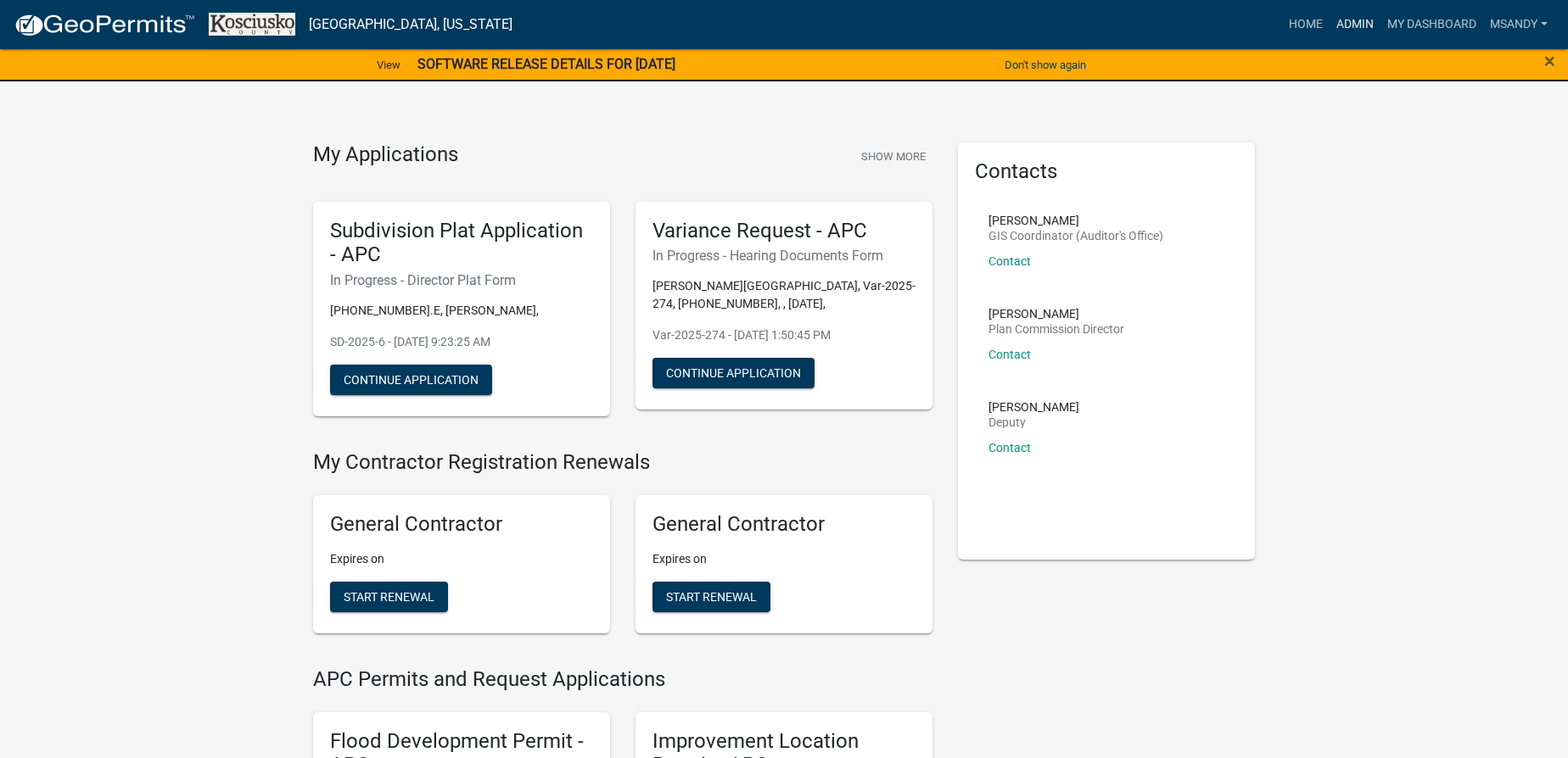
click at [1346, 18] on link "Admin" at bounding box center [1354, 24] width 51 height 32
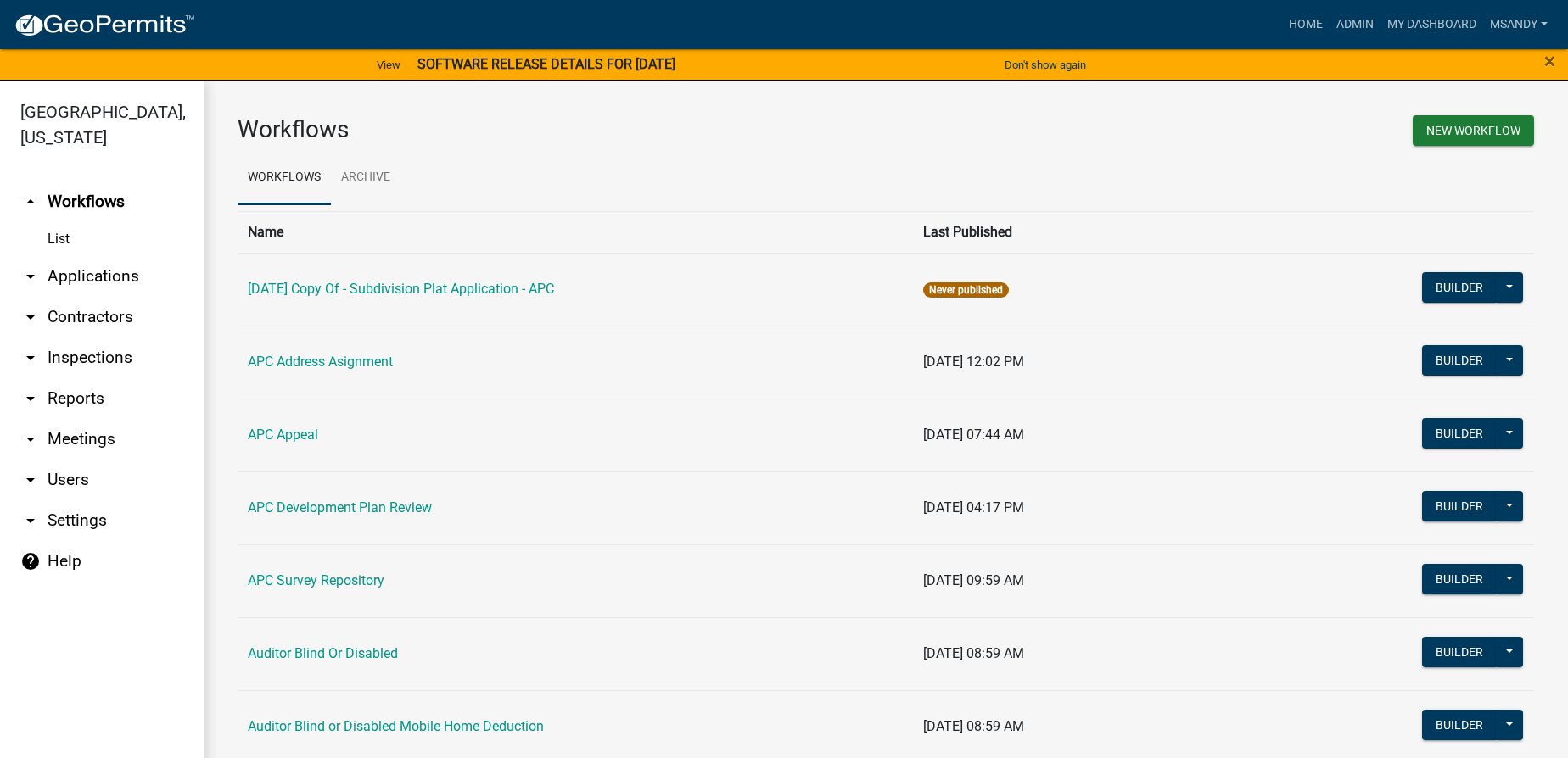
click at [70, 314] on link "arrow_drop_down Contractors" at bounding box center [102, 317] width 204 height 41
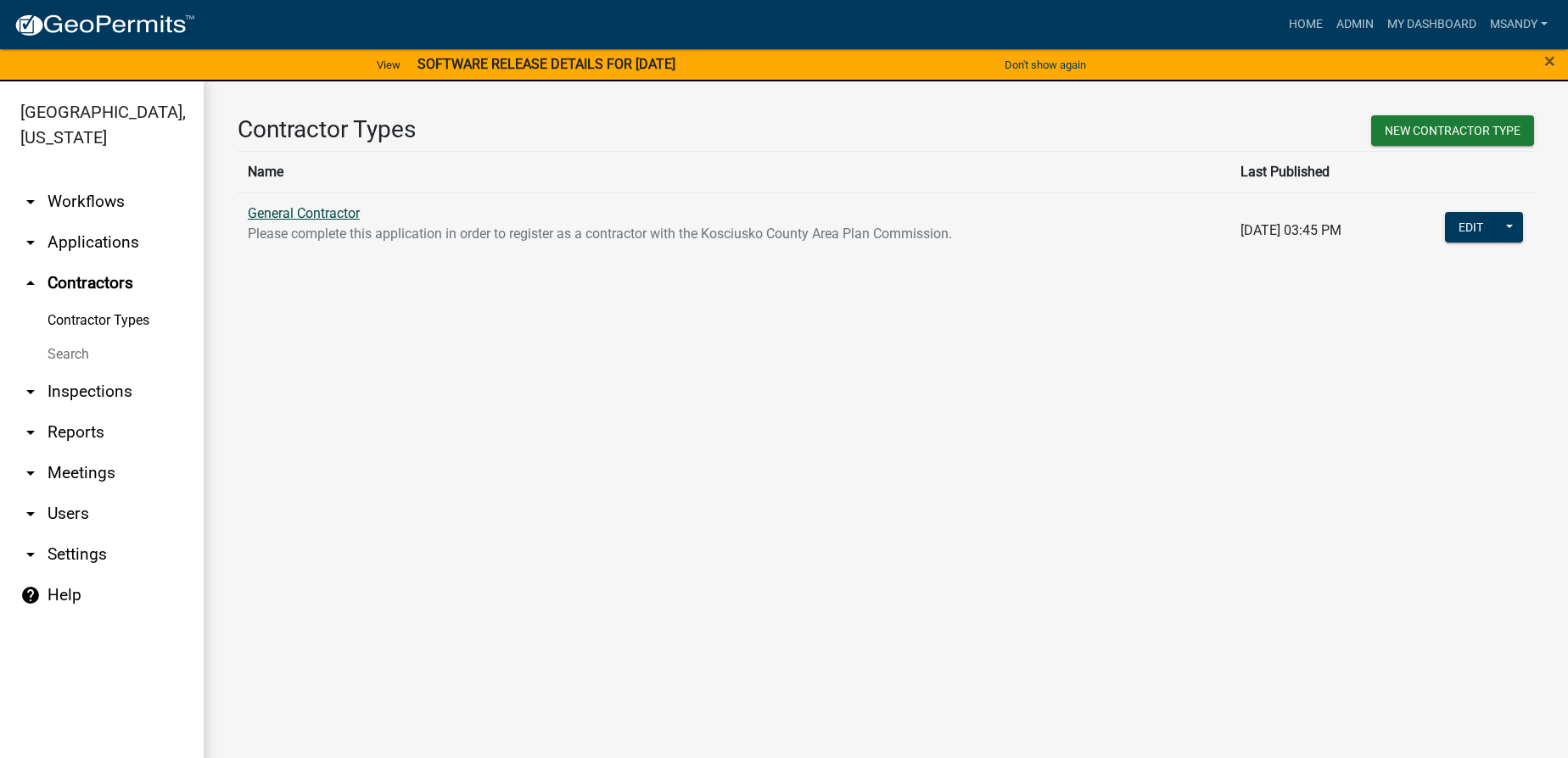
click at [336, 211] on link "General Contractor" at bounding box center [304, 214] width 112 height 16
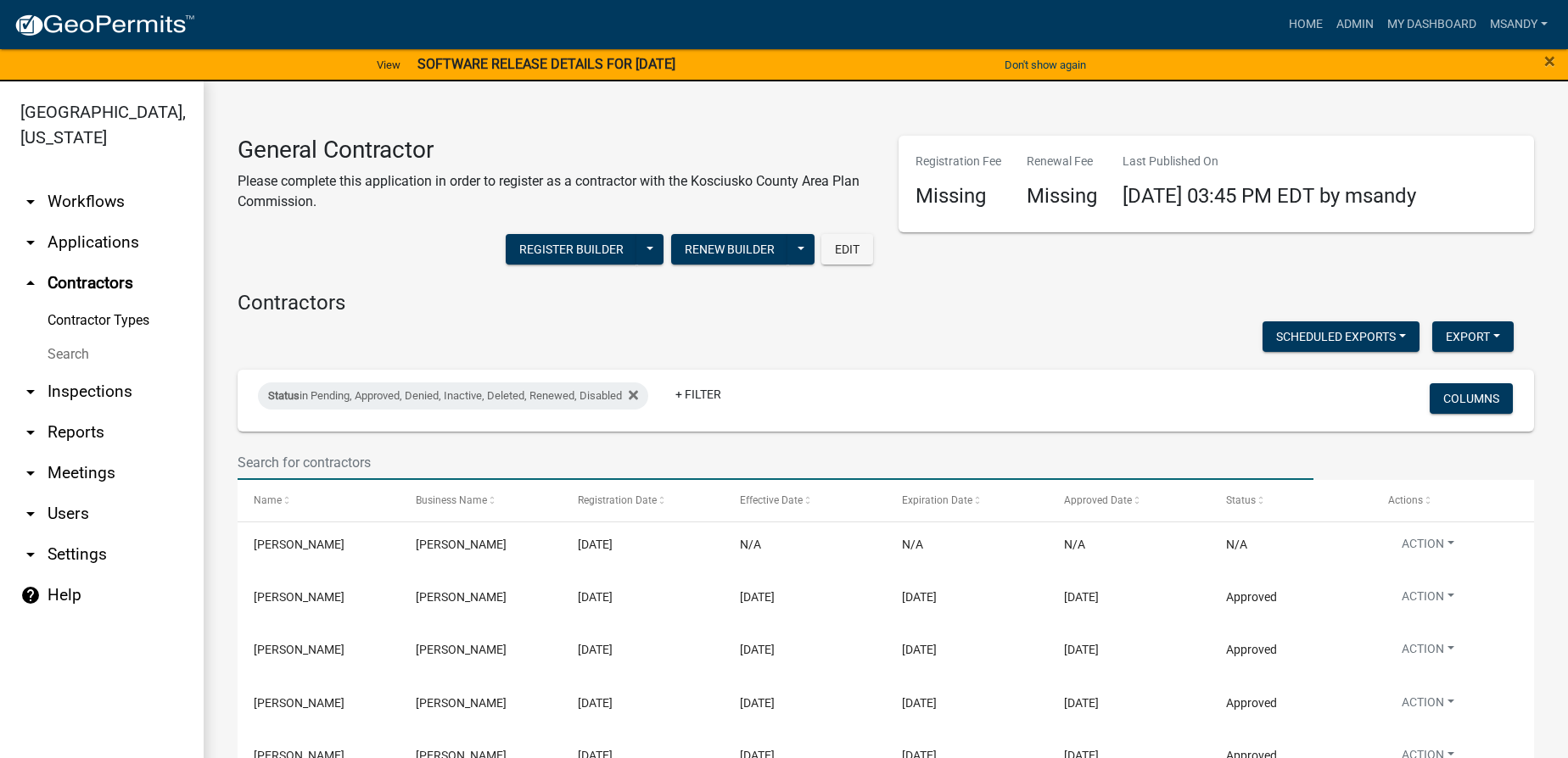
paste input "mdewald36@frontier.com"
type input "mdewald36@frontier.com"
